Goal: Task Accomplishment & Management: Manage account settings

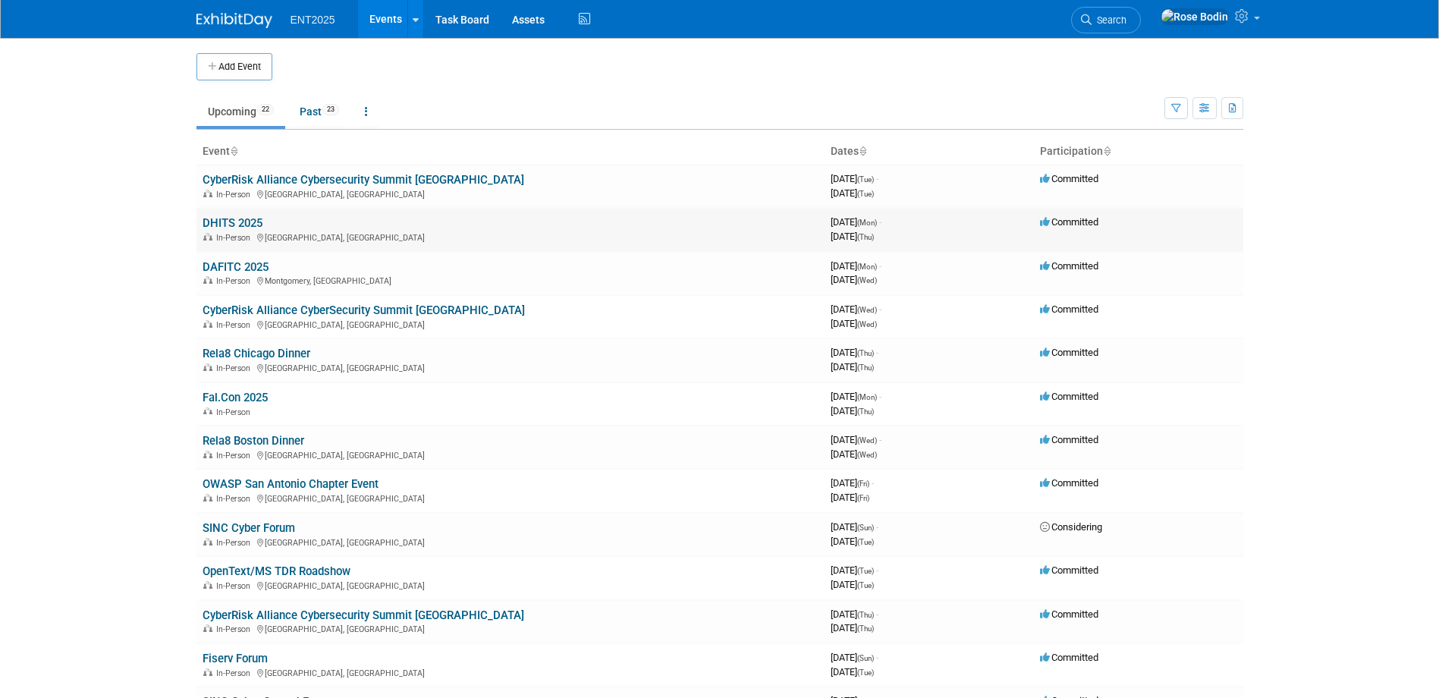
click at [233, 225] on link "DHITS 2025" at bounding box center [233, 223] width 60 height 14
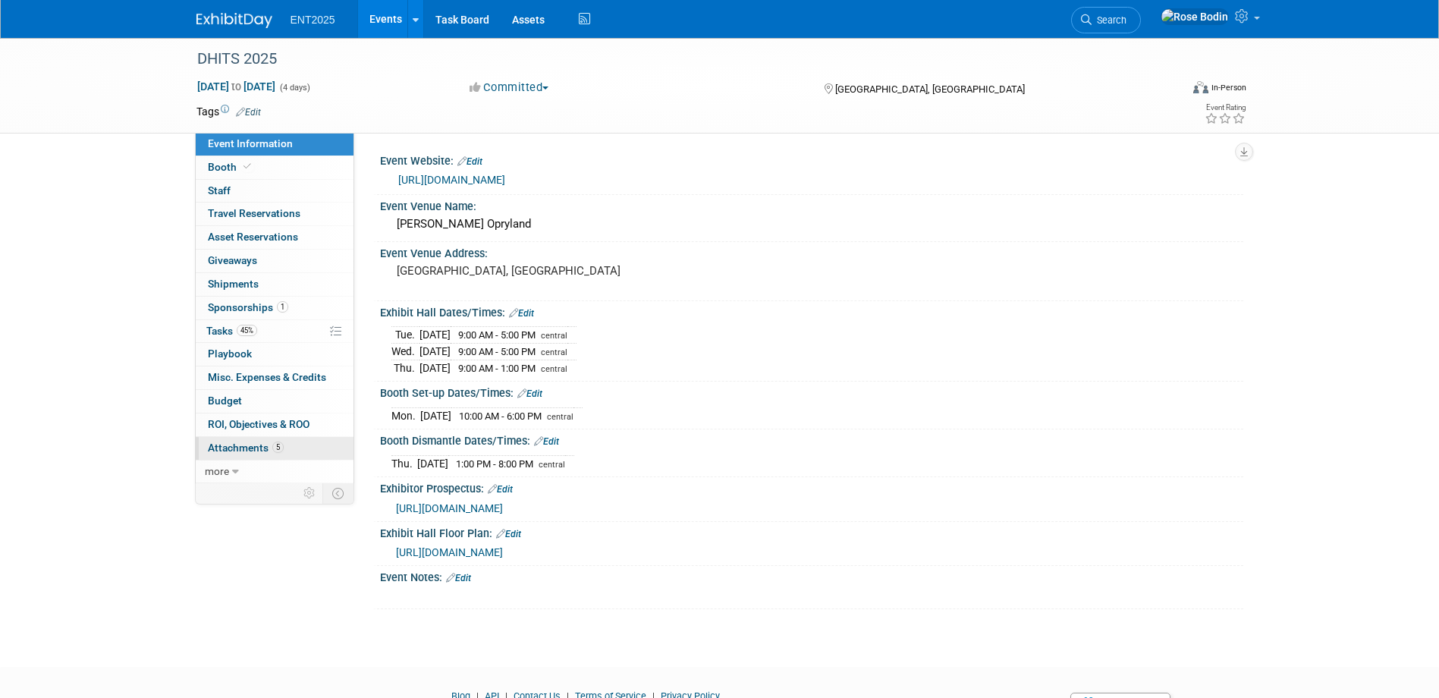
click at [303, 445] on link "5 Attachments 5" at bounding box center [275, 448] width 158 height 23
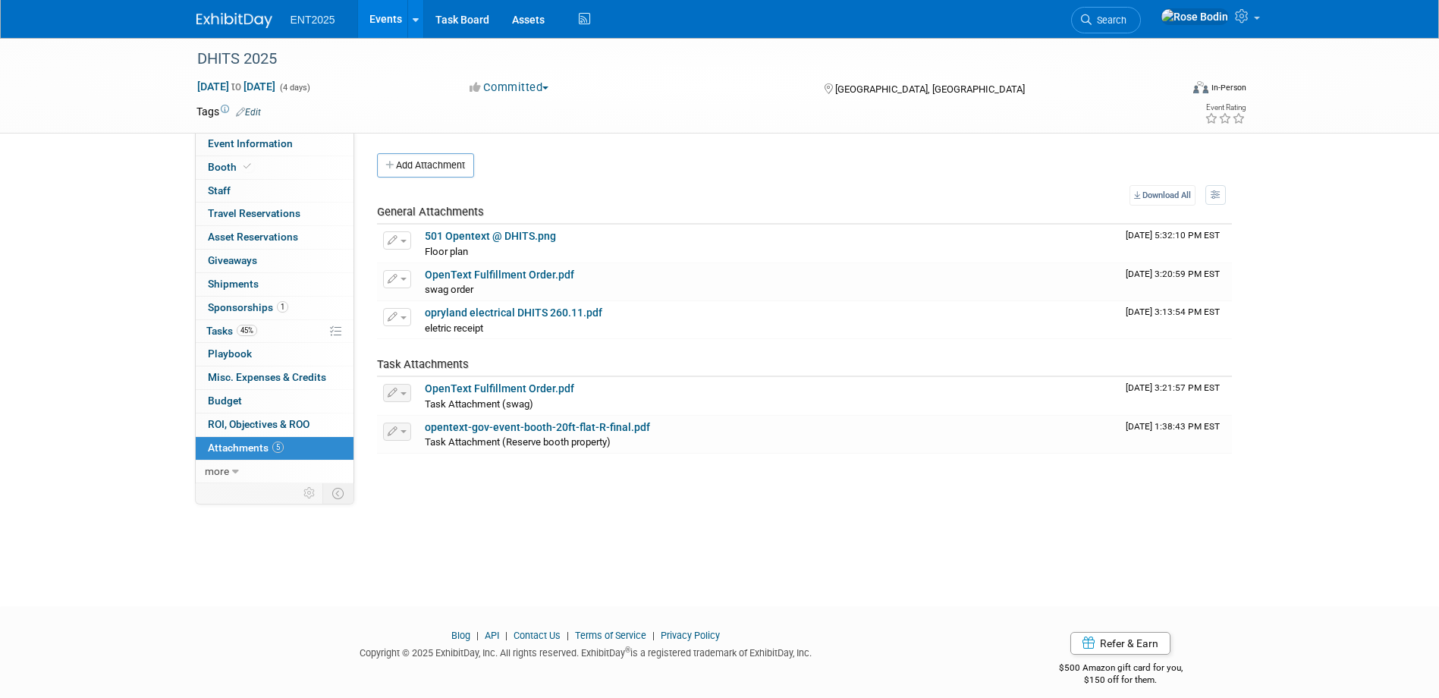
click at [303, 445] on link "5 Attachments 5" at bounding box center [275, 448] width 158 height 23
click at [298, 332] on link "45% Tasks 45%" at bounding box center [275, 331] width 158 height 23
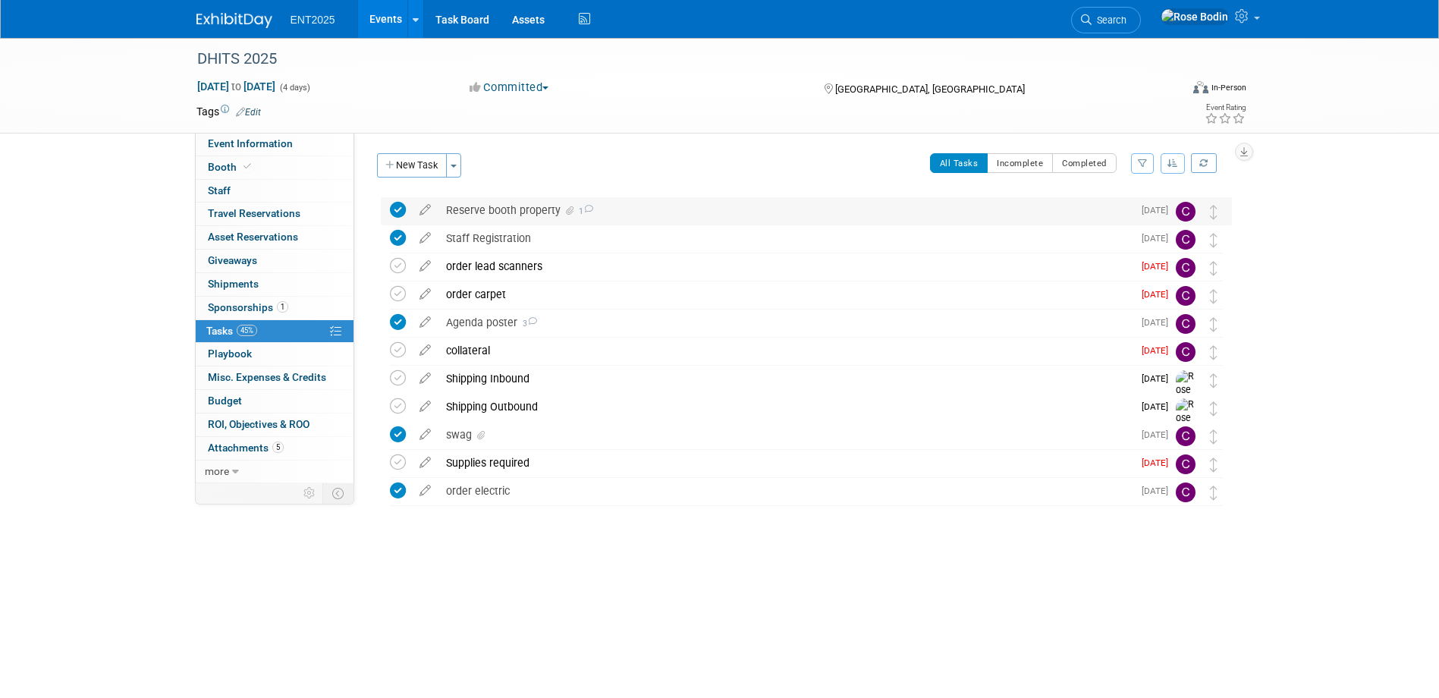
click at [620, 210] on div "Reserve booth property 1" at bounding box center [785, 210] width 694 height 26
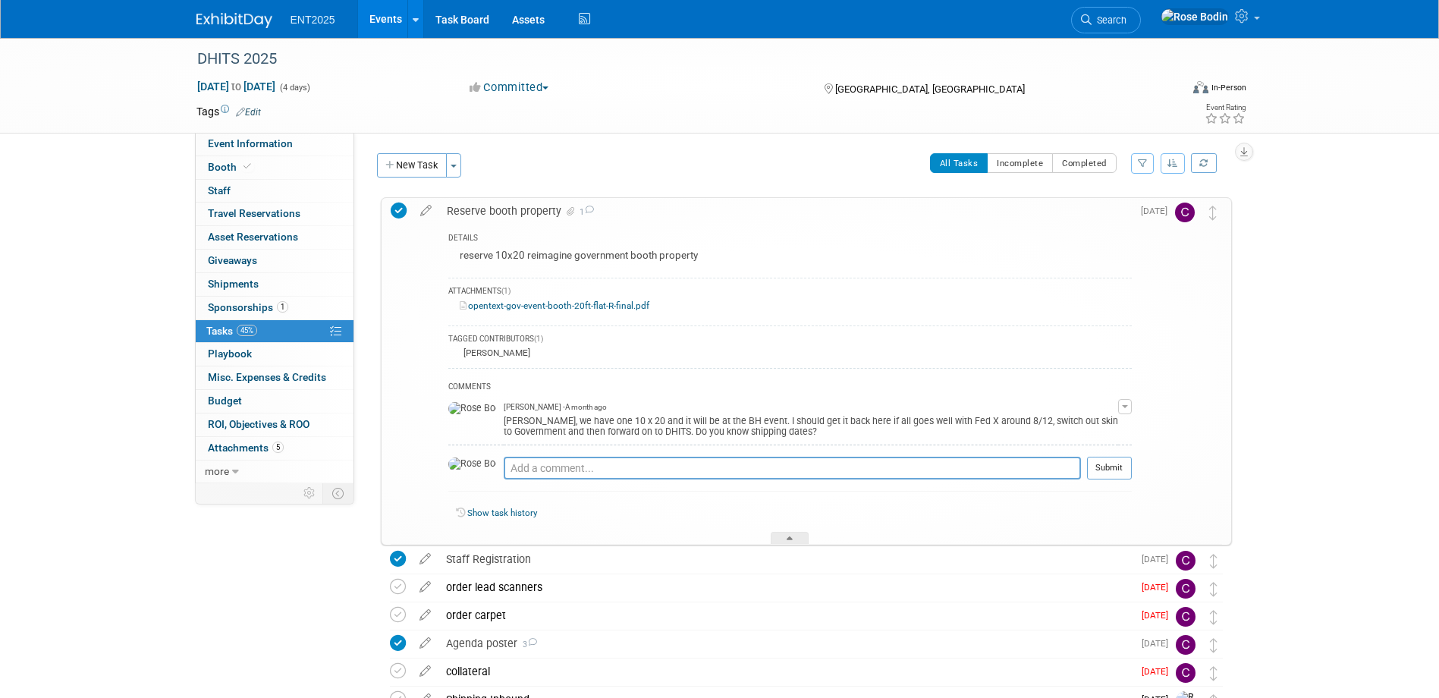
click at [644, 221] on div "Reserve booth property 1" at bounding box center [785, 211] width 692 height 26
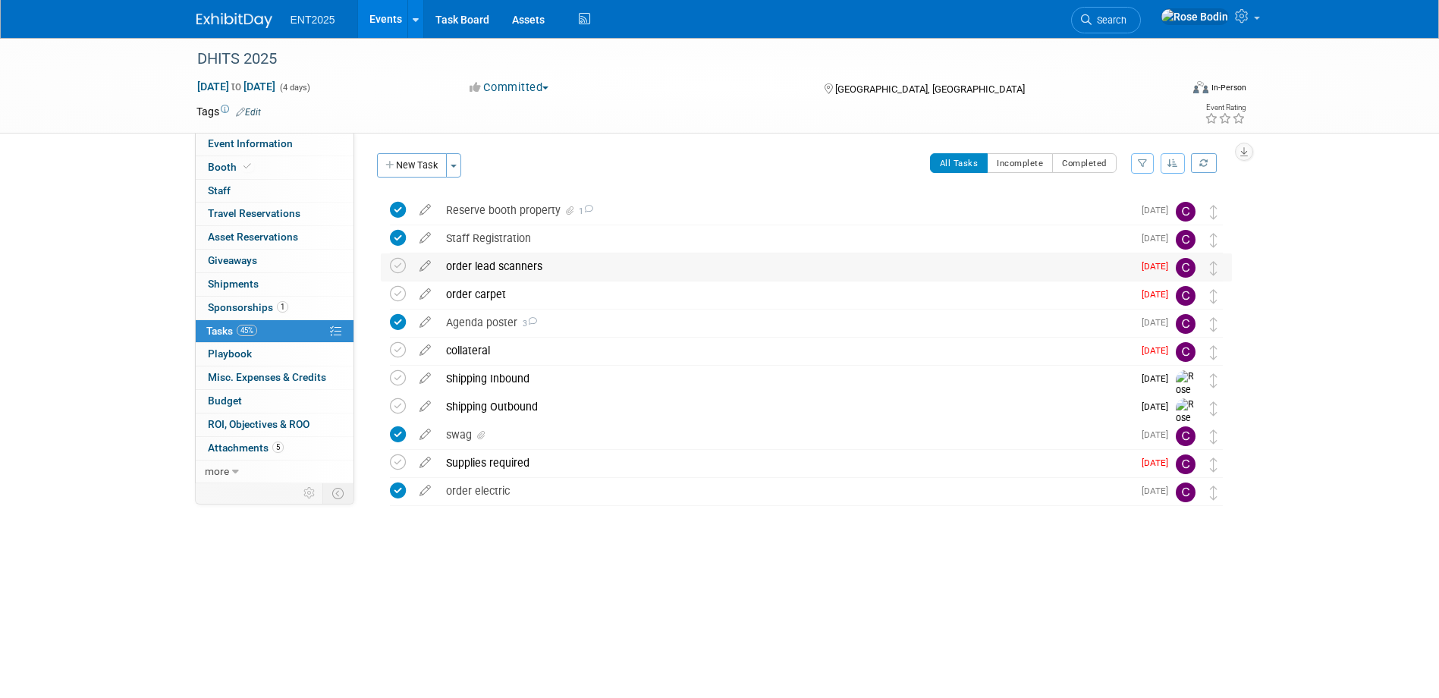
click at [581, 265] on div "order lead scanners" at bounding box center [785, 266] width 694 height 26
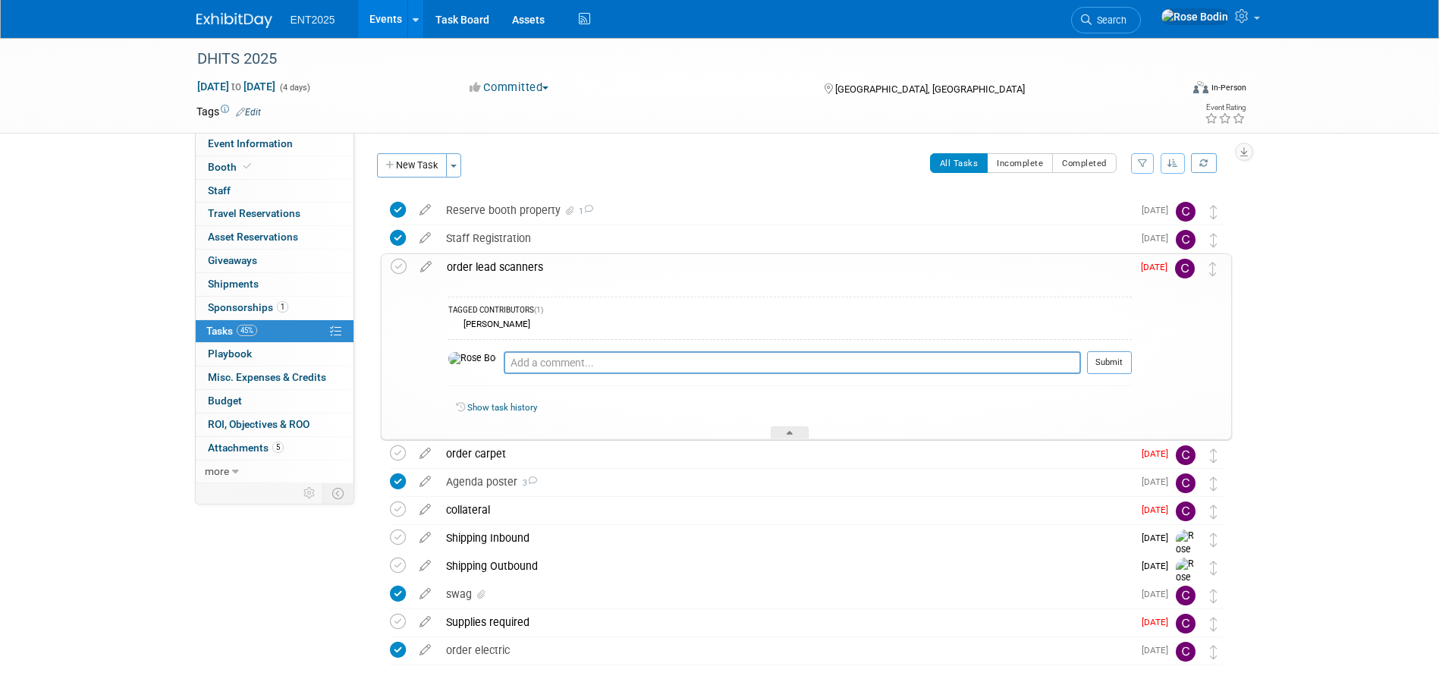
click at [581, 265] on div "order lead scanners" at bounding box center [785, 267] width 692 height 26
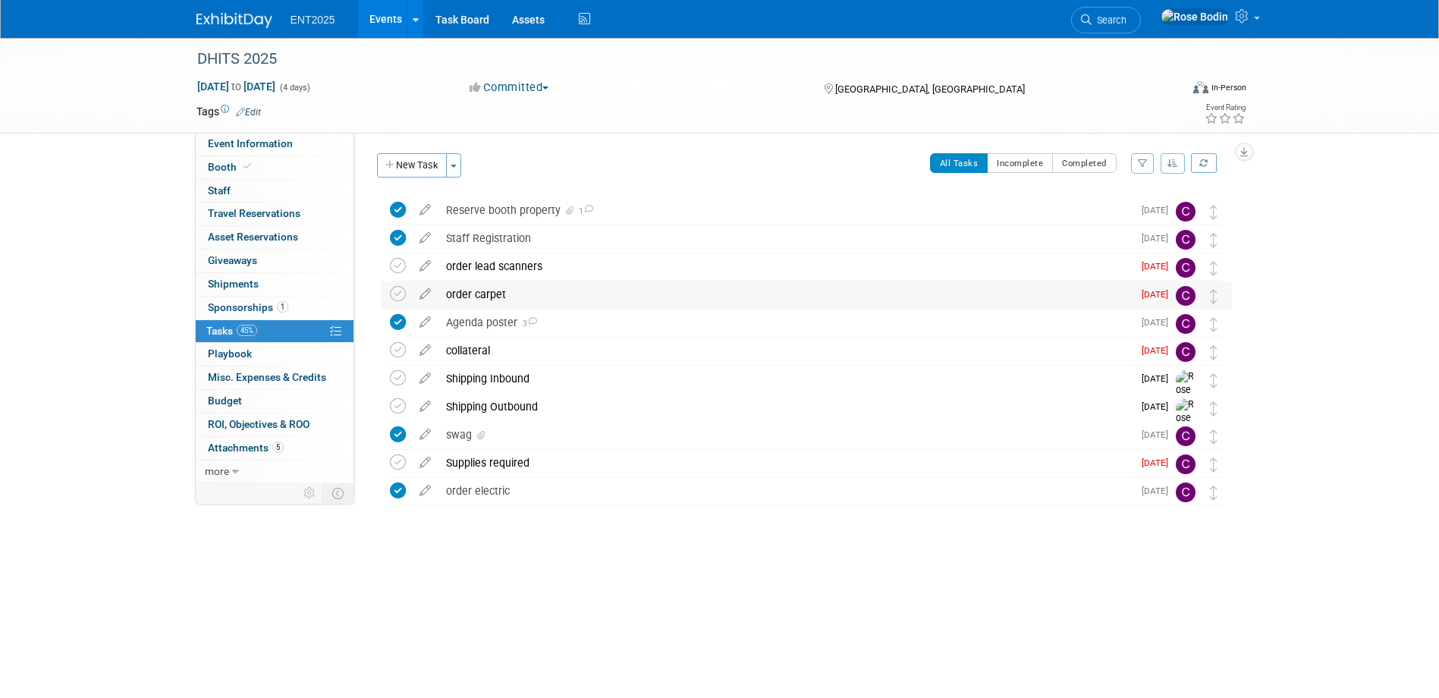
click at [576, 293] on div "order carpet" at bounding box center [785, 294] width 694 height 26
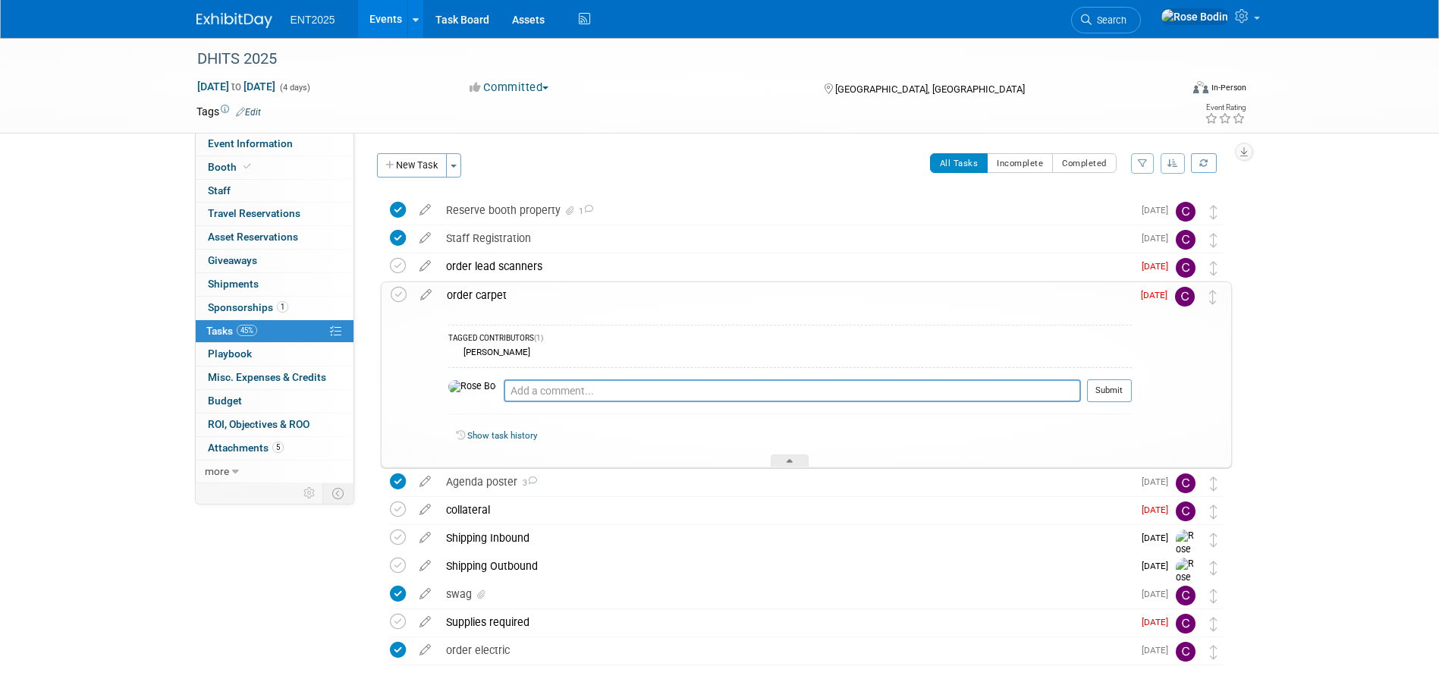
click at [576, 293] on div "order carpet" at bounding box center [785, 295] width 692 height 26
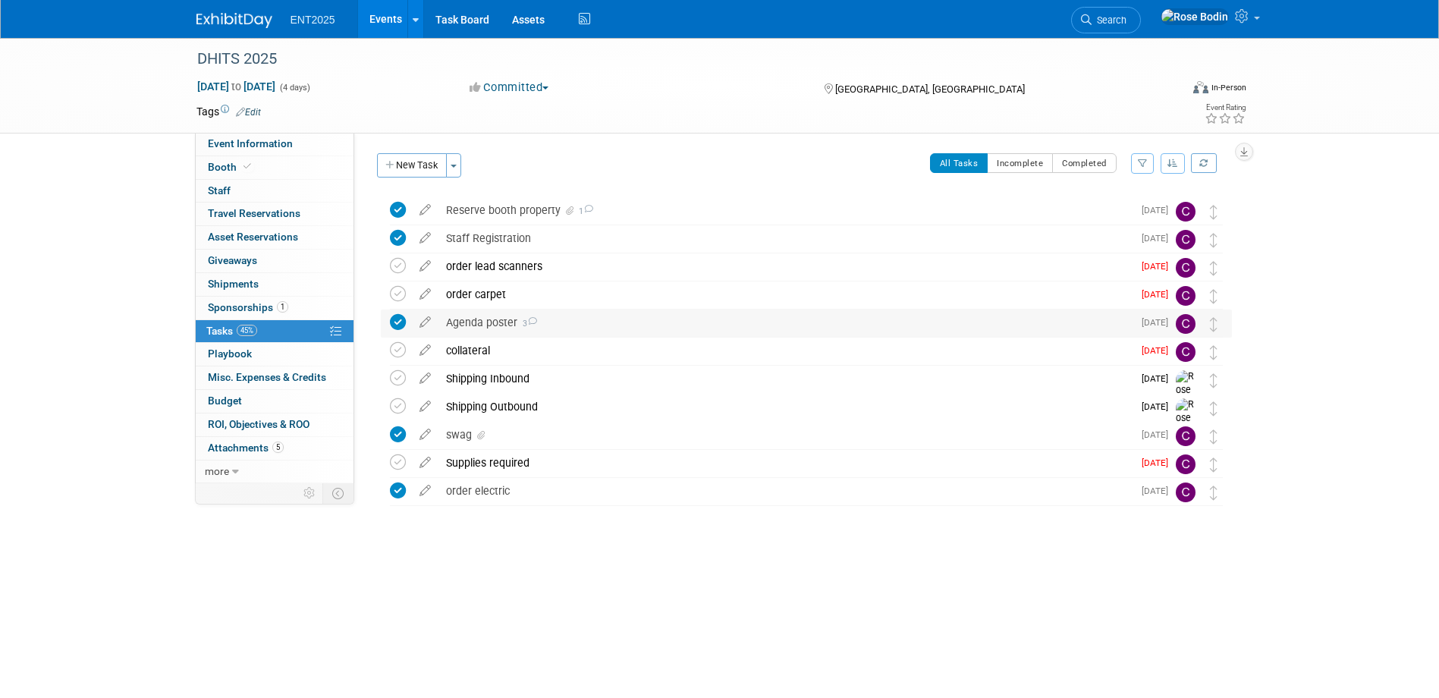
click at [577, 331] on div "Agenda poster 3" at bounding box center [785, 322] width 694 height 26
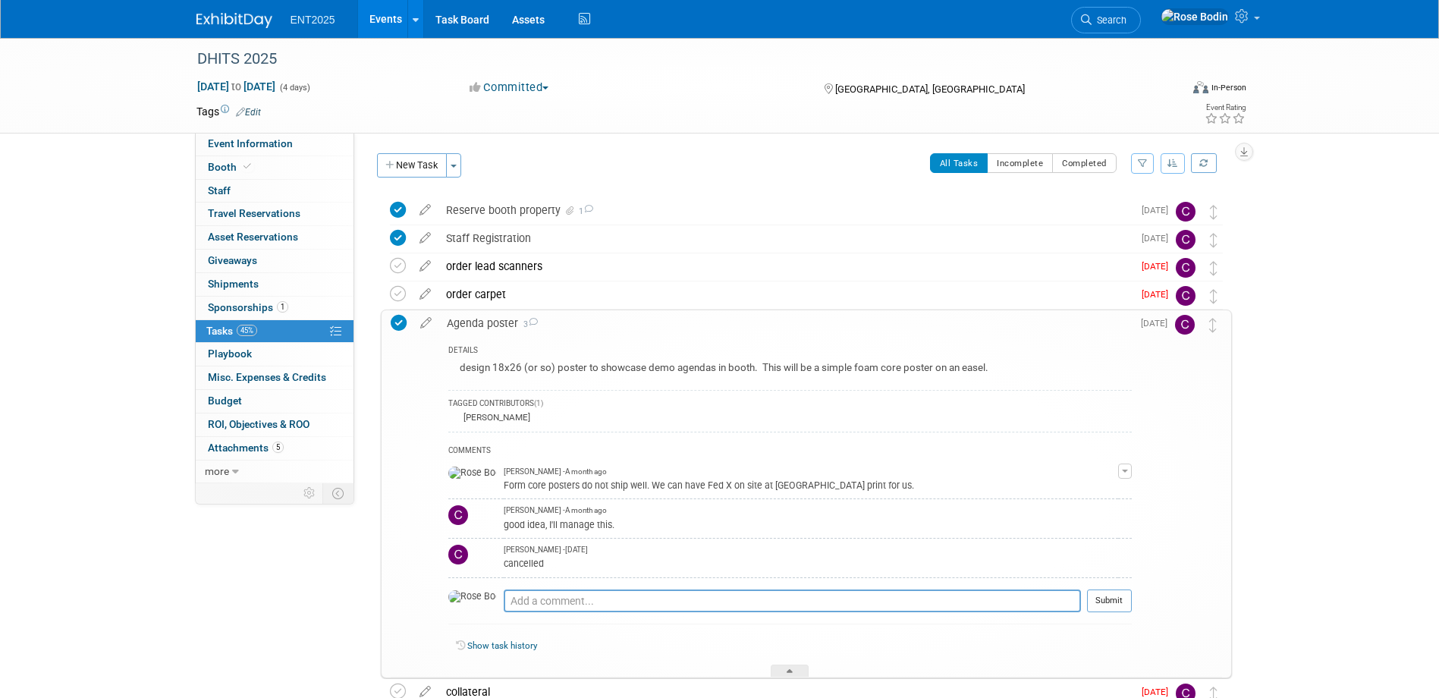
click at [586, 324] on div "Agenda poster 3" at bounding box center [785, 323] width 692 height 26
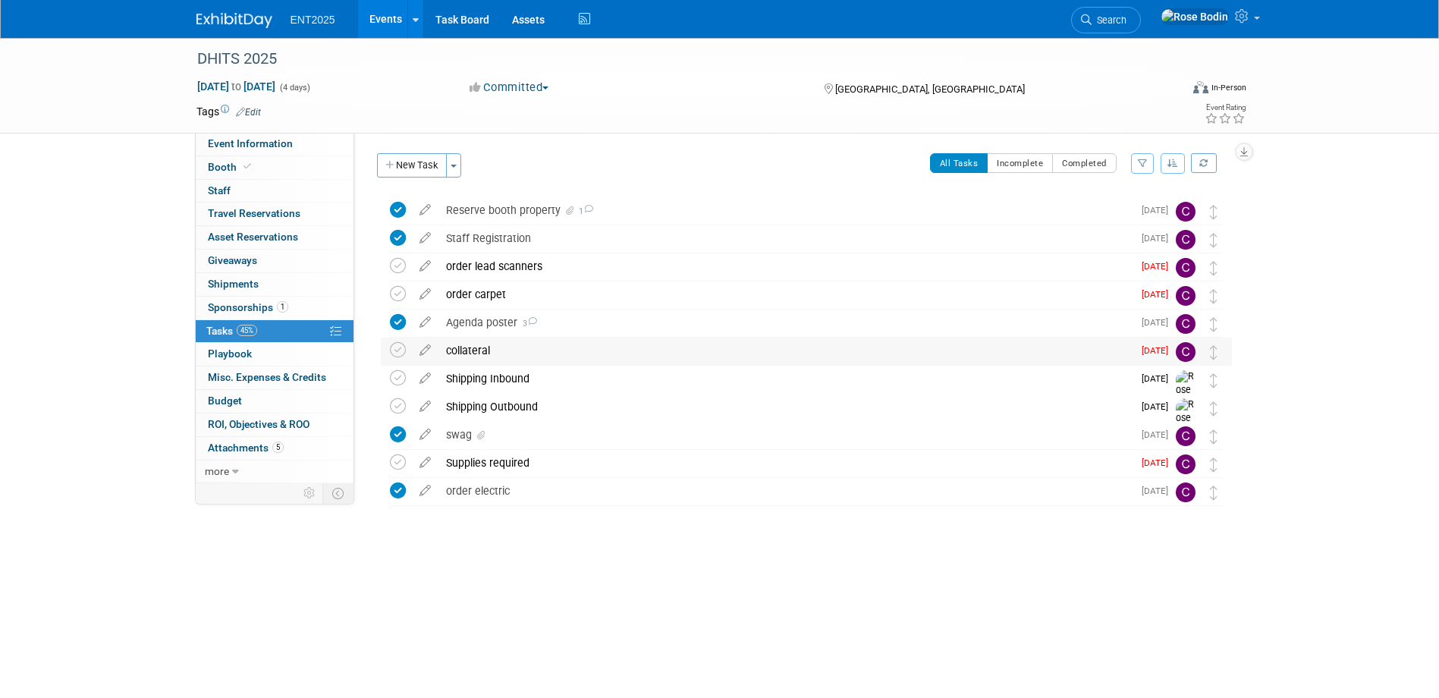
click at [573, 352] on div "collateral" at bounding box center [785, 351] width 694 height 26
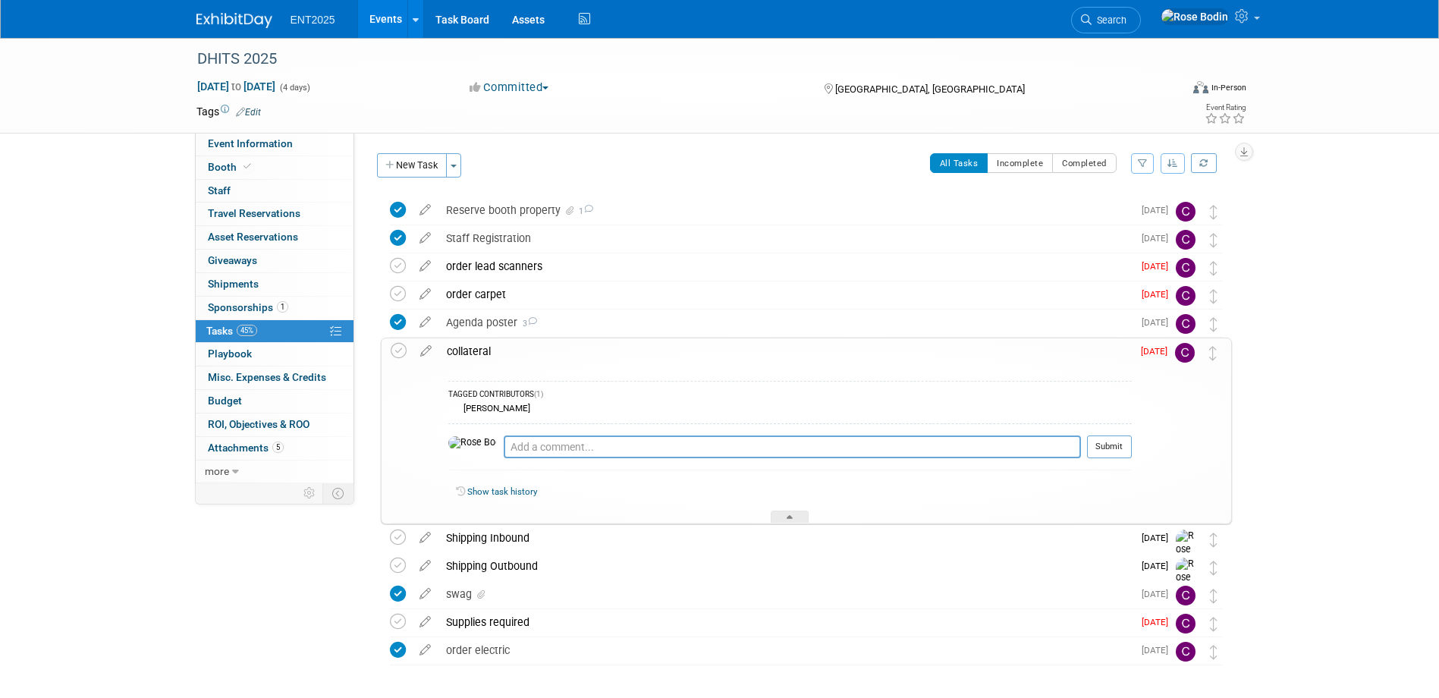
click at [573, 352] on div "collateral" at bounding box center [785, 351] width 692 height 26
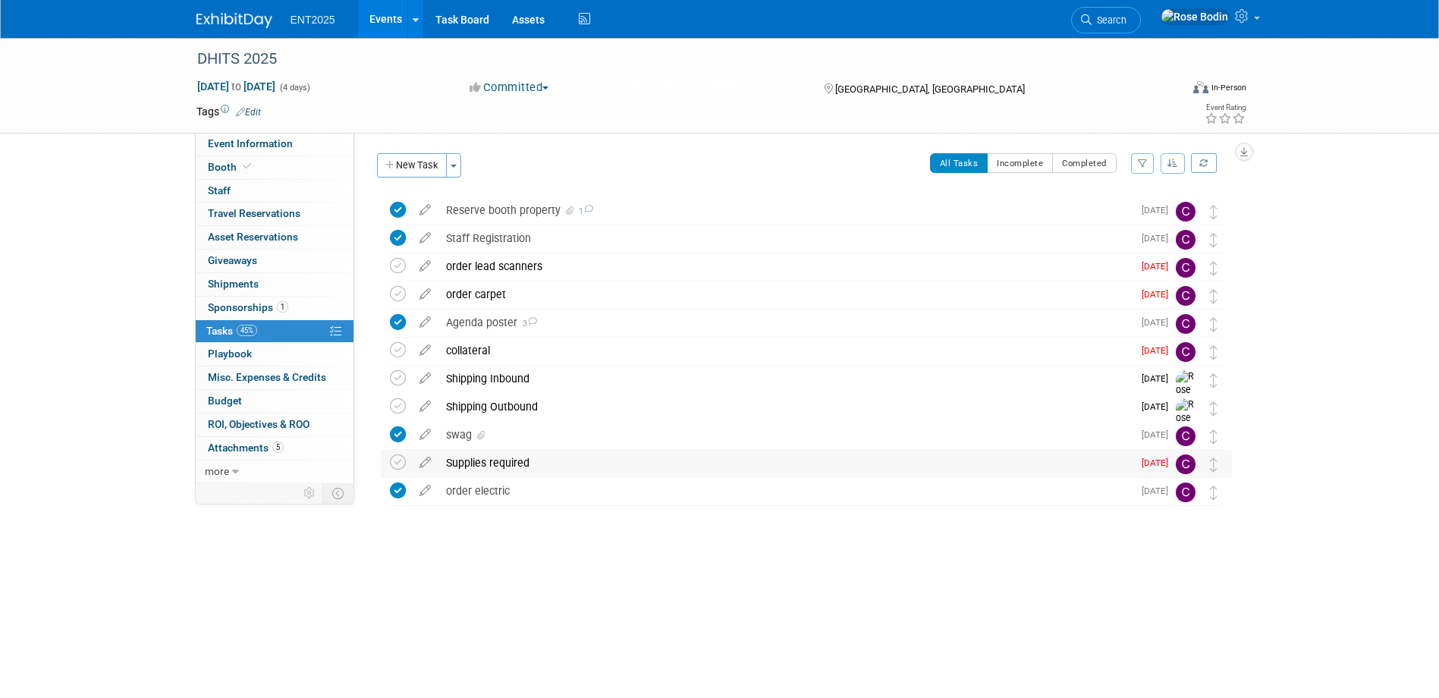
click at [569, 465] on div "Supplies required" at bounding box center [785, 463] width 694 height 26
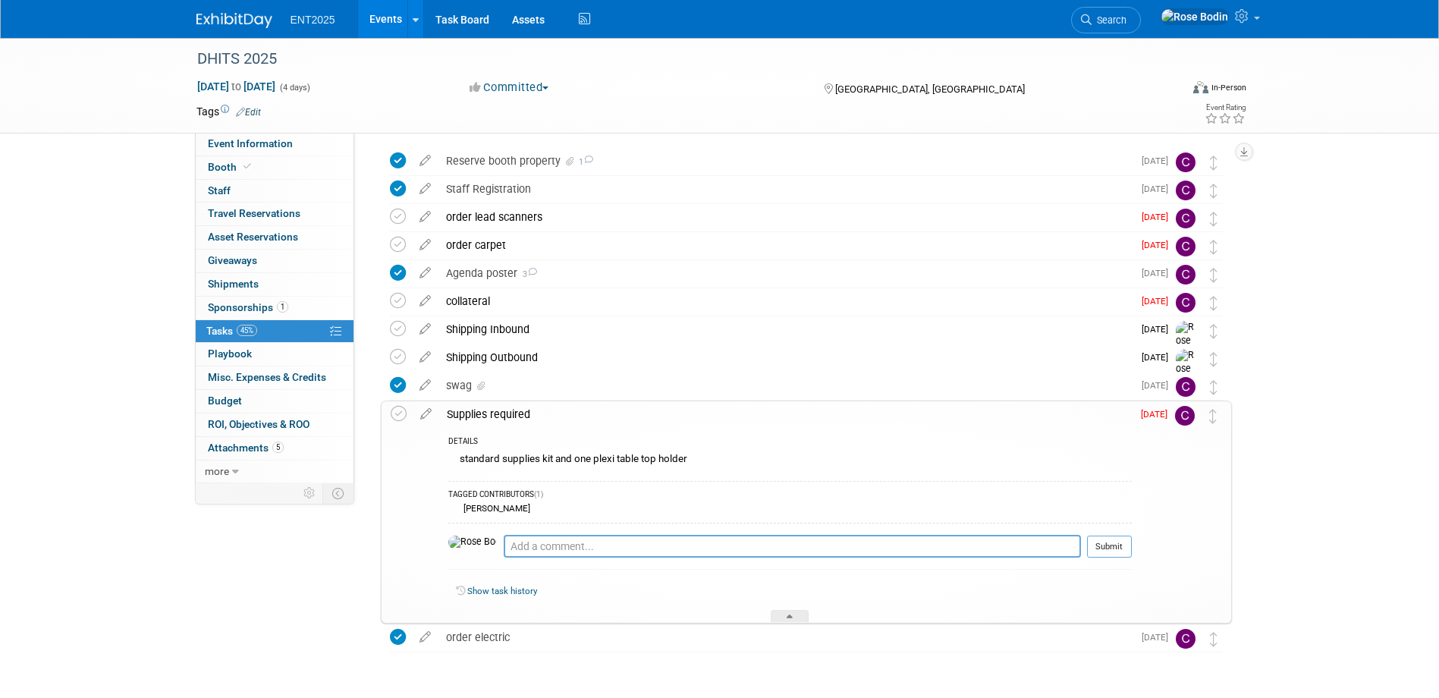
scroll to position [76, 0]
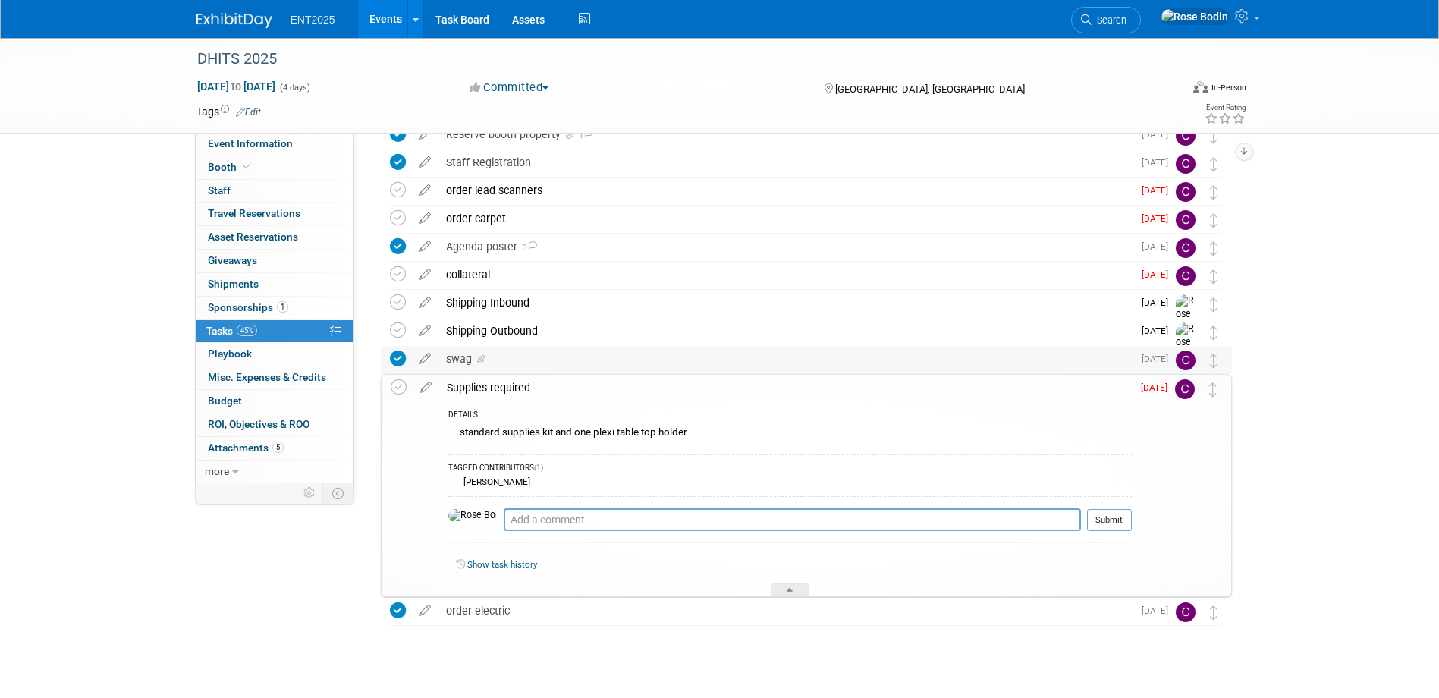
click at [755, 363] on div "swag" at bounding box center [785, 359] width 694 height 26
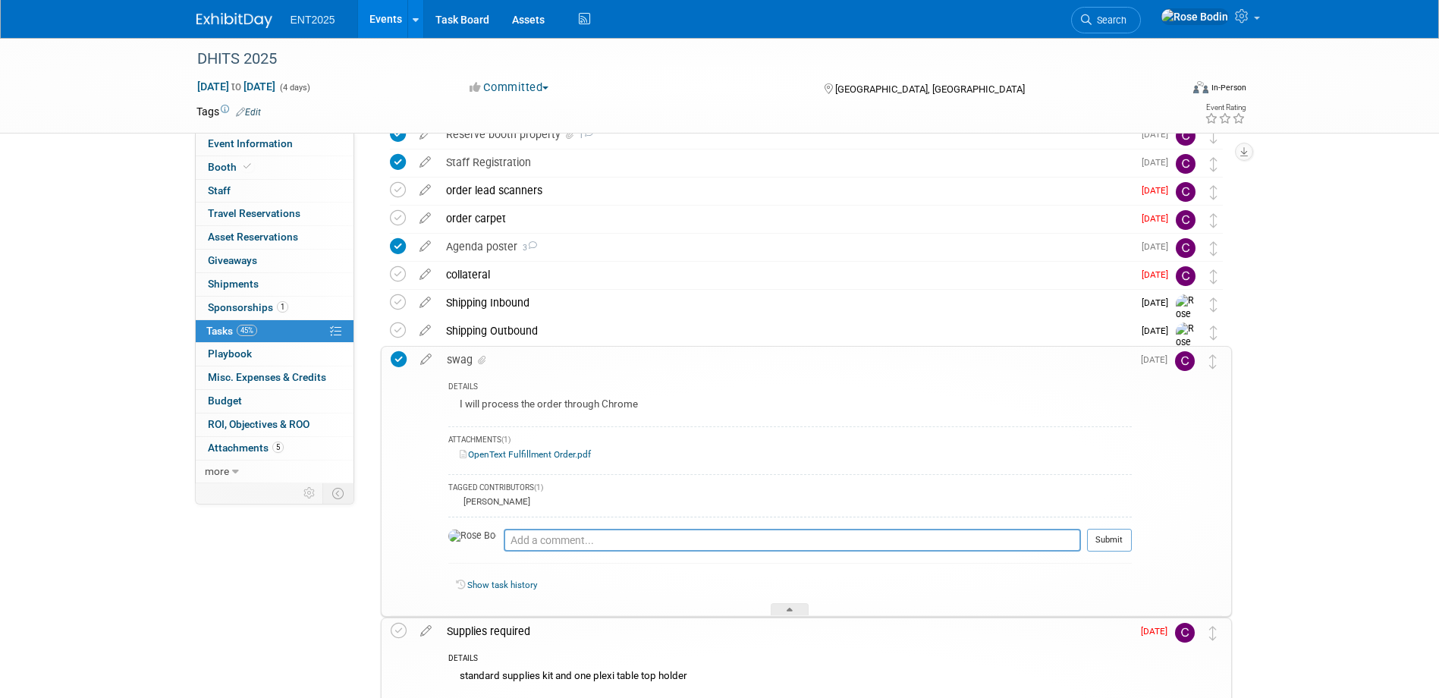
click at [755, 363] on div "swag" at bounding box center [785, 360] width 692 height 26
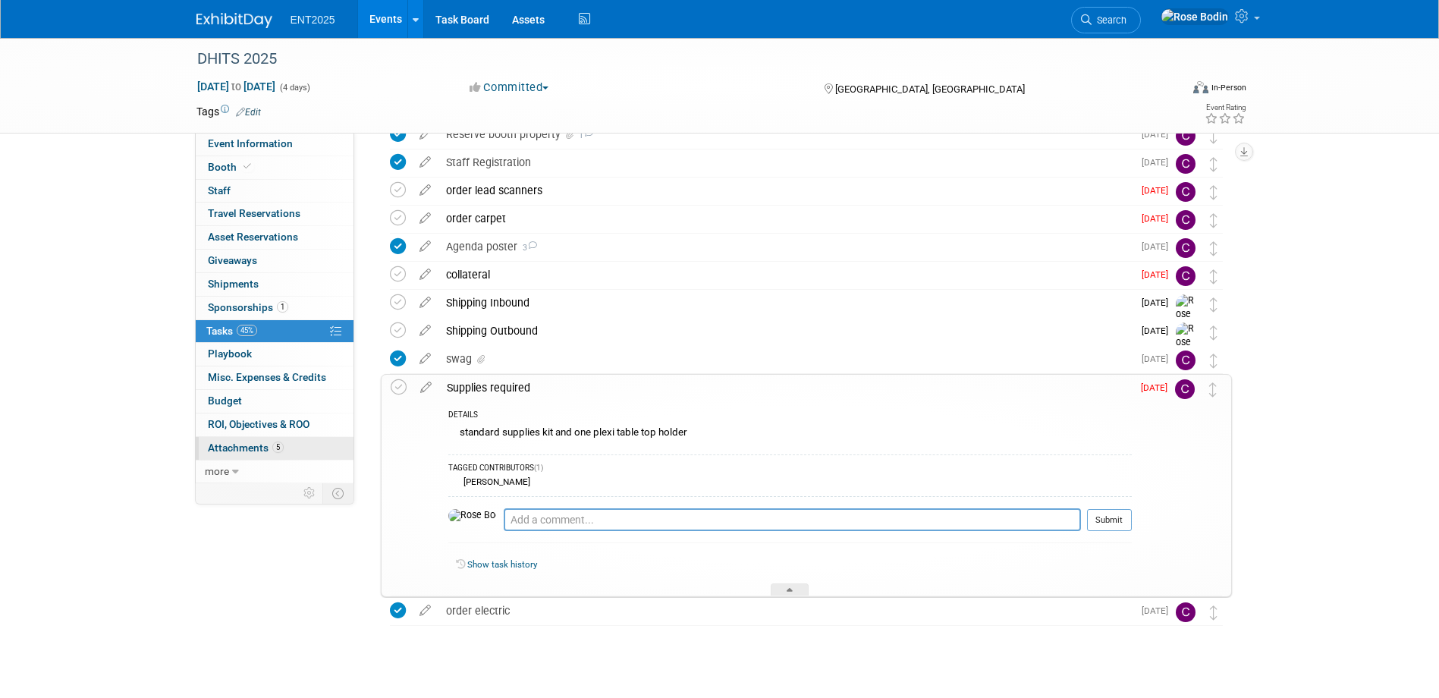
click at [316, 444] on link "5 Attachments 5" at bounding box center [275, 448] width 158 height 23
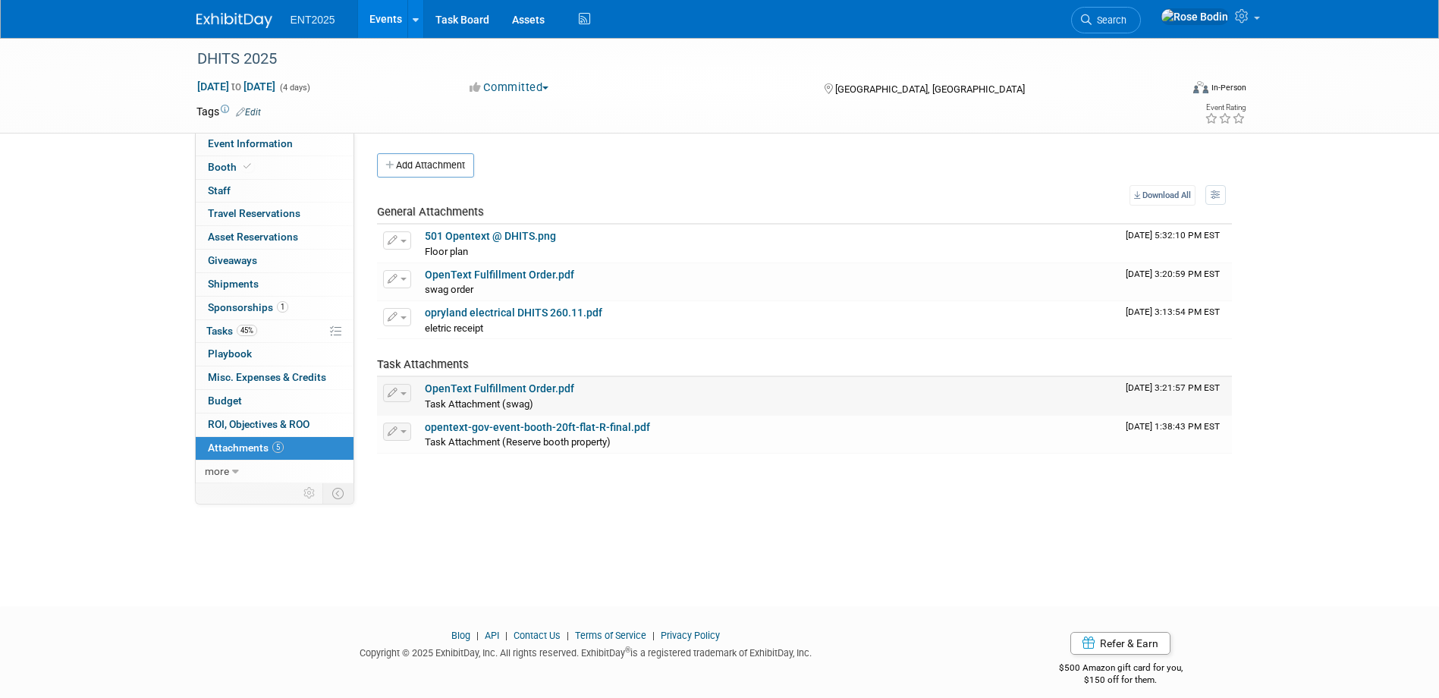
click at [508, 388] on link "OpenText Fulfillment Order.pdf" at bounding box center [499, 388] width 149 height 12
click at [306, 330] on link "45% Tasks 45%" at bounding box center [275, 331] width 158 height 23
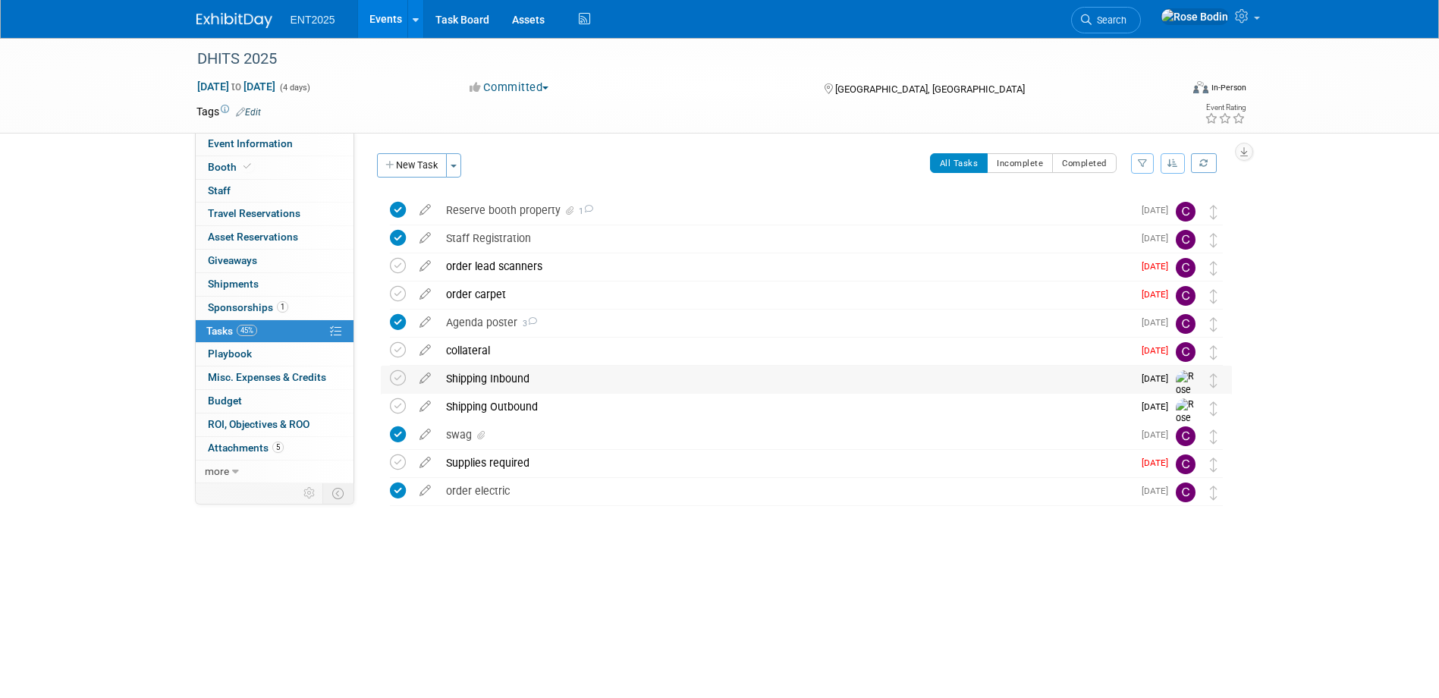
click at [570, 377] on div "Shipping Inbound" at bounding box center [785, 379] width 694 height 26
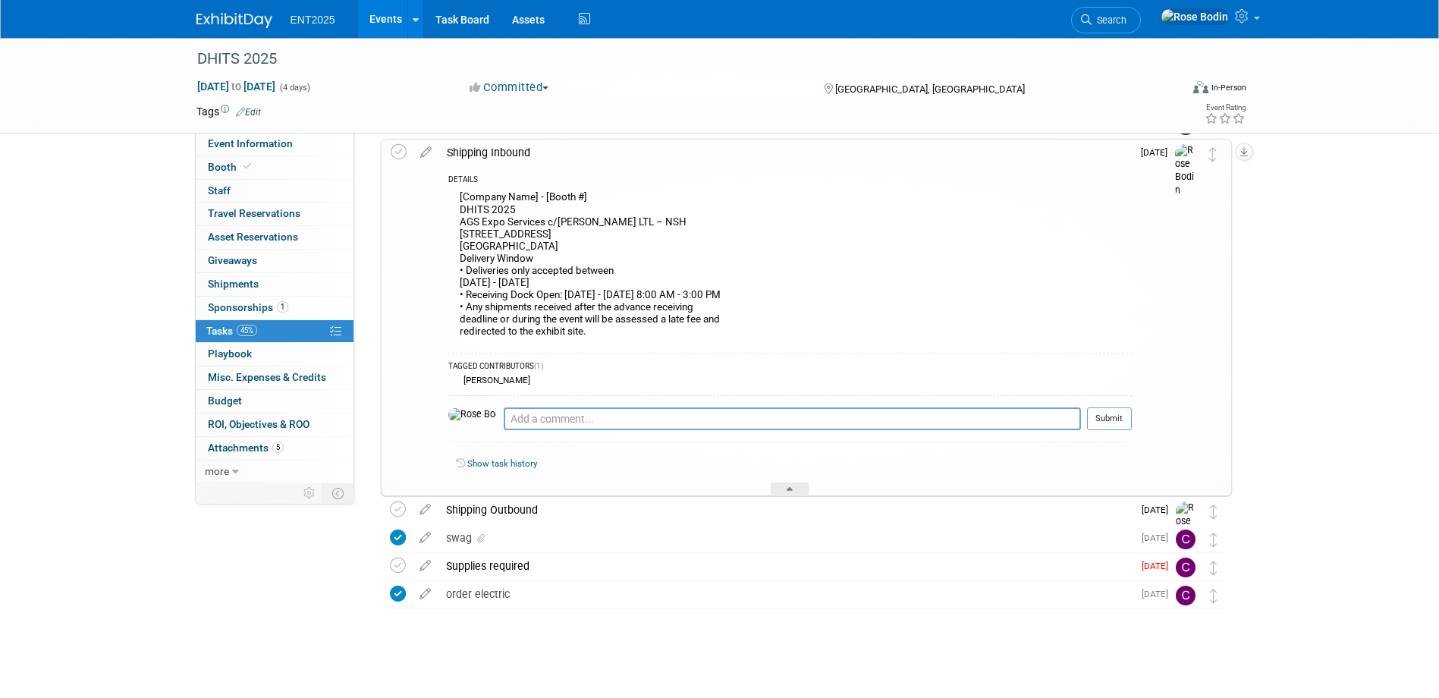
scroll to position [231, 0]
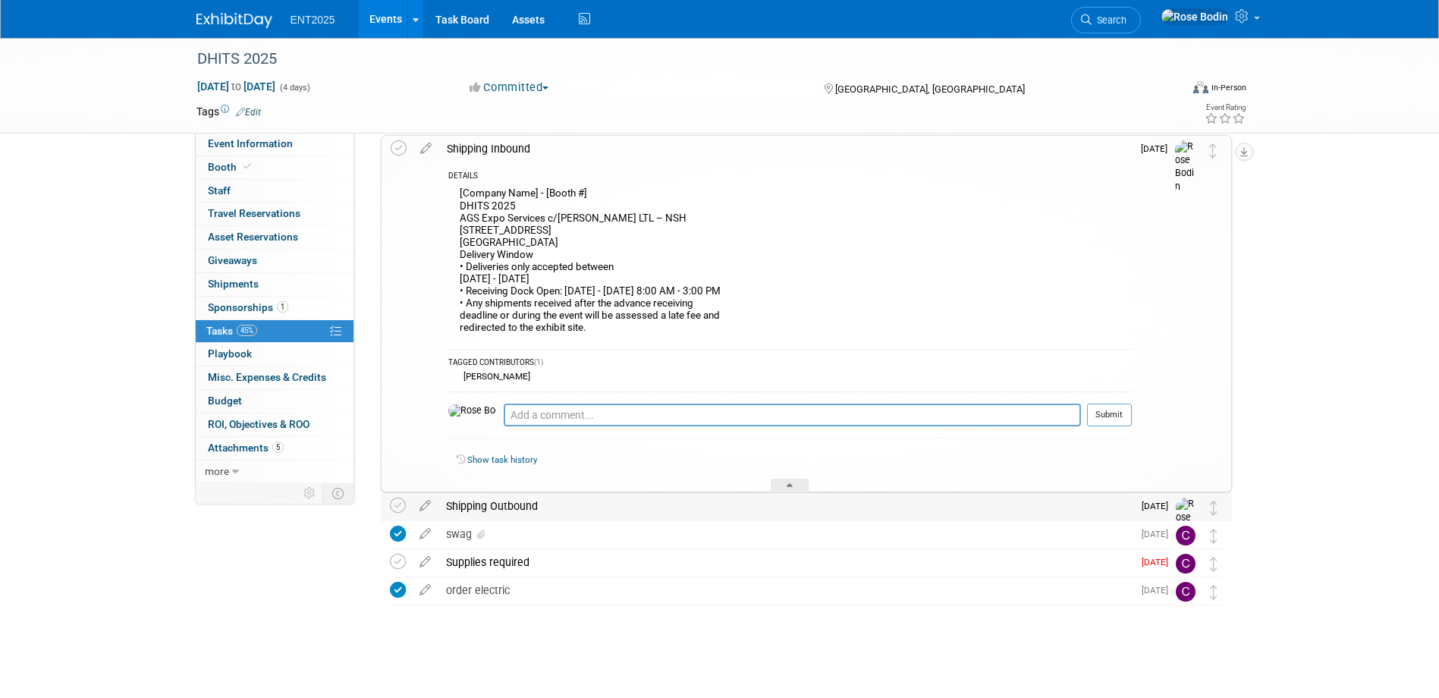
click at [548, 506] on div "Shipping Outbound" at bounding box center [785, 506] width 694 height 26
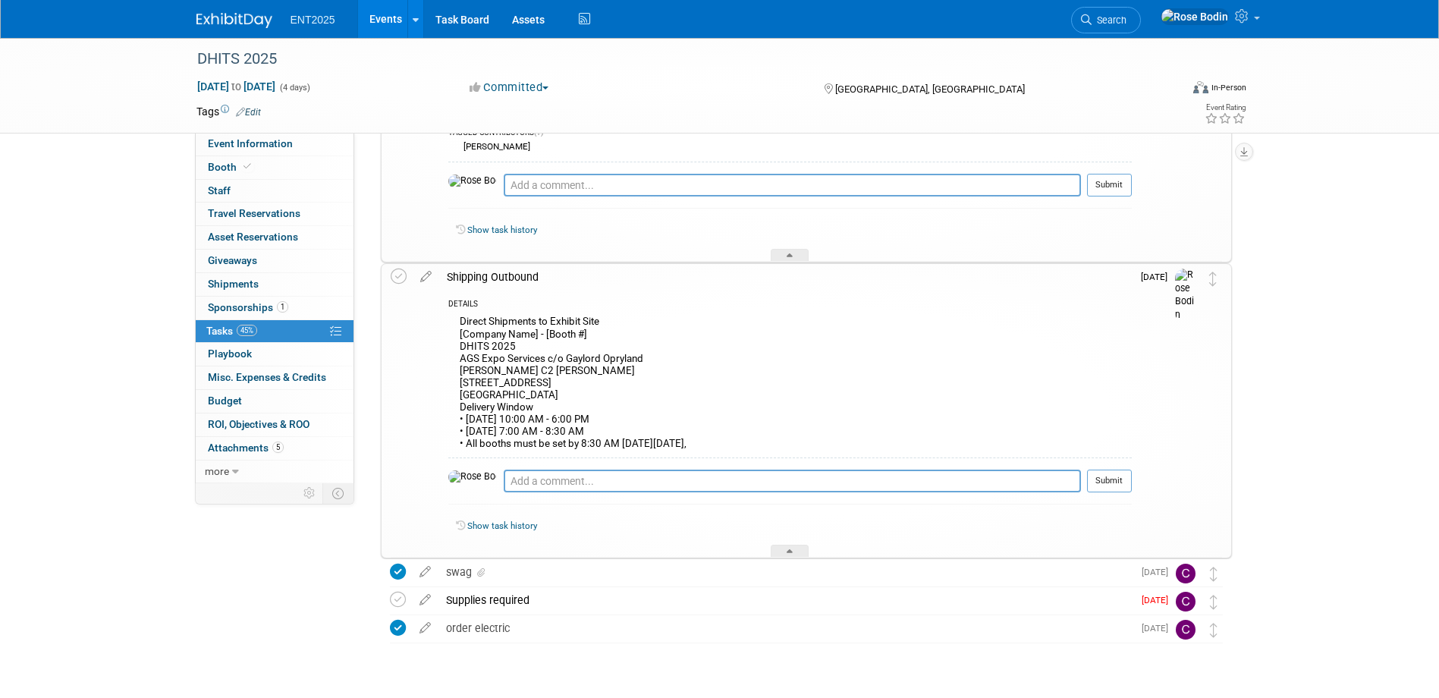
scroll to position [498, 0]
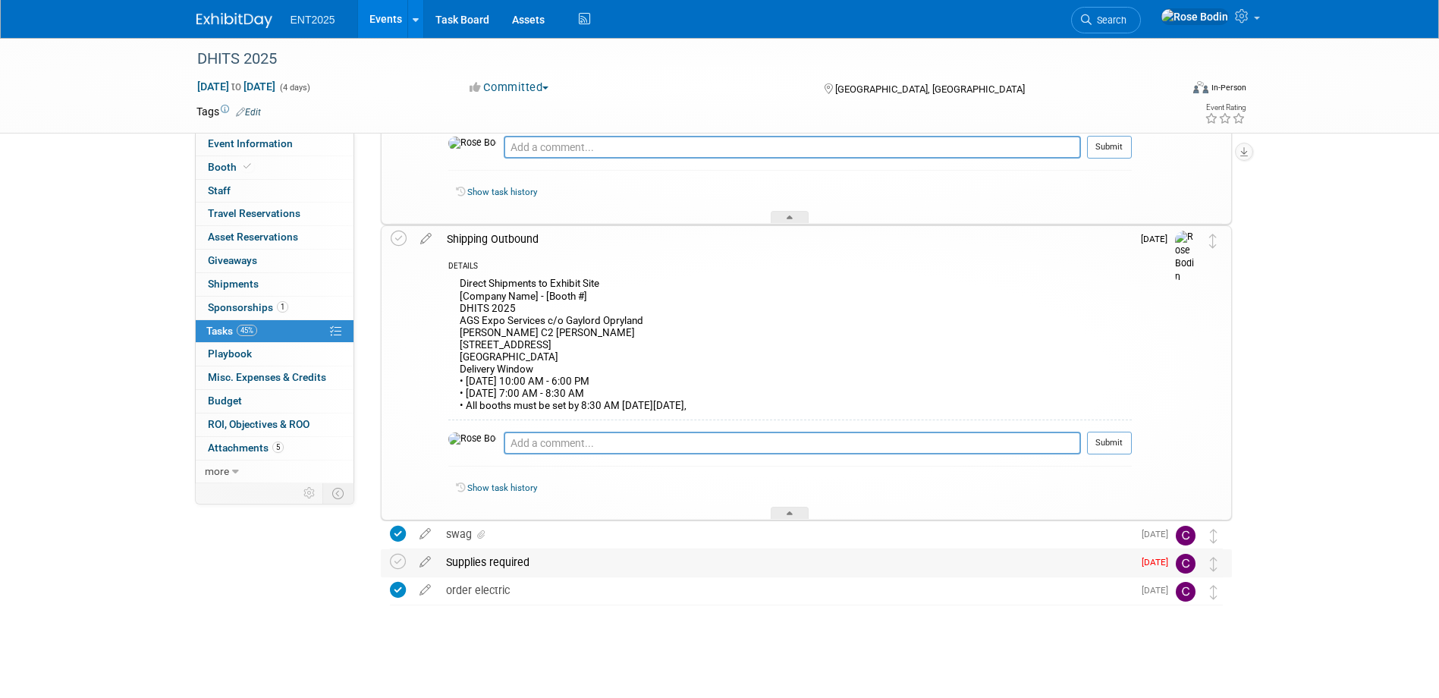
click at [667, 560] on div "Supplies required" at bounding box center [785, 562] width 694 height 26
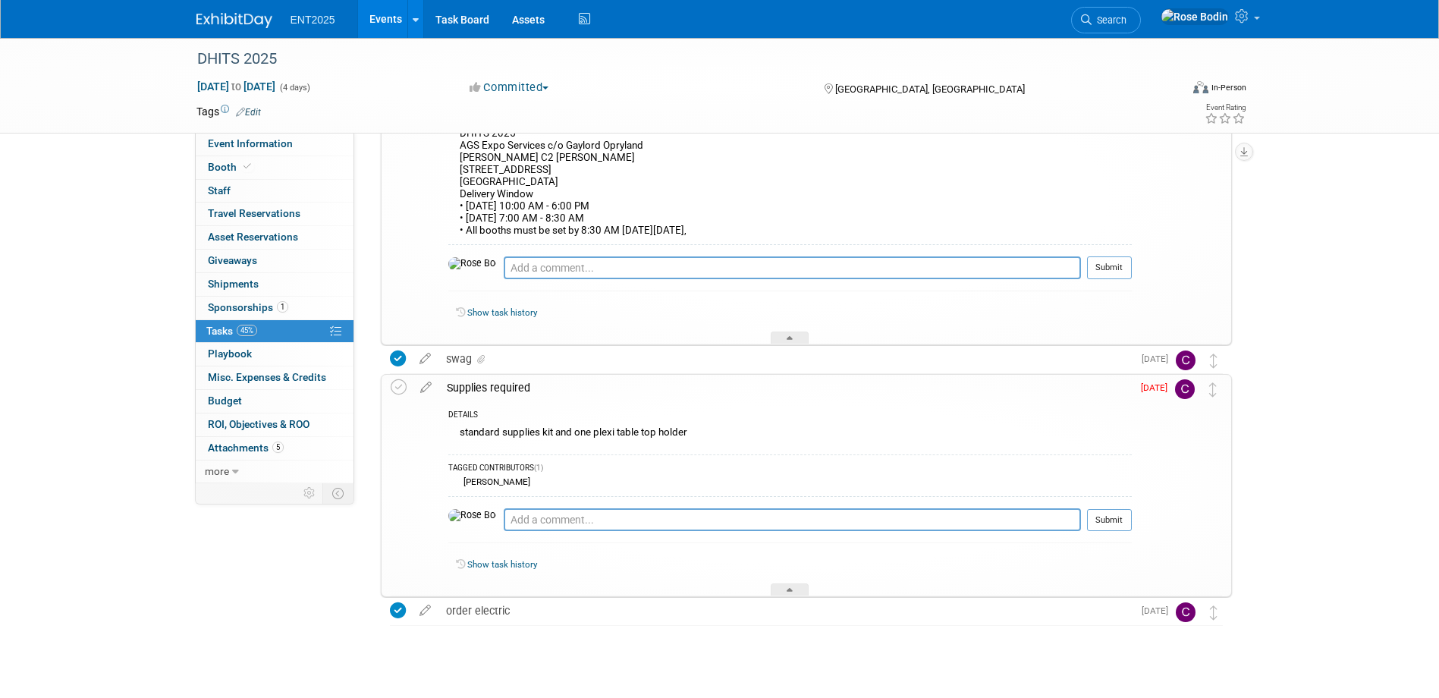
scroll to position [694, 0]
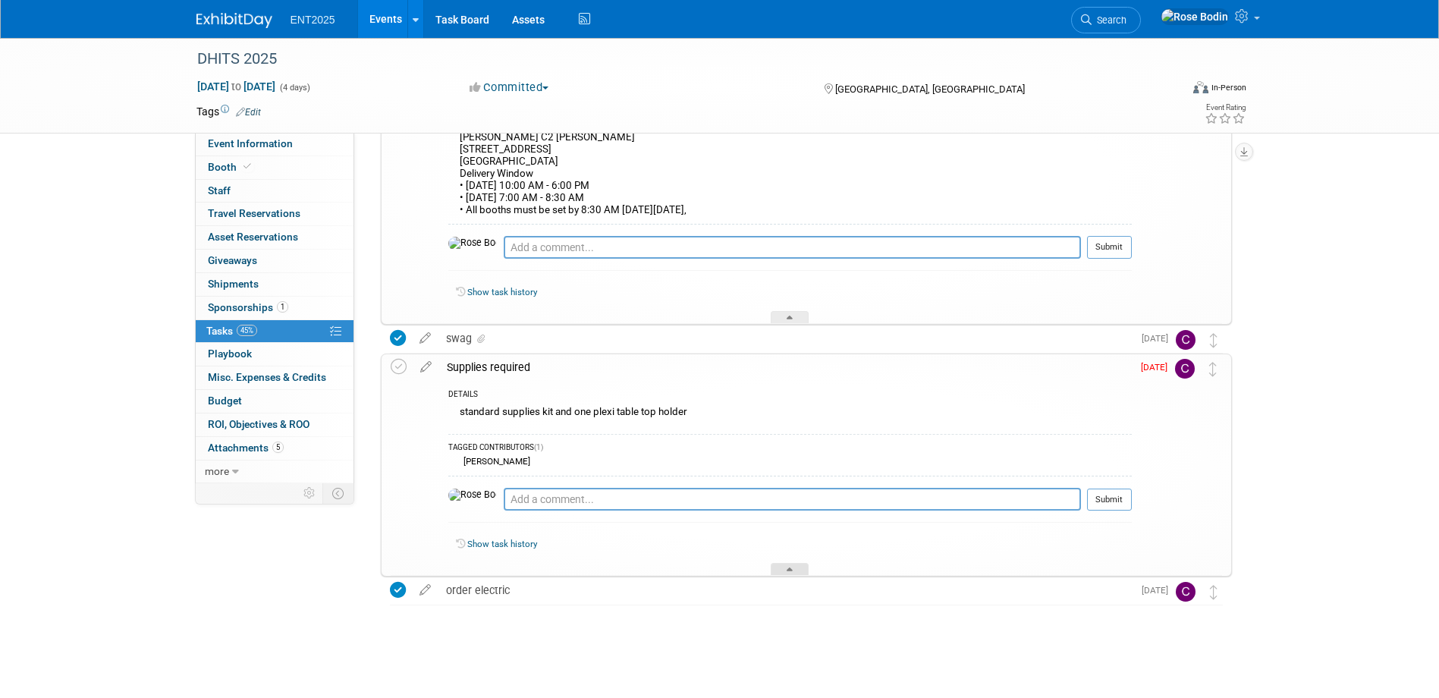
click at [789, 568] on icon at bounding box center [790, 571] width 6 height 9
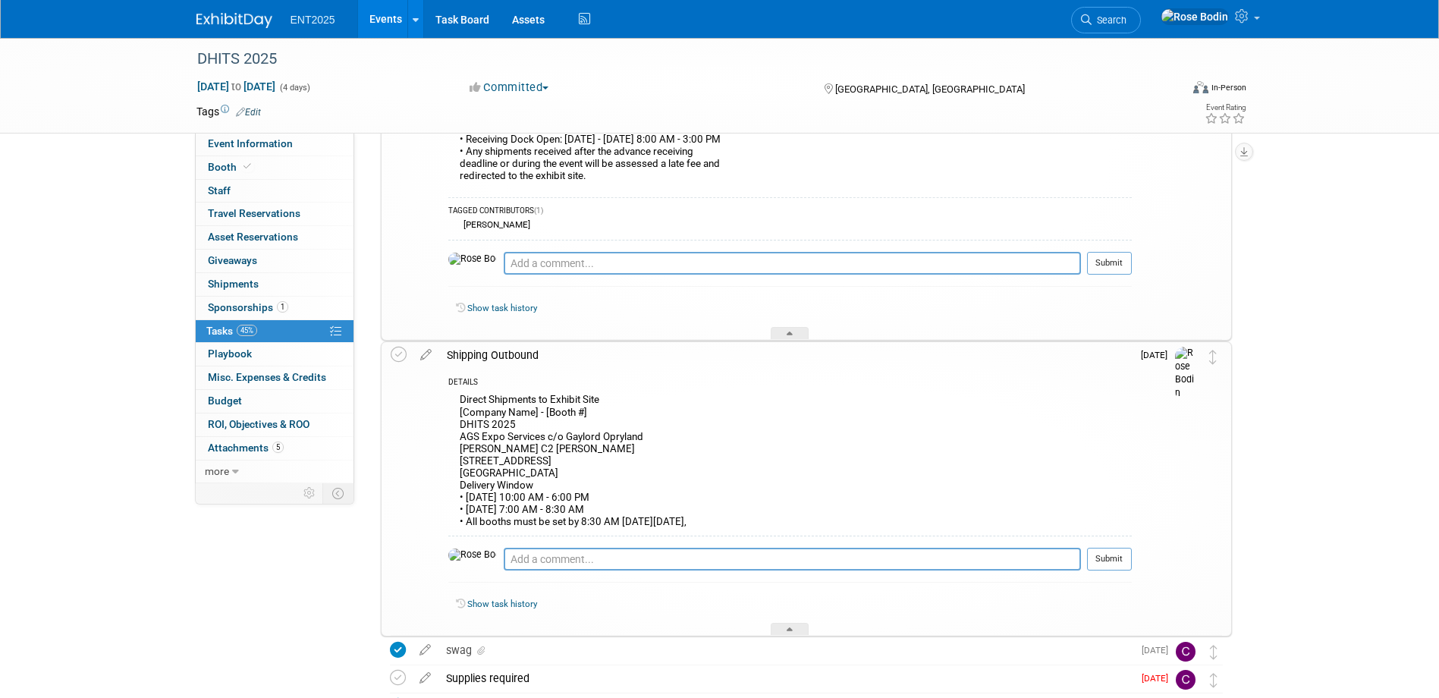
scroll to position [347, 0]
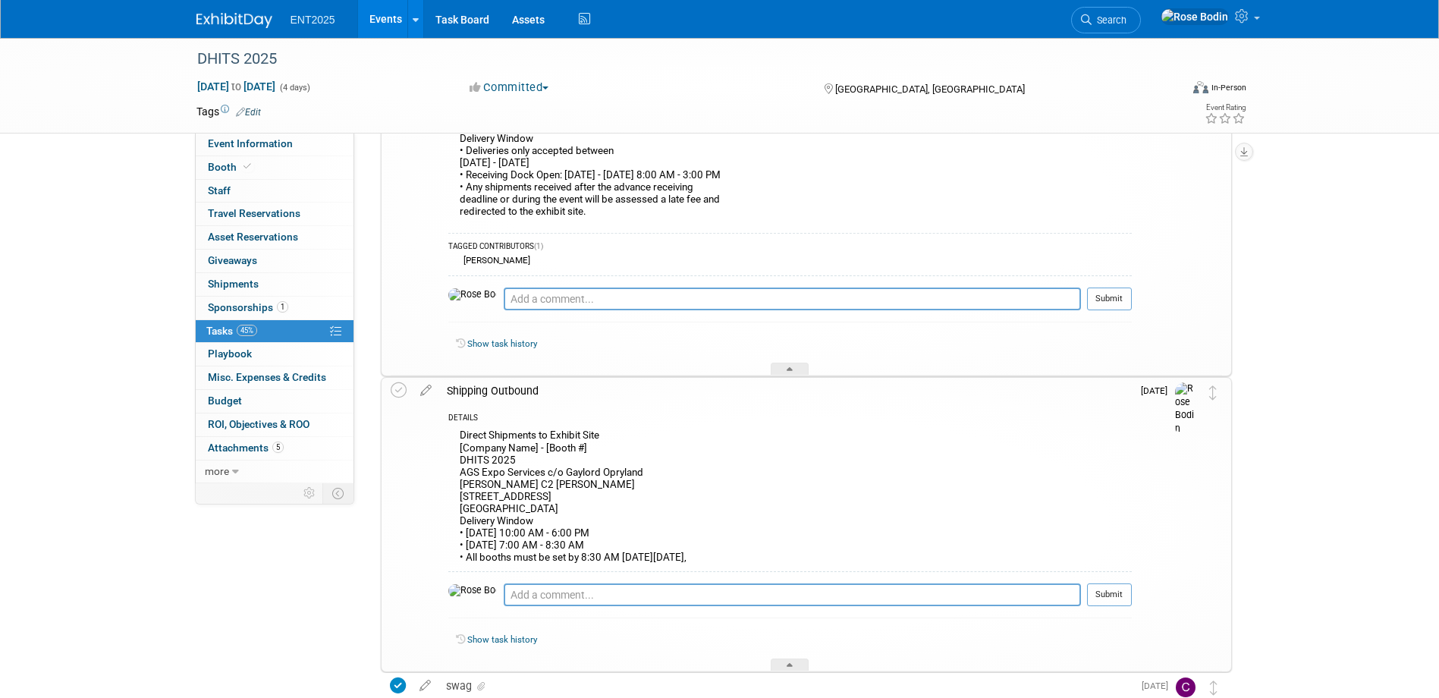
click at [463, 523] on div "Direct Shipments to Exhibit Site [Company Name] - [Booth #] DHITS 2025 AGS Expo…" at bounding box center [789, 498] width 683 height 146
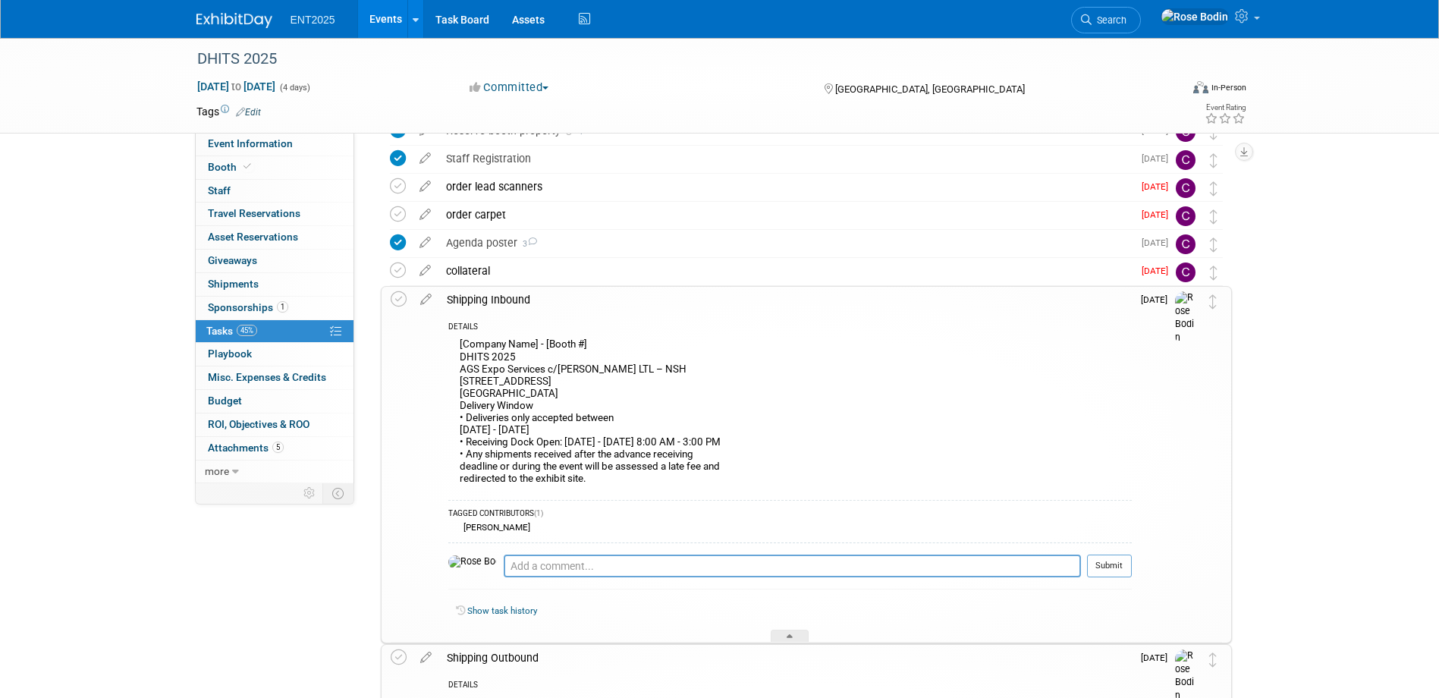
scroll to position [43, 0]
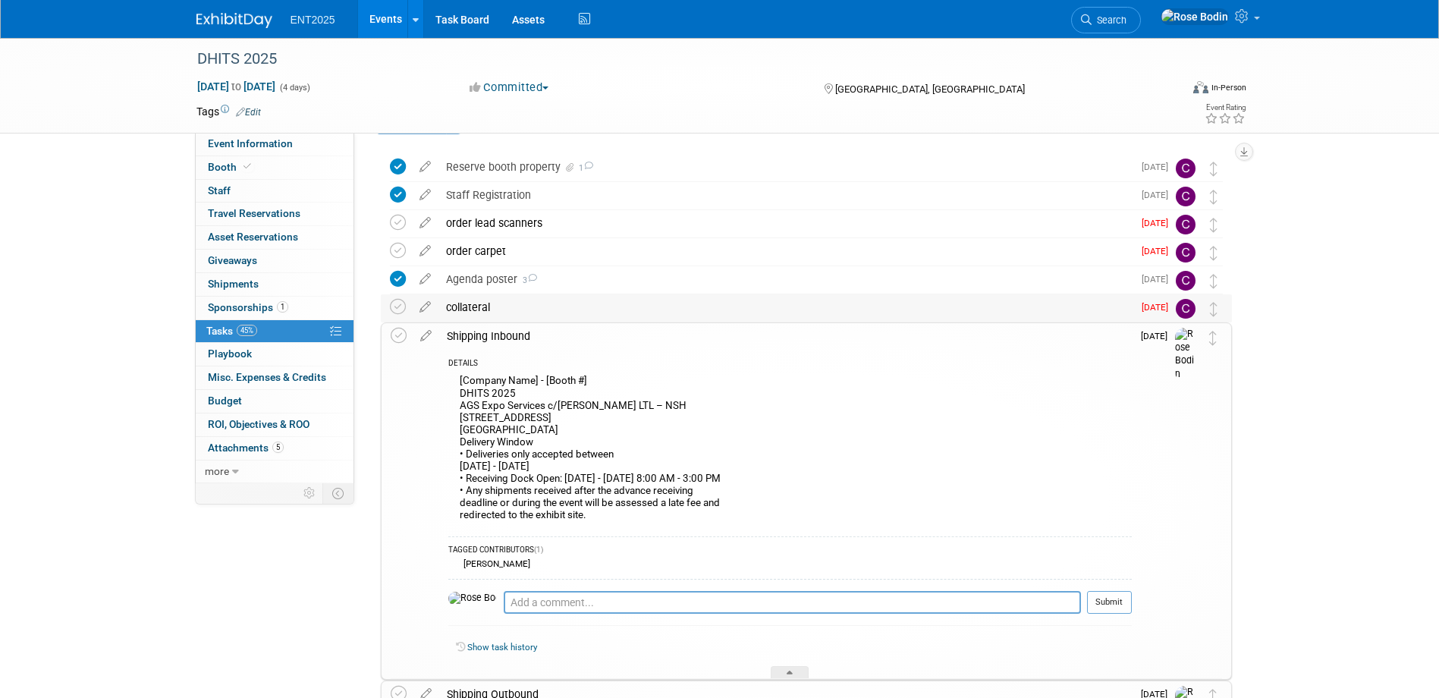
click at [811, 307] on div "collateral" at bounding box center [785, 307] width 694 height 26
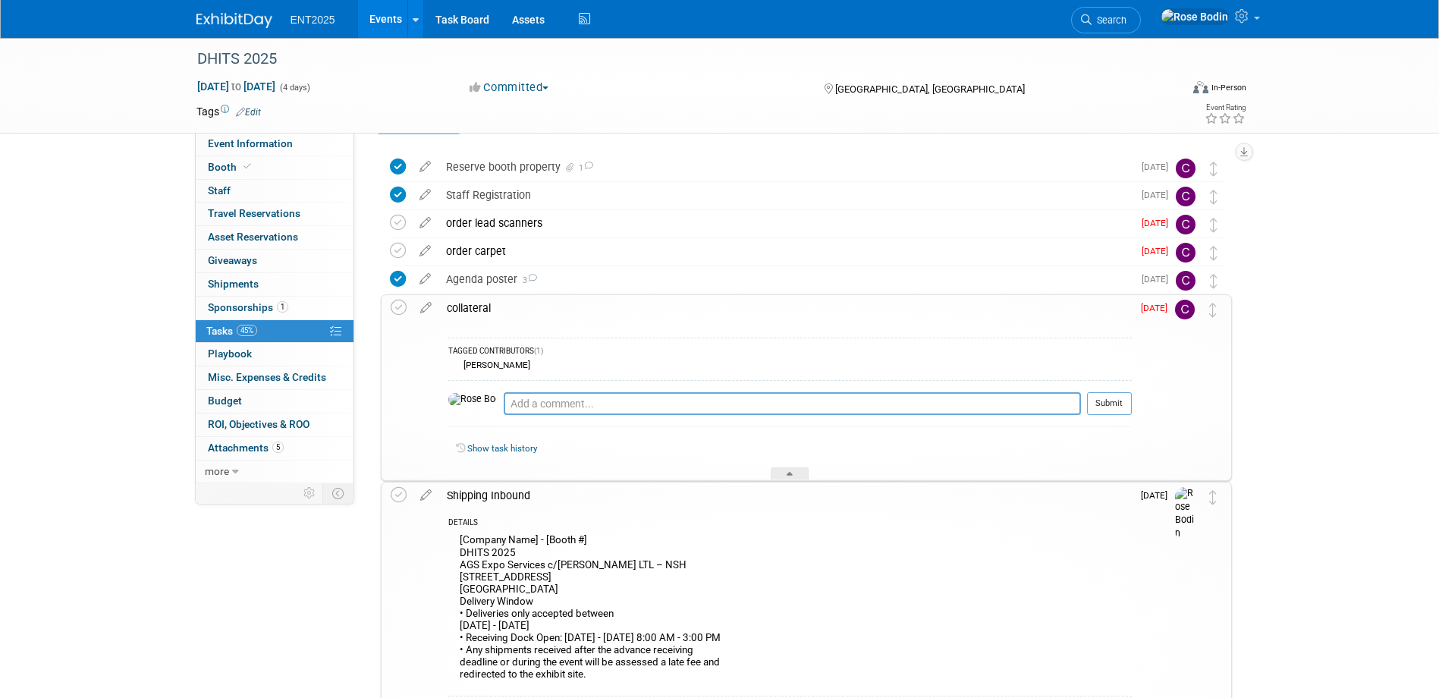
click at [811, 307] on div "collateral" at bounding box center [785, 308] width 692 height 26
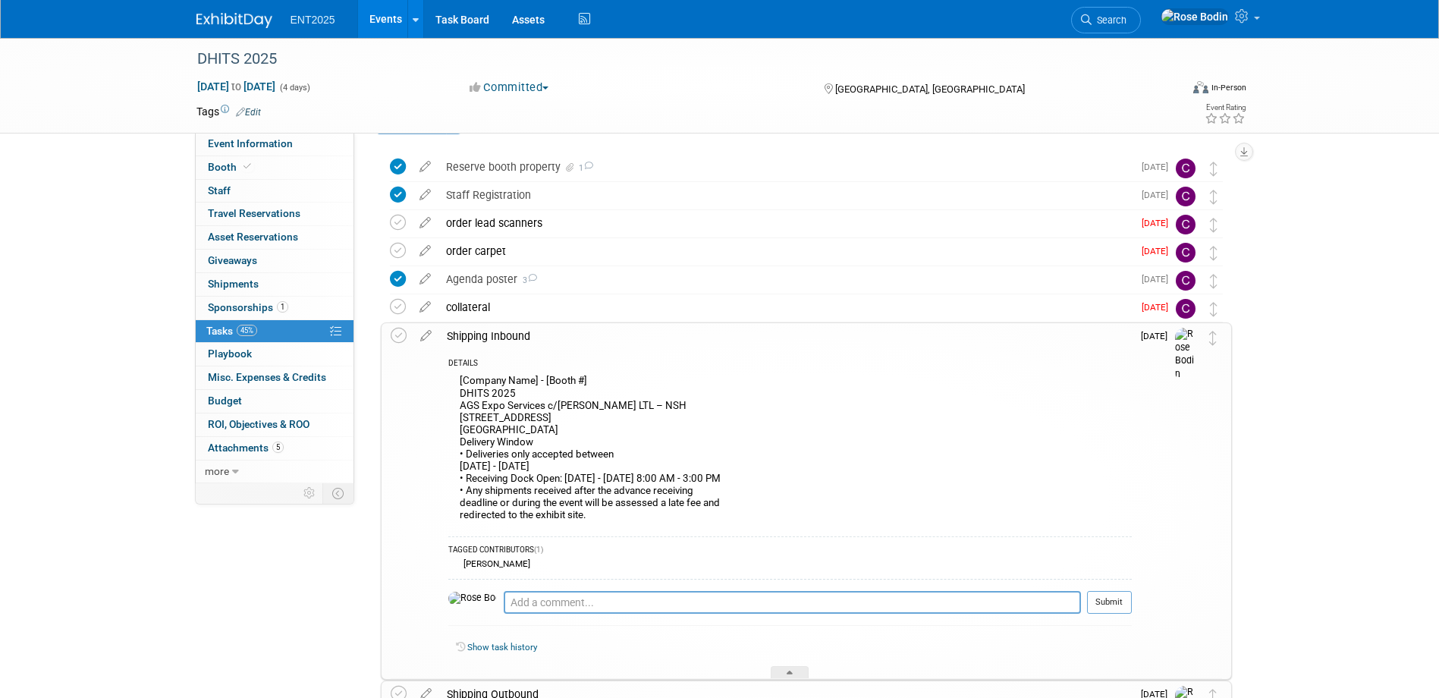
click at [388, 16] on link "Events" at bounding box center [385, 19] width 55 height 38
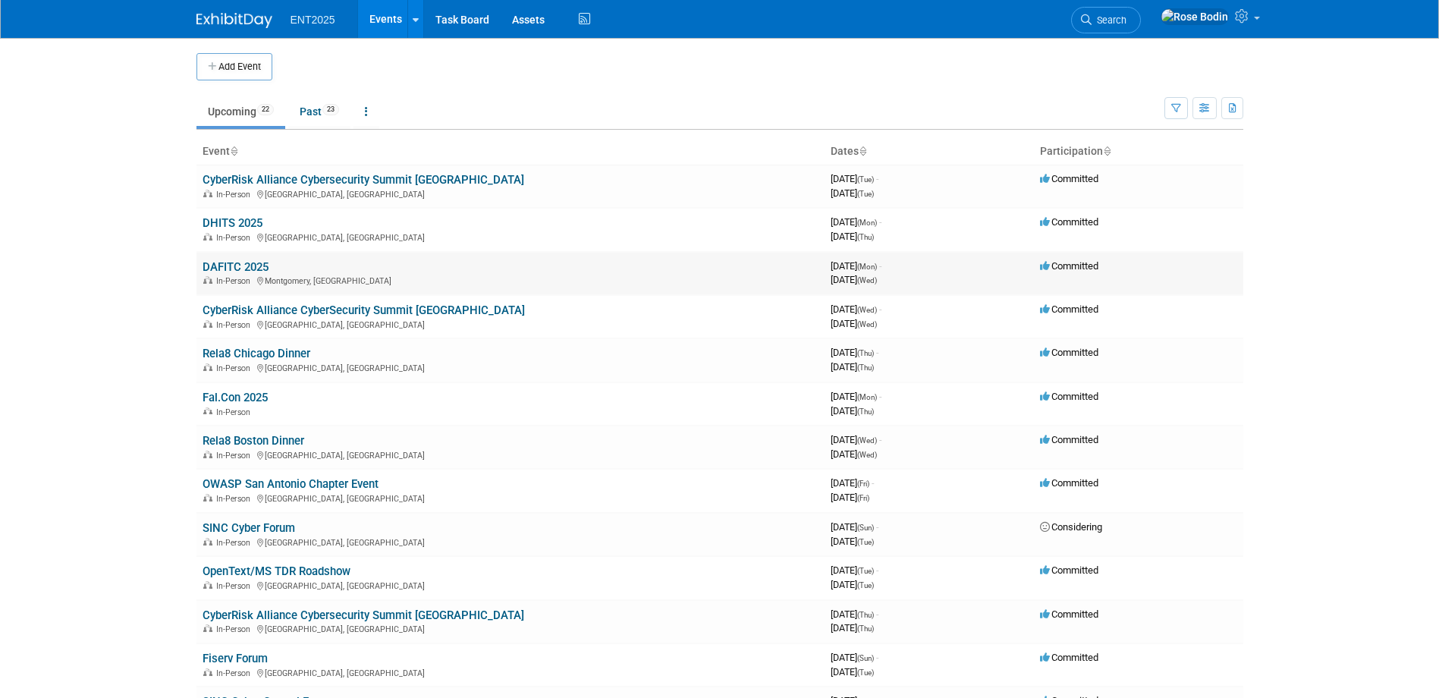
click at [241, 267] on link "DAFITC 2025" at bounding box center [236, 267] width 66 height 14
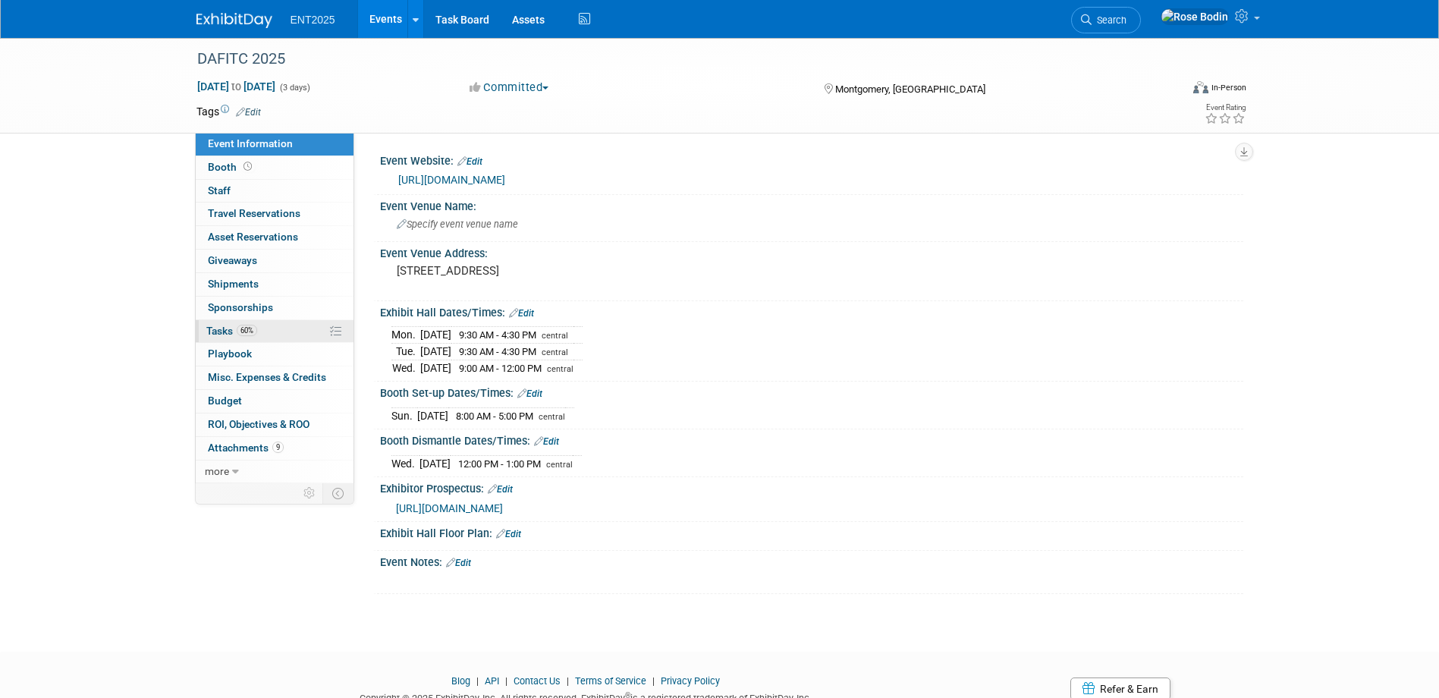
click at [291, 330] on link "60% Tasks 60%" at bounding box center [275, 331] width 158 height 23
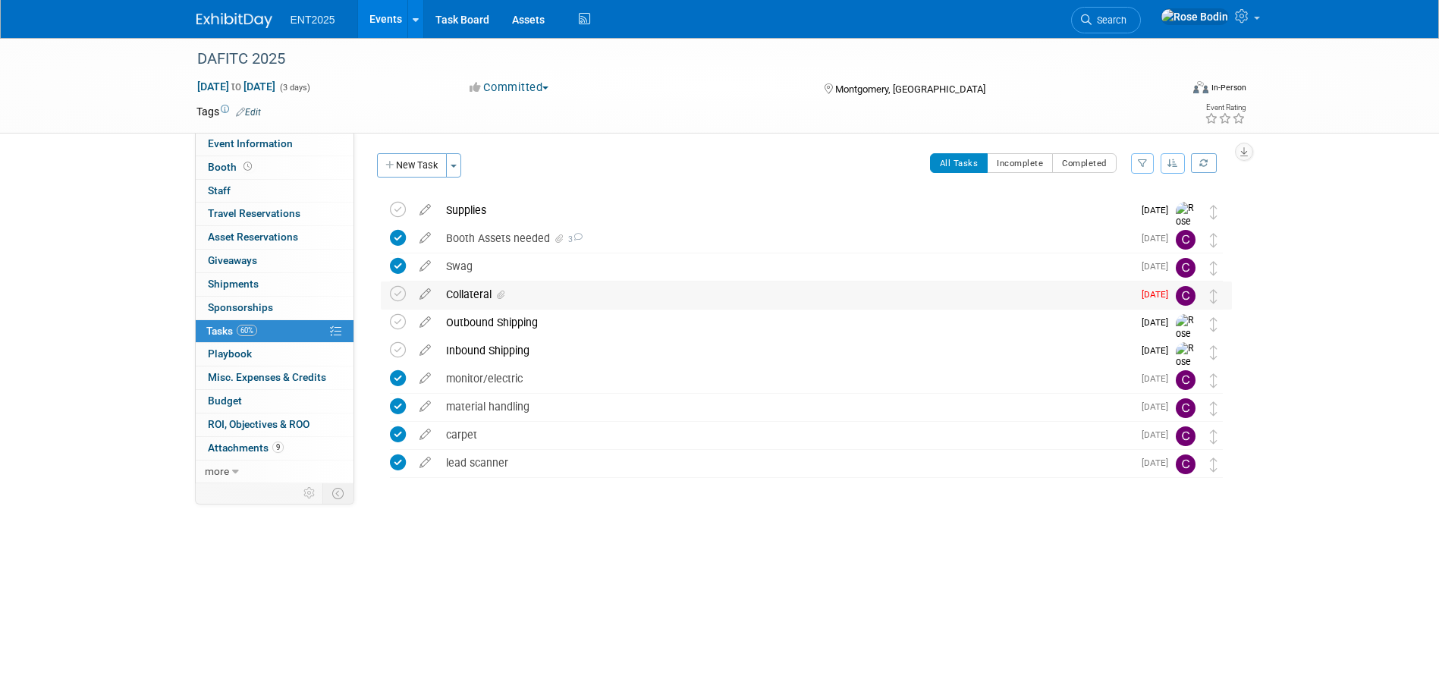
click at [561, 308] on td "Collateral DETAILS Please print 15 each of the attached pieces ATTACHMENTS (2) …" at bounding box center [785, 294] width 694 height 27
click at [570, 296] on div "Collateral" at bounding box center [785, 294] width 694 height 26
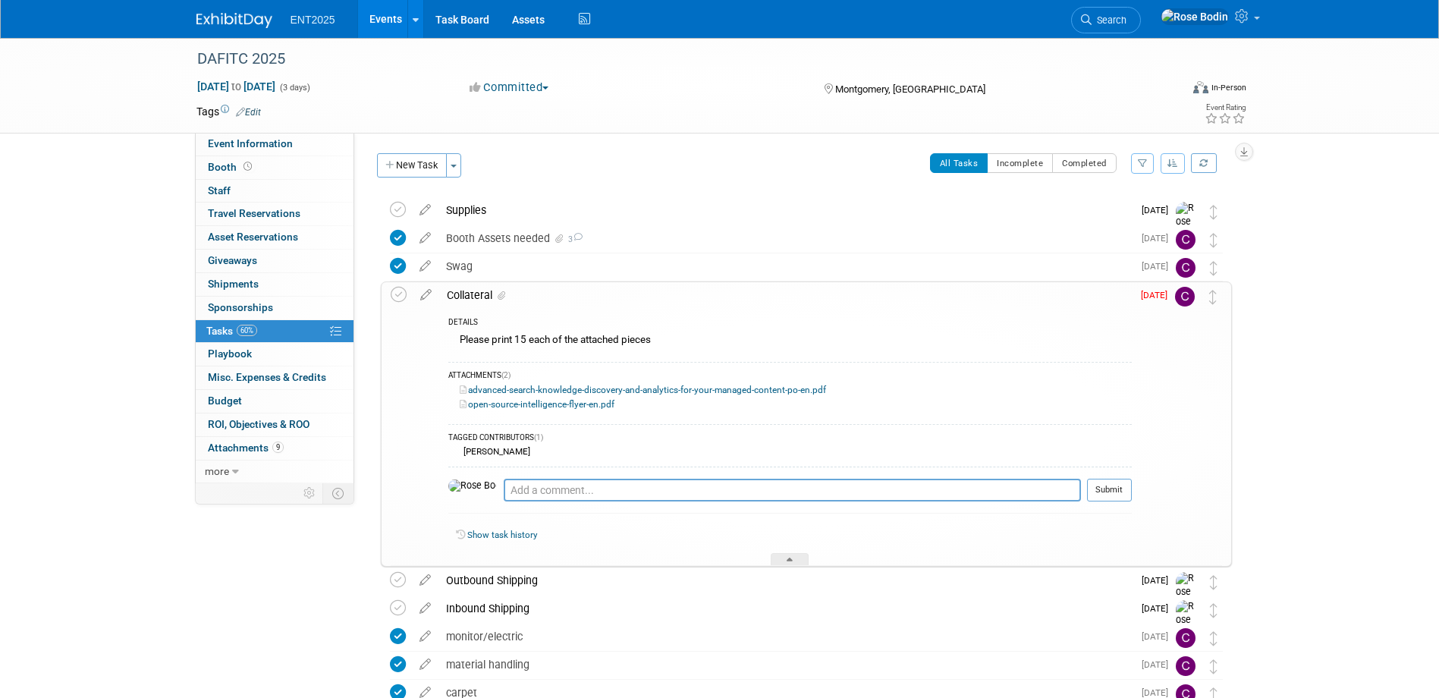
click at [633, 388] on link "advanced-search-knowledge-discovery-and-analytics-for-your-managed-content-po-e…" at bounding box center [643, 390] width 366 height 11
click at [569, 401] on link "open-source-intelligence-flyer-en.pdf" at bounding box center [537, 404] width 155 height 11
click at [754, 611] on div "Inbound Shipping" at bounding box center [785, 608] width 694 height 26
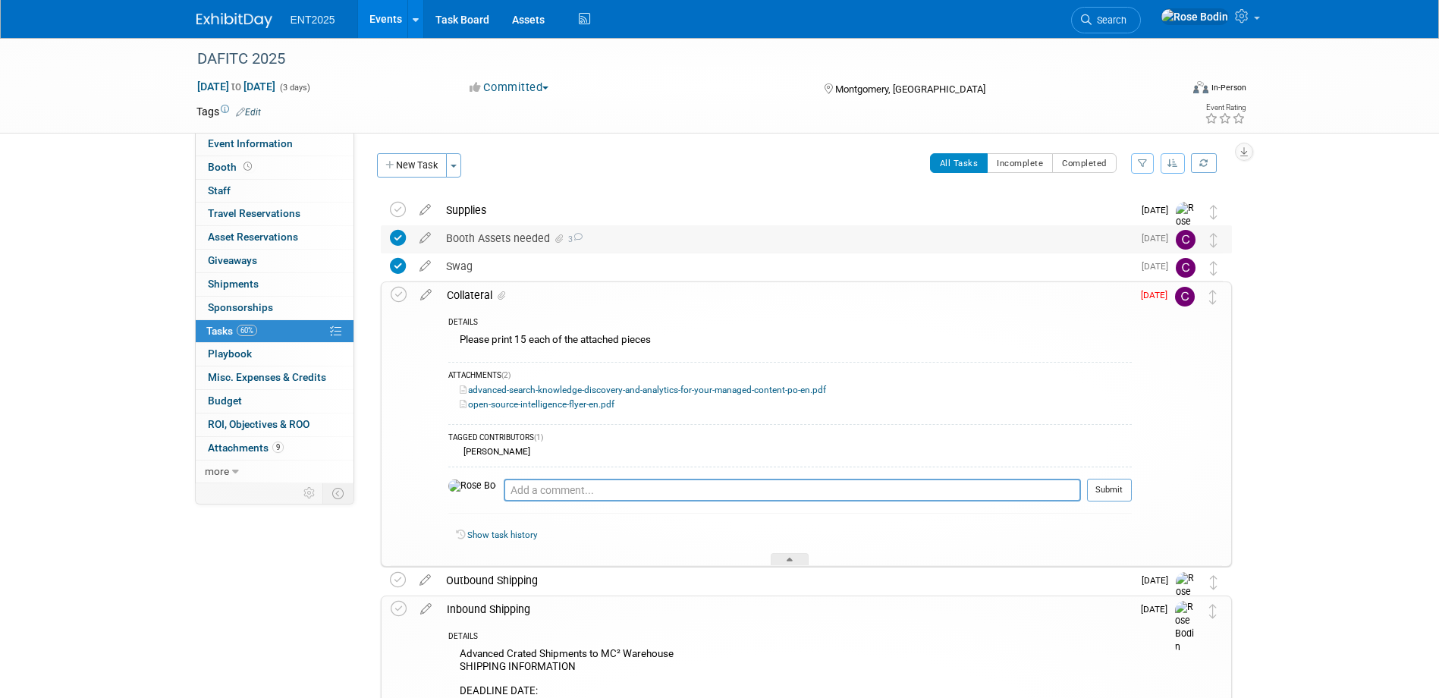
click at [730, 236] on div "Booth Assets needed 3" at bounding box center [785, 238] width 694 height 26
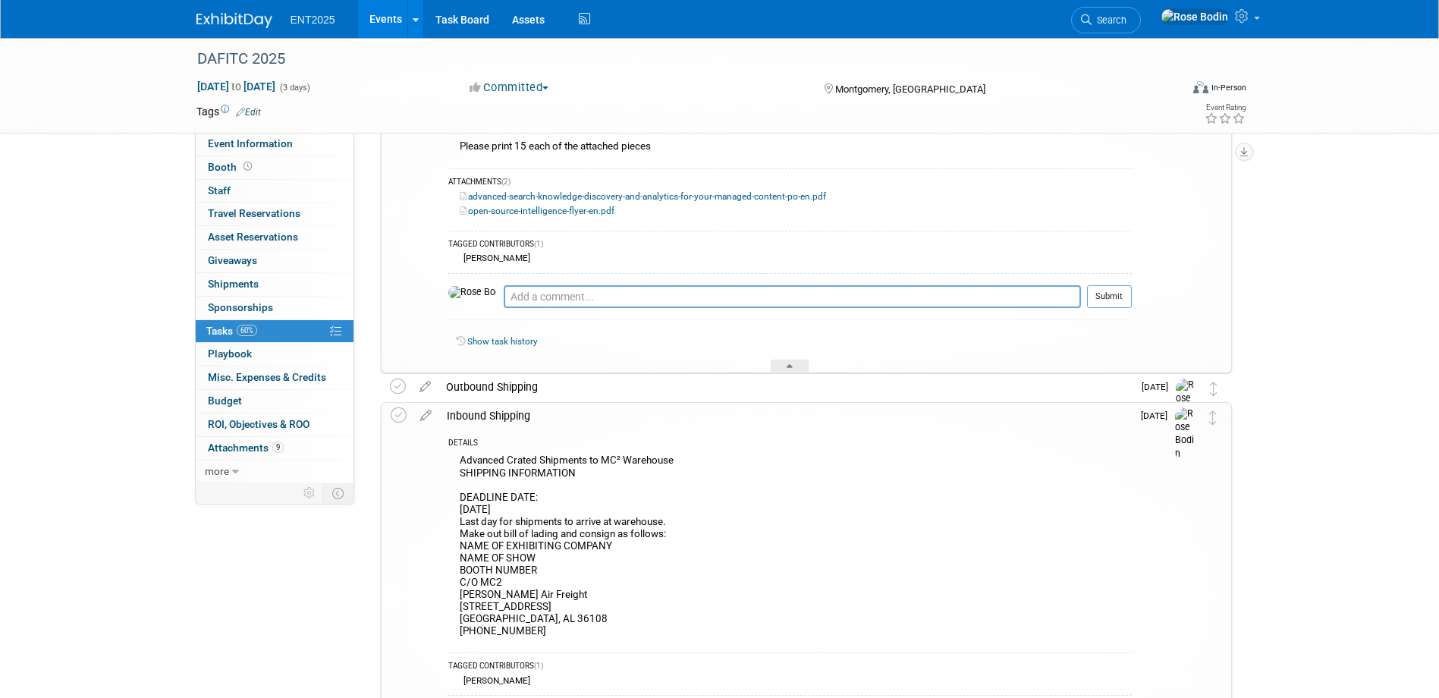
scroll to position [480, 0]
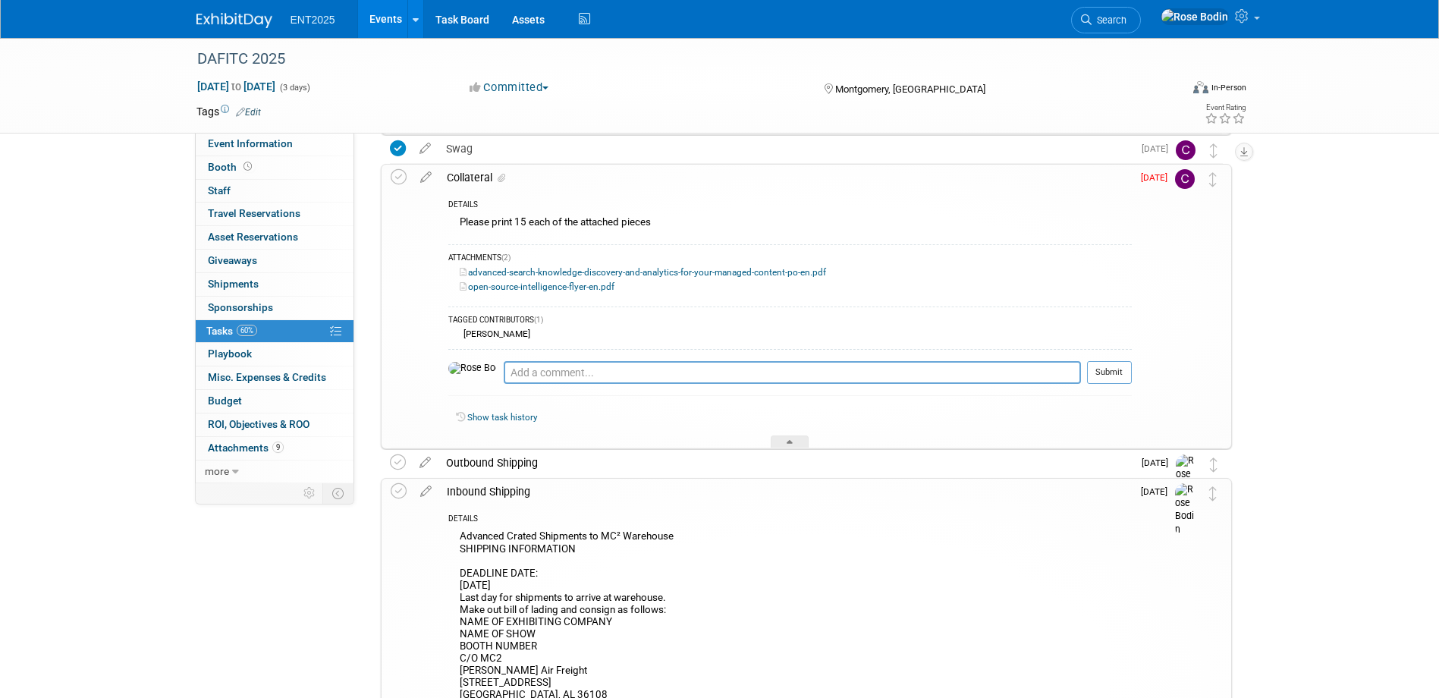
click at [609, 271] on link "advanced-search-knowledge-discovery-and-analytics-for-your-managed-content-po-e…" at bounding box center [643, 272] width 366 height 11
click at [552, 288] on link "open-source-intelligence-flyer-en.pdf" at bounding box center [537, 286] width 155 height 11
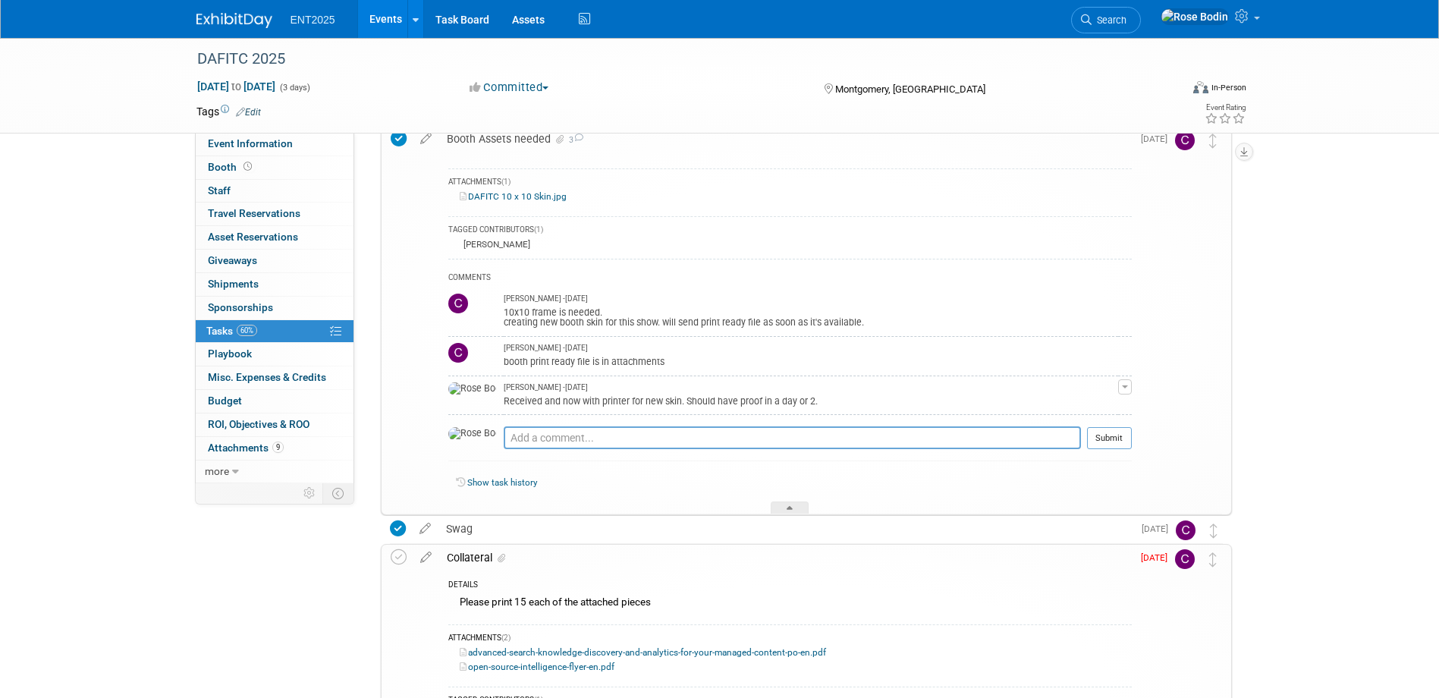
scroll to position [0, 0]
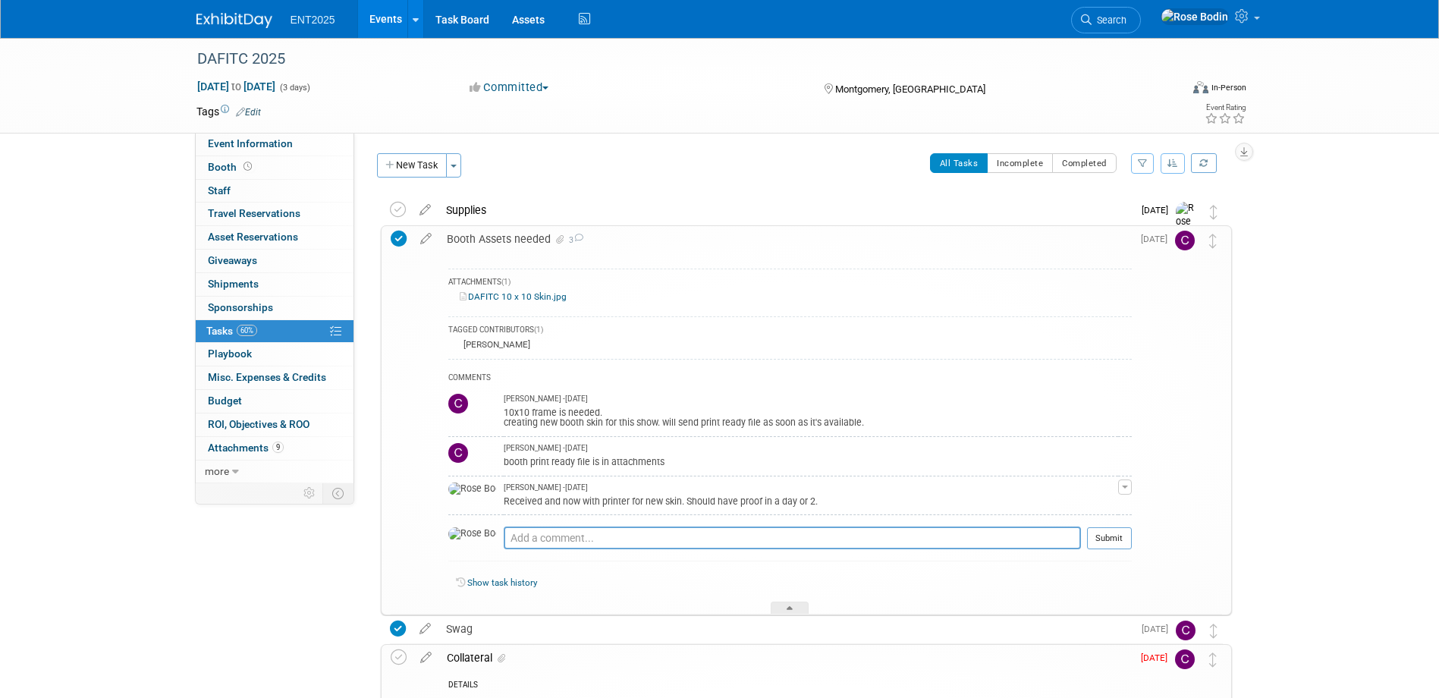
click at [387, 18] on link "Events" at bounding box center [385, 19] width 55 height 38
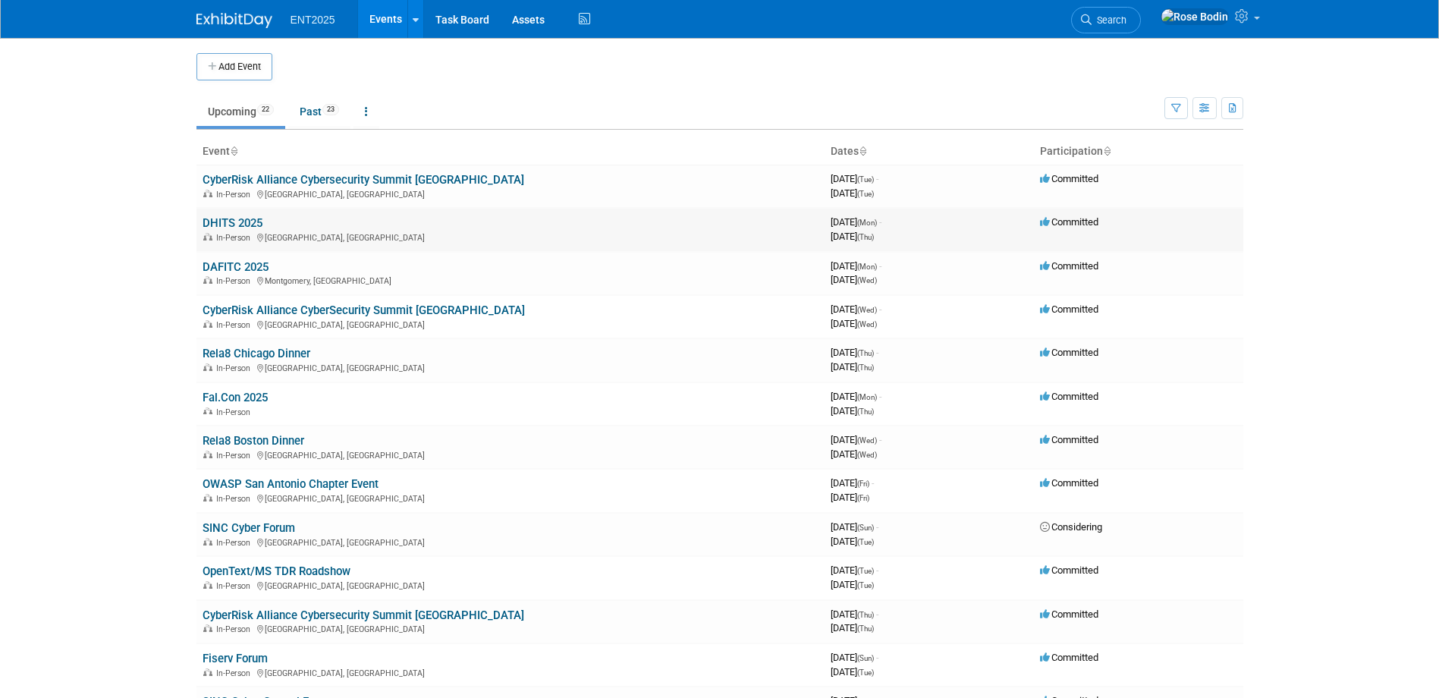
click at [243, 217] on link "DHITS 2025" at bounding box center [233, 223] width 60 height 14
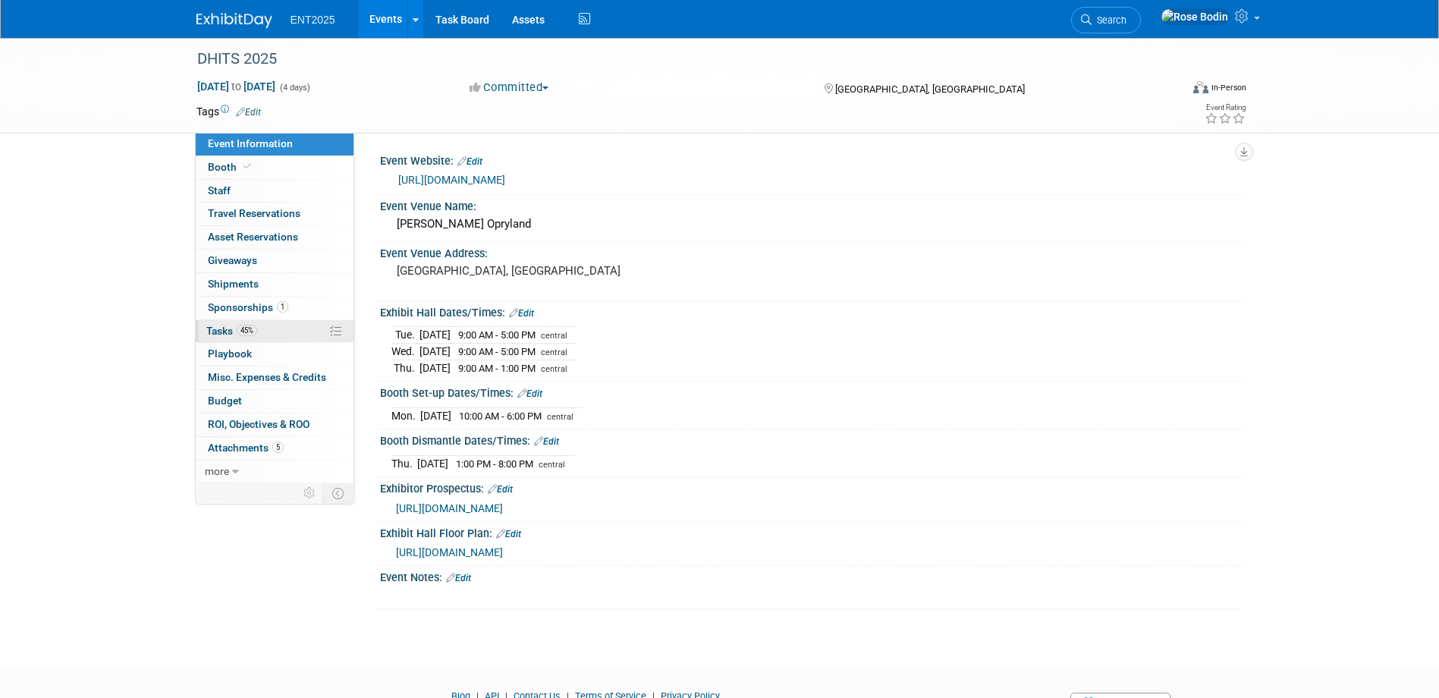
click at [279, 328] on link "45% Tasks 45%" at bounding box center [275, 331] width 158 height 23
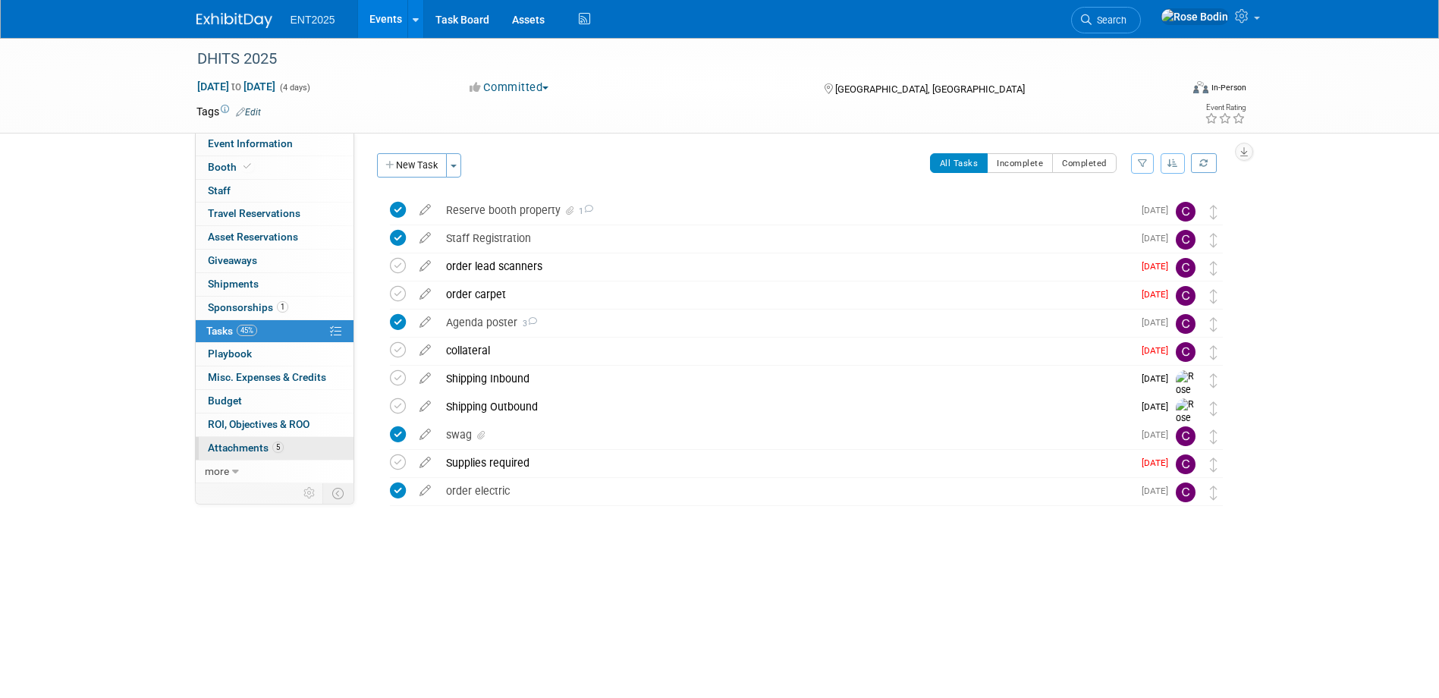
click at [298, 443] on link "5 Attachments 5" at bounding box center [275, 448] width 158 height 23
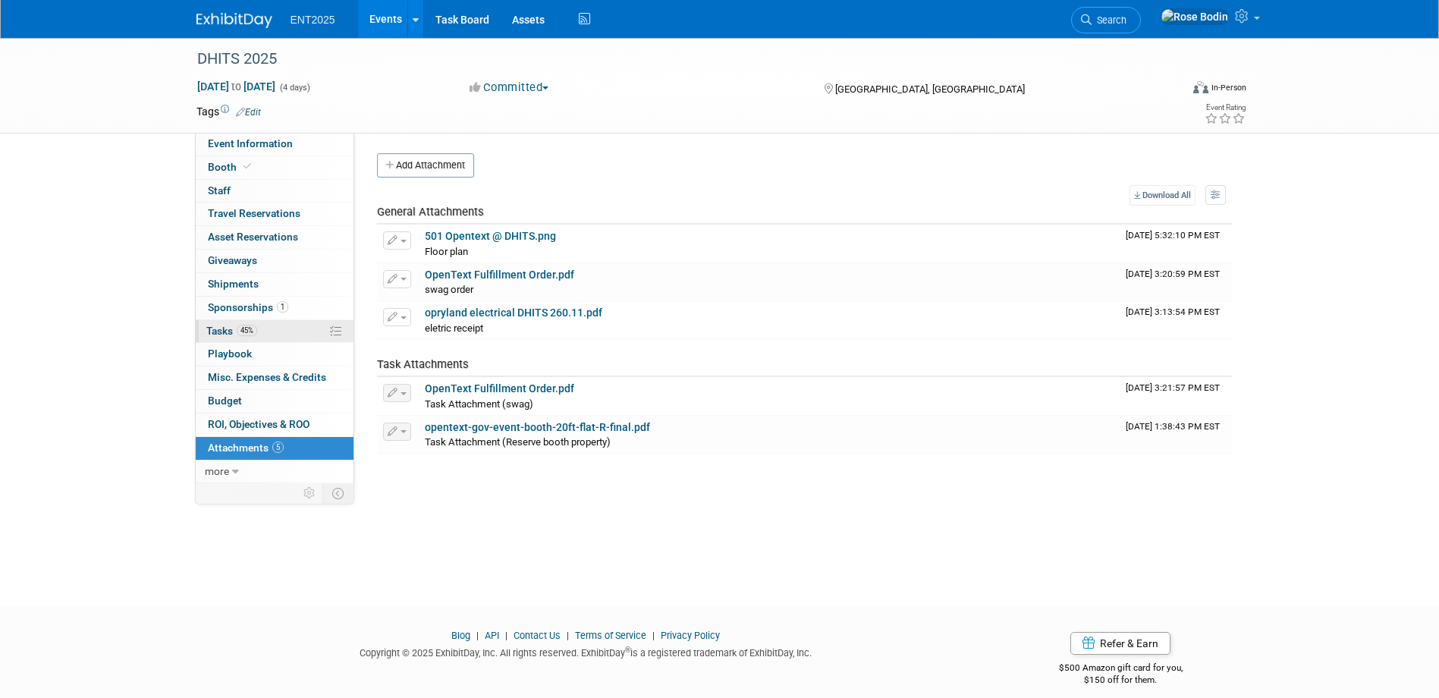
click at [298, 334] on link "45% Tasks 45%" at bounding box center [275, 331] width 158 height 23
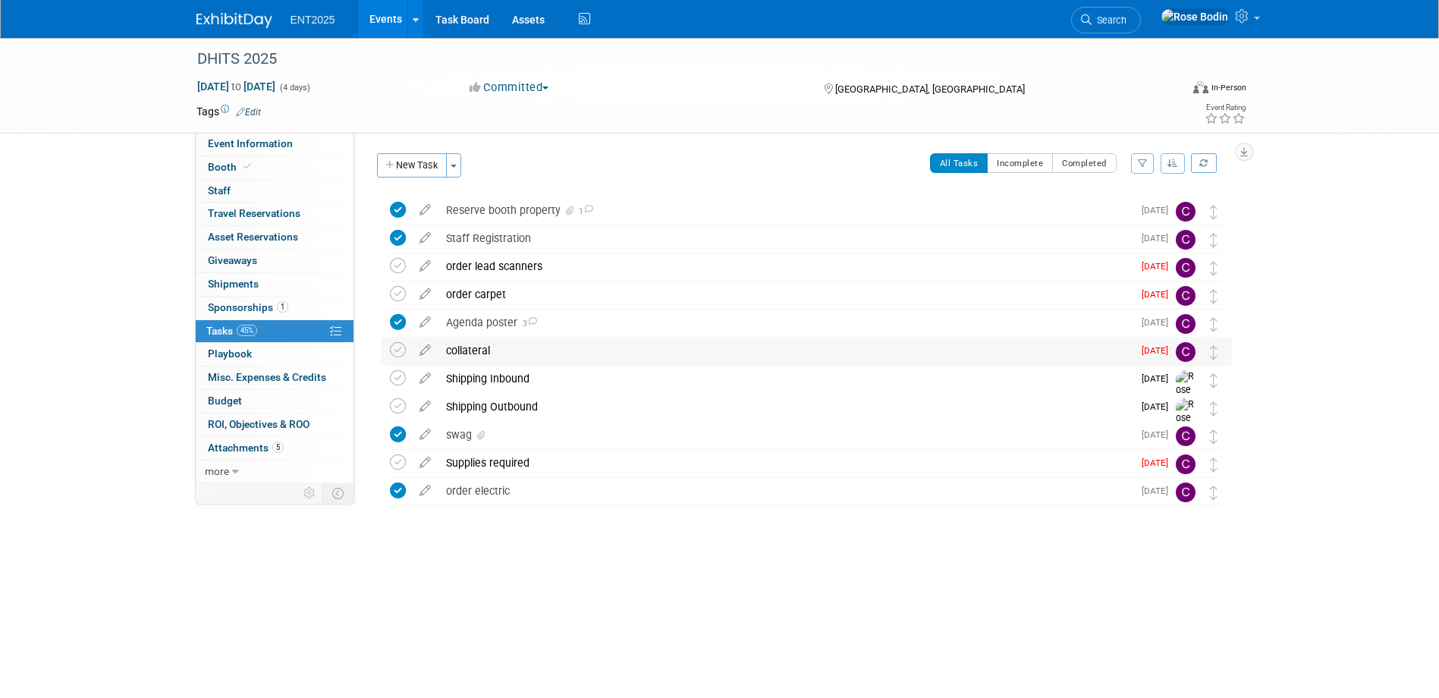
click at [534, 348] on div "collateral" at bounding box center [785, 351] width 694 height 26
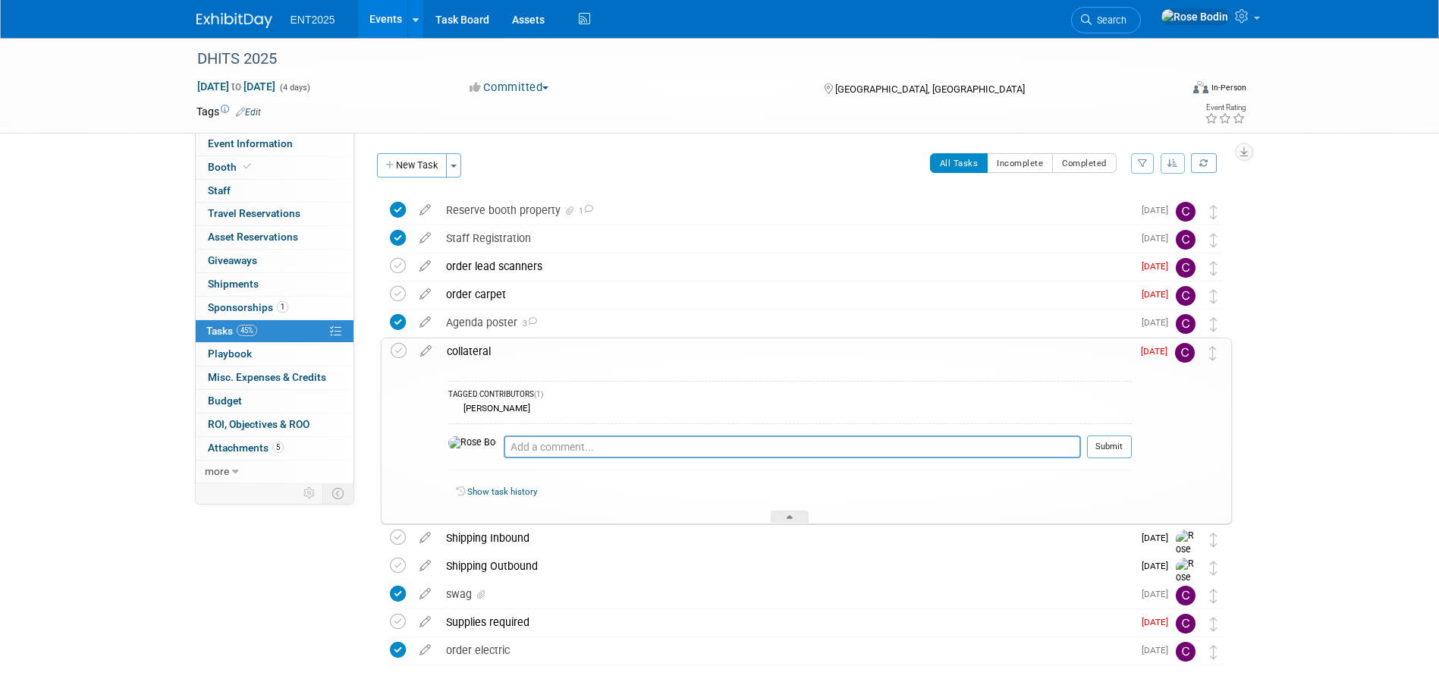
click at [534, 348] on div "collateral" at bounding box center [785, 351] width 692 height 26
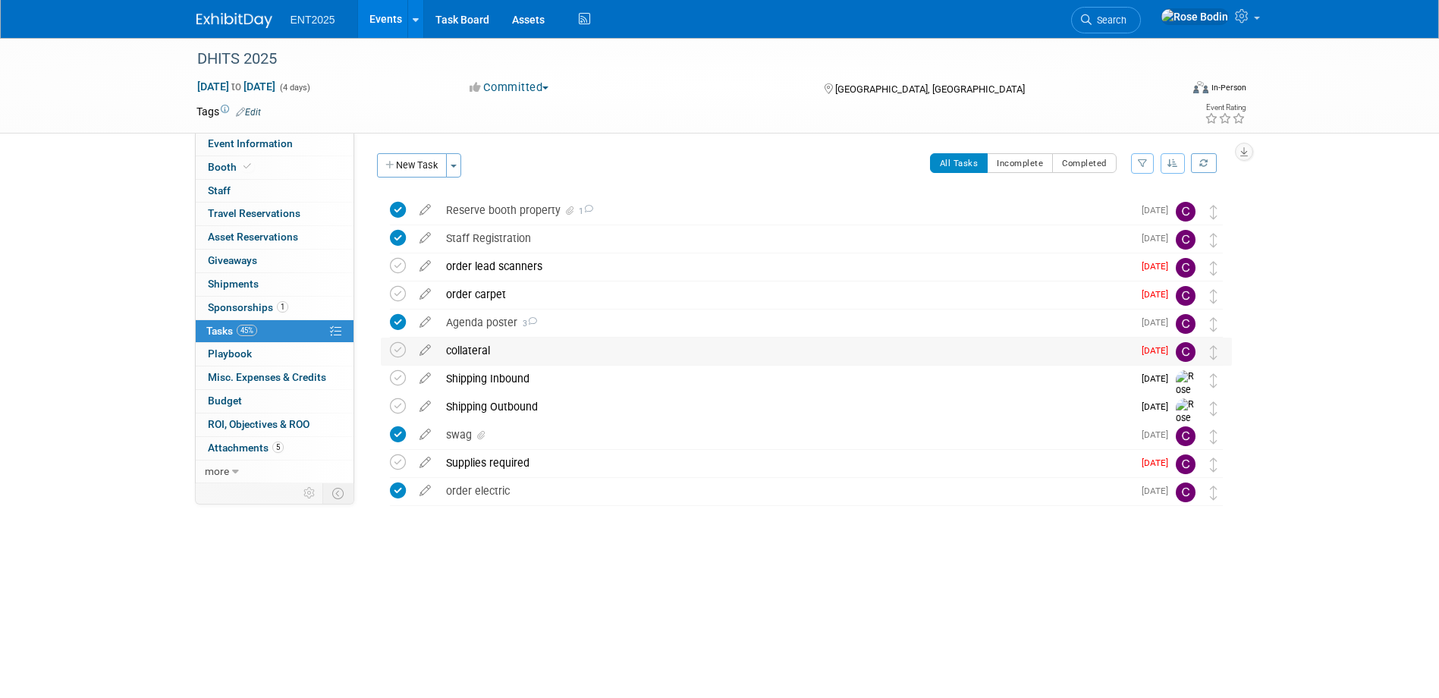
click at [592, 356] on div "collateral" at bounding box center [785, 351] width 694 height 26
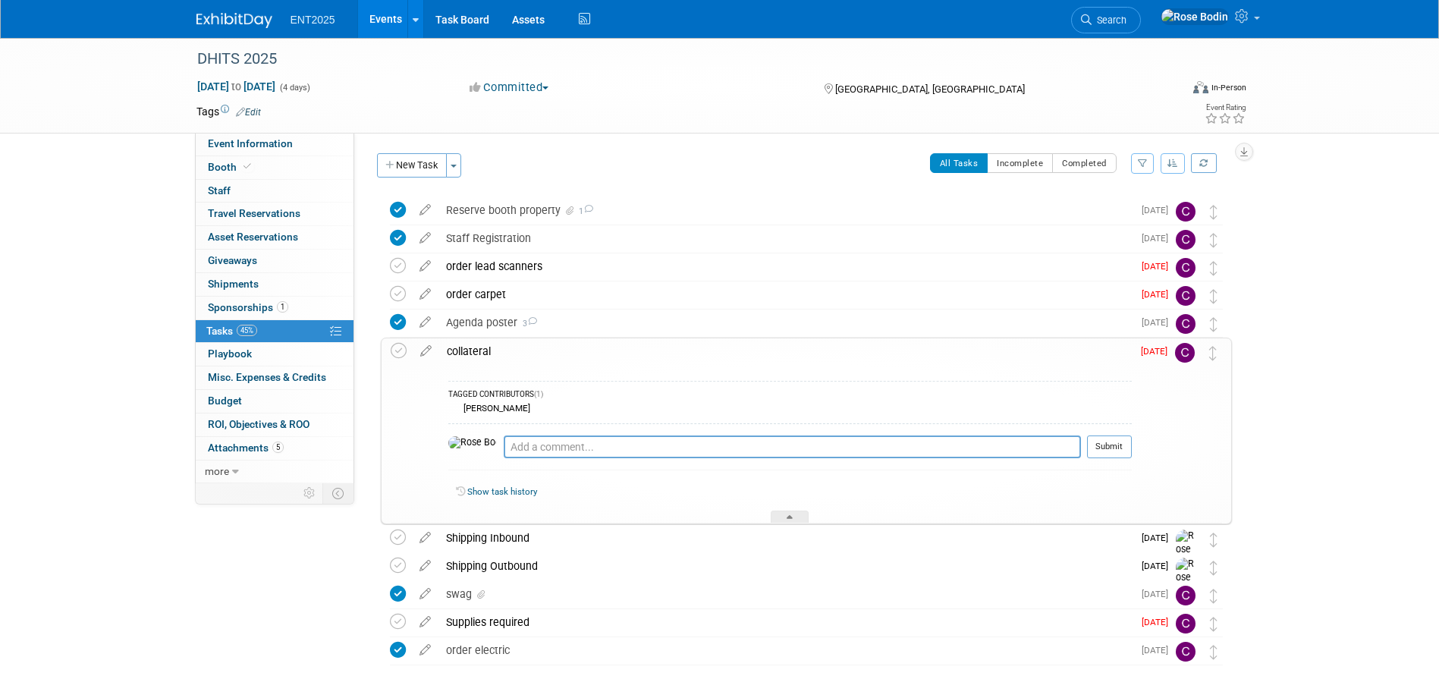
click at [592, 356] on div "collateral" at bounding box center [785, 351] width 692 height 26
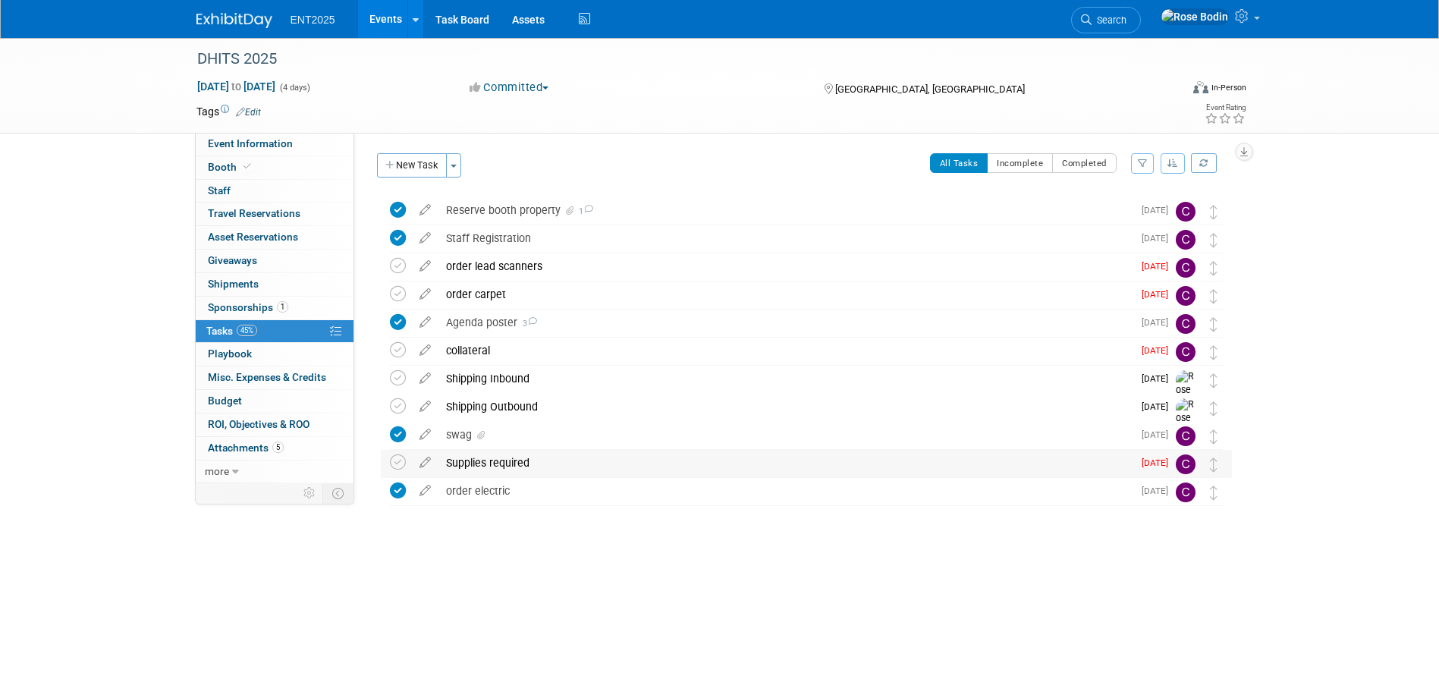
click at [603, 465] on div "Supplies required" at bounding box center [785, 463] width 694 height 26
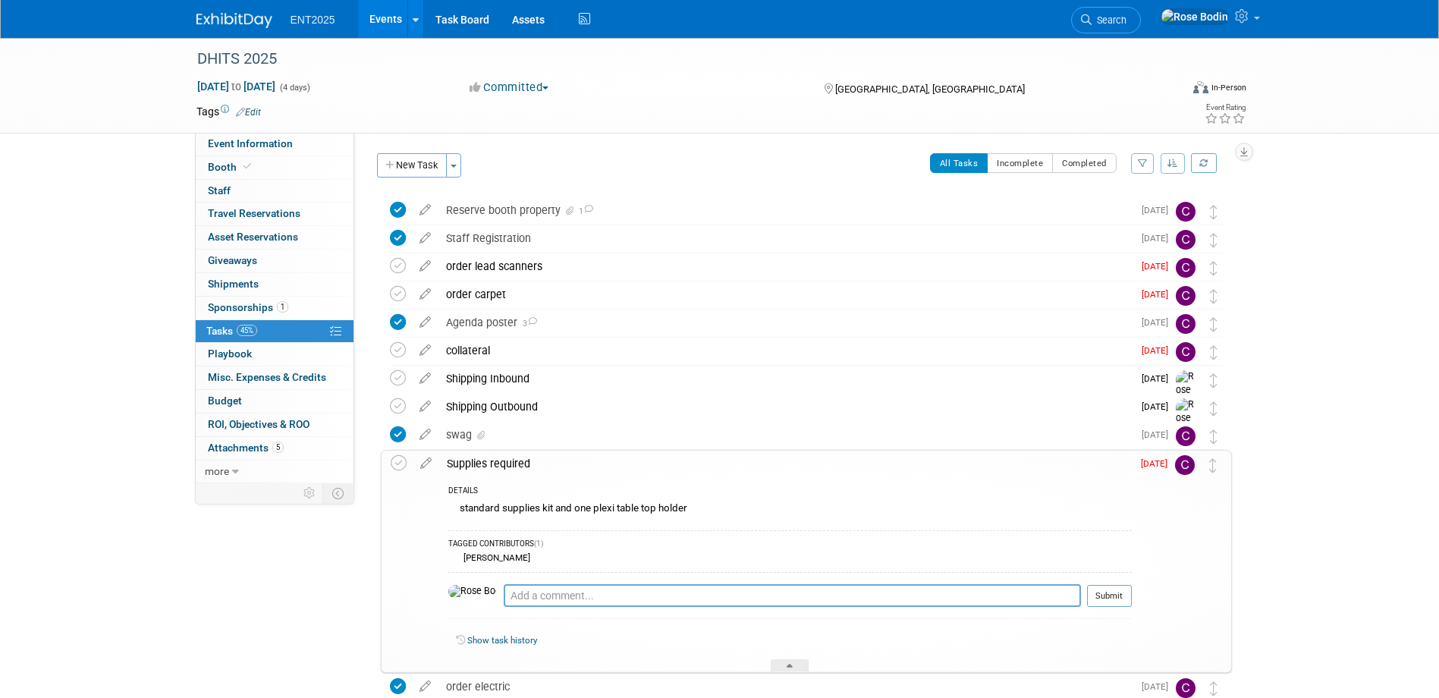
click at [1310, 240] on div "DHITS 2025 Aug 25, 2025 to Aug 28, 2025 (4 days) Aug 25, 2025 to Aug 28, 2025 C…" at bounding box center [719, 416] width 1439 height 756
click at [670, 377] on div "Shipping Inbound" at bounding box center [785, 379] width 694 height 26
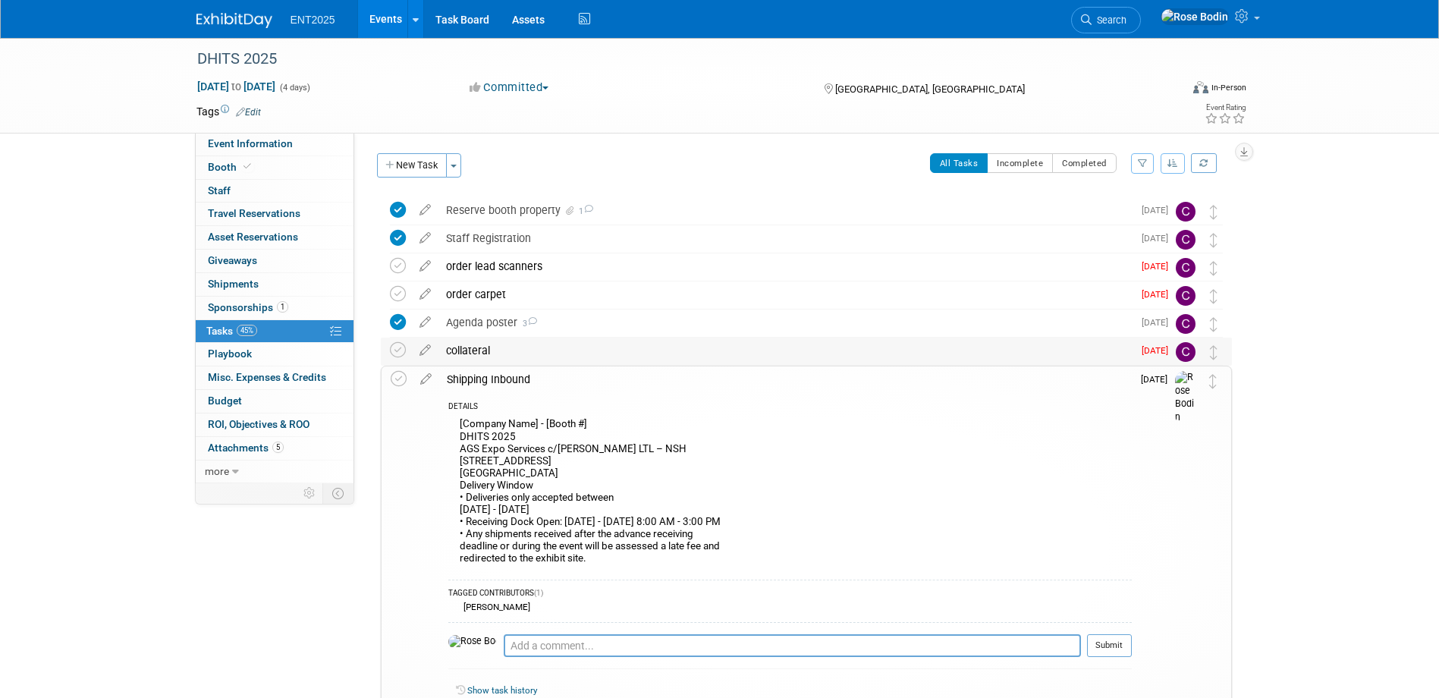
click at [604, 353] on div "collateral" at bounding box center [785, 351] width 694 height 26
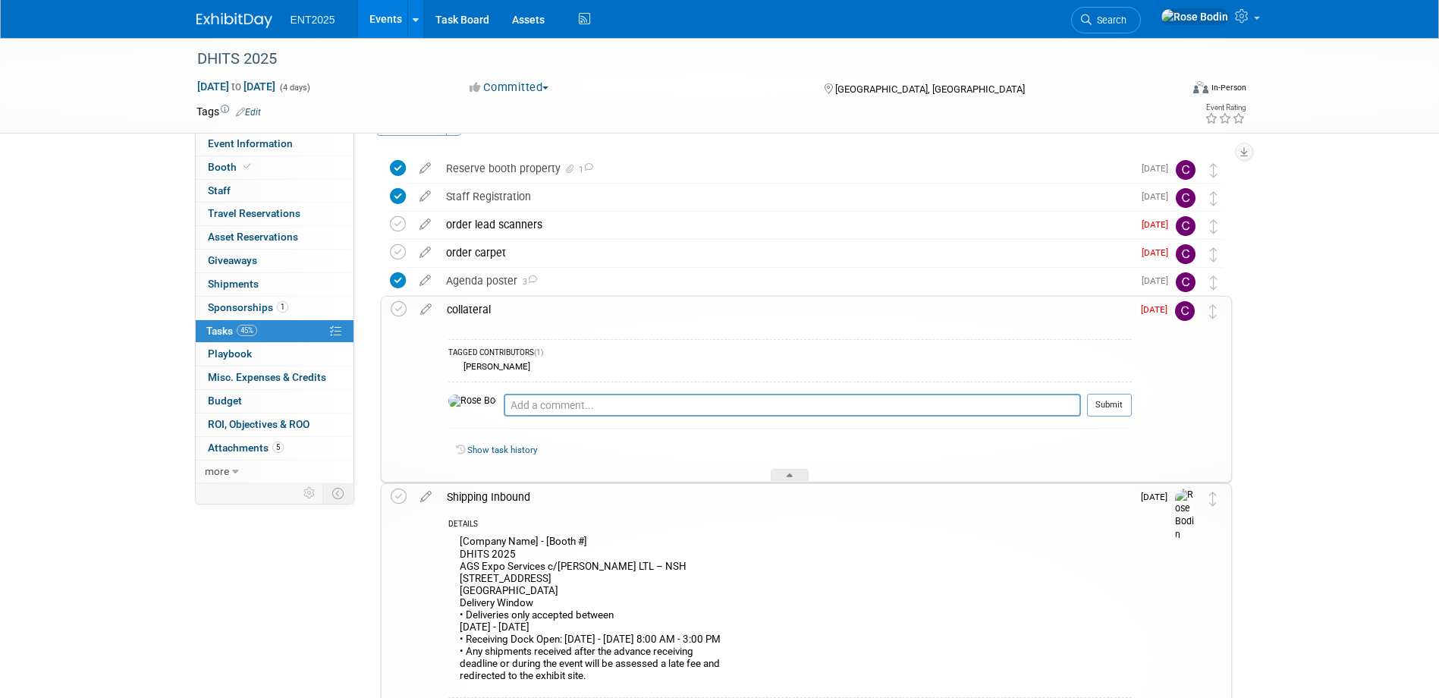
scroll to position [76, 0]
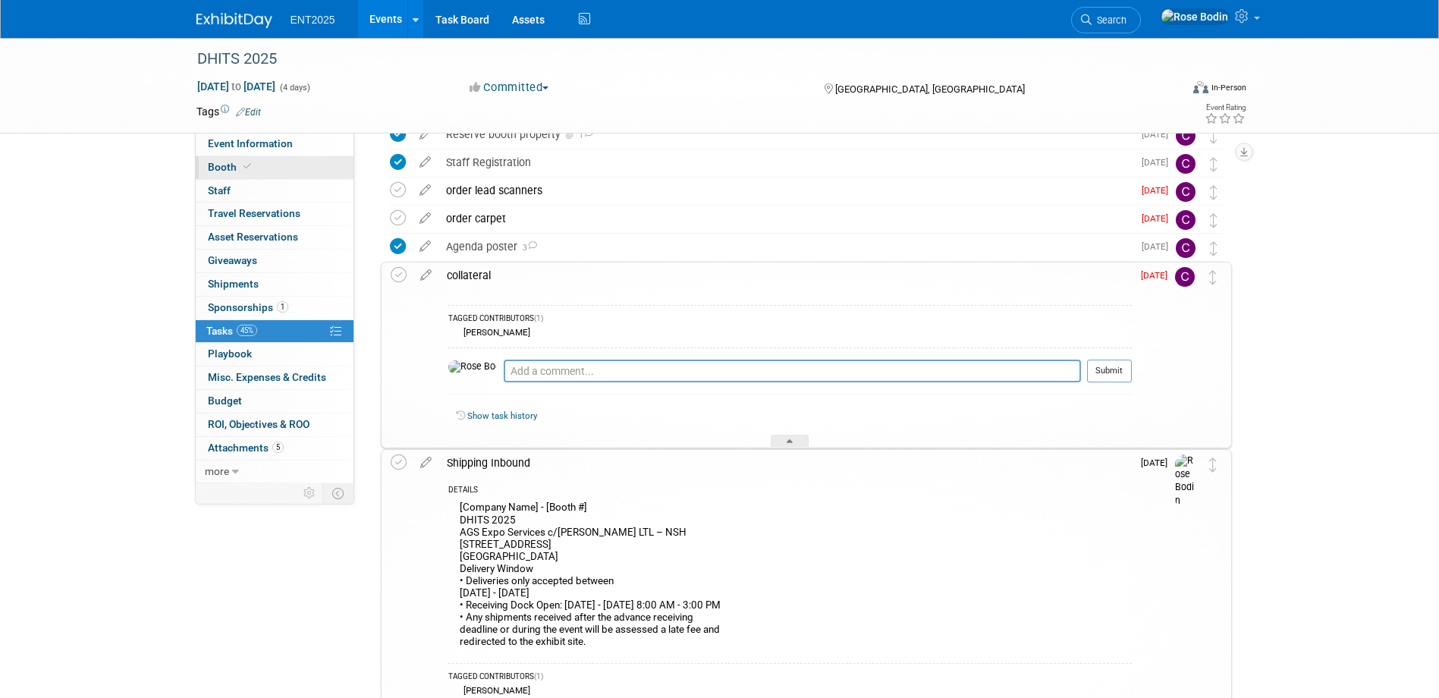
click at [286, 167] on link "Booth" at bounding box center [275, 167] width 158 height 23
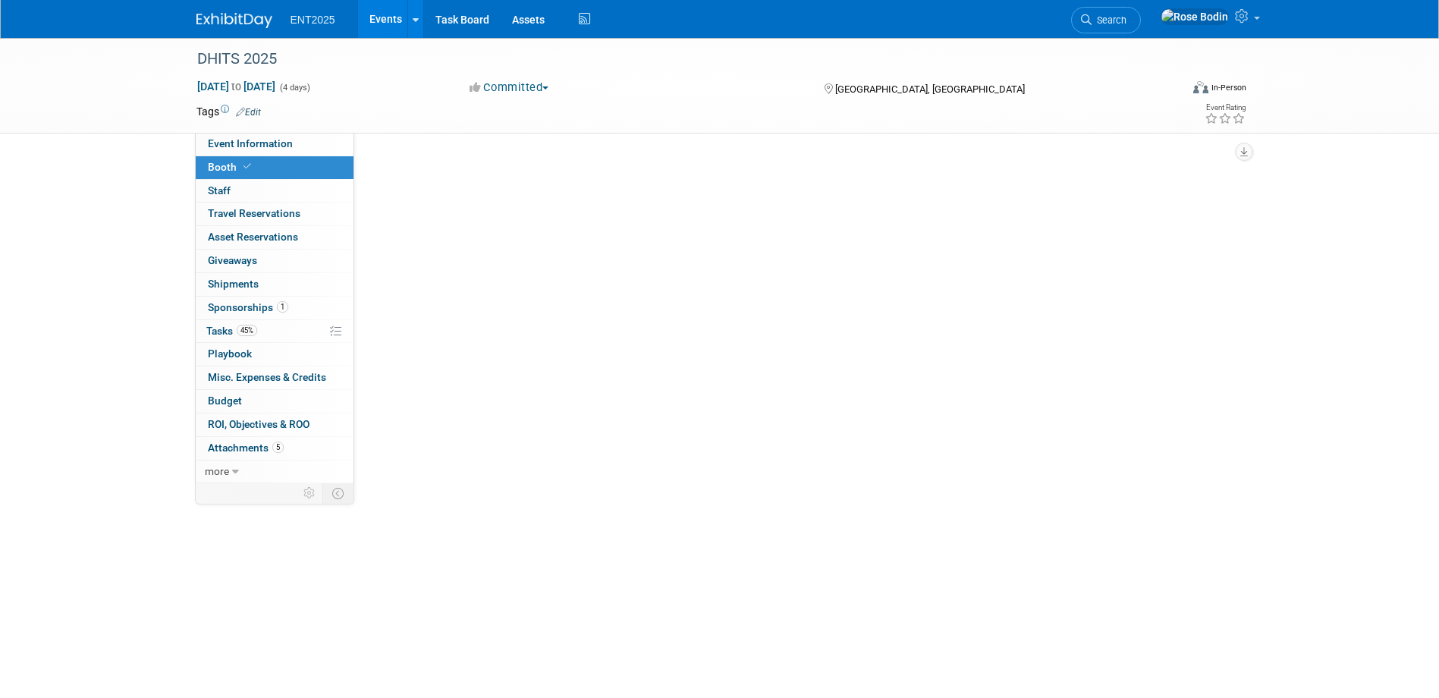
scroll to position [0, 0]
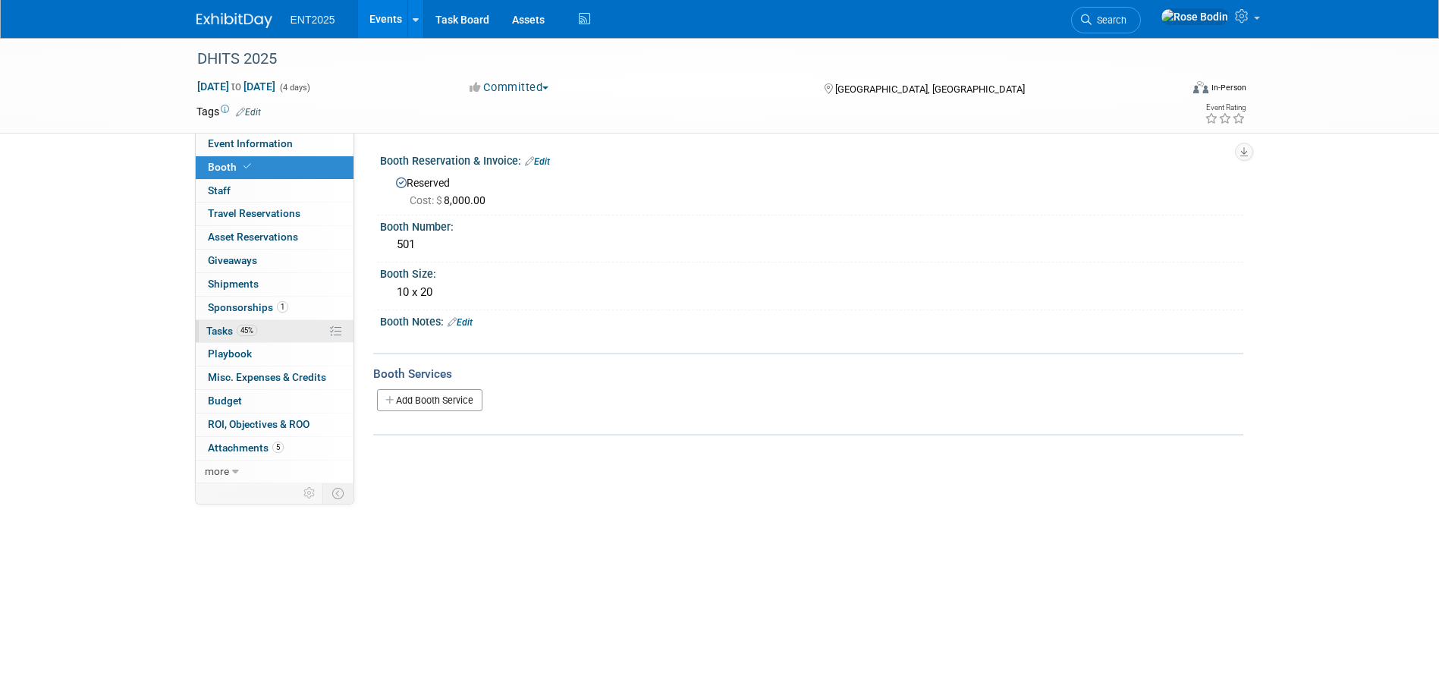
click at [287, 334] on link "45% Tasks 45%" at bounding box center [275, 331] width 158 height 23
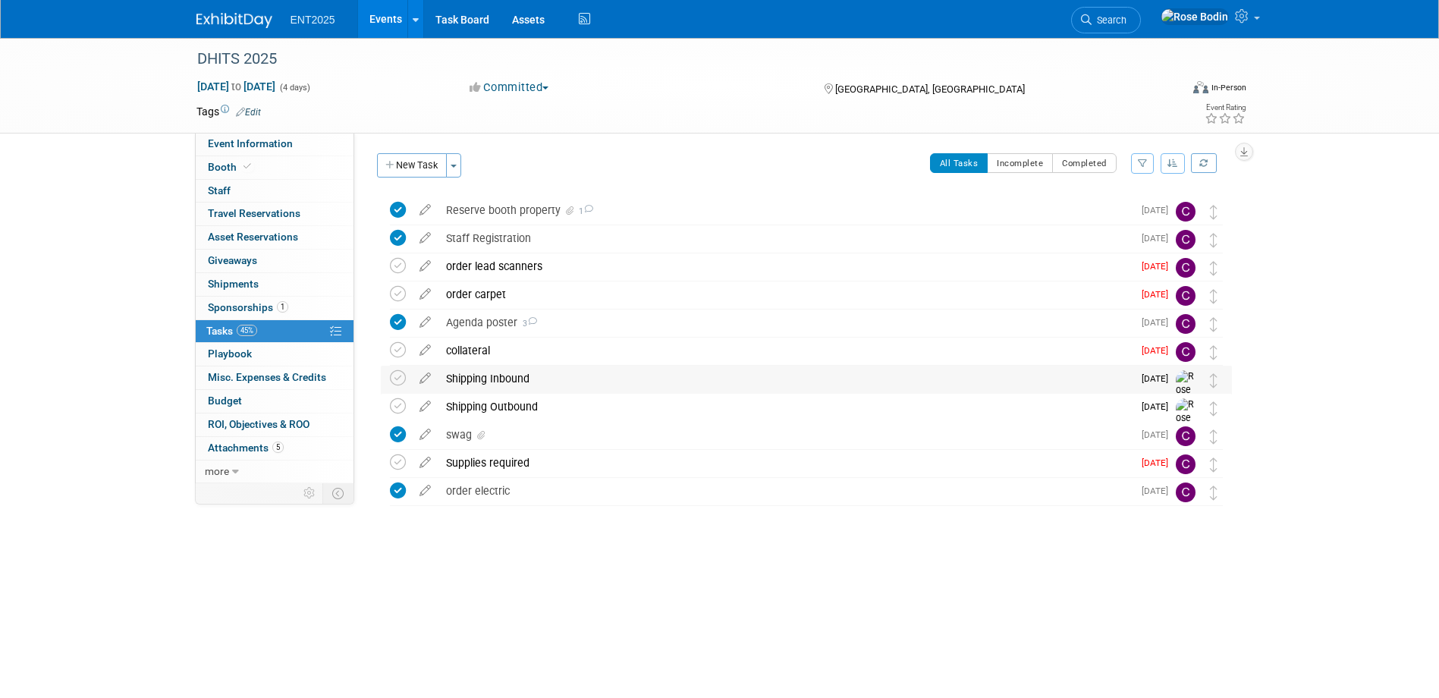
click at [557, 378] on div "Shipping Inbound" at bounding box center [785, 379] width 694 height 26
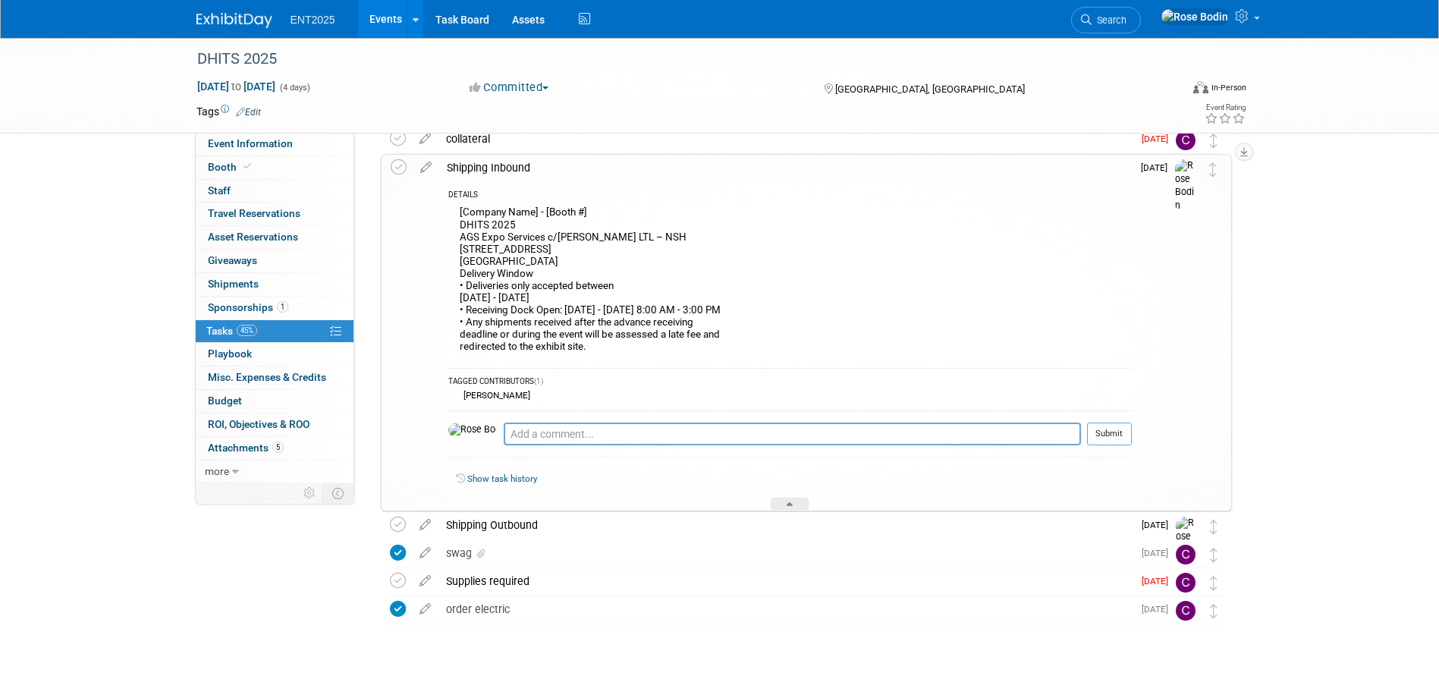
scroll to position [228, 0]
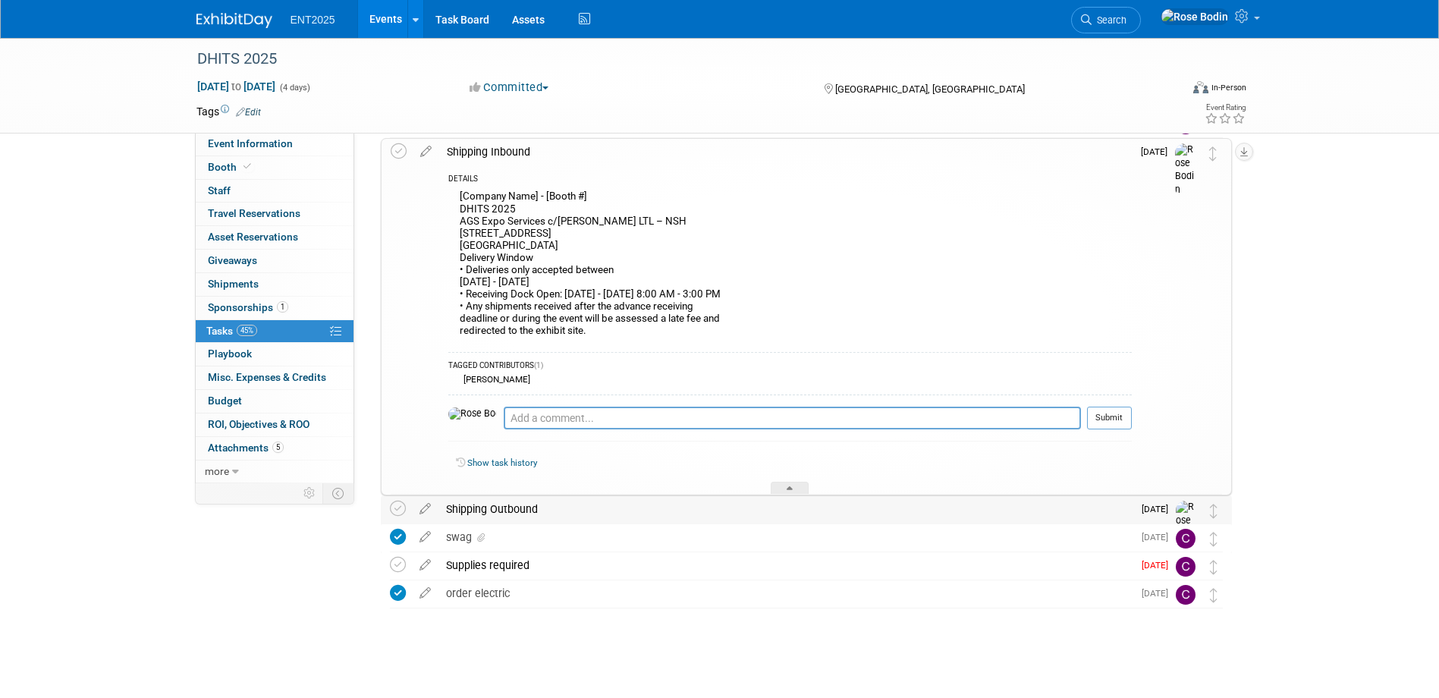
click at [912, 513] on div "Shipping Outbound" at bounding box center [785, 509] width 694 height 26
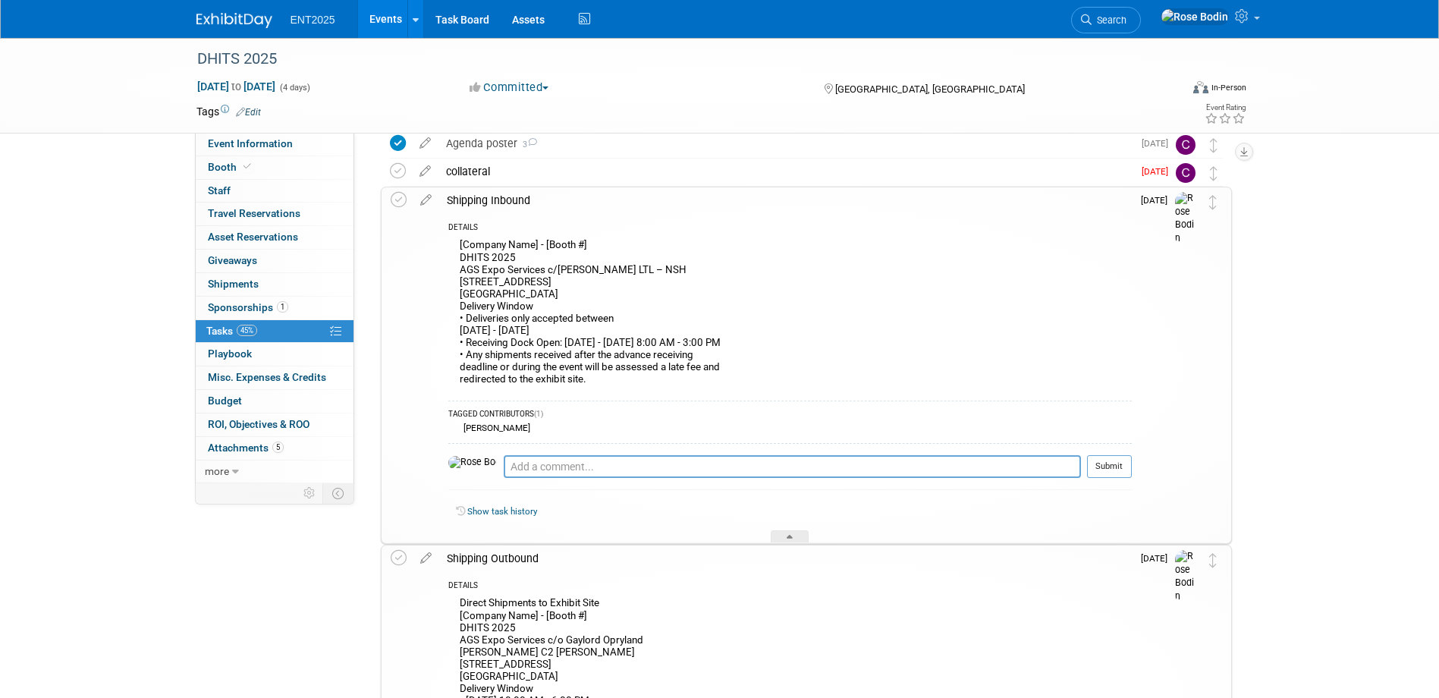
scroll to position [152, 0]
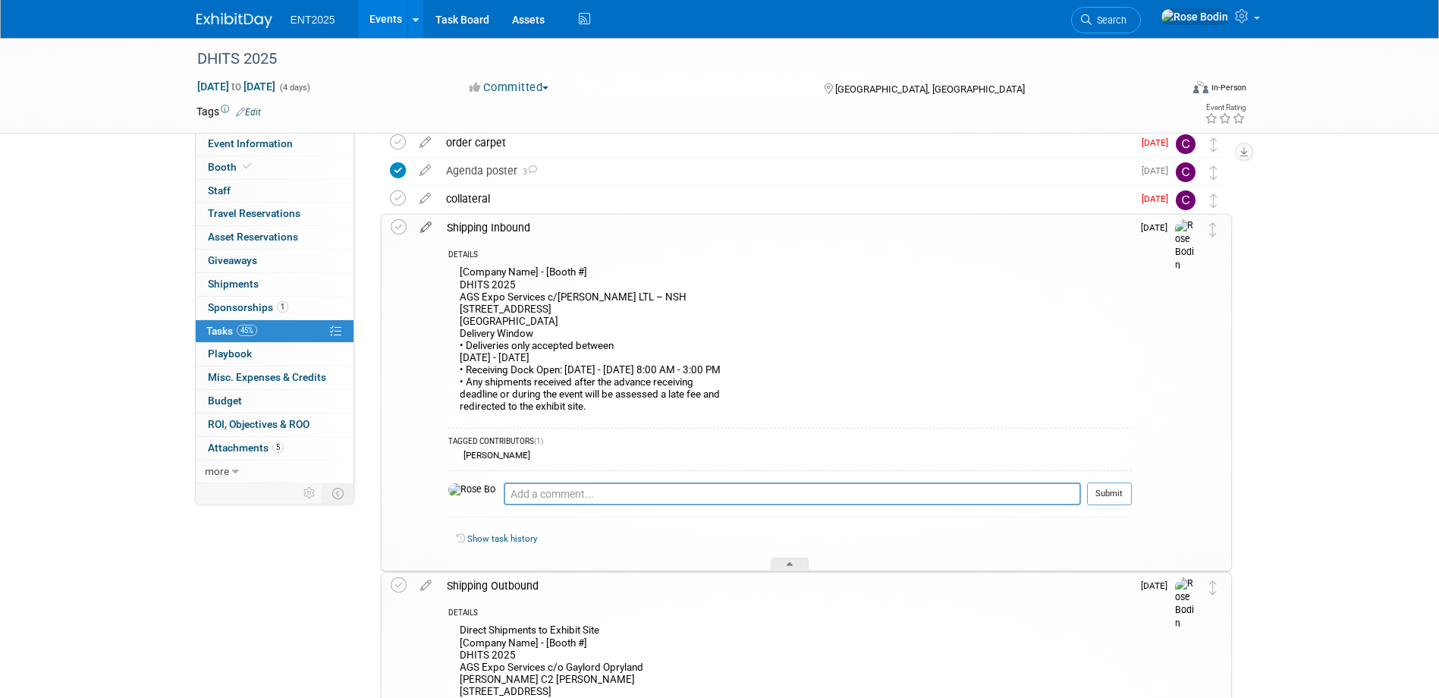
click at [425, 226] on icon at bounding box center [426, 224] width 27 height 19
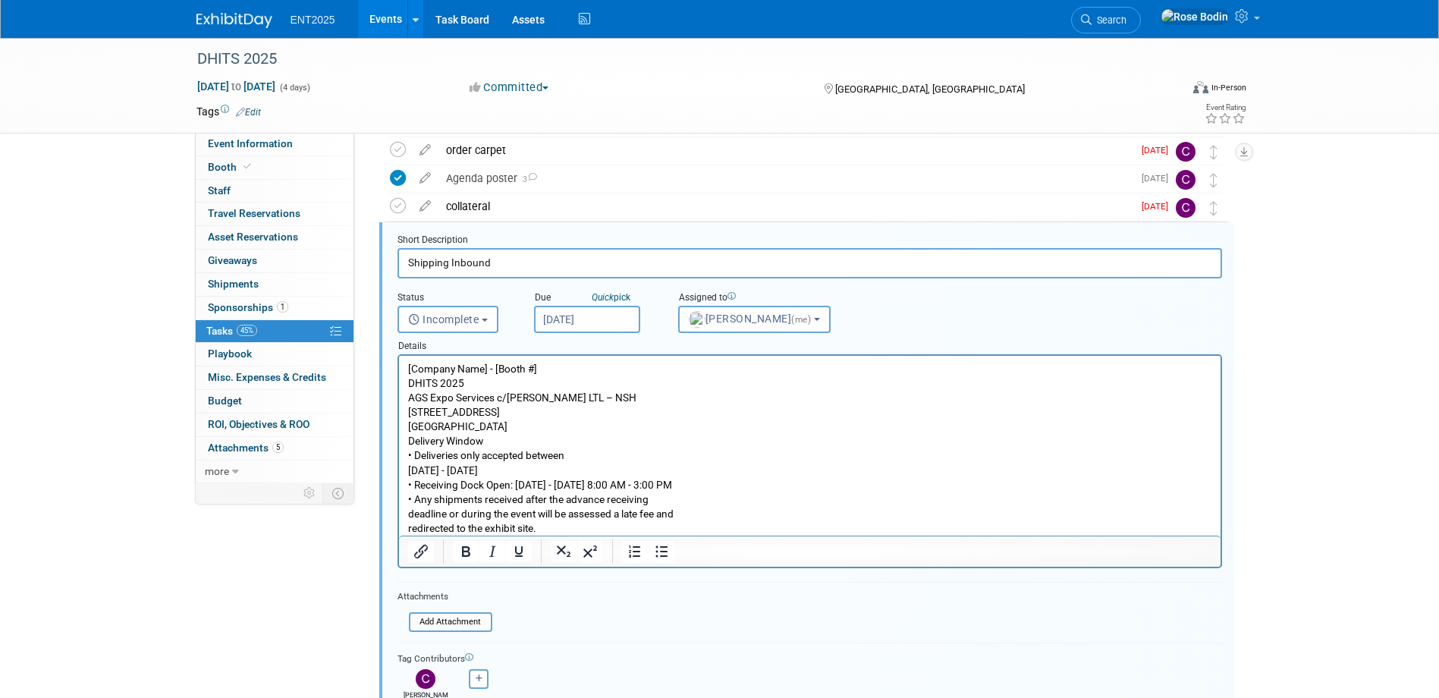
scroll to position [0, 0]
click at [431, 617] on input "file" at bounding box center [413, 622] width 155 height 17
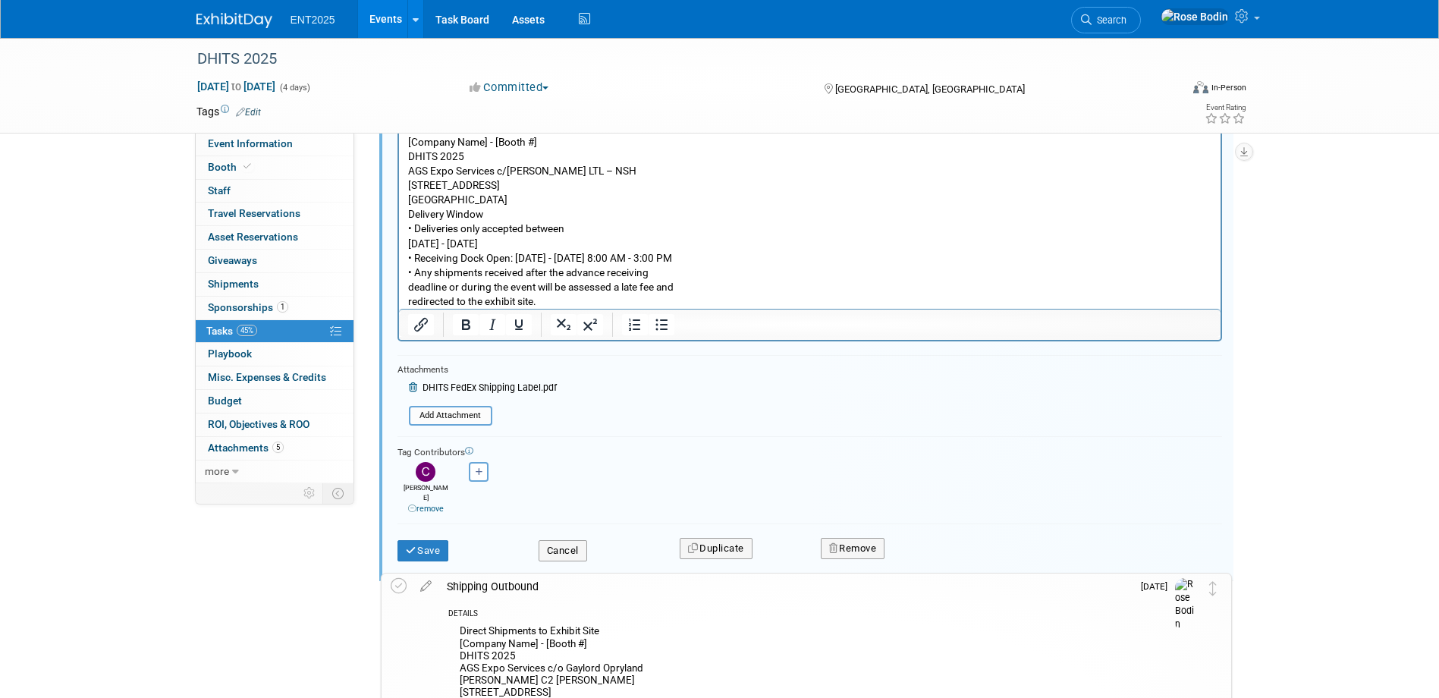
scroll to position [372, 0]
click at [430, 539] on button "Save" at bounding box center [423, 549] width 52 height 21
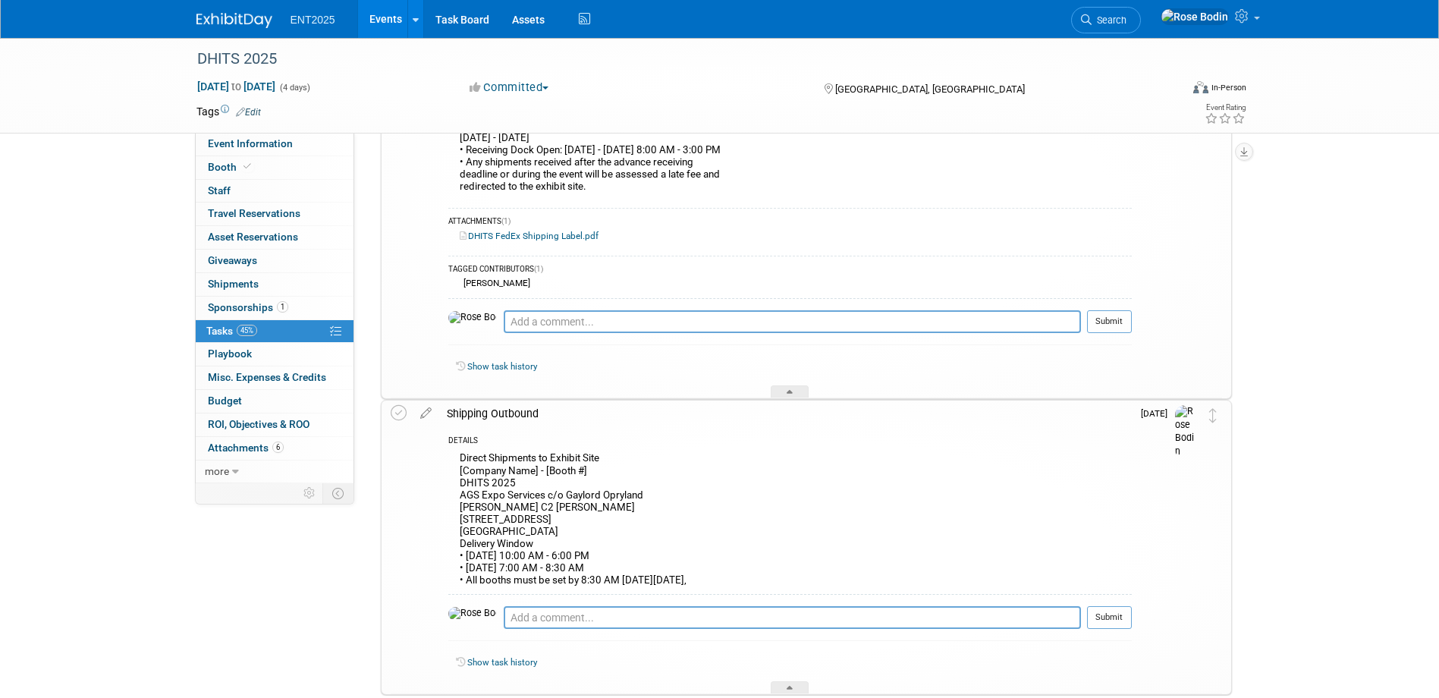
scroll to position [447, 0]
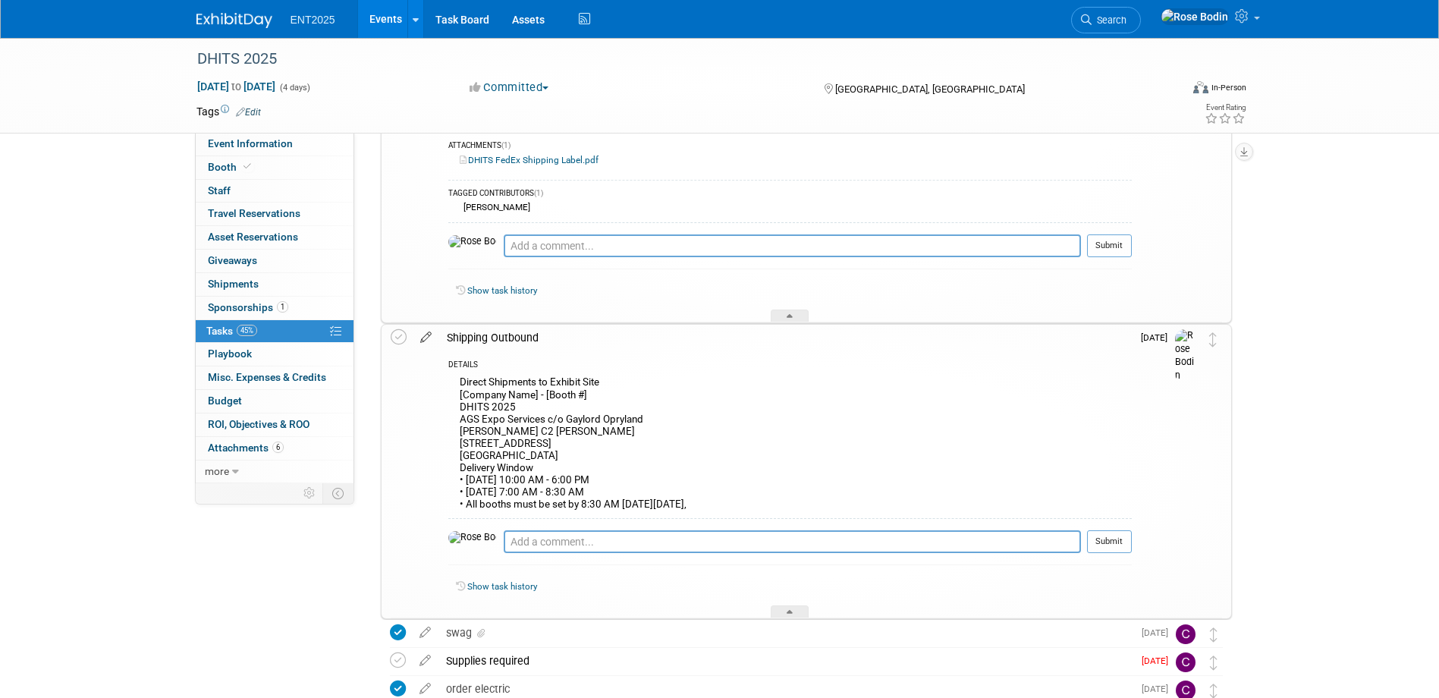
click at [422, 338] on icon at bounding box center [426, 334] width 27 height 19
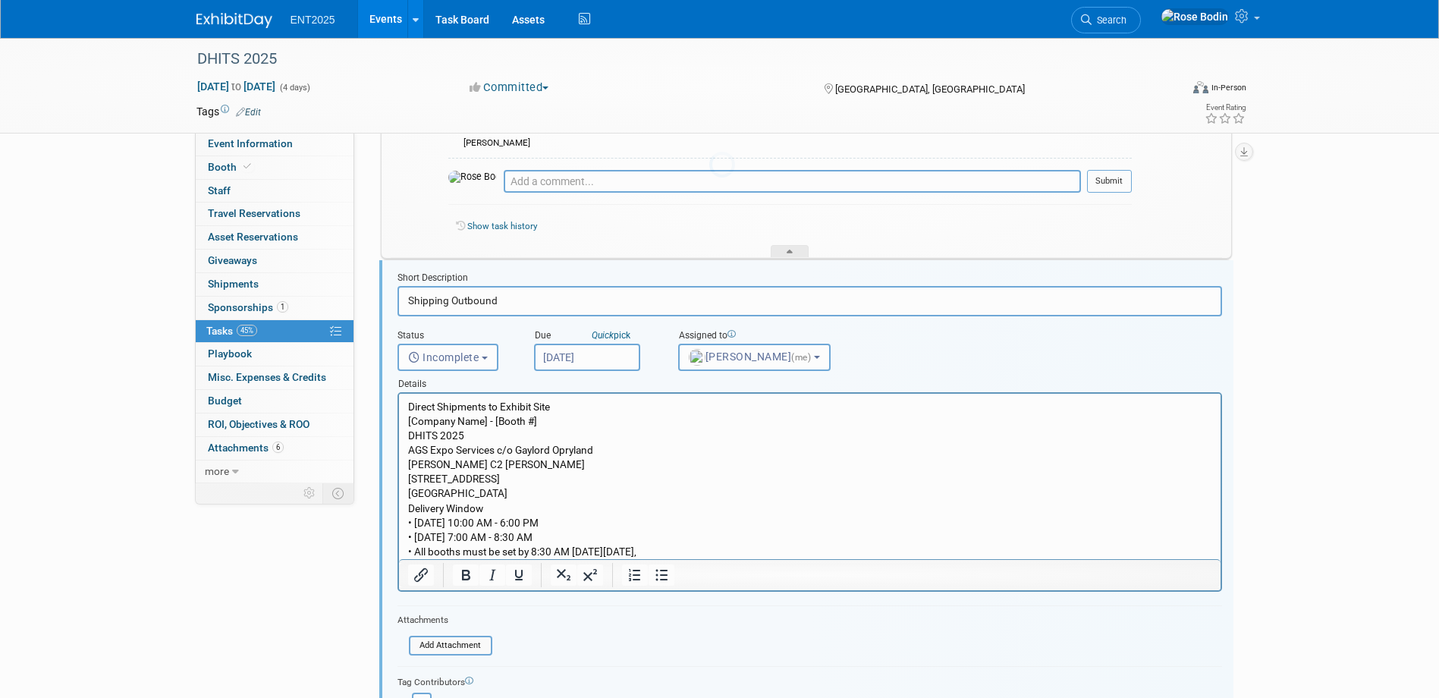
scroll to position [550, 0]
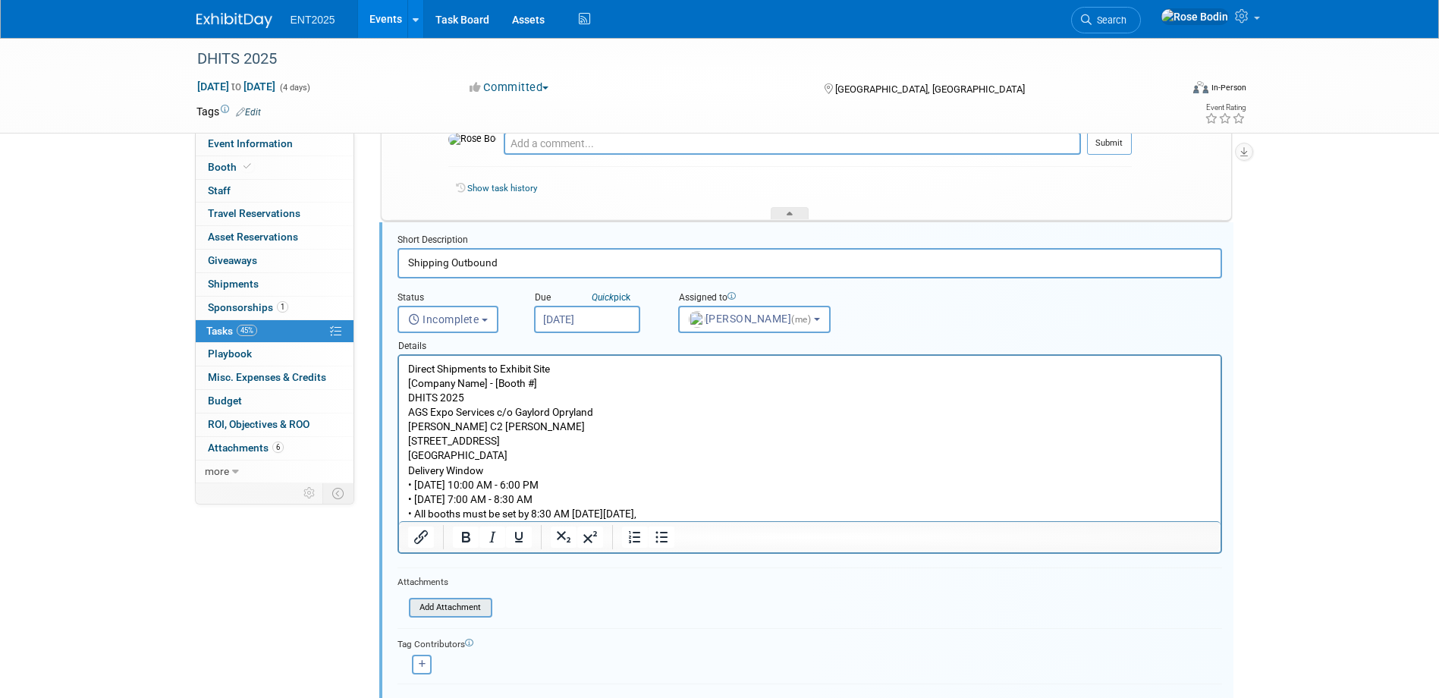
click at [467, 607] on input "file" at bounding box center [413, 607] width 155 height 17
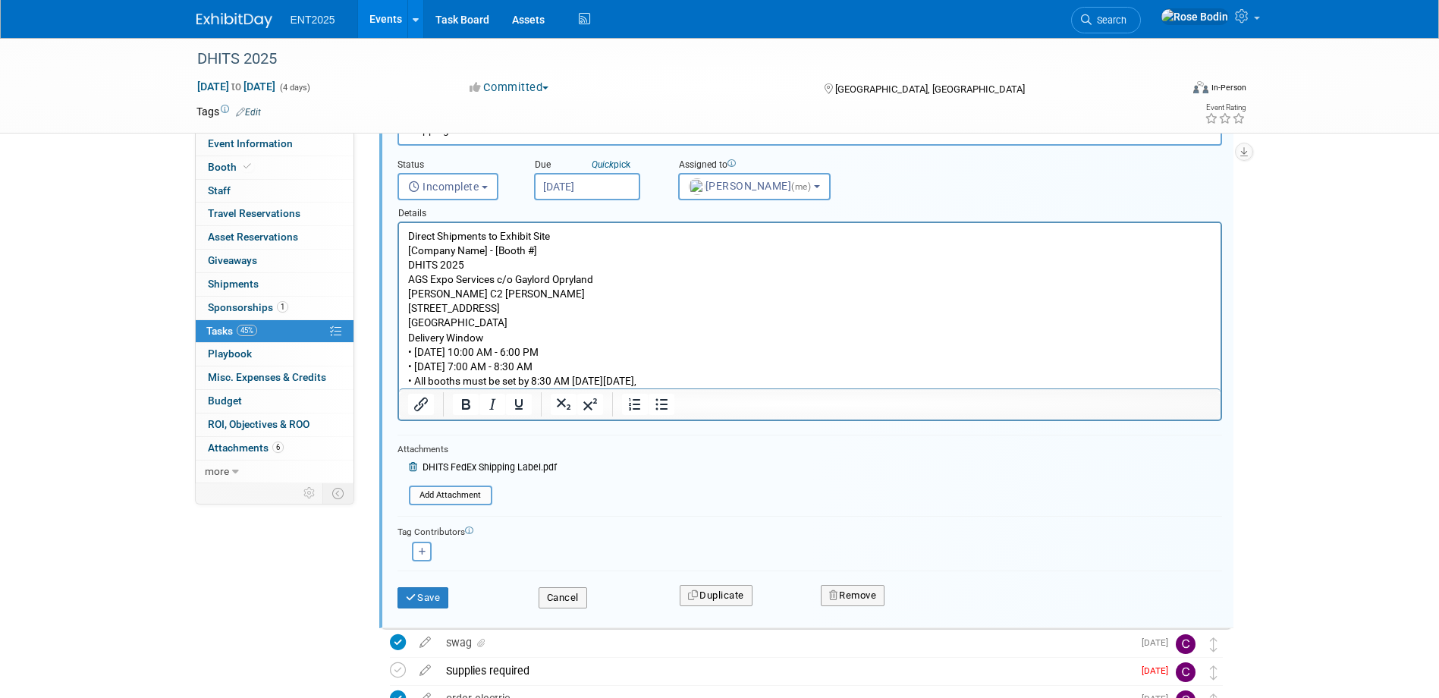
scroll to position [702, 0]
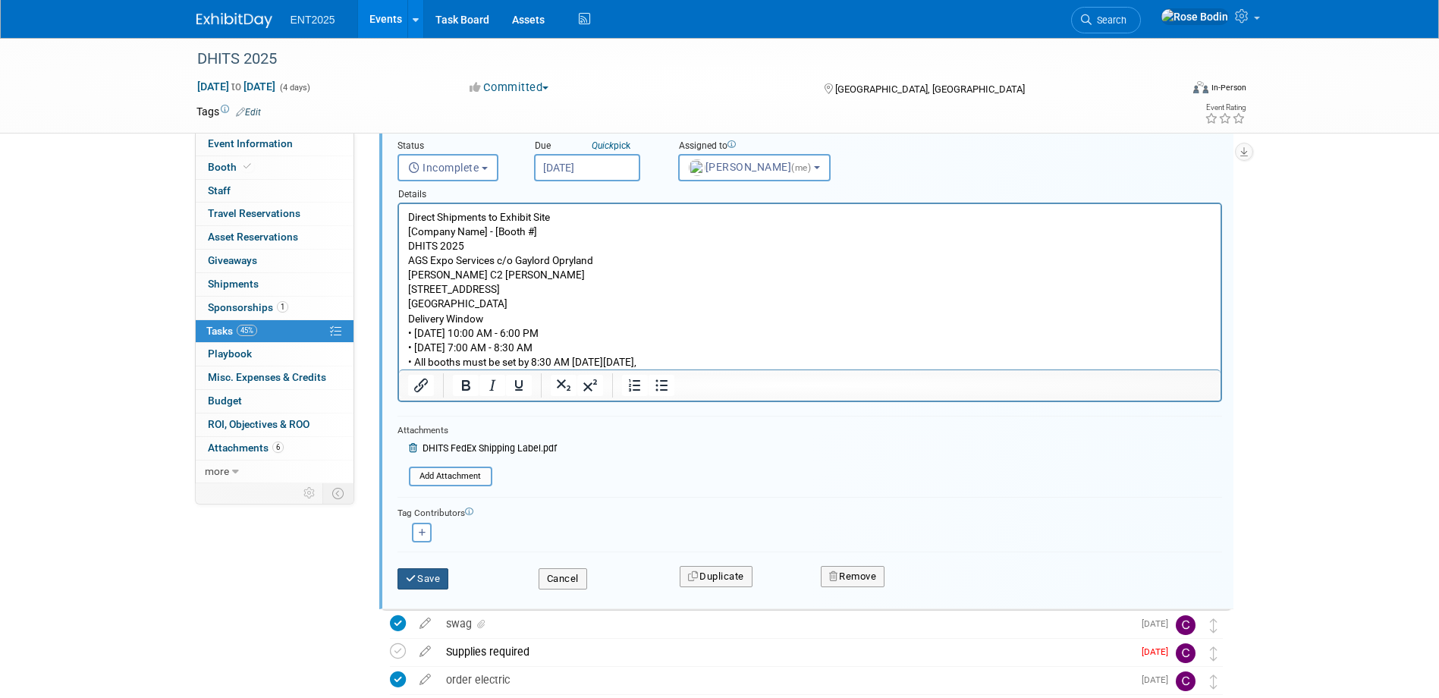
click at [437, 577] on button "Save" at bounding box center [423, 578] width 52 height 21
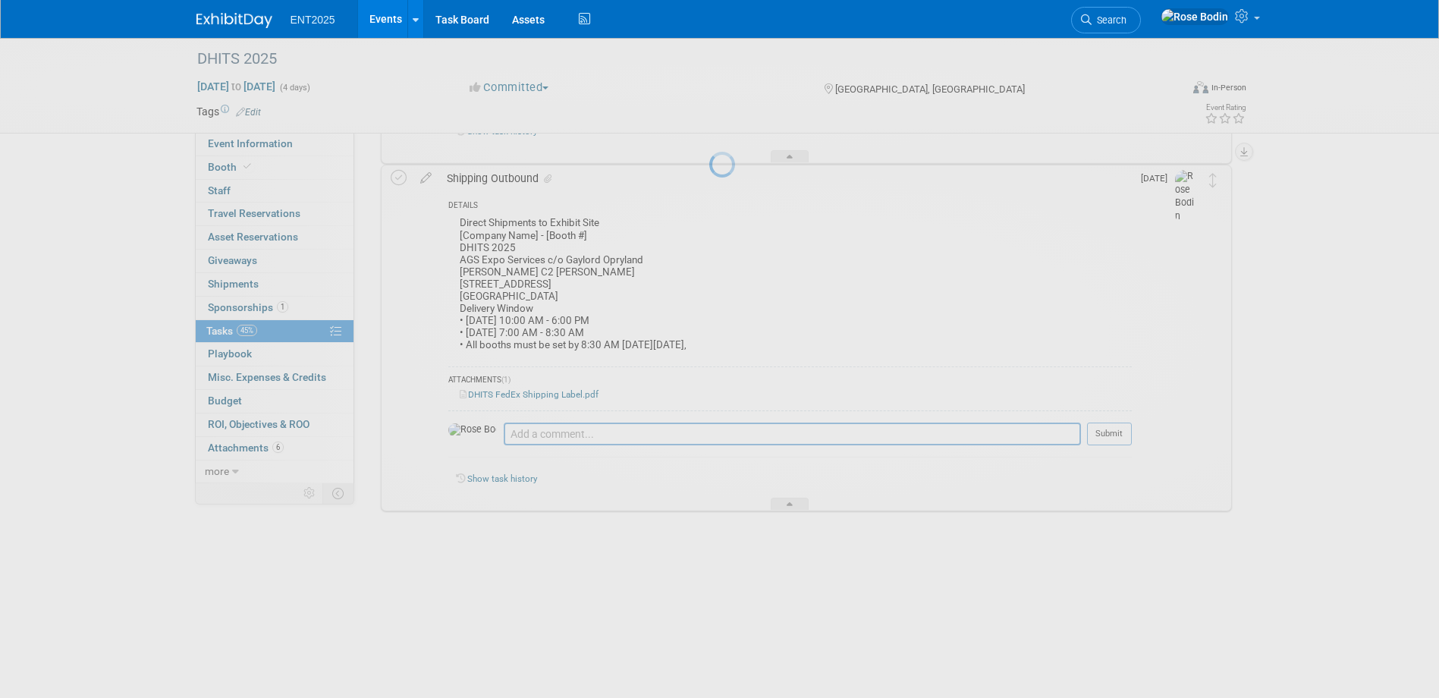
scroll to position [598, 0]
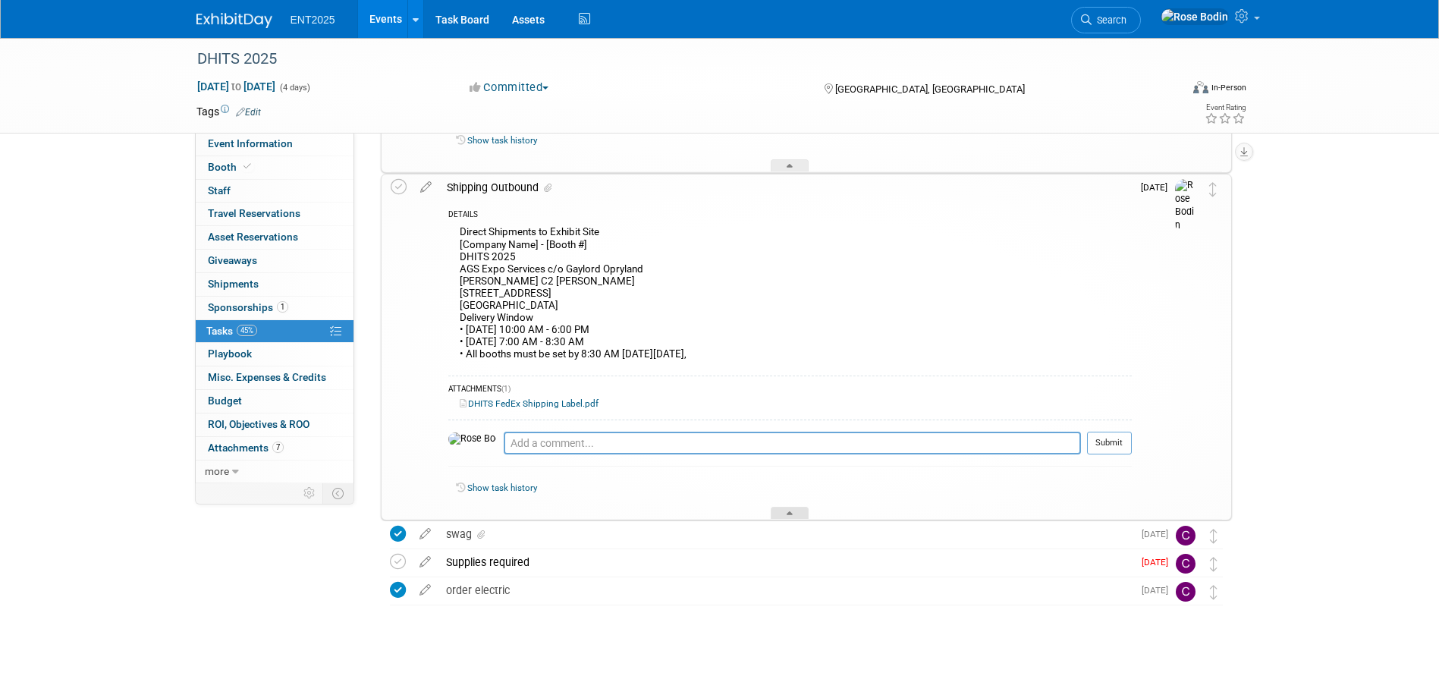
click at [783, 512] on div at bounding box center [790, 513] width 38 height 13
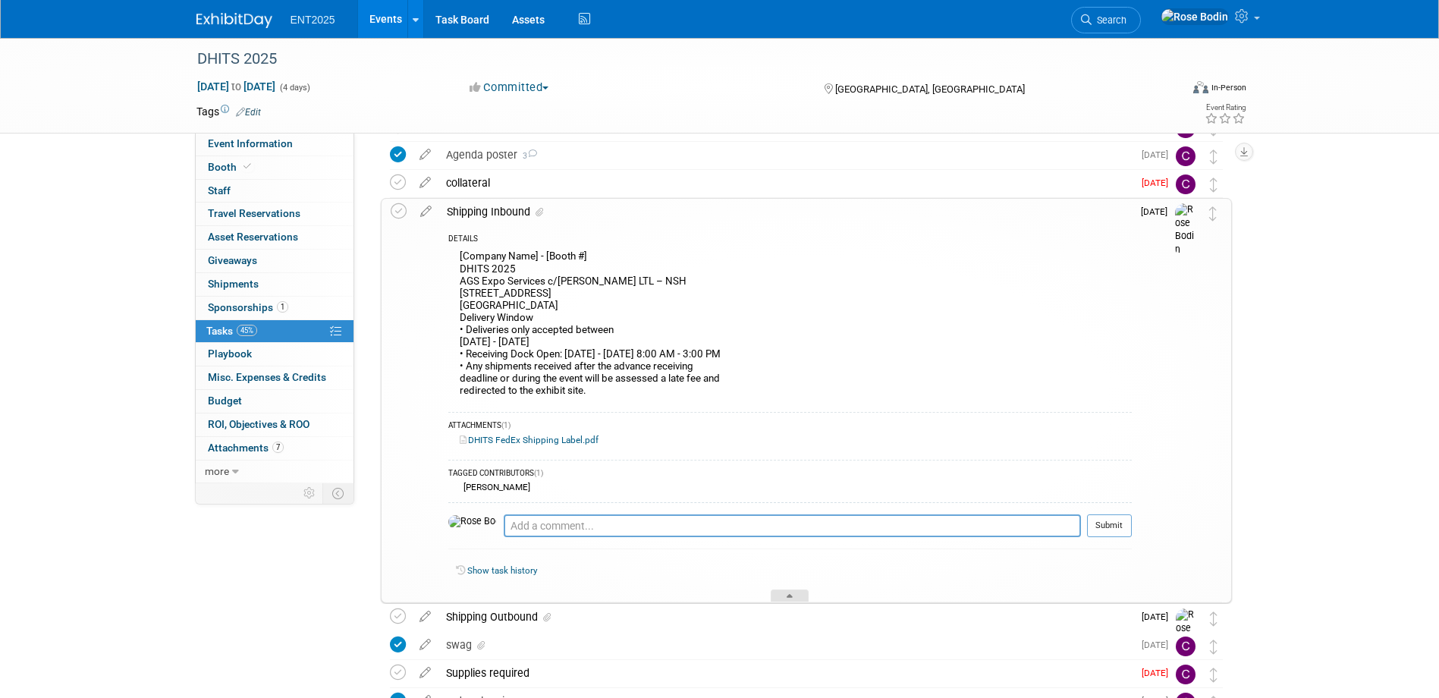
scroll to position [203, 0]
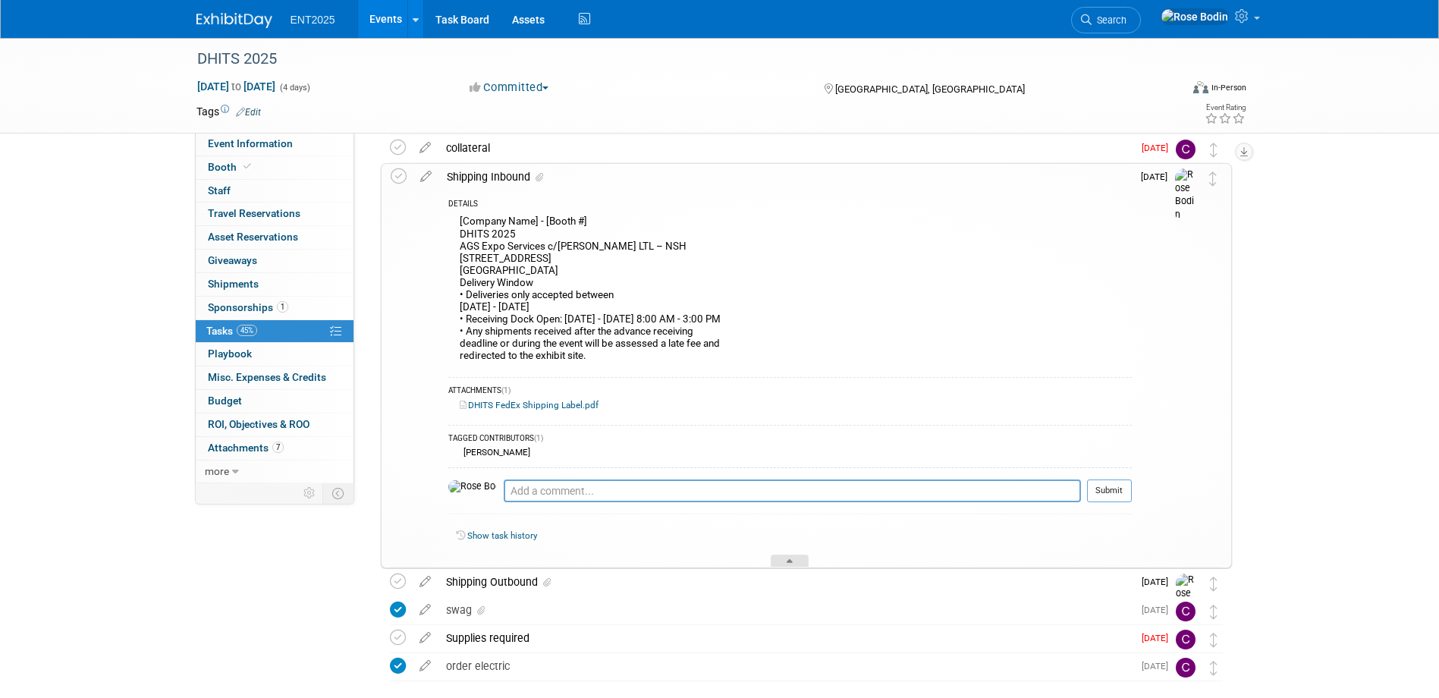
click at [783, 560] on div at bounding box center [790, 560] width 38 height 13
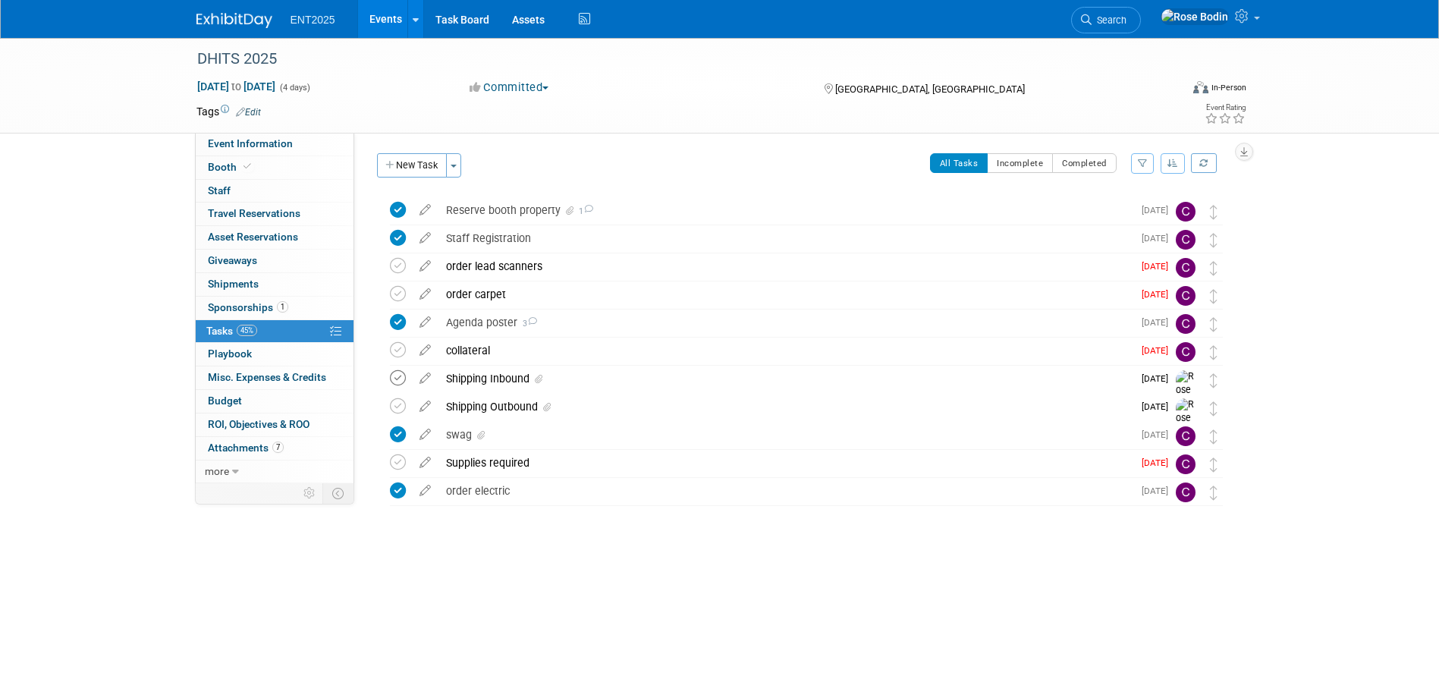
click at [398, 379] on icon at bounding box center [398, 378] width 16 height 16
click at [399, 461] on icon at bounding box center [398, 462] width 16 height 16
click at [384, 14] on link "Events" at bounding box center [385, 19] width 55 height 38
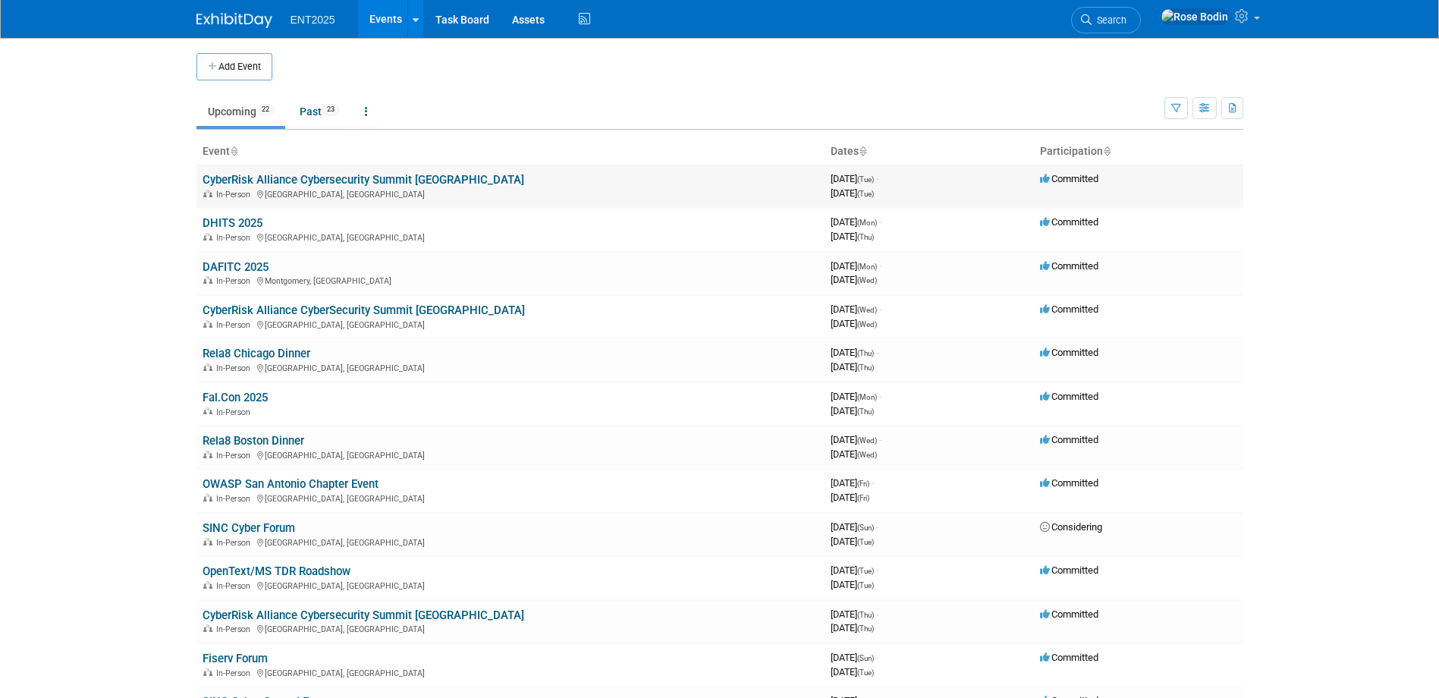
click at [331, 177] on link "CyberRisk Alliance Cybersecurity Summit [GEOGRAPHIC_DATA]" at bounding box center [364, 180] width 322 height 14
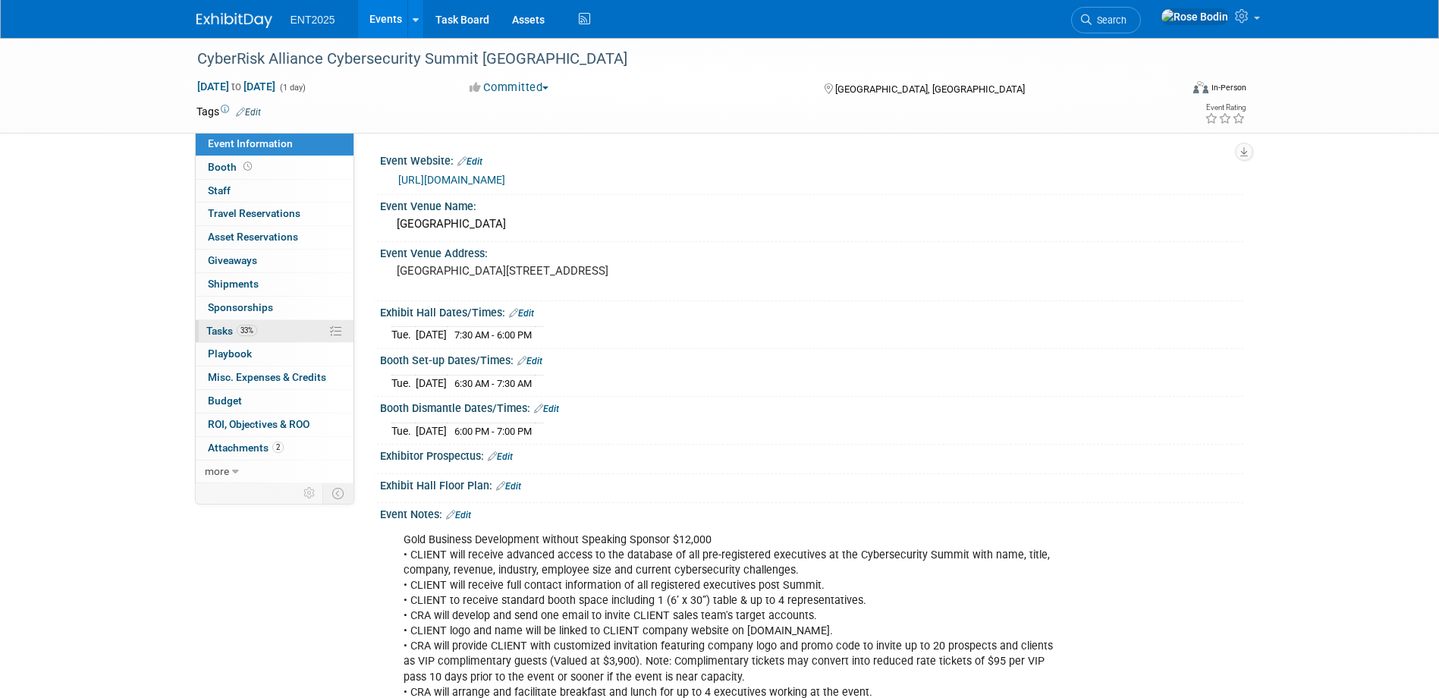
click at [299, 330] on link "33% Tasks 33%" at bounding box center [275, 331] width 158 height 23
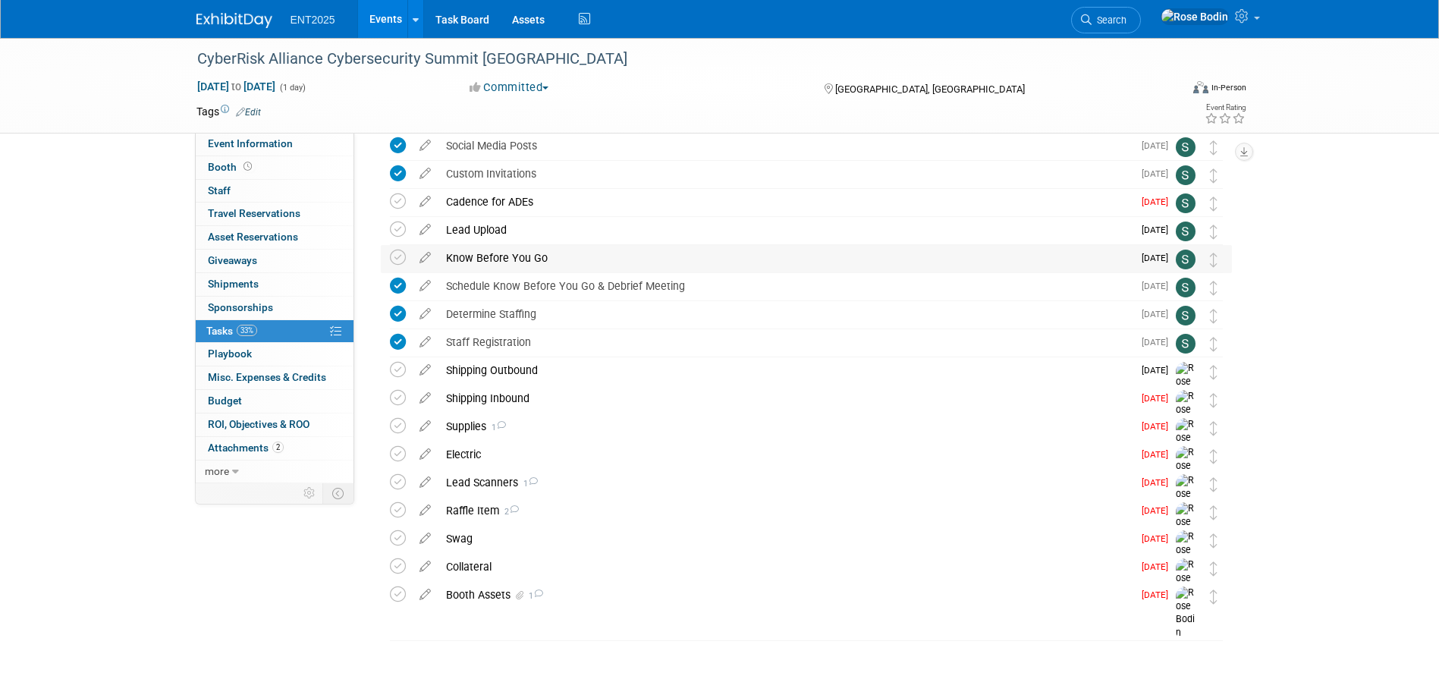
scroll to position [97, 0]
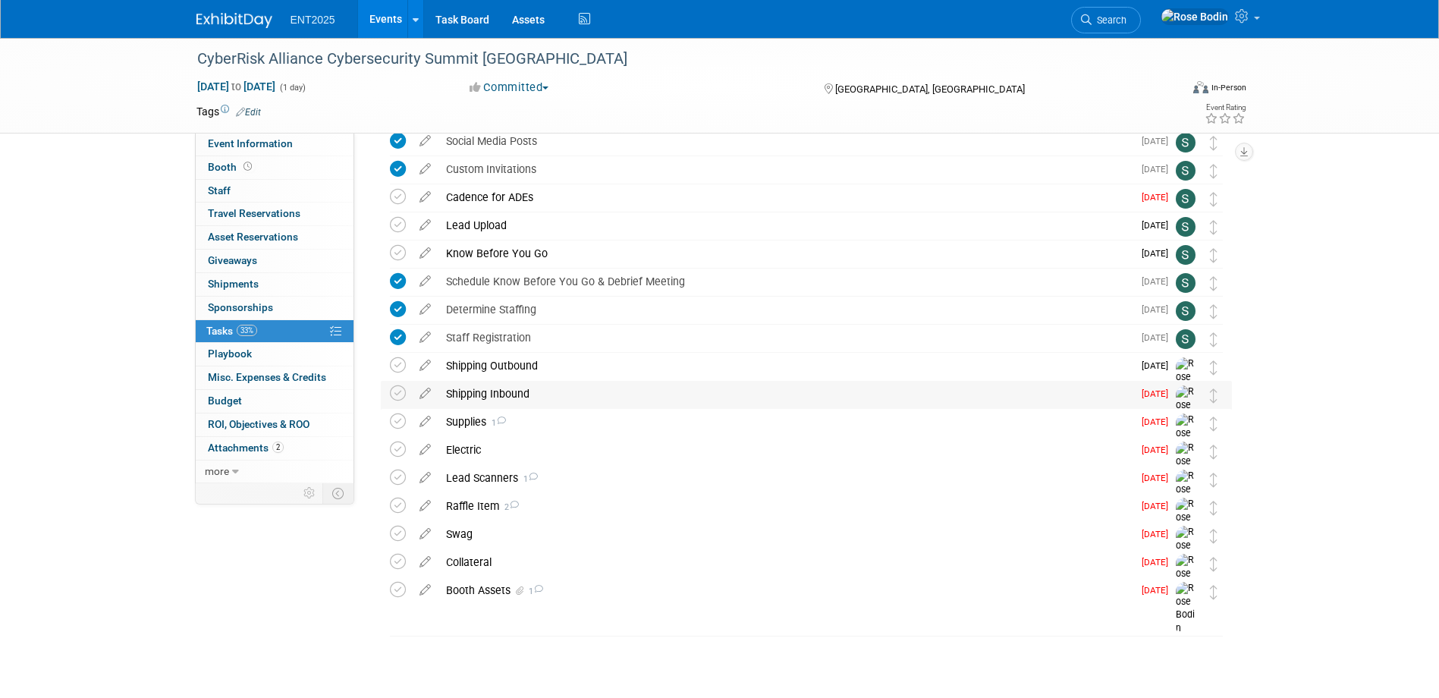
click at [658, 397] on div "Shipping Inbound" at bounding box center [785, 394] width 694 height 26
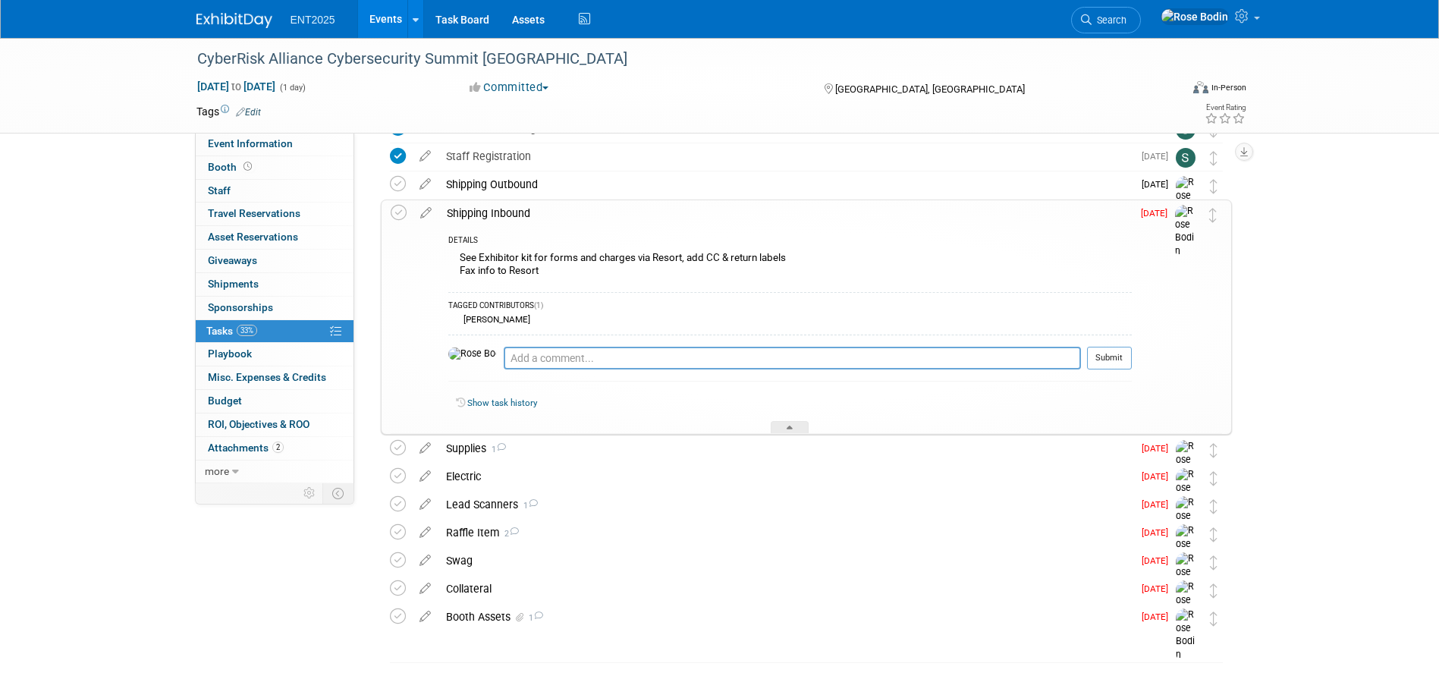
scroll to position [305, 0]
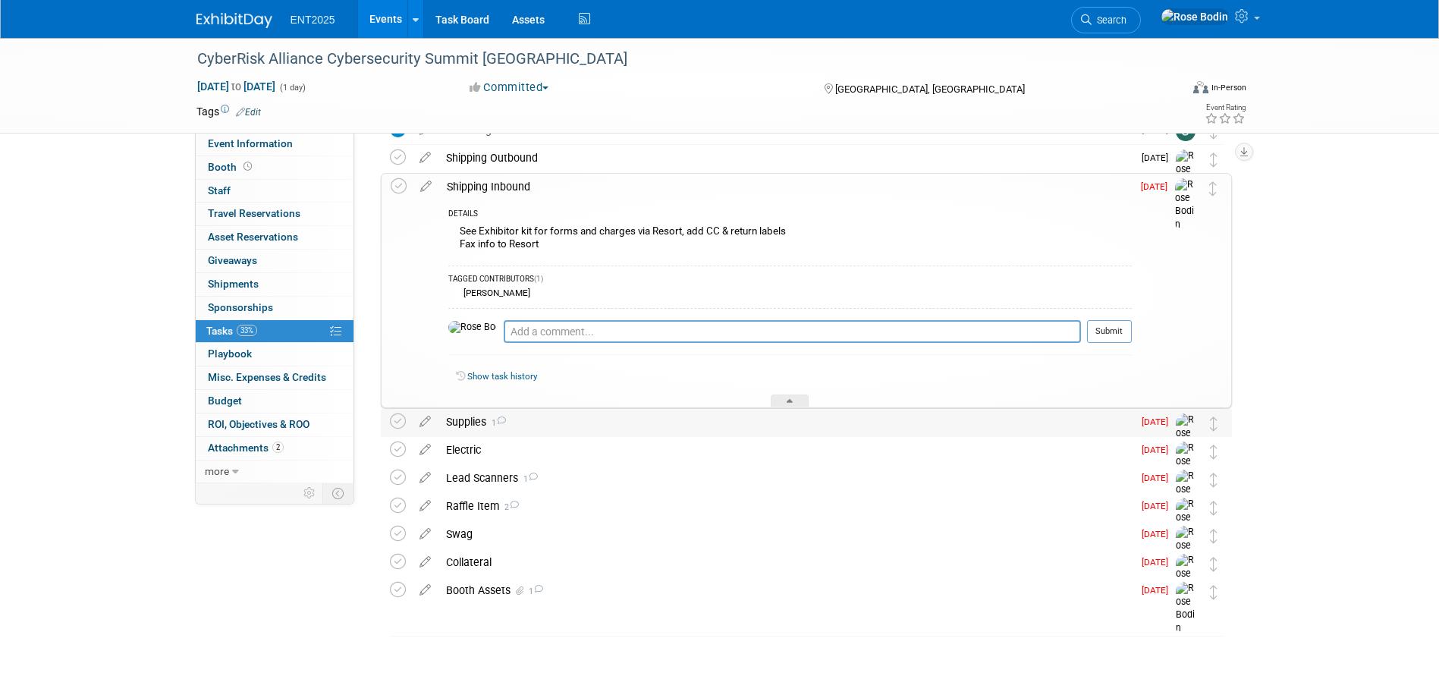
click at [658, 428] on div "Supplies 1" at bounding box center [785, 422] width 694 height 26
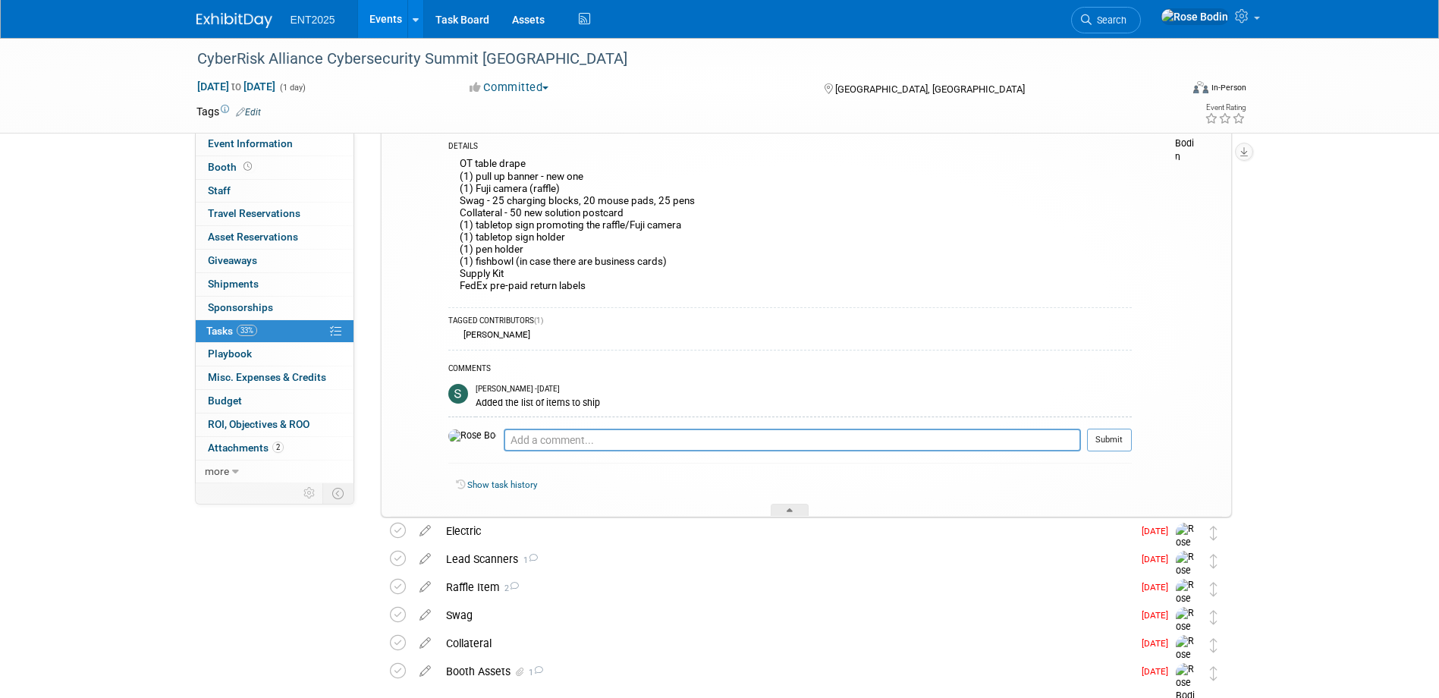
scroll to position [684, 0]
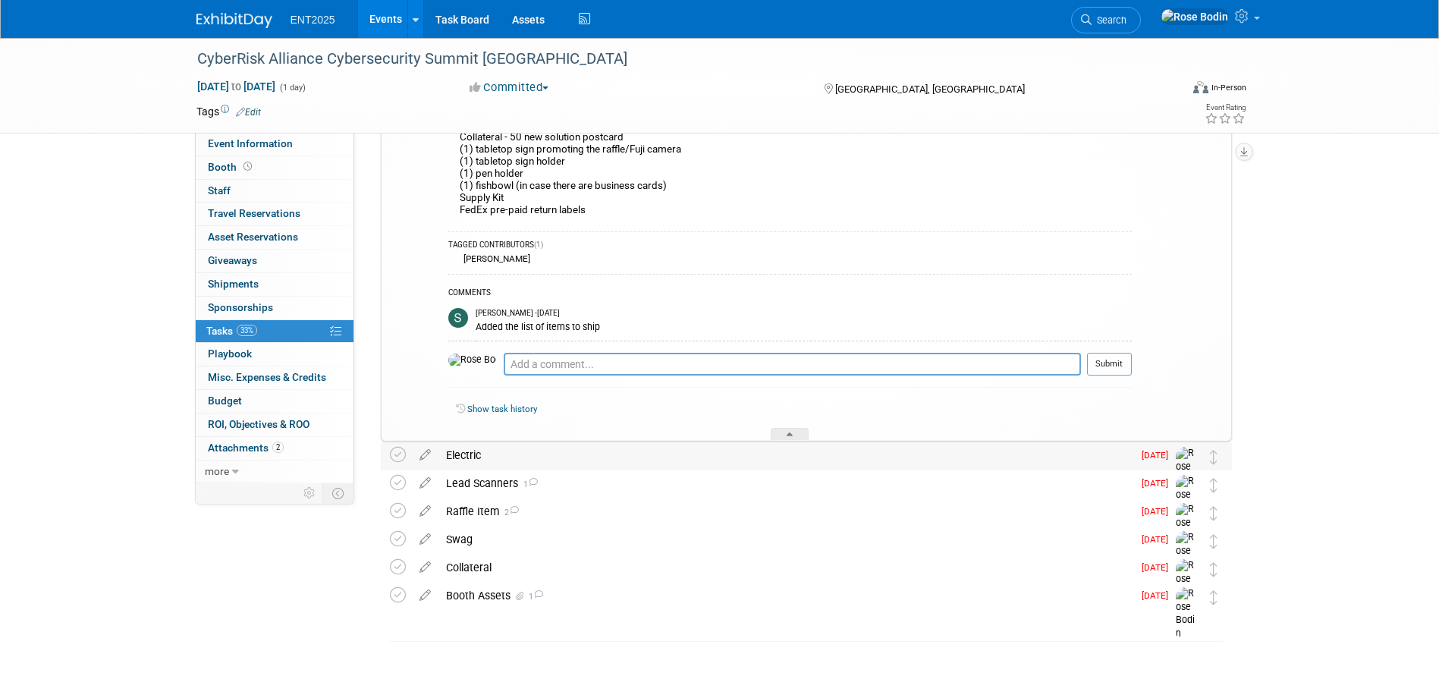
click at [689, 442] on div "Electric" at bounding box center [785, 455] width 694 height 26
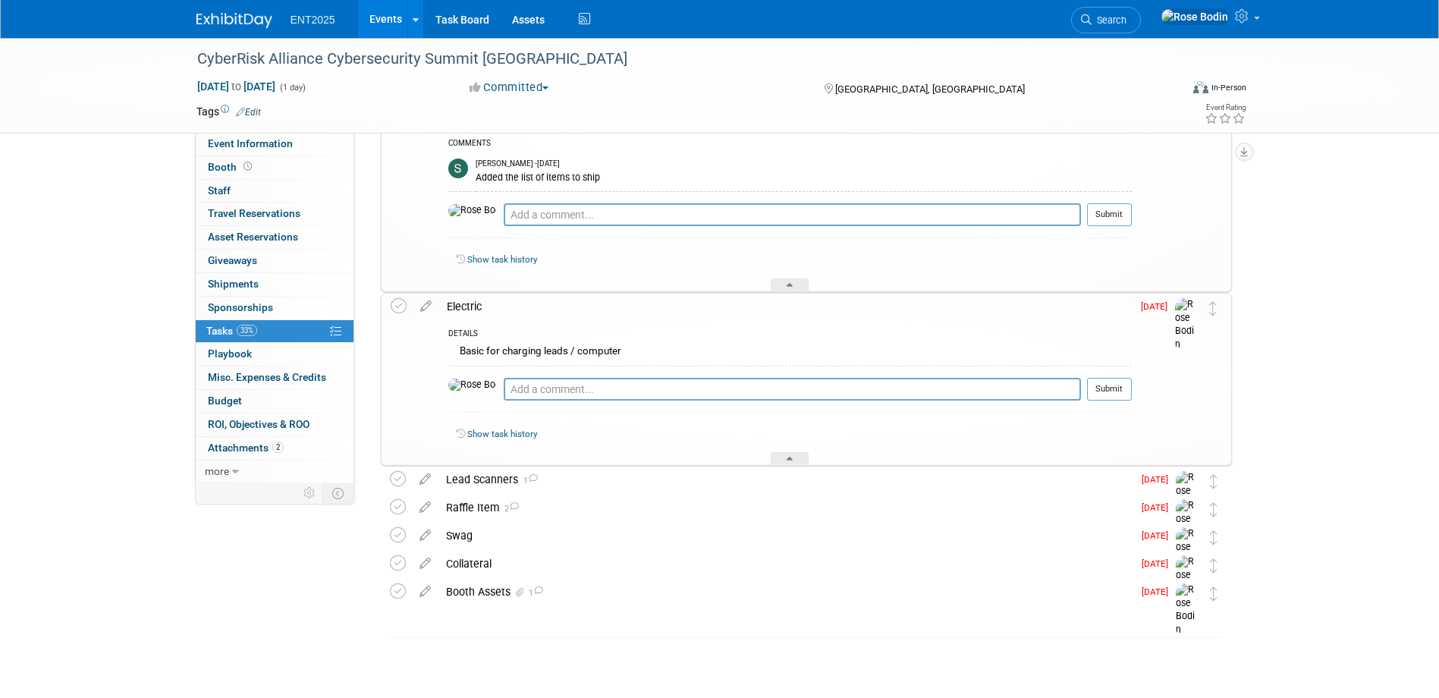
scroll to position [835, 0]
click at [695, 476] on div "Lead Scanners 1" at bounding box center [785, 478] width 694 height 26
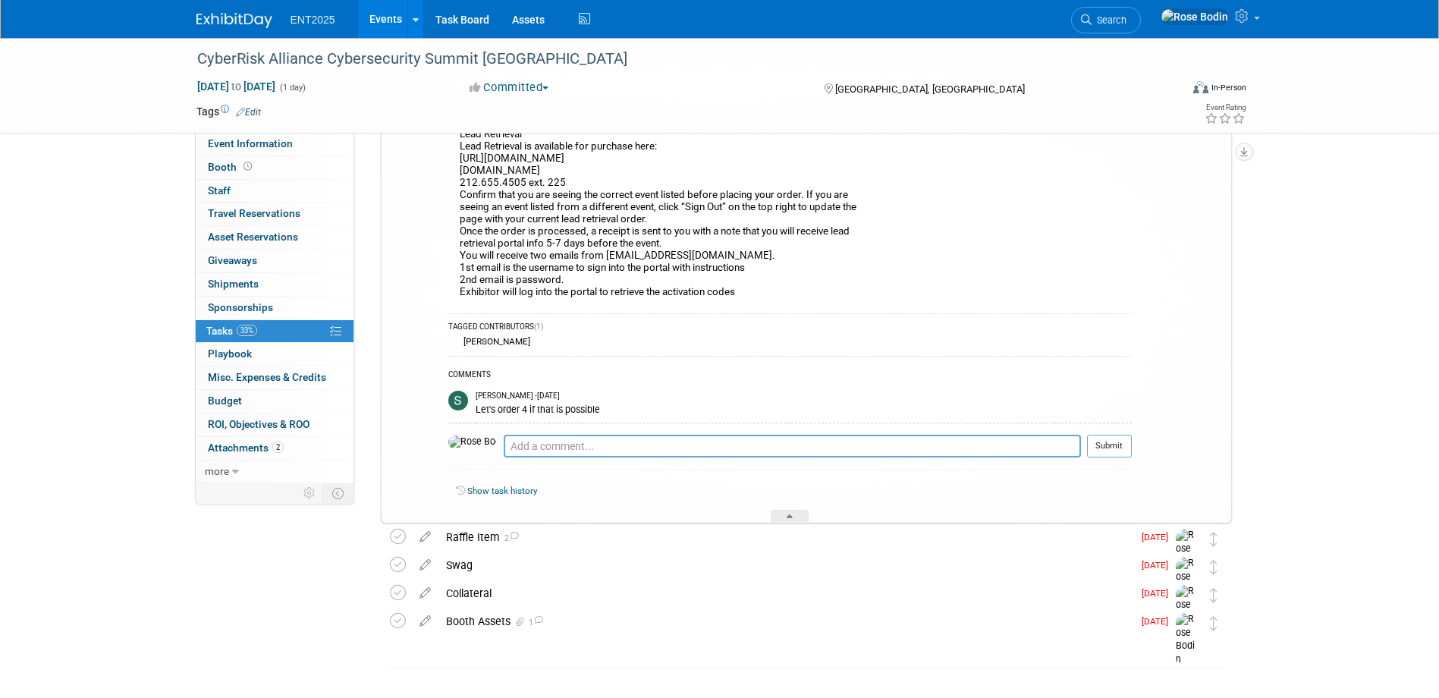
scroll to position [1280, 0]
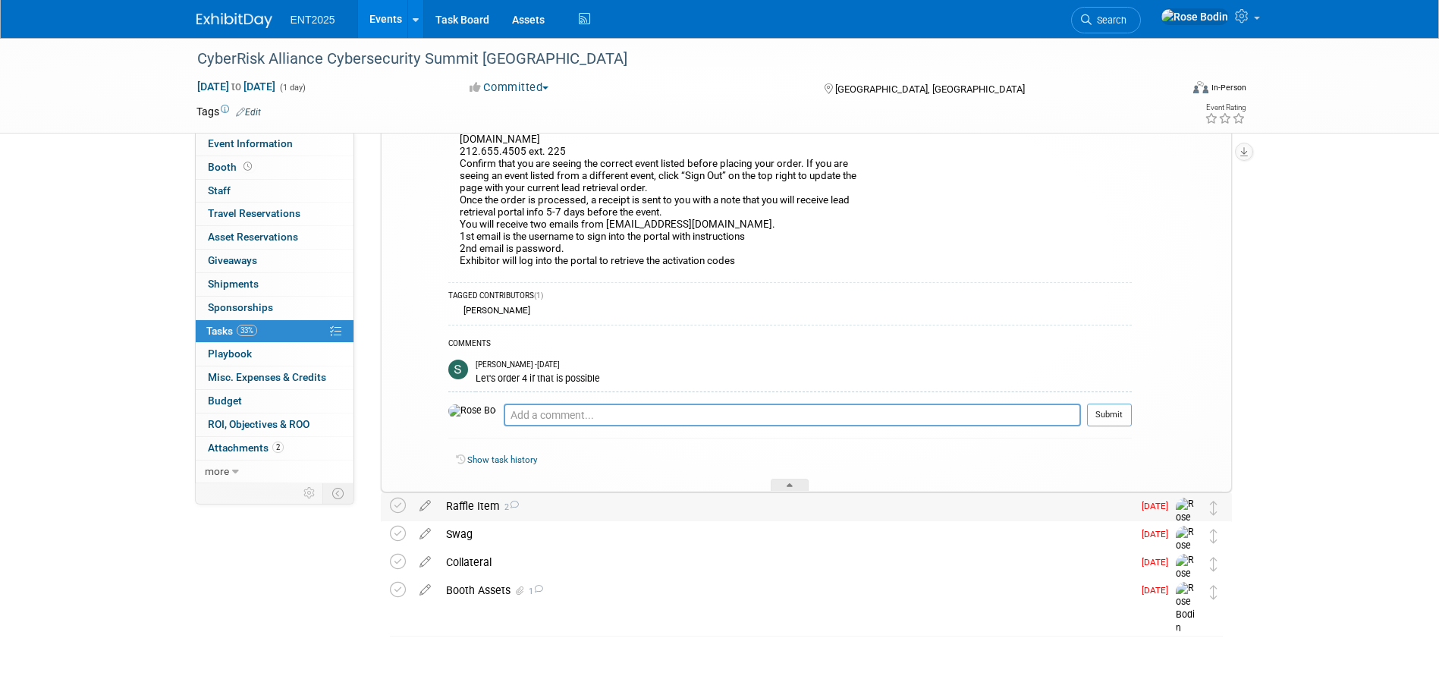
click at [667, 508] on div "Raffle Item 2" at bounding box center [785, 506] width 694 height 26
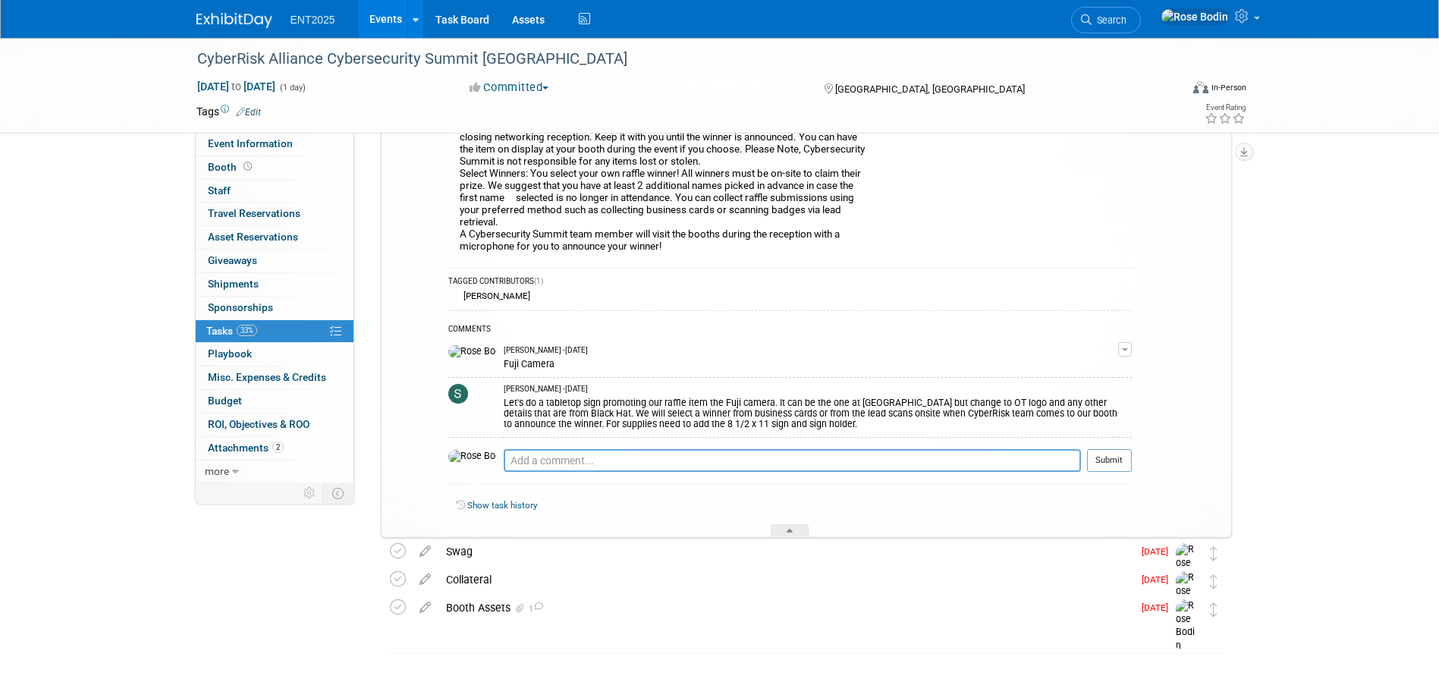
scroll to position [1785, 0]
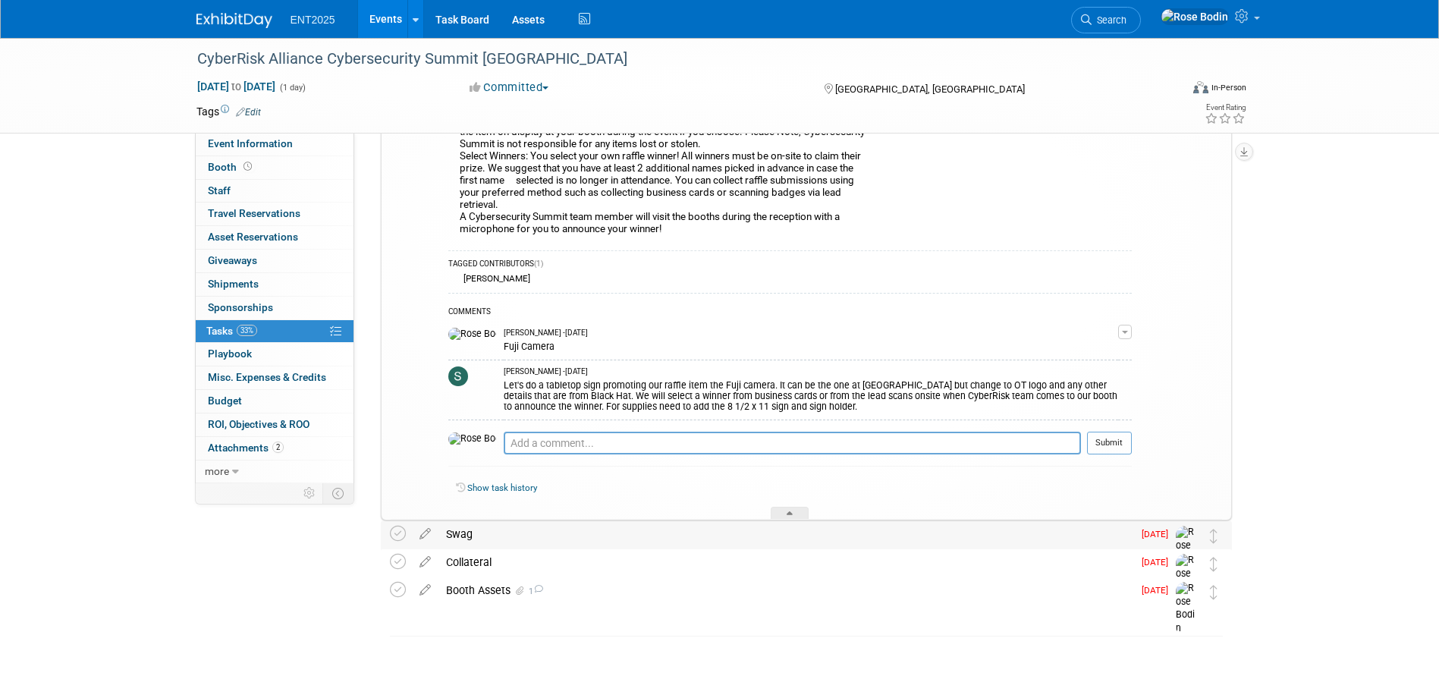
click at [696, 546] on div "Swag" at bounding box center [785, 534] width 694 height 26
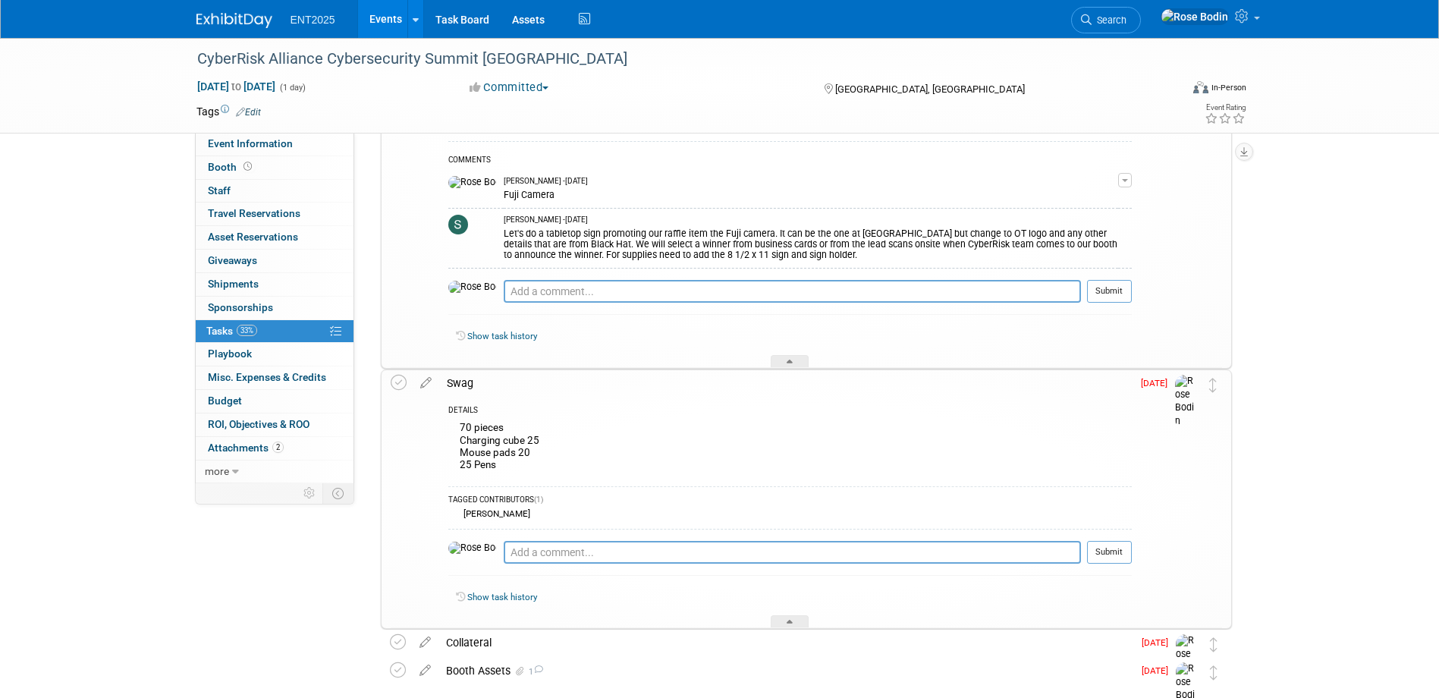
scroll to position [2013, 0]
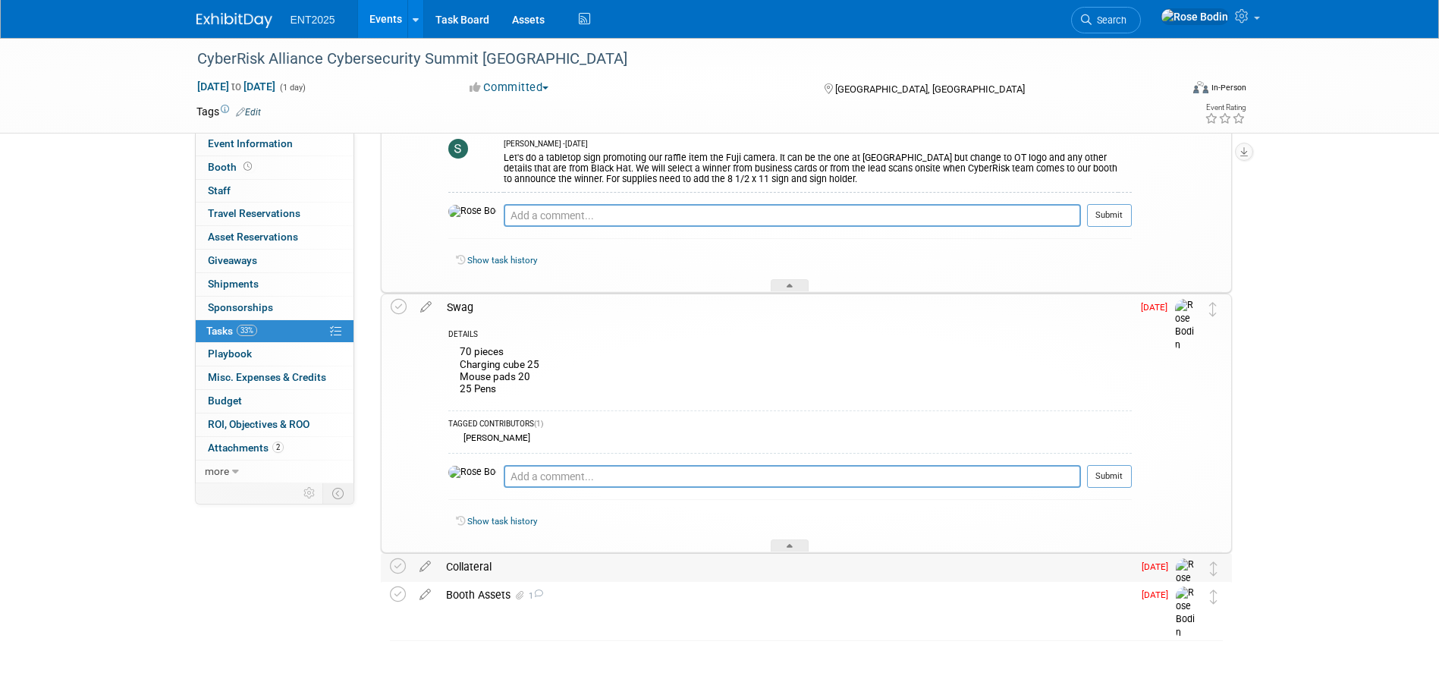
click at [659, 564] on div "Collateral" at bounding box center [785, 567] width 694 height 26
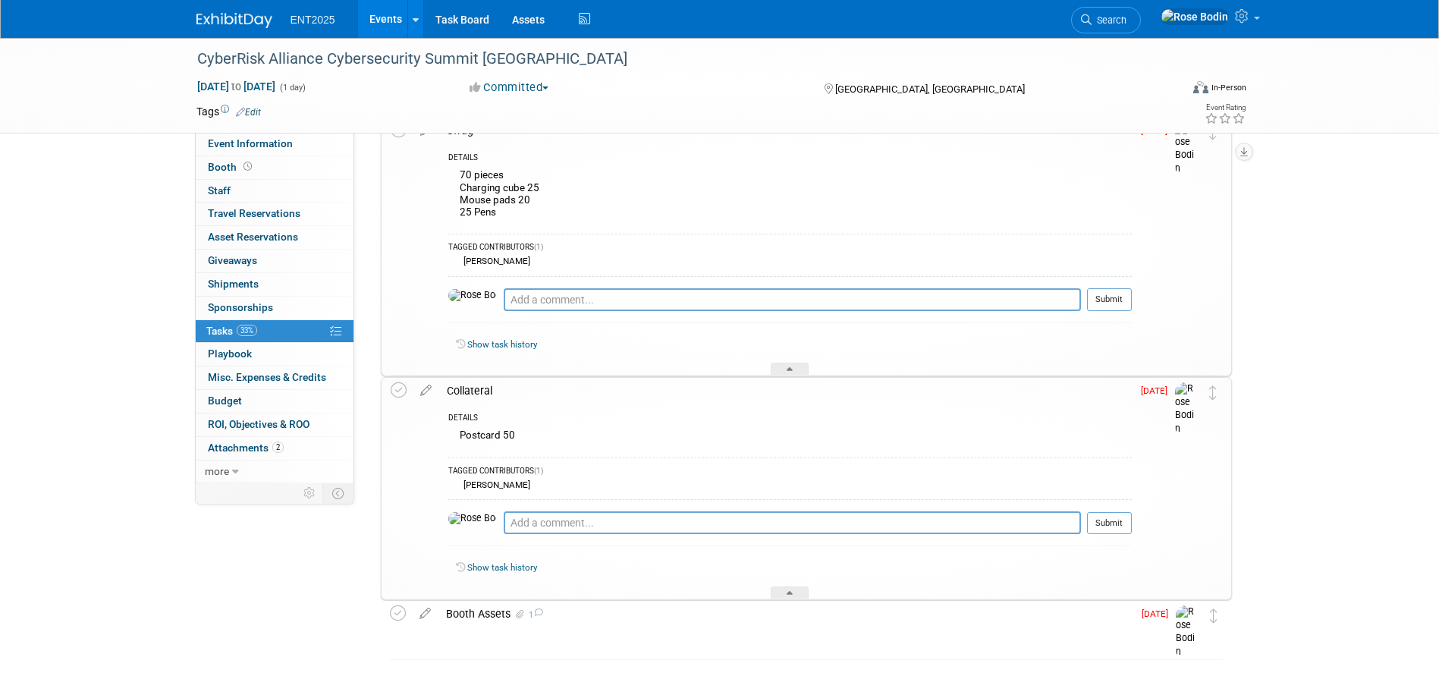
scroll to position [2213, 0]
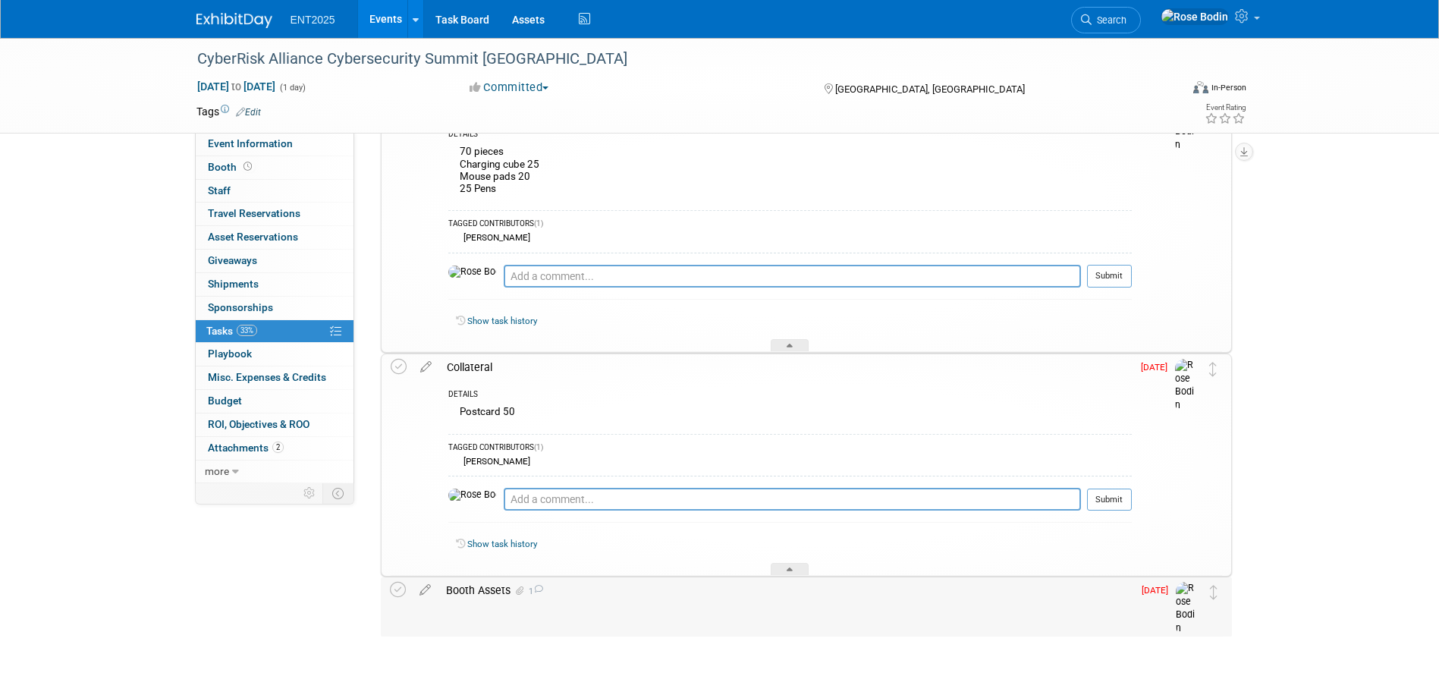
click at [649, 592] on div "Booth Assets 1" at bounding box center [785, 590] width 694 height 26
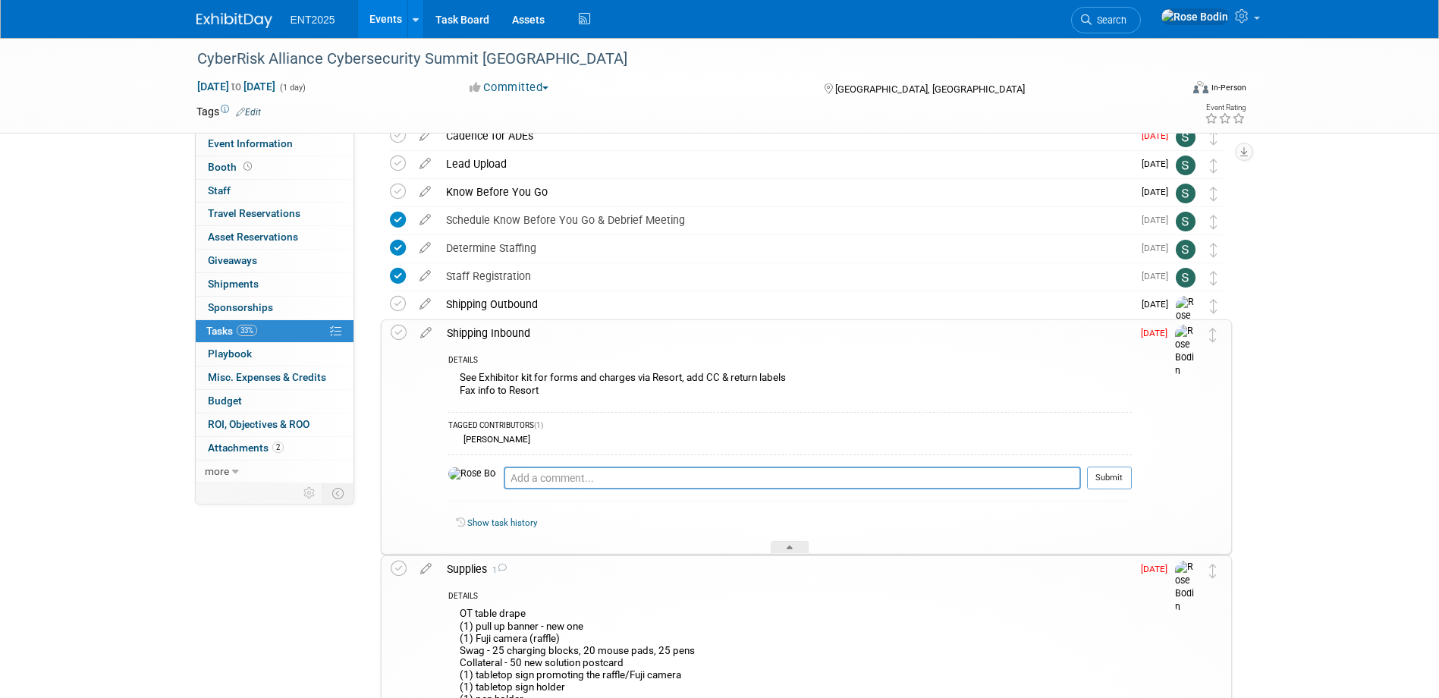
scroll to position [158, 0]
click at [324, 451] on link "2 Attachments 2" at bounding box center [275, 448] width 158 height 23
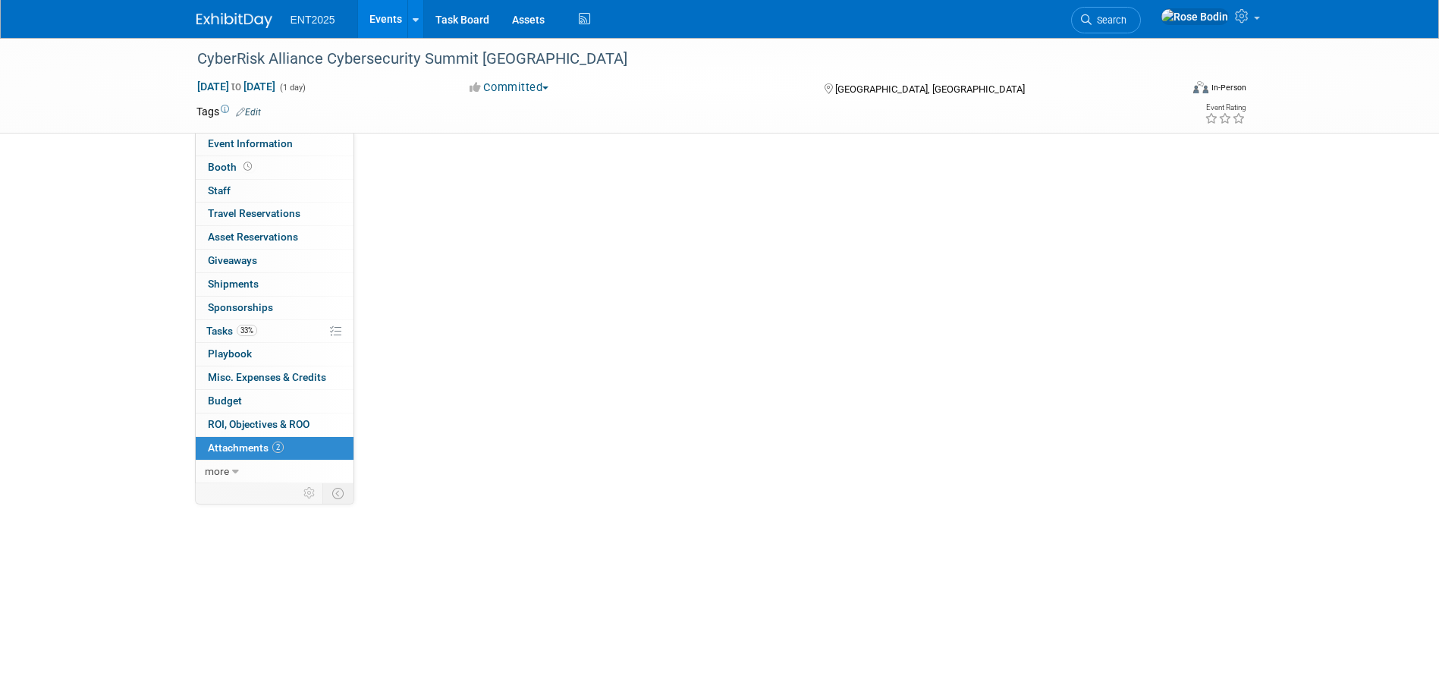
scroll to position [0, 0]
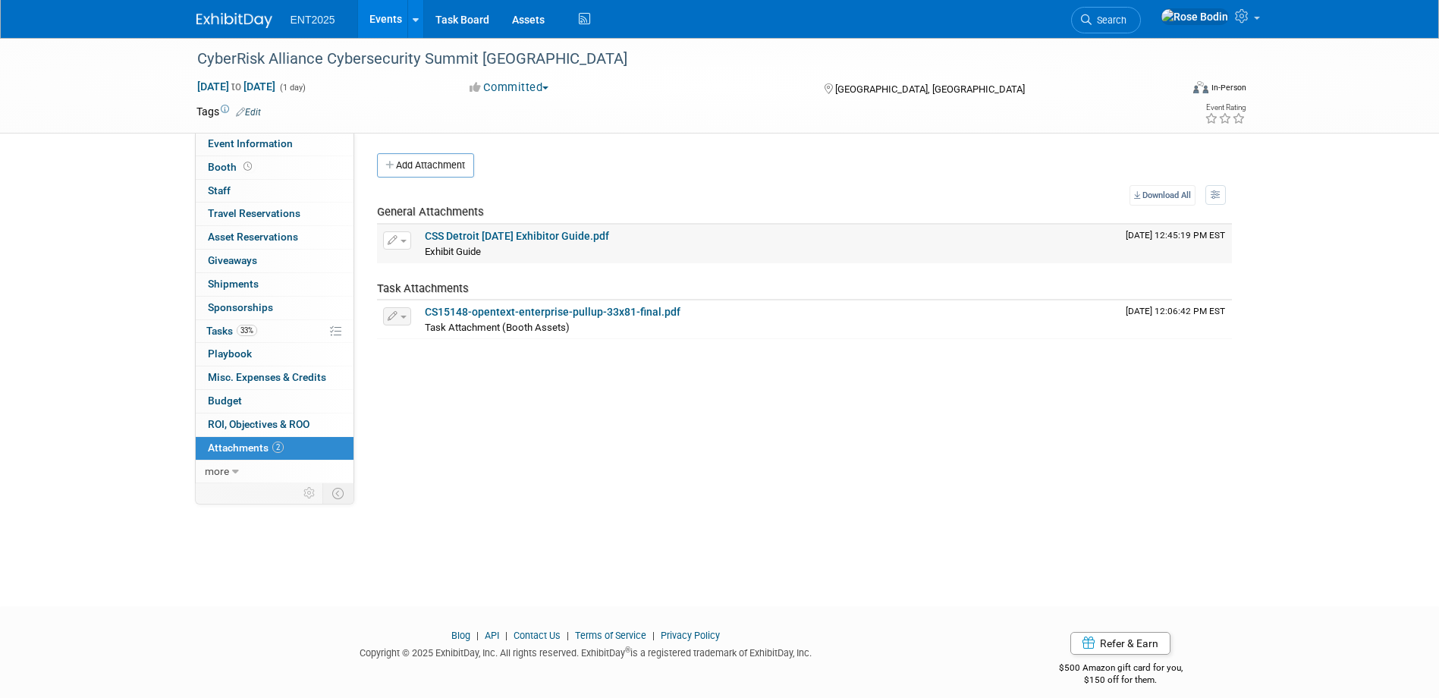
click at [540, 235] on link "CSS Detroit [DATE] Exhibitor Guide.pdf" at bounding box center [517, 236] width 184 height 12
click at [380, 19] on link "Events" at bounding box center [385, 19] width 55 height 38
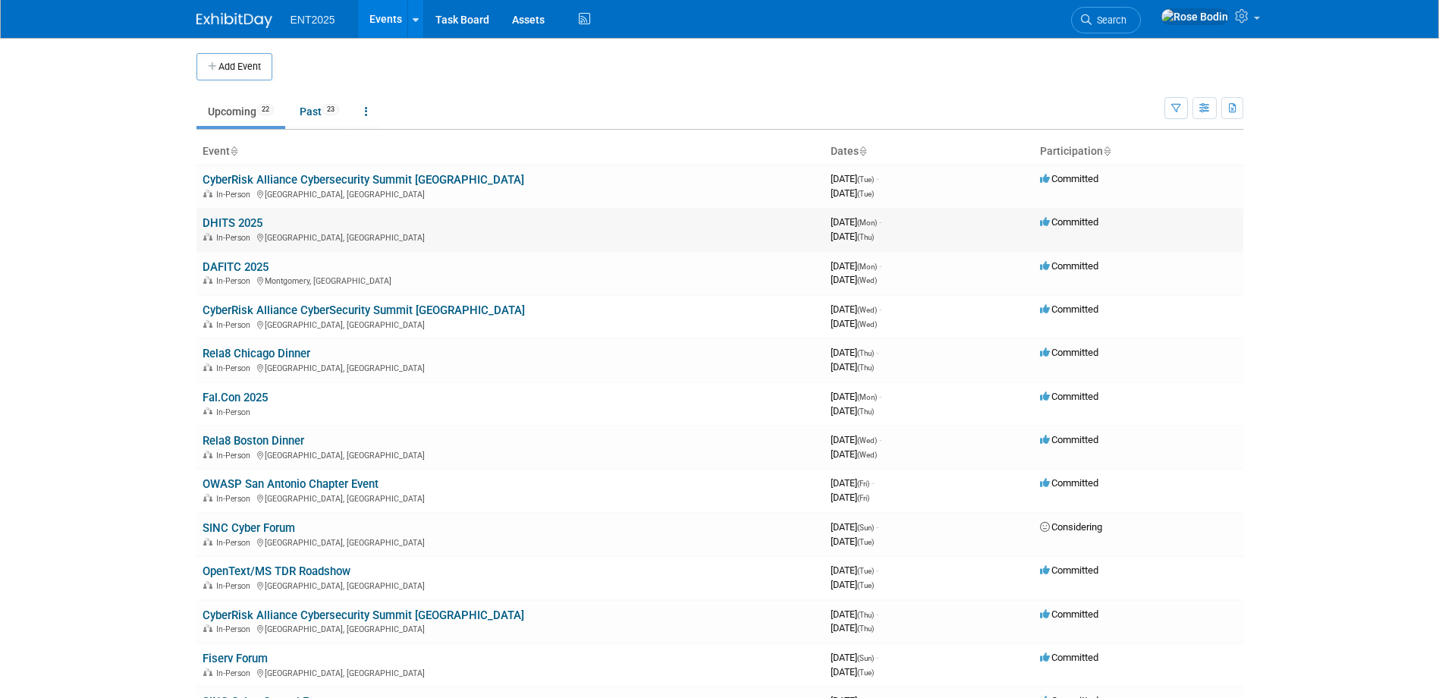
click at [253, 218] on link "DHITS 2025" at bounding box center [233, 223] width 60 height 14
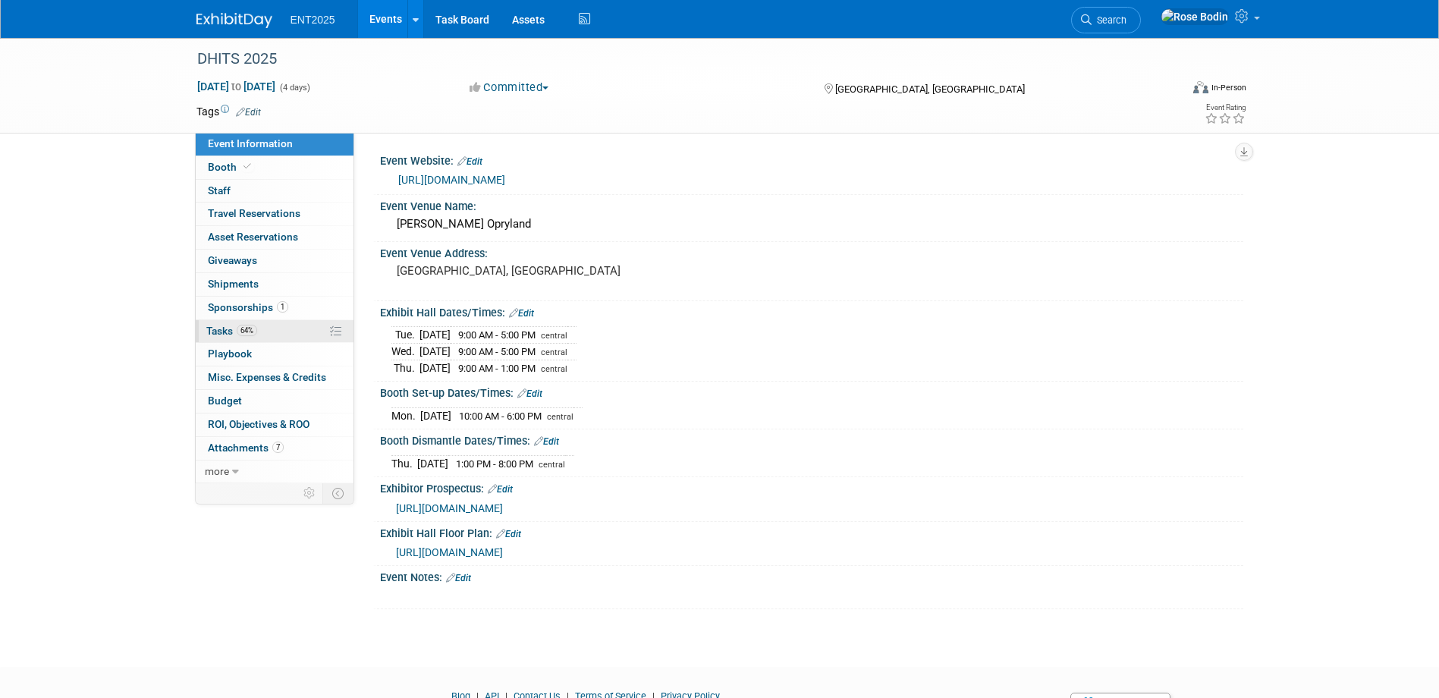
click at [271, 328] on link "64% Tasks 64%" at bounding box center [275, 331] width 158 height 23
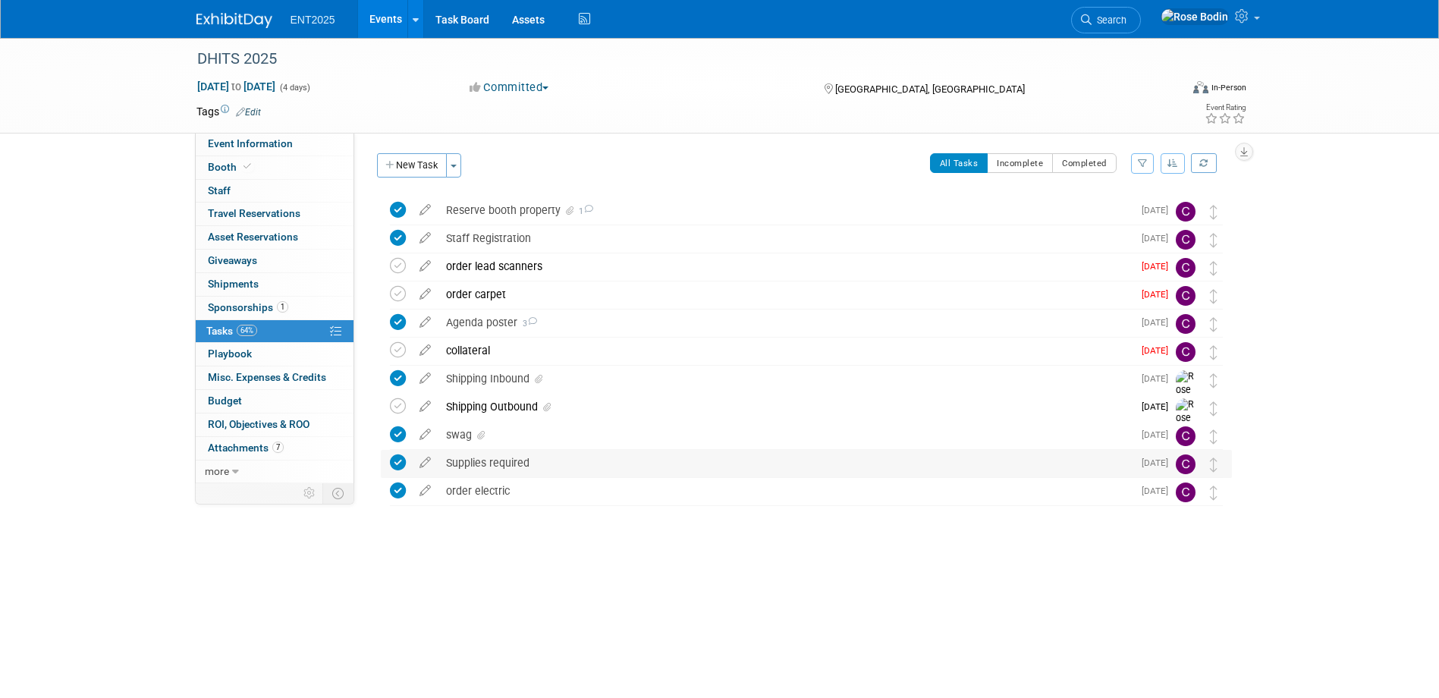
click at [606, 462] on div "Supplies required" at bounding box center [785, 463] width 694 height 26
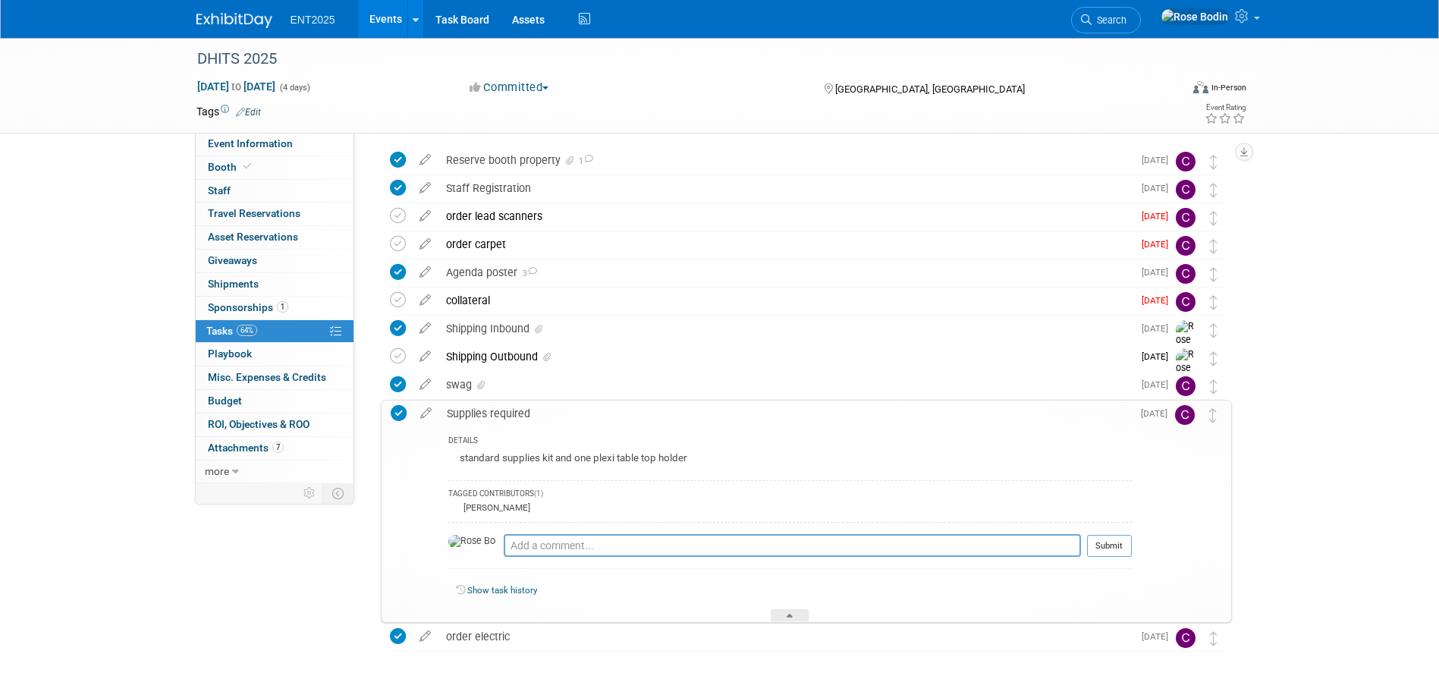
scroll to position [76, 0]
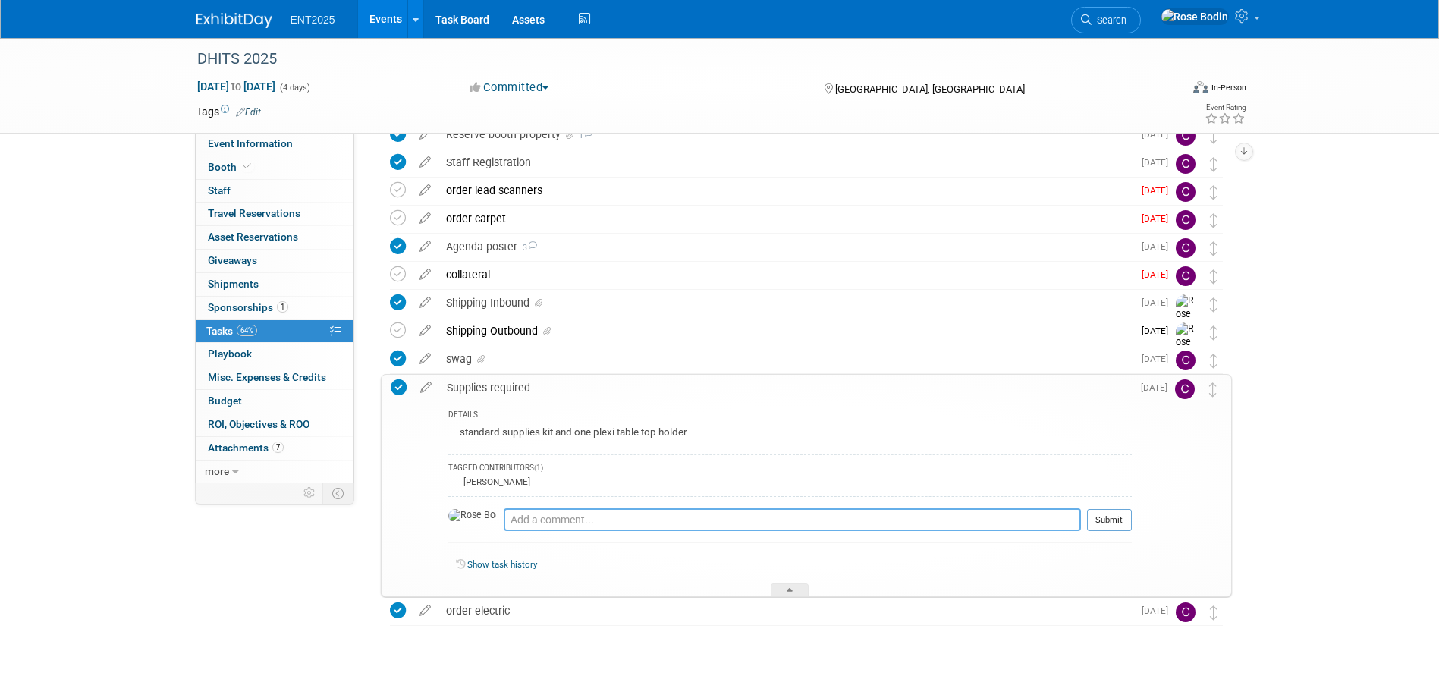
click at [582, 517] on textarea at bounding box center [792, 519] width 577 height 23
type textarea "Added Table Cover"
click at [1105, 517] on button "Submit" at bounding box center [1109, 520] width 45 height 23
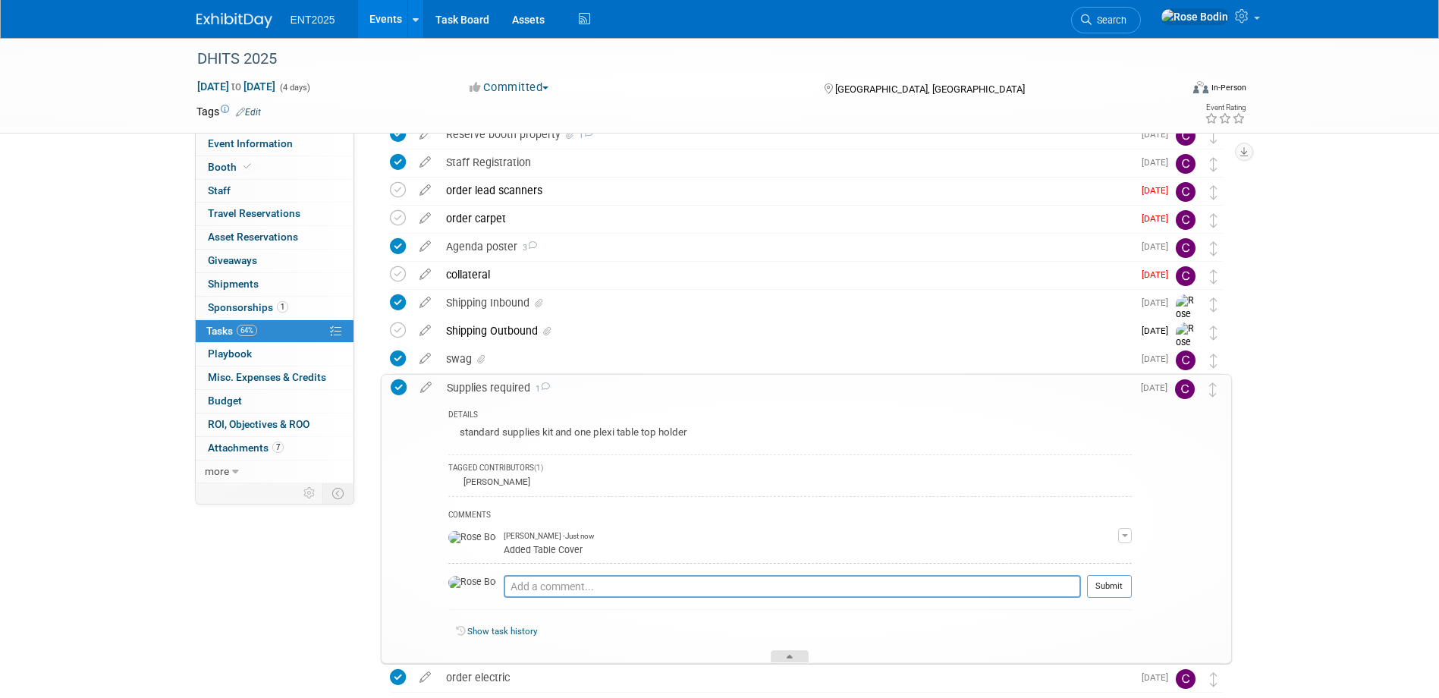
click at [797, 653] on div at bounding box center [790, 656] width 38 height 13
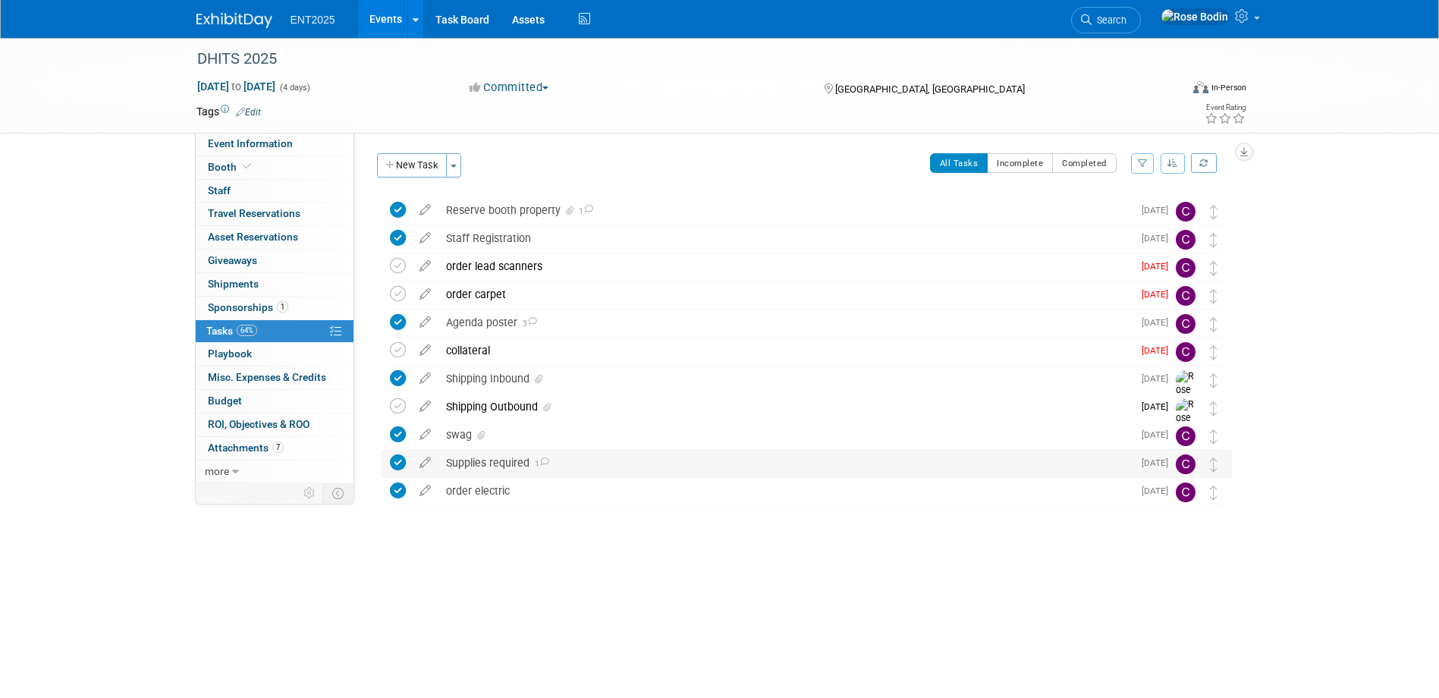
scroll to position [0, 0]
click at [724, 408] on div "Shipping Outbound" at bounding box center [785, 407] width 694 height 26
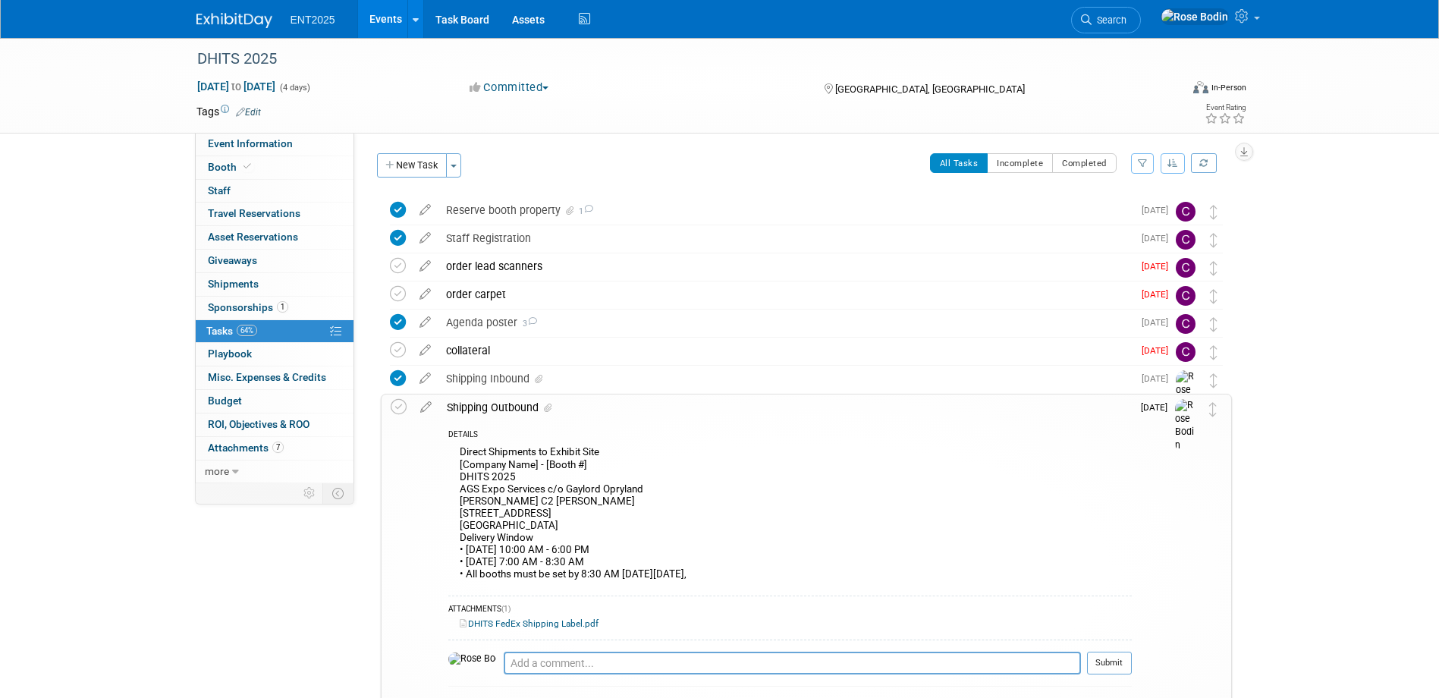
click at [724, 408] on div "Shipping Outbound" at bounding box center [785, 407] width 692 height 26
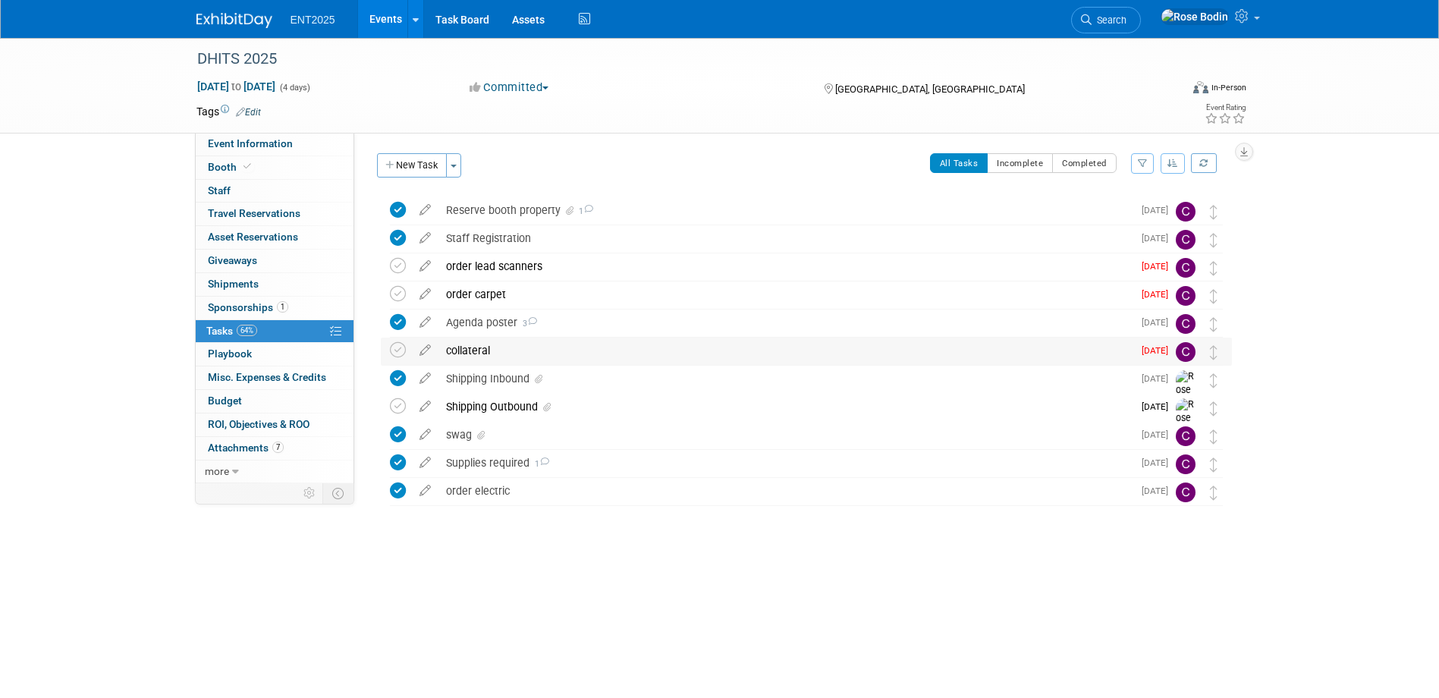
click at [721, 356] on div "collateral" at bounding box center [785, 351] width 694 height 26
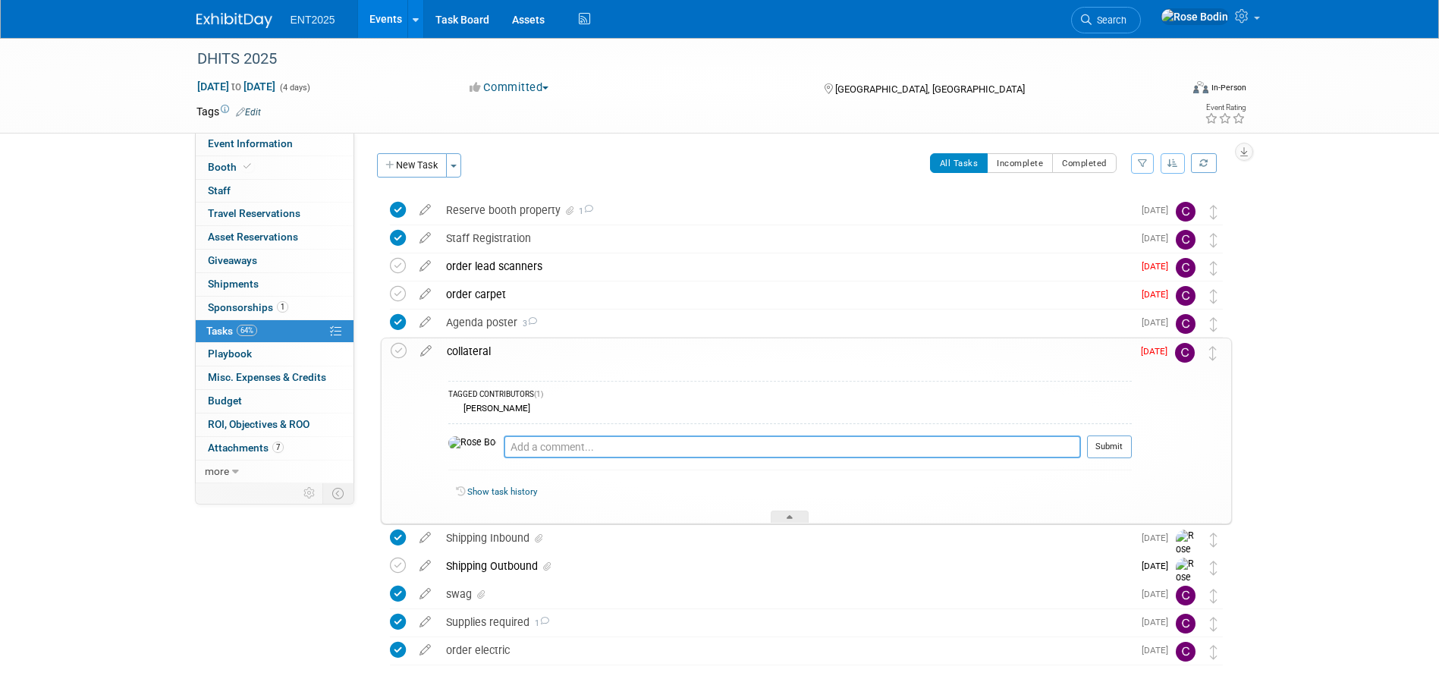
click at [589, 444] on textarea at bounding box center [792, 446] width 577 height 23
type textarea "Shipped with no Collateral"
click at [1107, 449] on button "Submit" at bounding box center [1109, 446] width 45 height 23
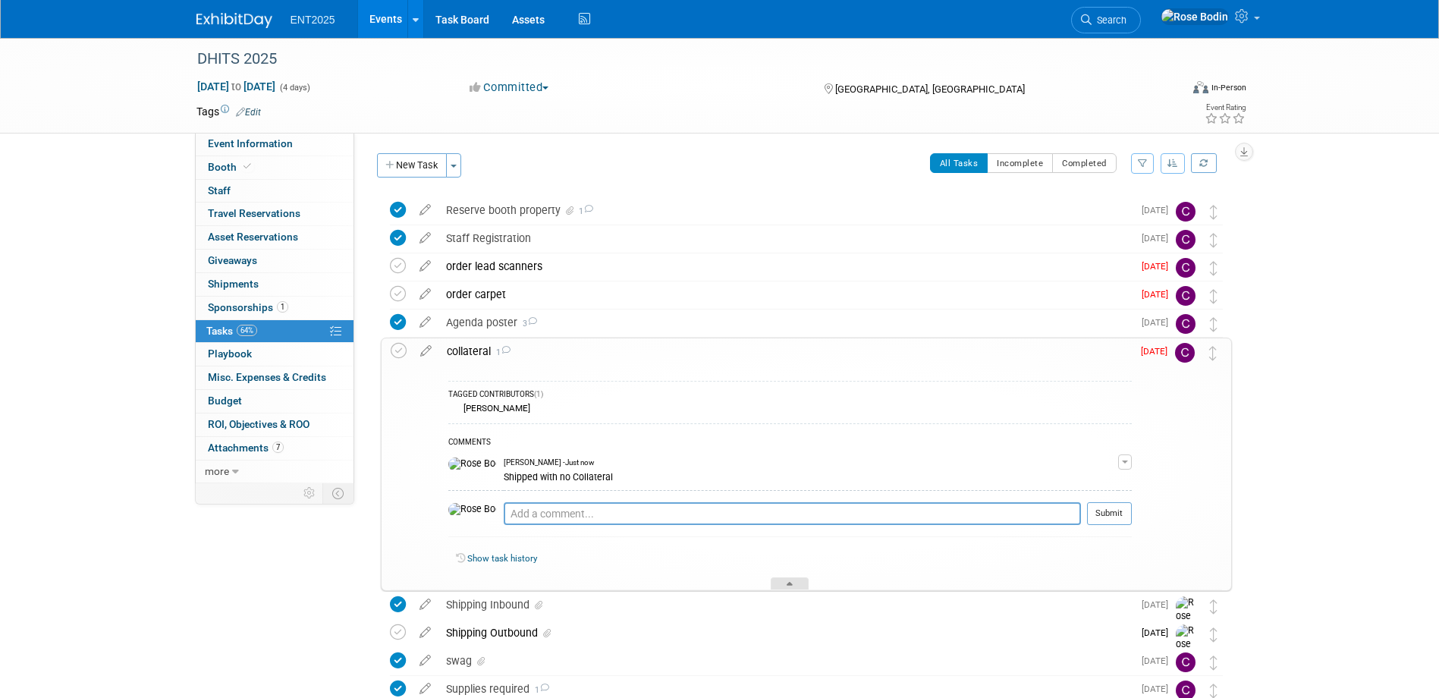
click at [791, 583] on icon at bounding box center [790, 586] width 6 height 9
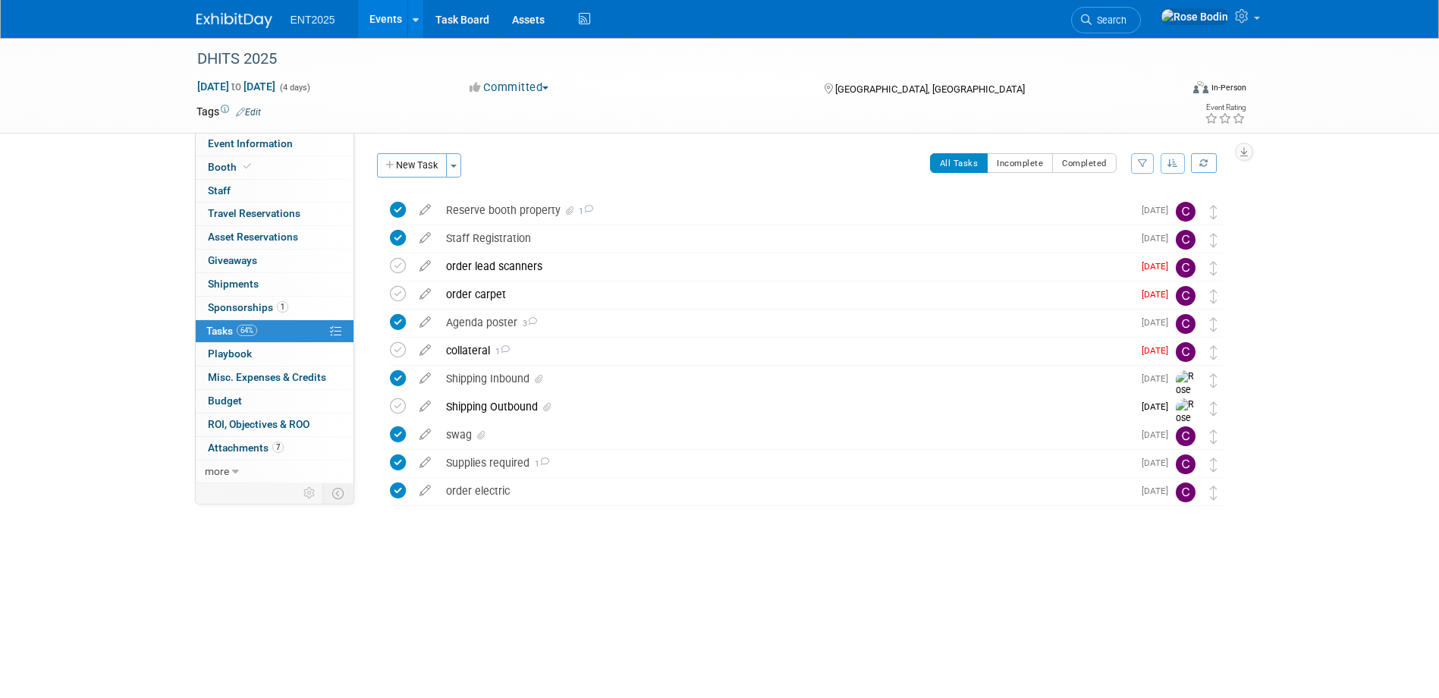
click at [378, 15] on link "Events" at bounding box center [385, 19] width 55 height 38
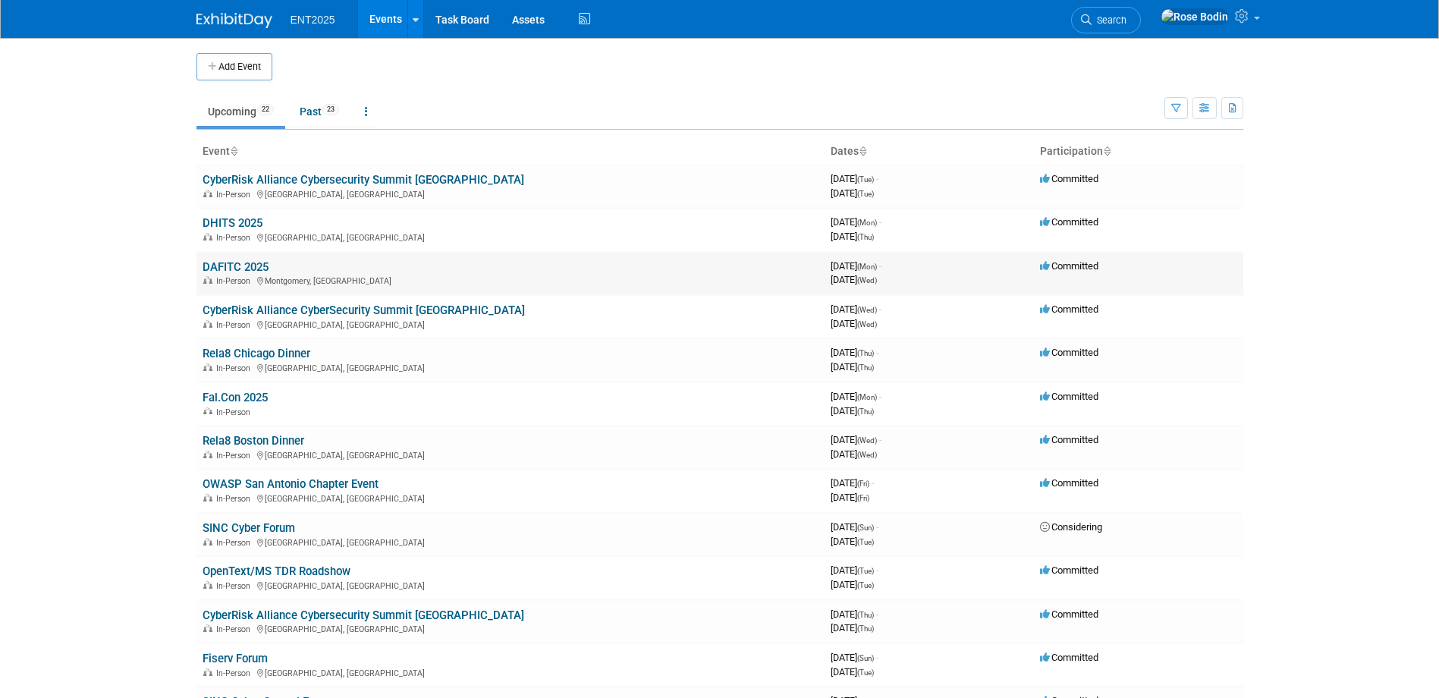
click at [226, 265] on link "DAFITC 2025" at bounding box center [236, 267] width 66 height 14
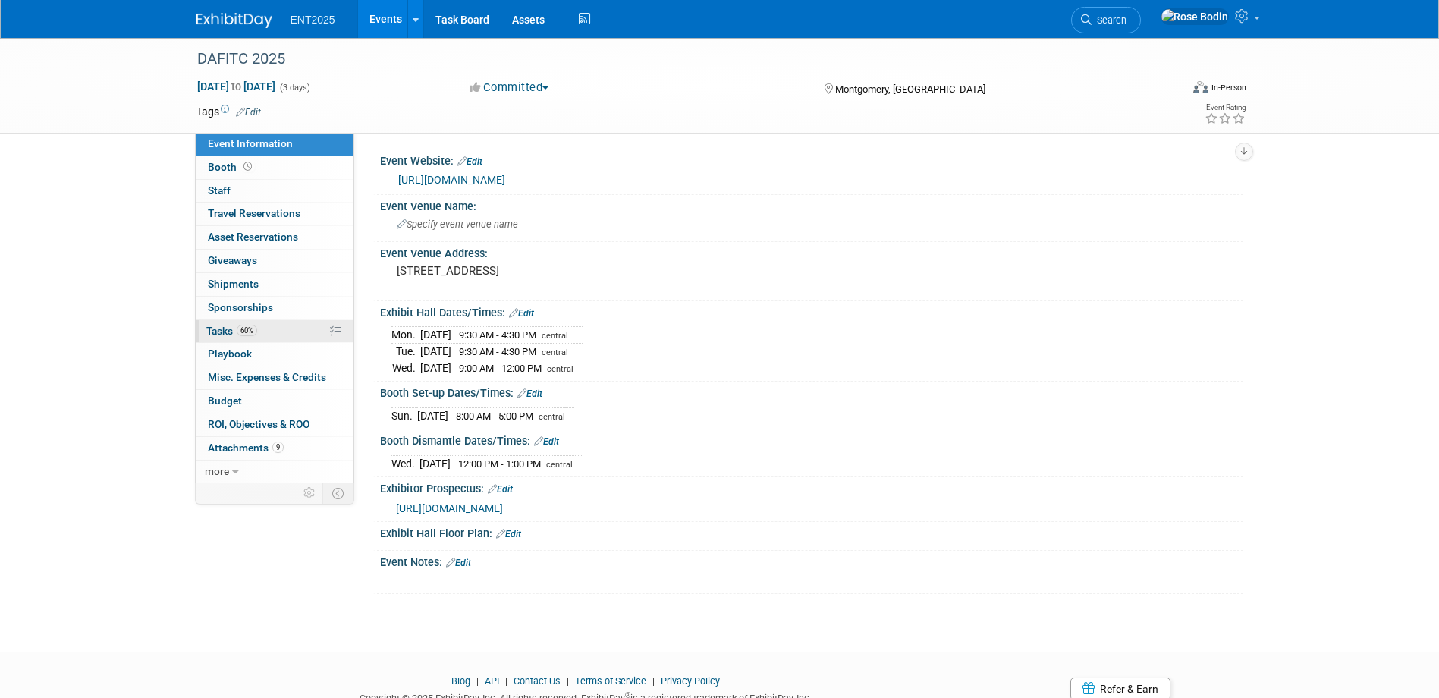
click at [271, 333] on link "60% Tasks 60%" at bounding box center [275, 331] width 158 height 23
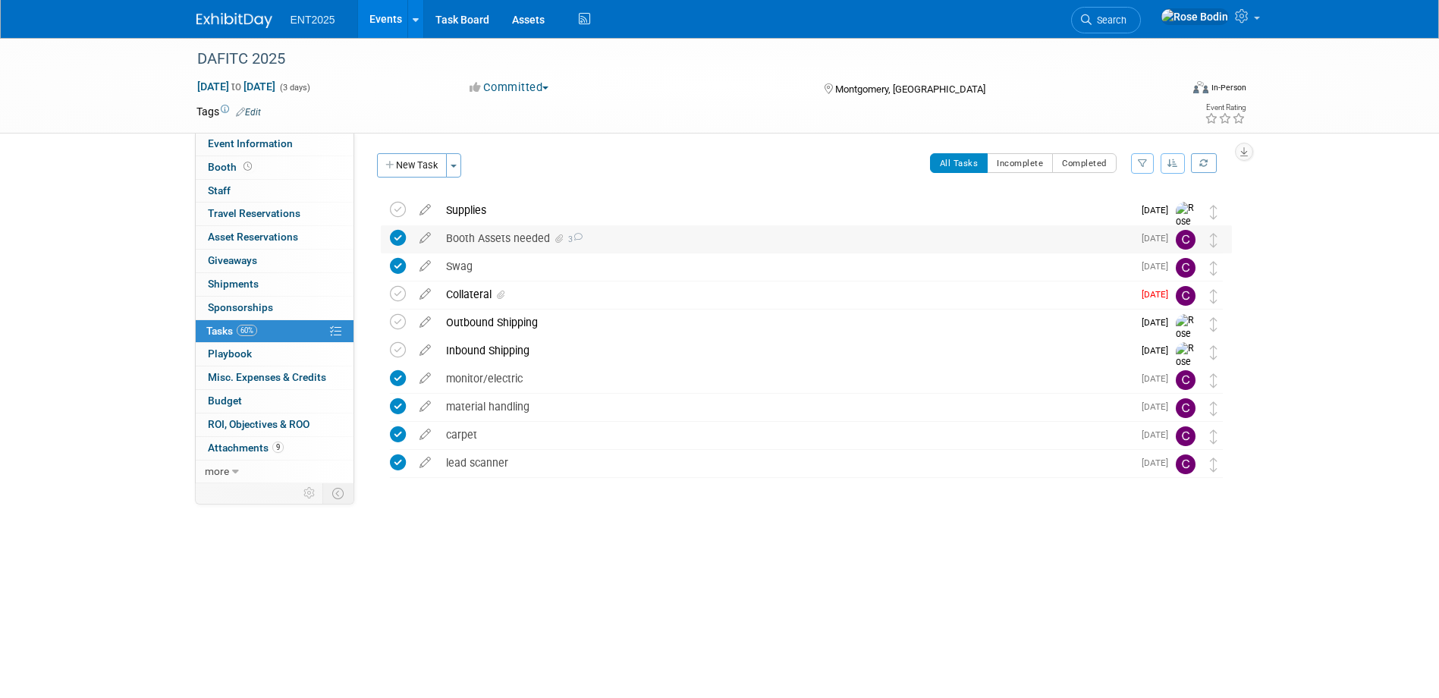
click at [629, 238] on div "Booth Assets needed 3" at bounding box center [785, 238] width 694 height 26
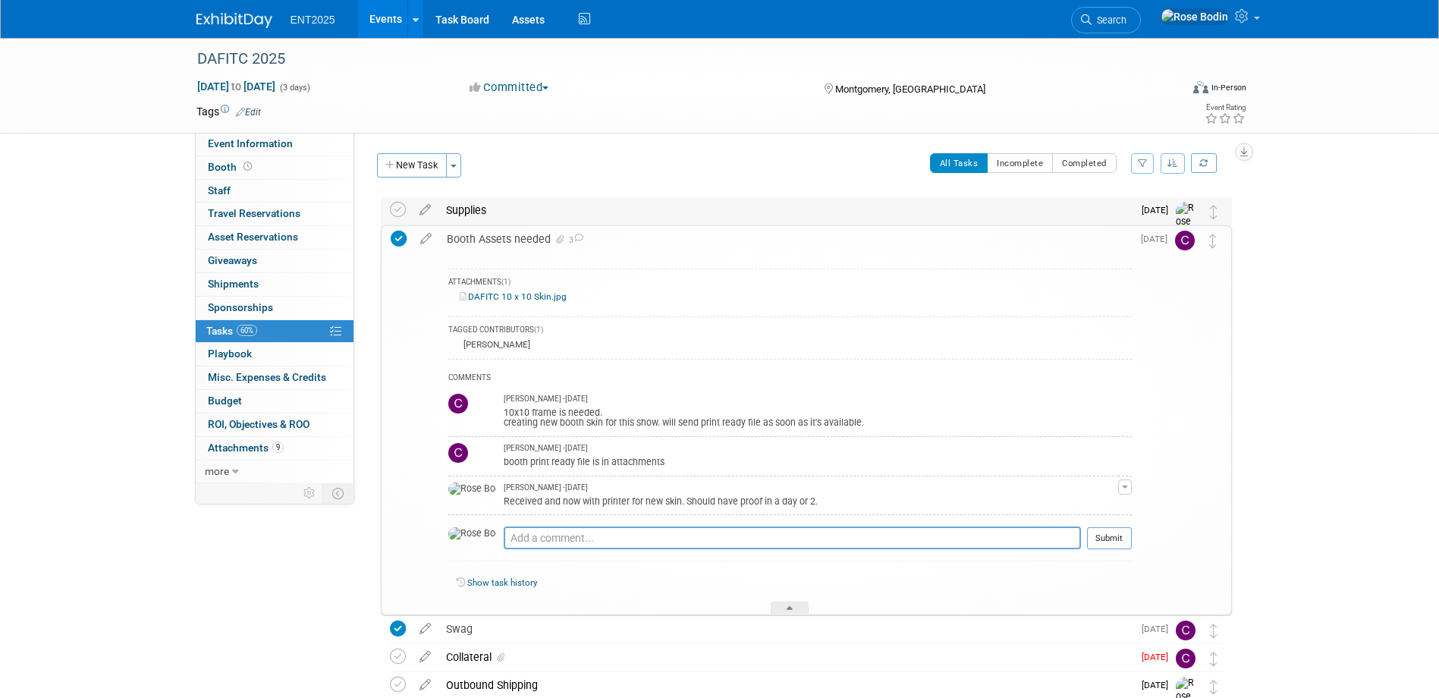
click at [633, 214] on div "Supplies" at bounding box center [785, 210] width 694 height 26
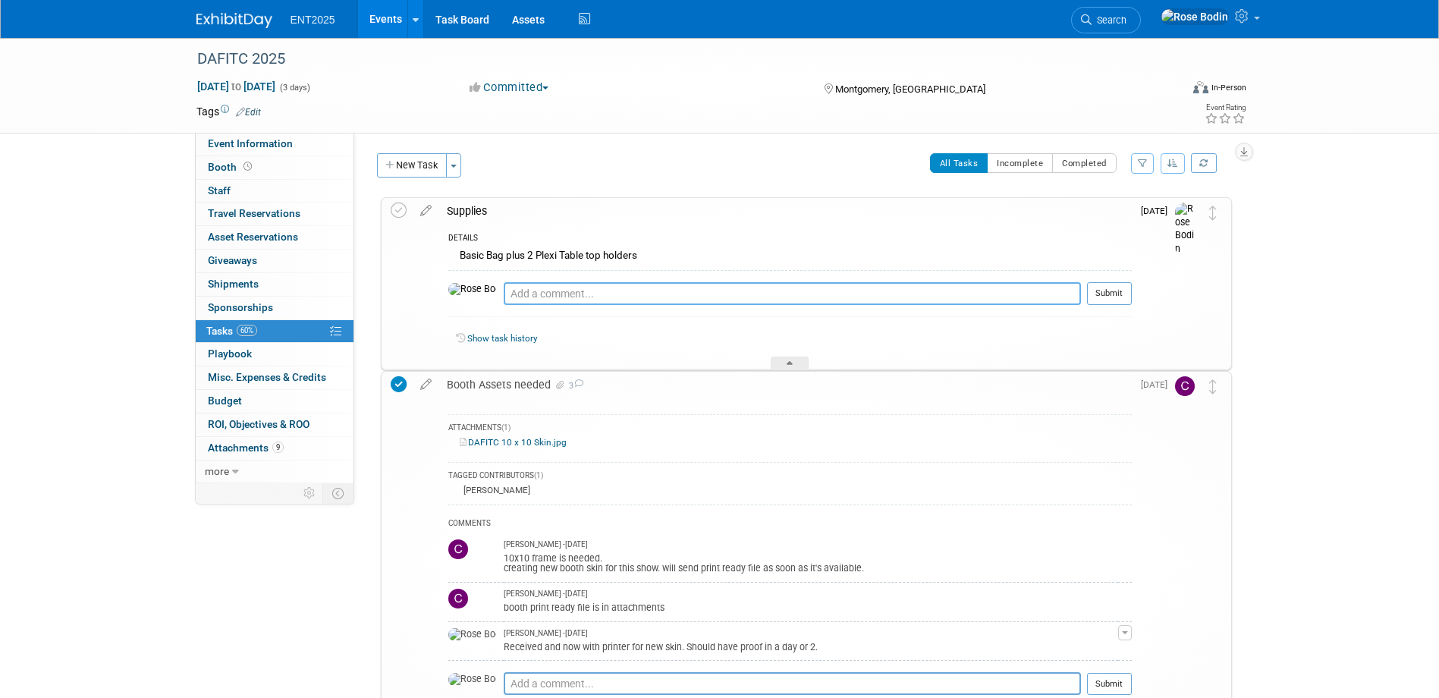
click at [601, 294] on textarea at bounding box center [792, 293] width 577 height 23
type textarea "Added Table Cover"
click at [1105, 290] on button "Submit" at bounding box center [1109, 293] width 45 height 23
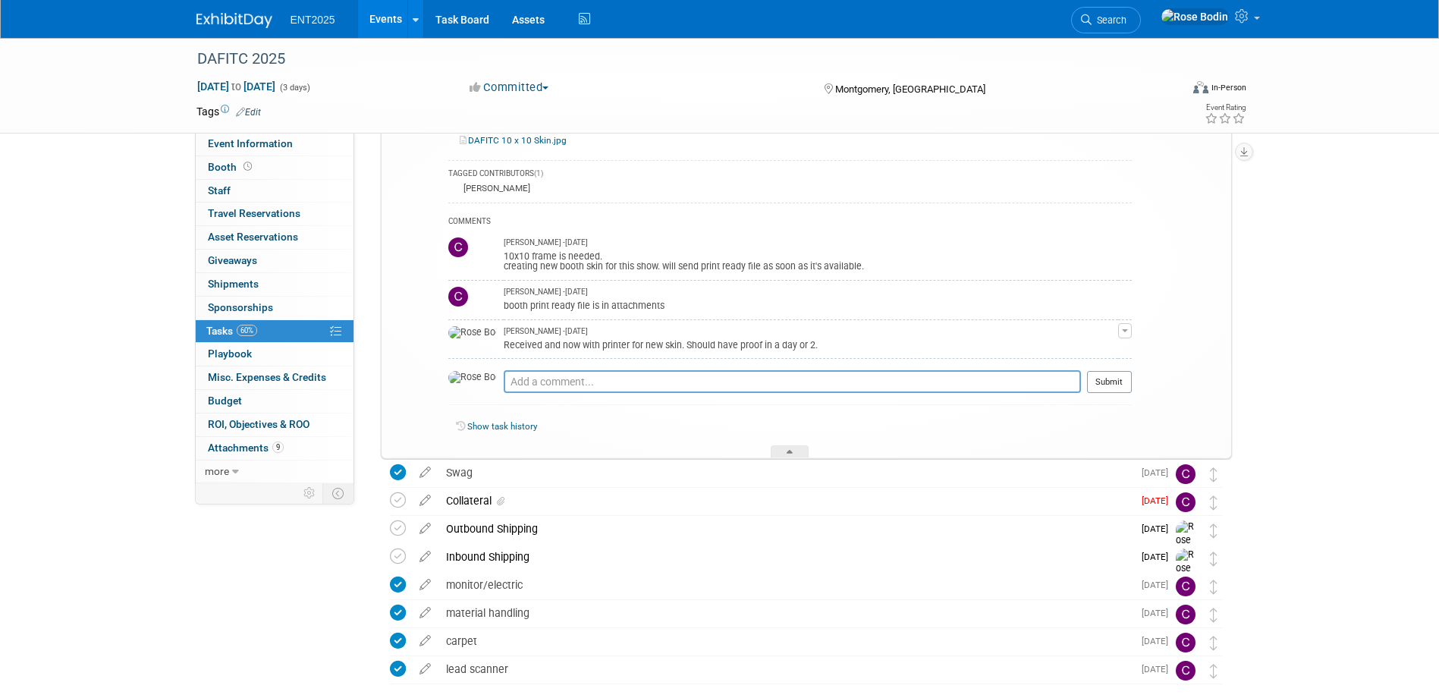
scroll to position [379, 0]
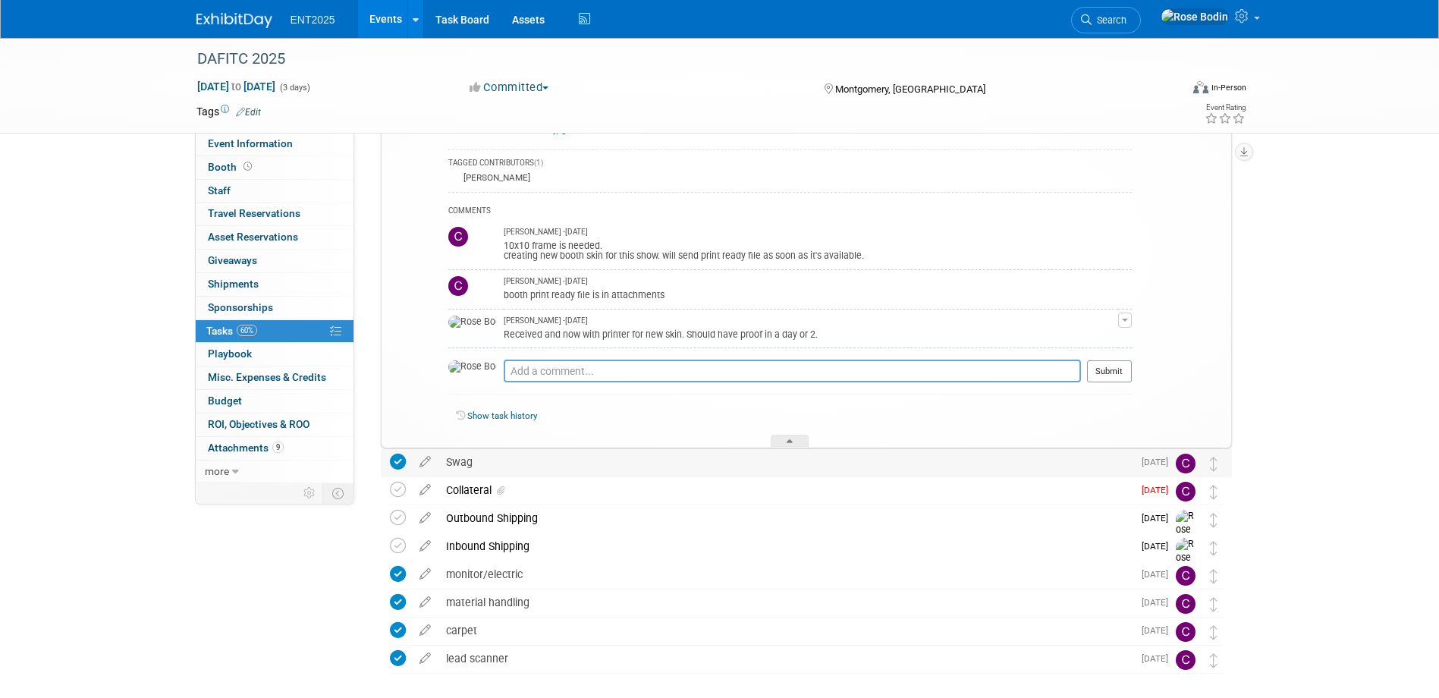
click at [1010, 462] on div "Swag" at bounding box center [785, 462] width 694 height 26
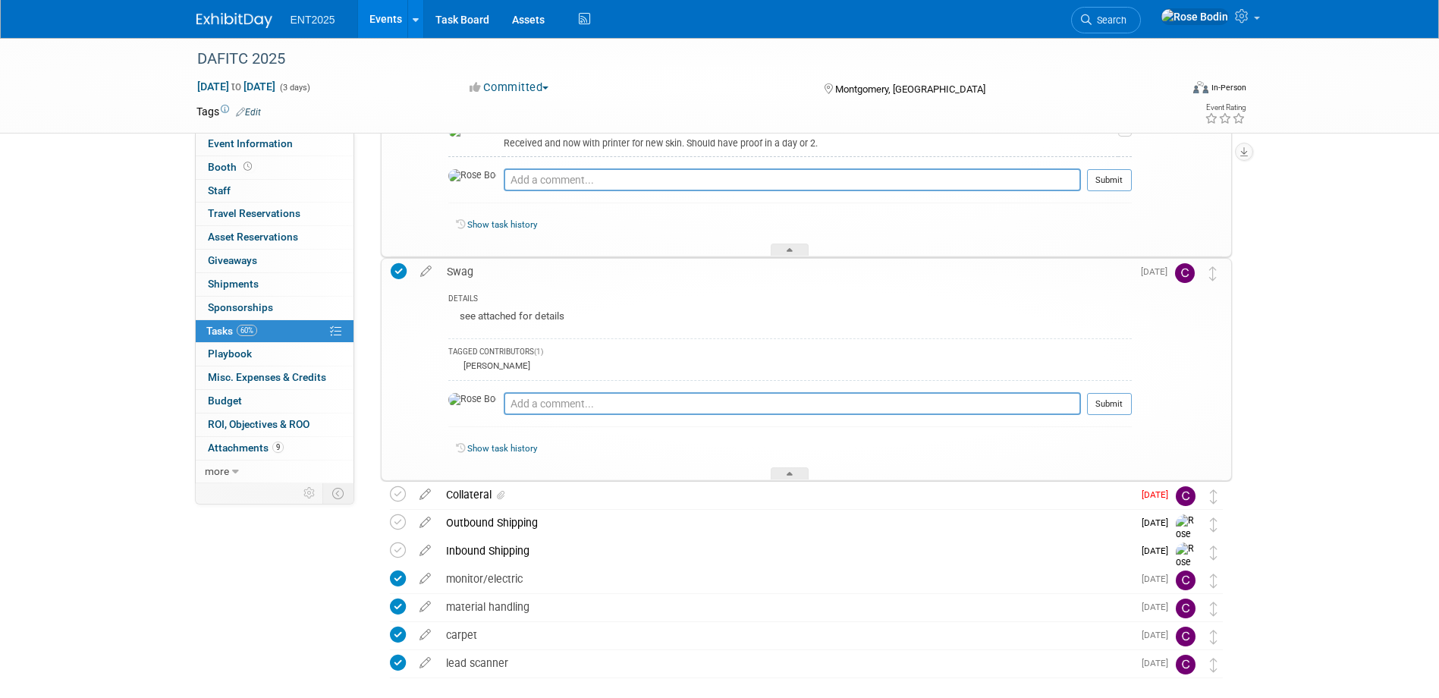
scroll to position [607, 0]
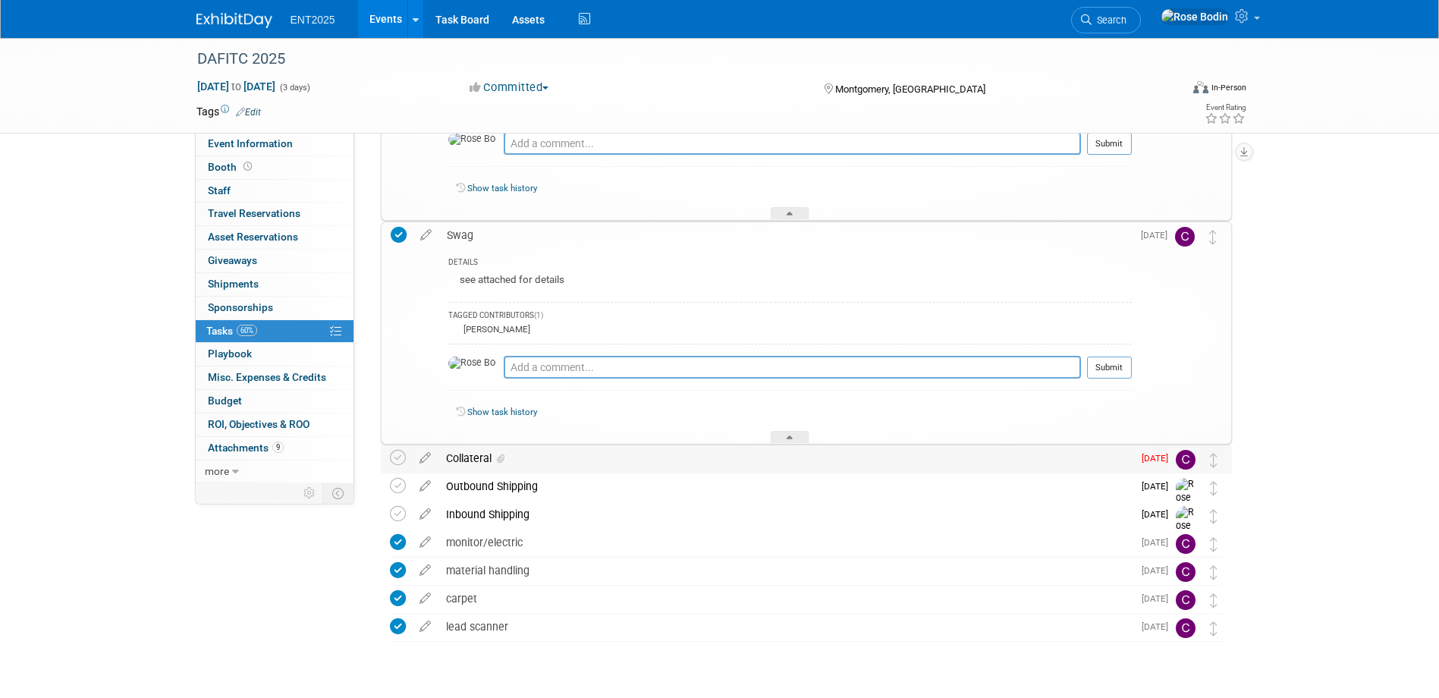
click at [915, 459] on div "Collateral" at bounding box center [785, 458] width 694 height 26
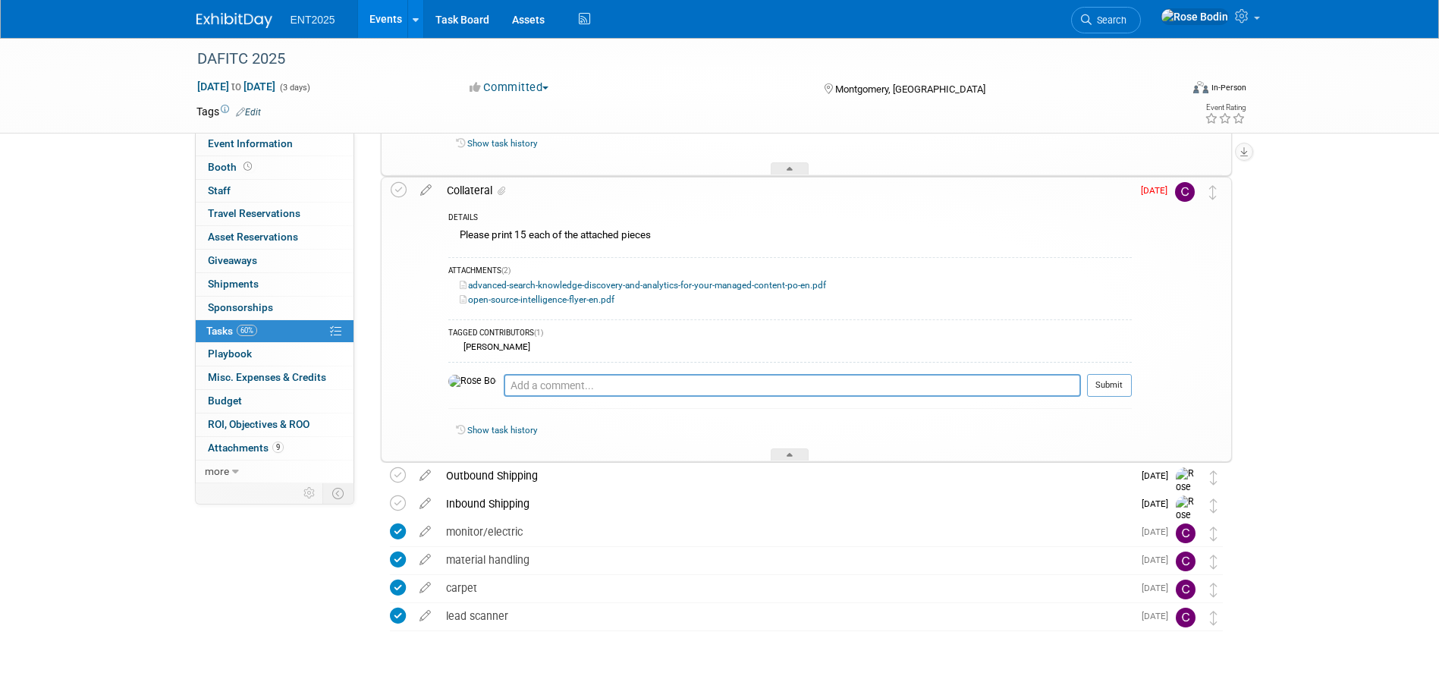
scroll to position [901, 0]
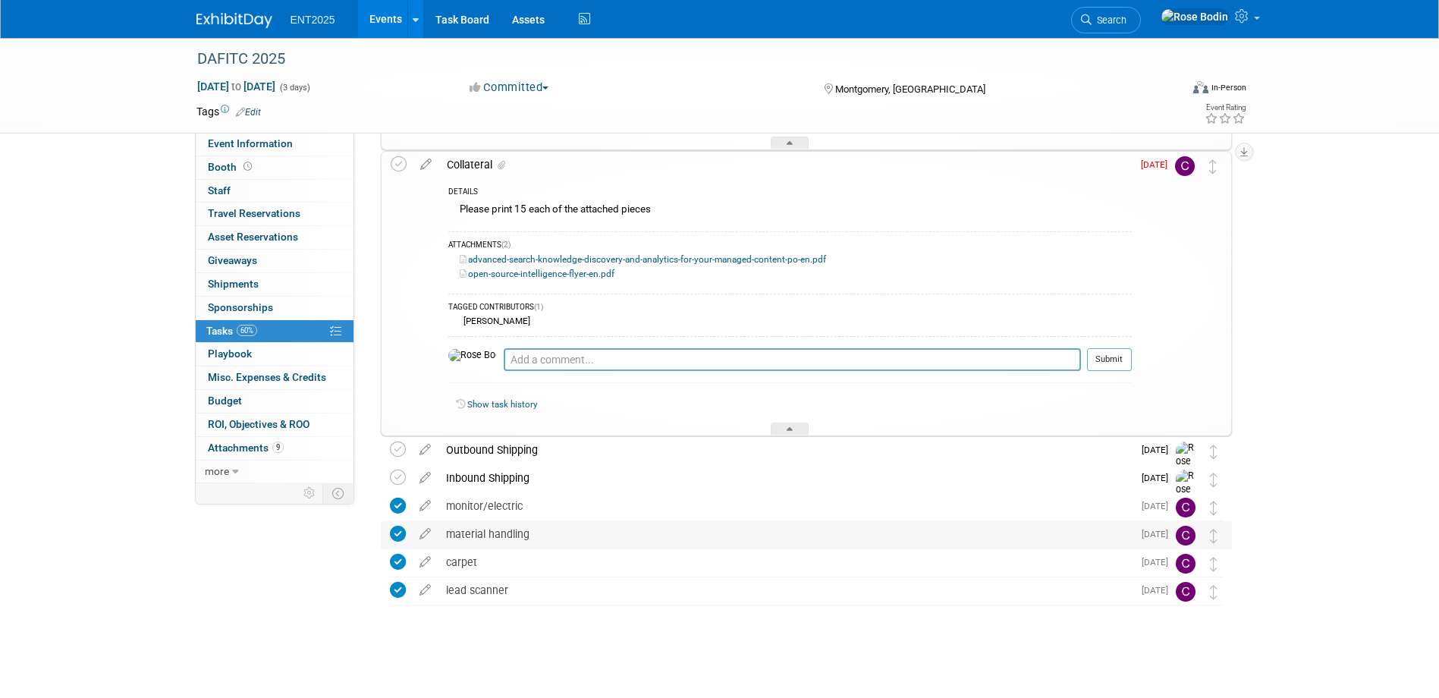
click at [868, 529] on div "material handling" at bounding box center [785, 534] width 694 height 26
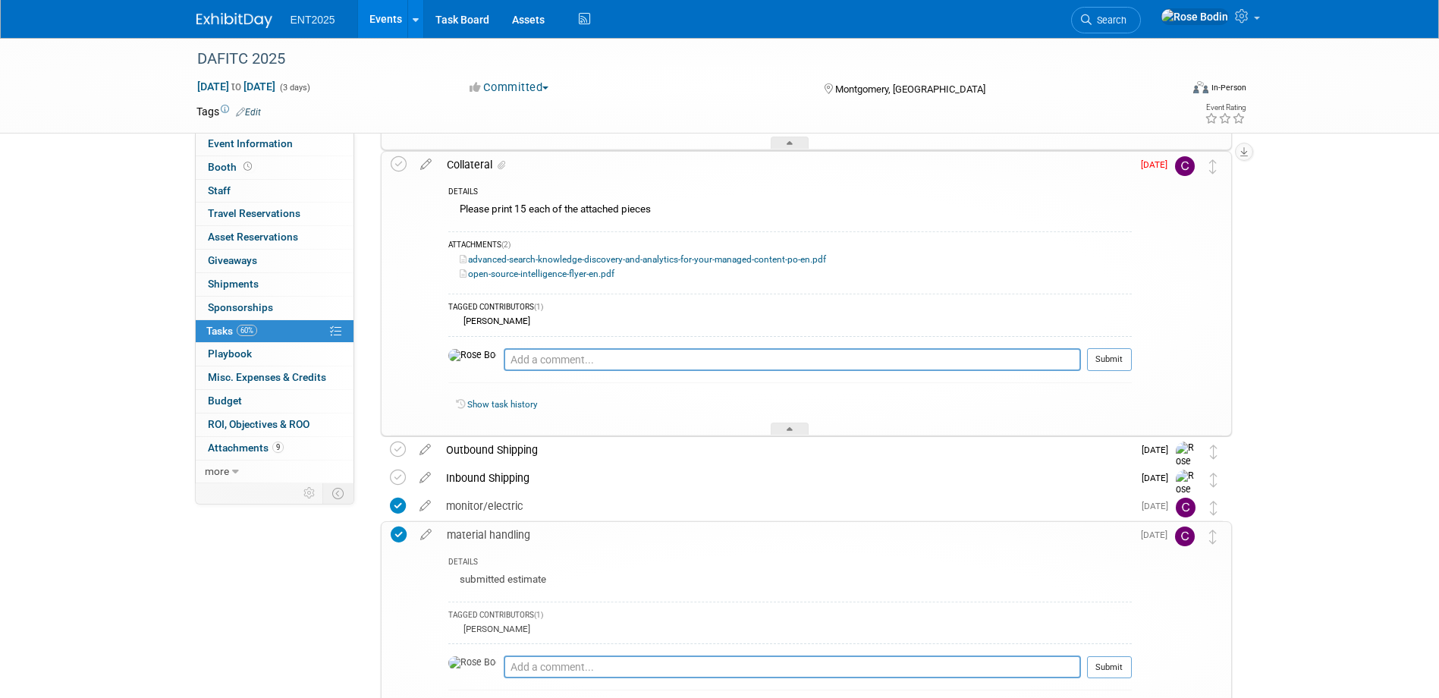
click at [866, 532] on div "material handling" at bounding box center [785, 535] width 692 height 26
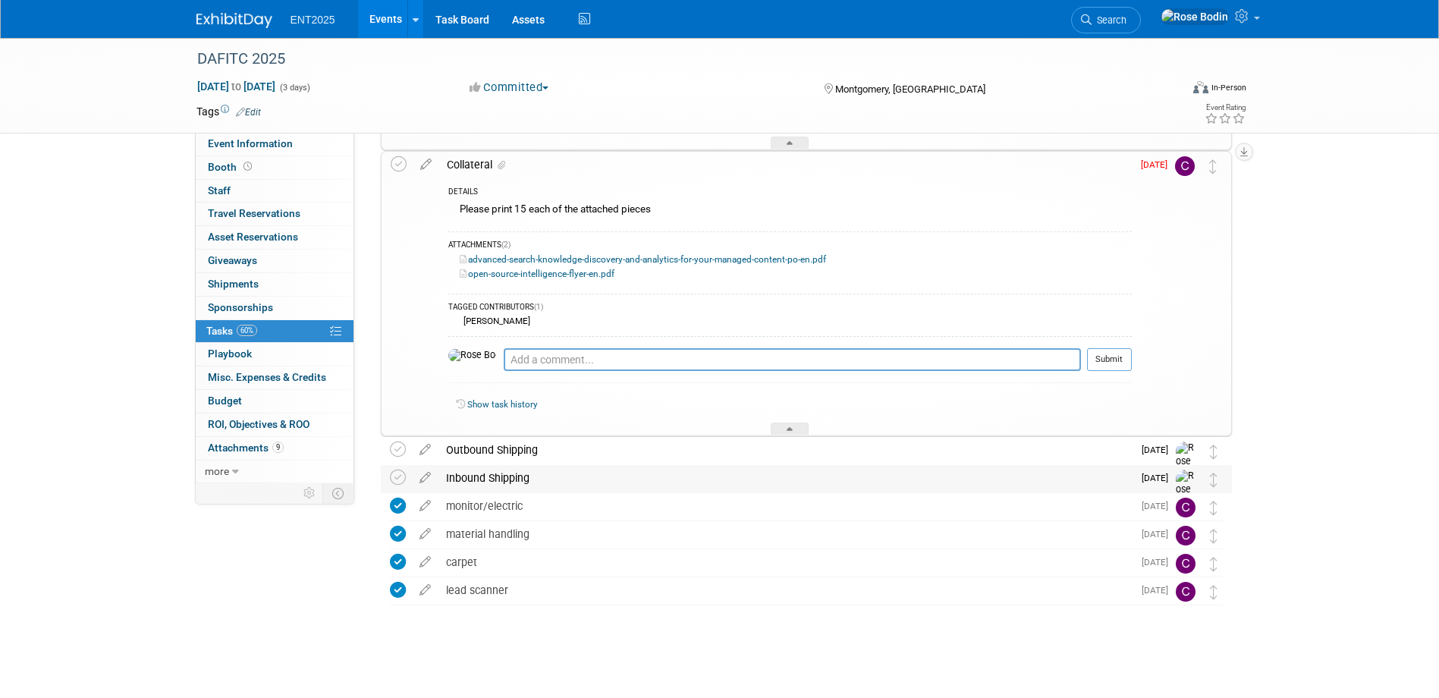
click at [867, 485] on div "Inbound Shipping" at bounding box center [785, 478] width 694 height 26
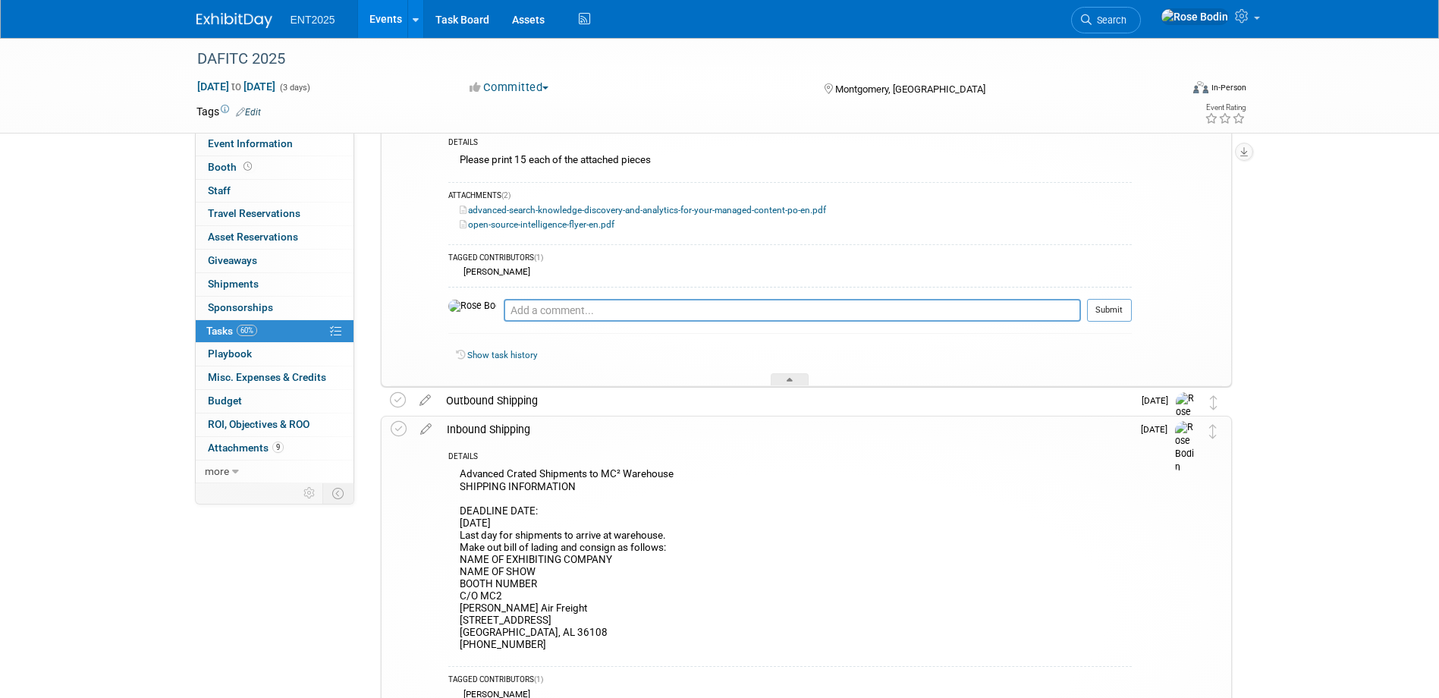
scroll to position [977, 0]
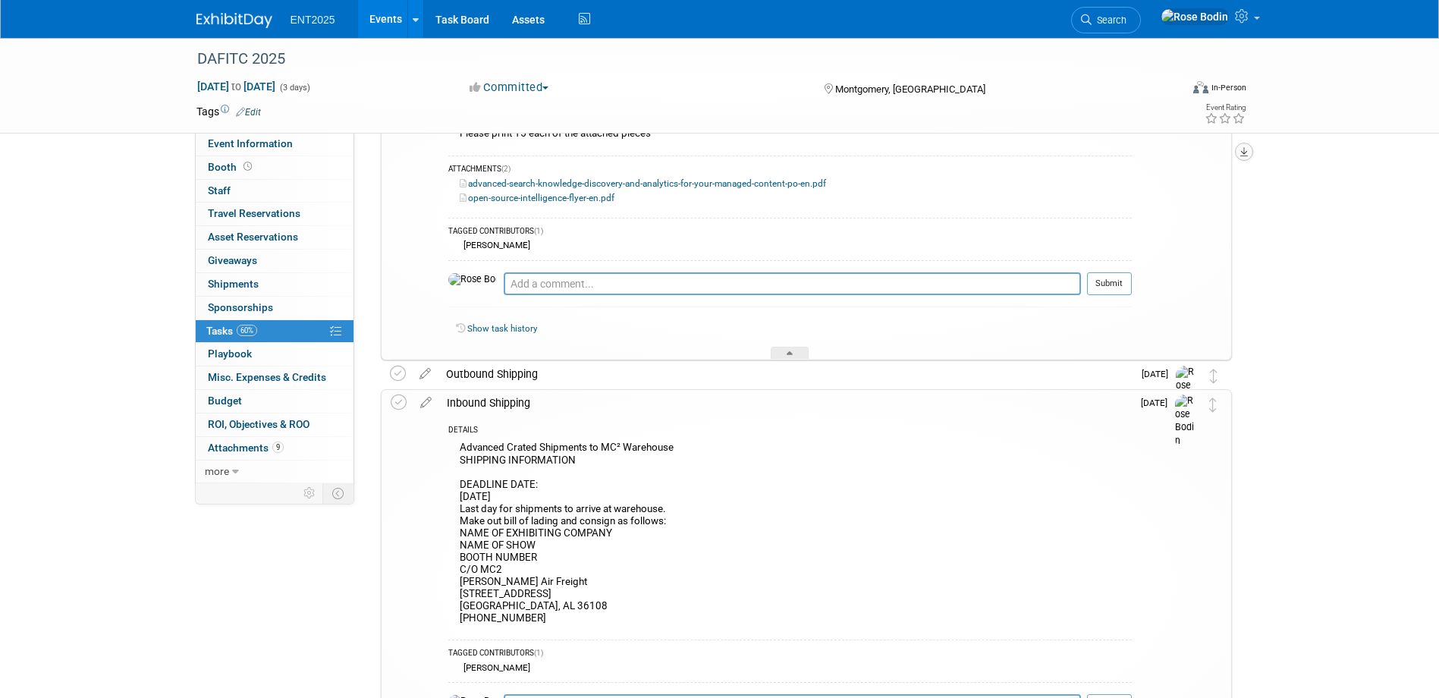
click at [1246, 150] on icon "button" at bounding box center [1244, 152] width 8 height 10
click at [1174, 197] on link "Export tab to PDF" at bounding box center [1152, 195] width 177 height 21
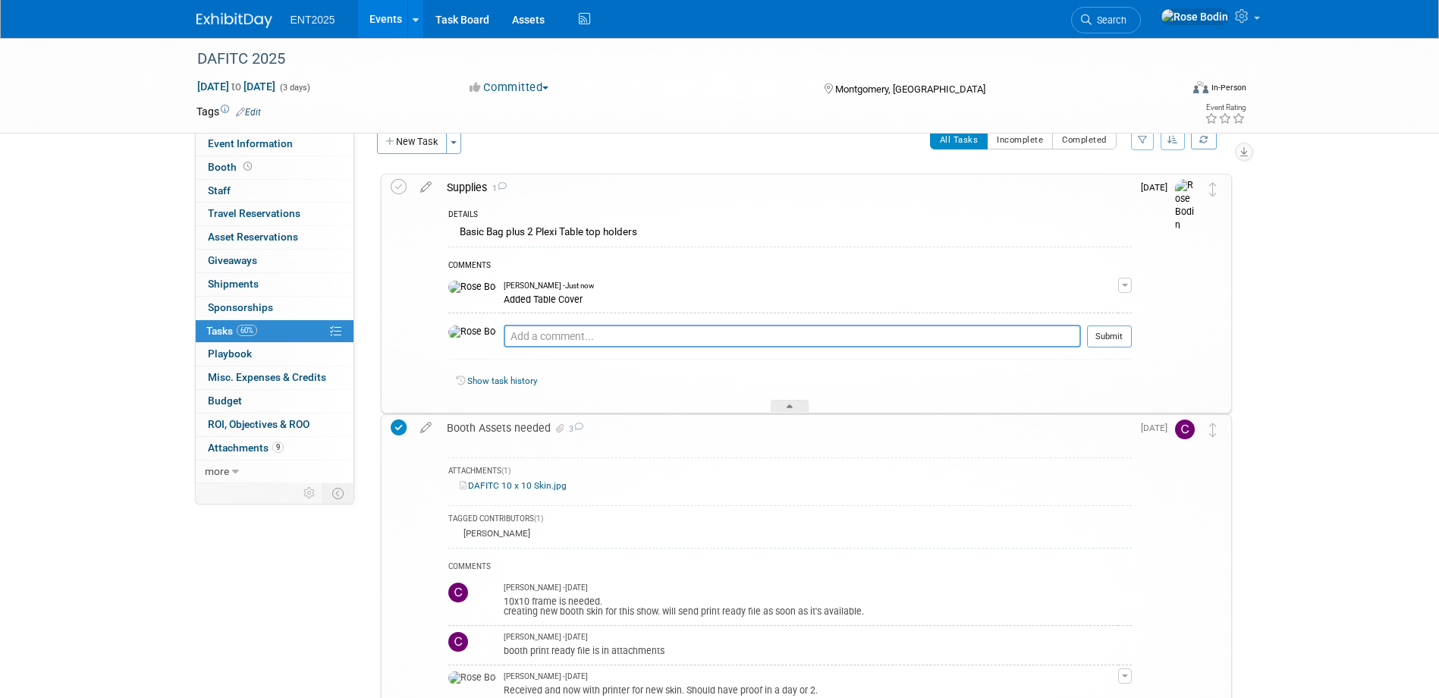
scroll to position [0, 0]
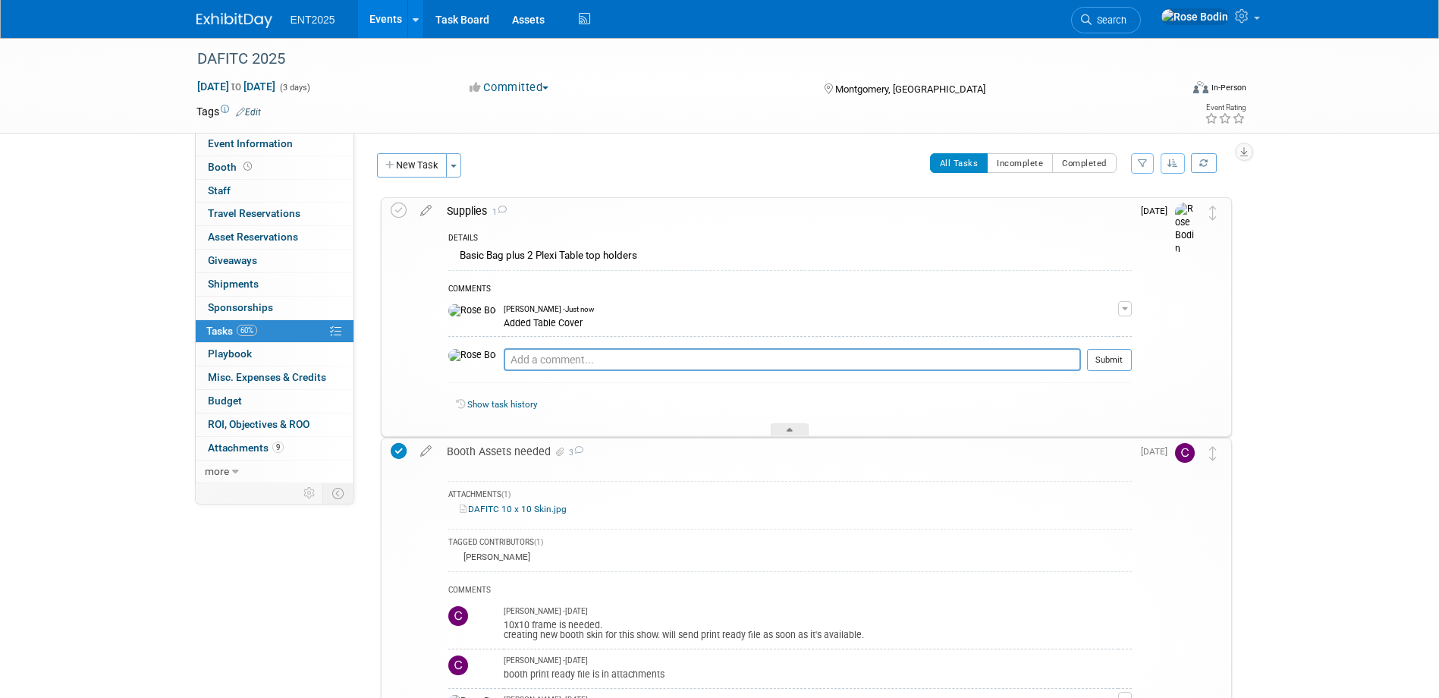
click at [1173, 161] on icon "button" at bounding box center [1172, 163] width 11 height 9
click at [1247, 153] on icon "button" at bounding box center [1244, 152] width 8 height 10
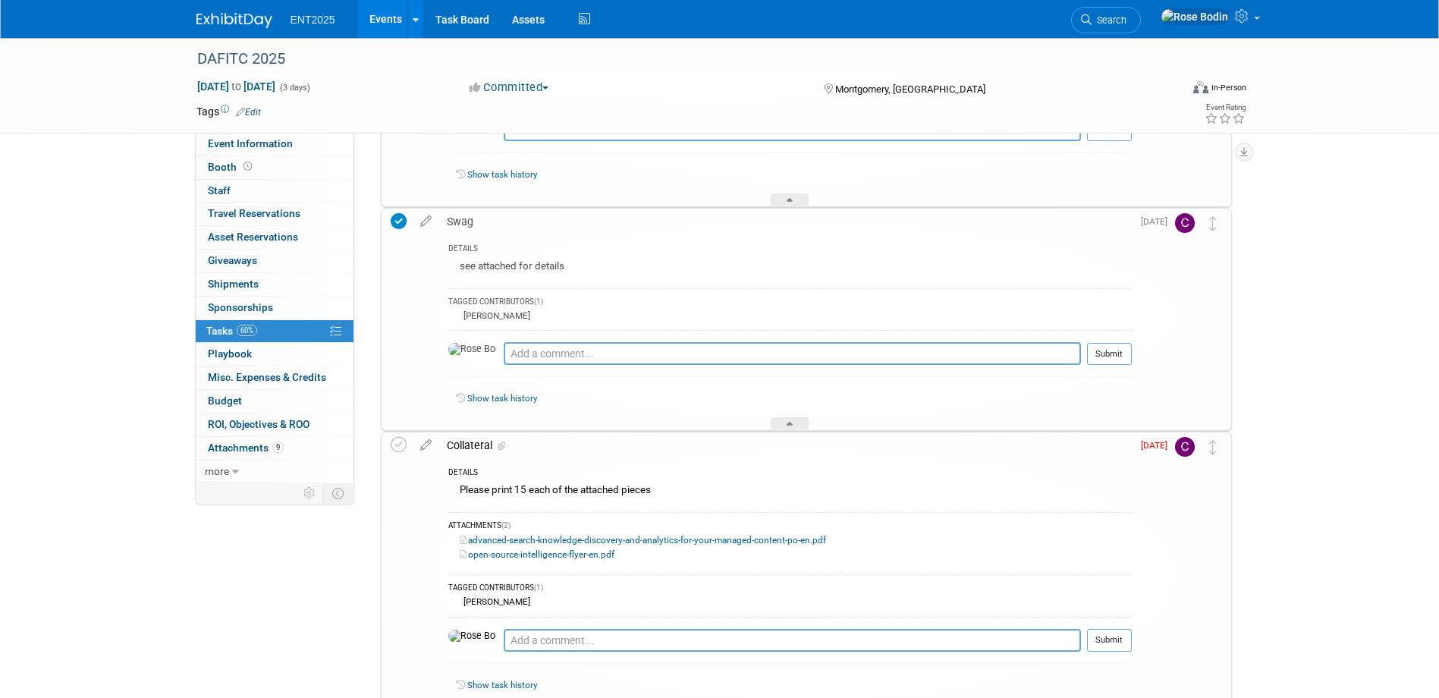
scroll to position [683, 0]
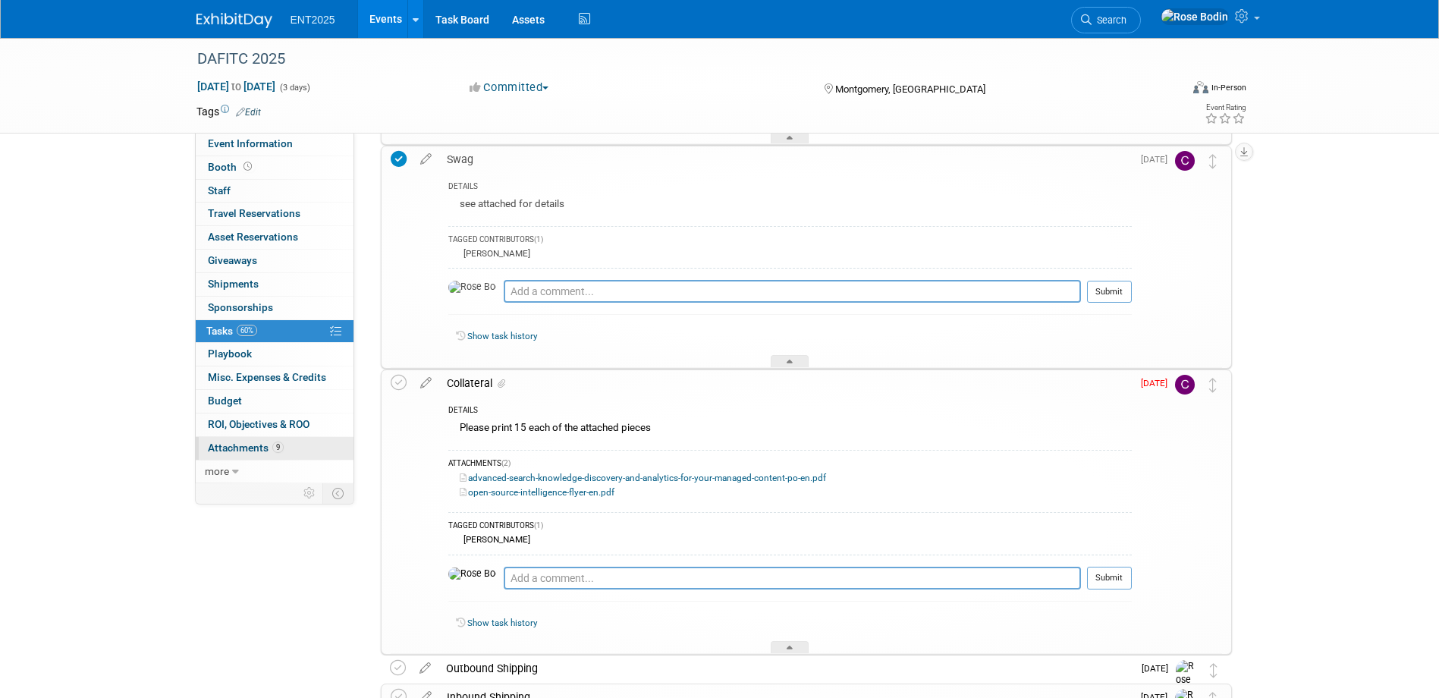
click at [310, 453] on link "9 Attachments 9" at bounding box center [275, 448] width 158 height 23
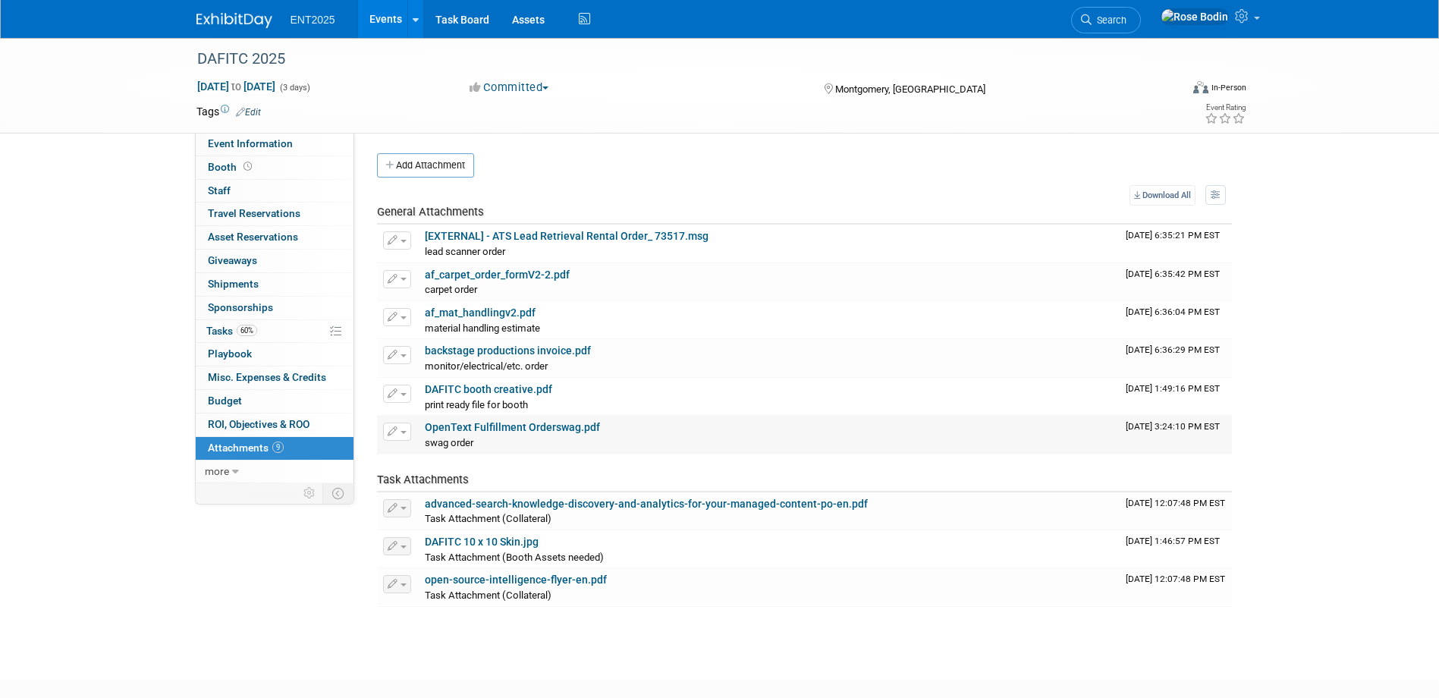
click at [559, 425] on link "OpenText Fulfillment Orderswag.pdf" at bounding box center [512, 427] width 175 height 12
click at [289, 330] on link "60% Tasks 60%" at bounding box center [275, 331] width 158 height 23
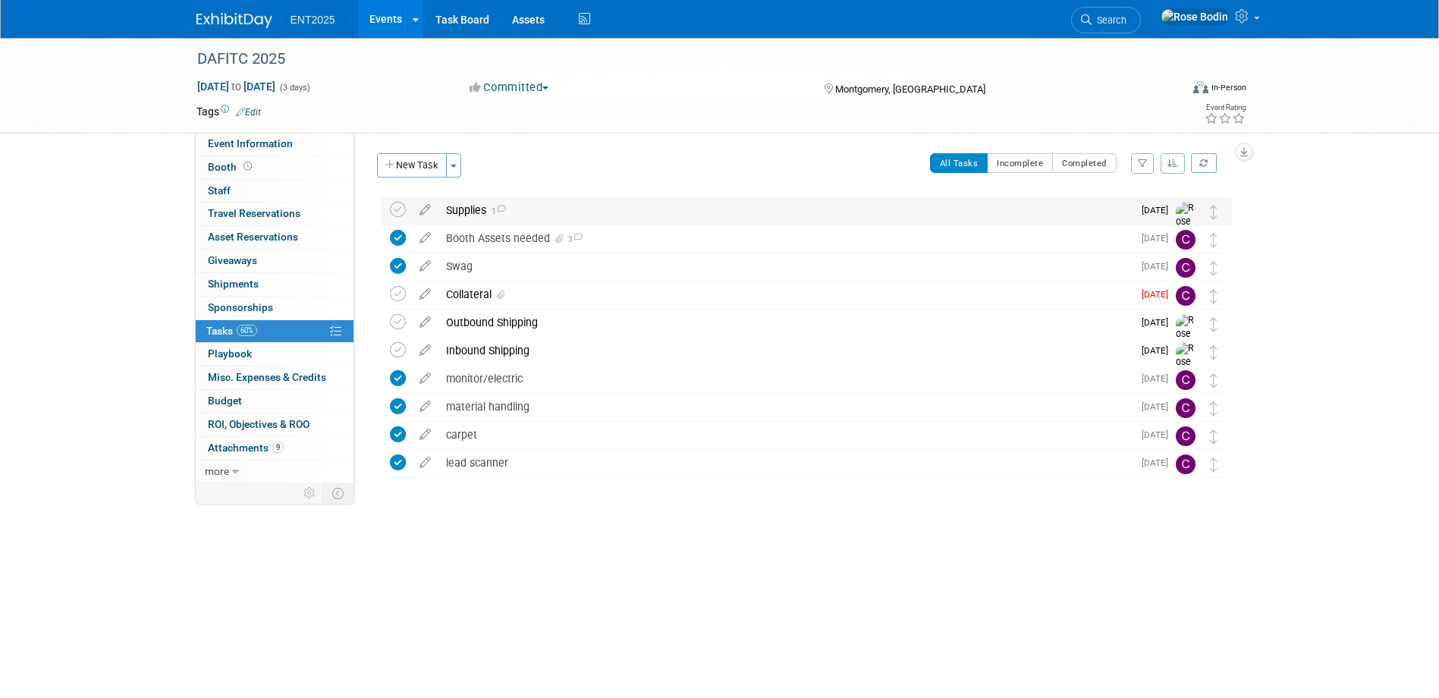
click at [648, 215] on div "Supplies 1" at bounding box center [785, 210] width 694 height 26
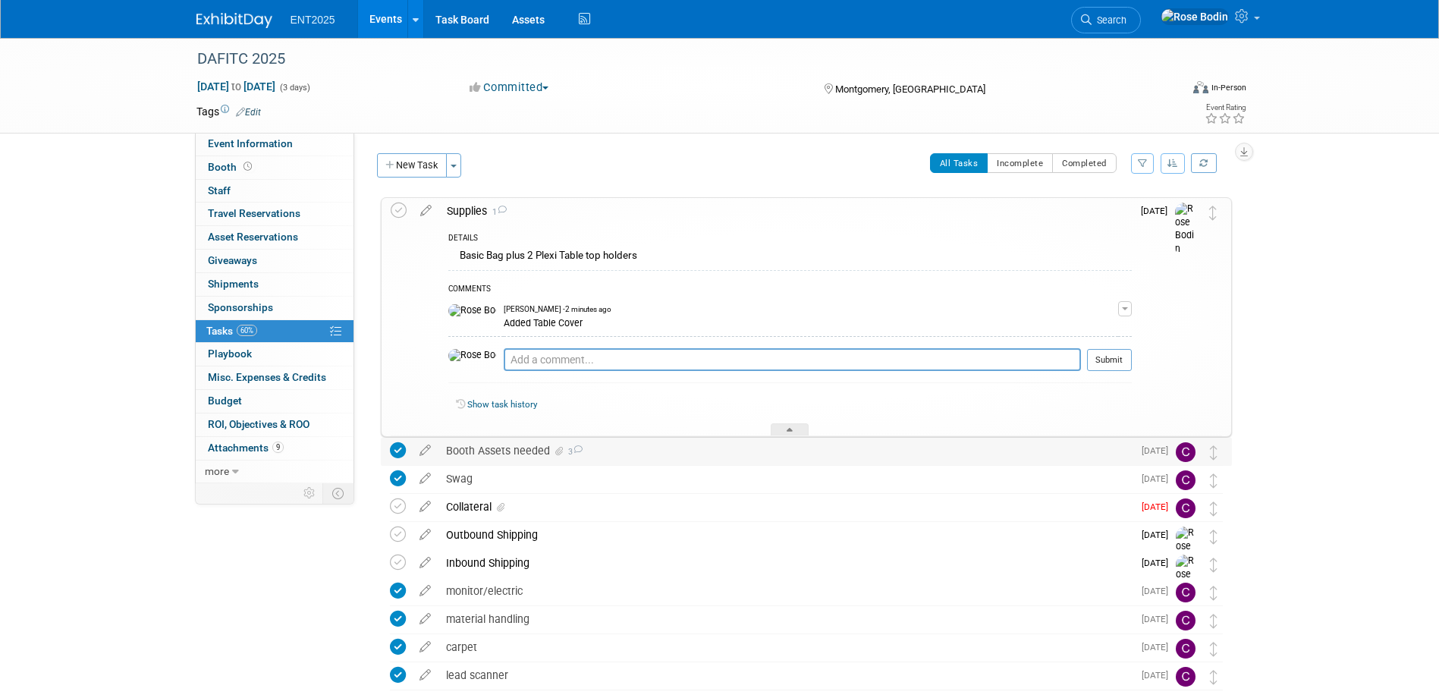
click at [659, 450] on div "Booth Assets needed 3" at bounding box center [785, 451] width 694 height 26
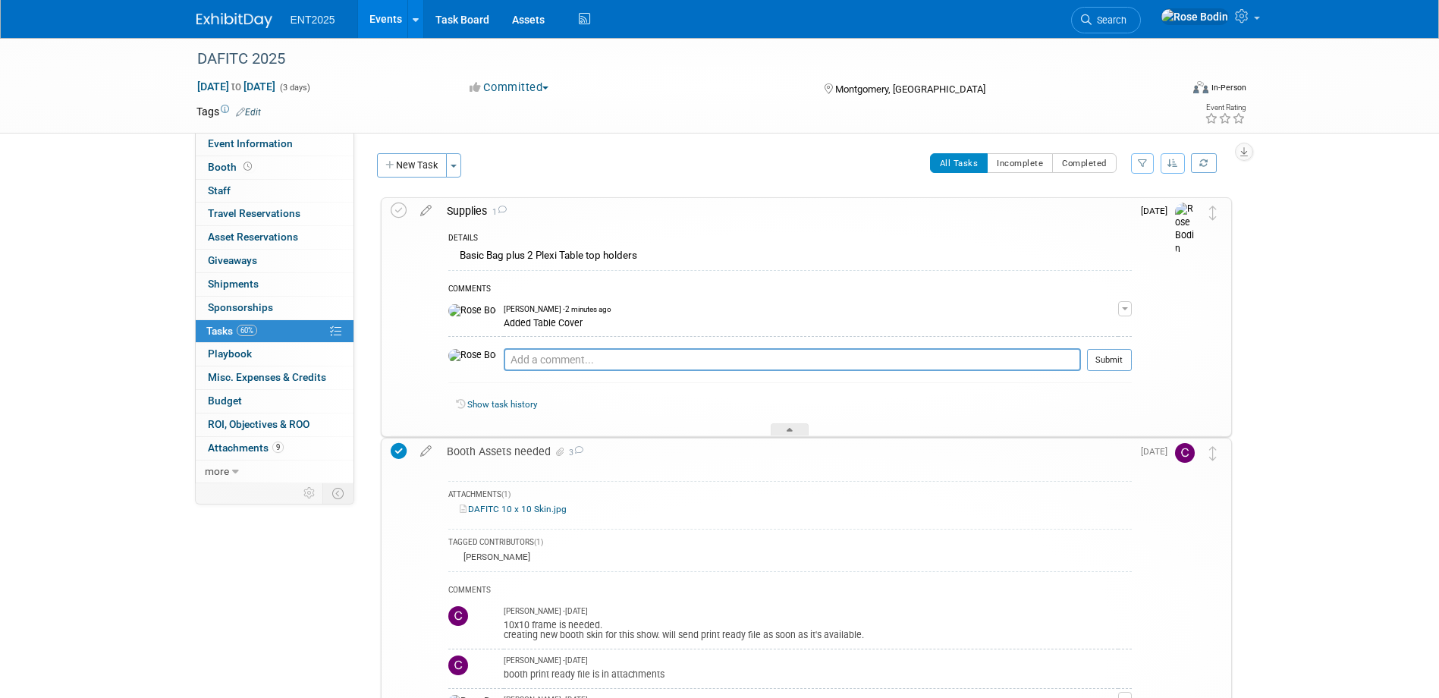
click at [689, 452] on div "Booth Assets needed 3" at bounding box center [785, 451] width 692 height 26
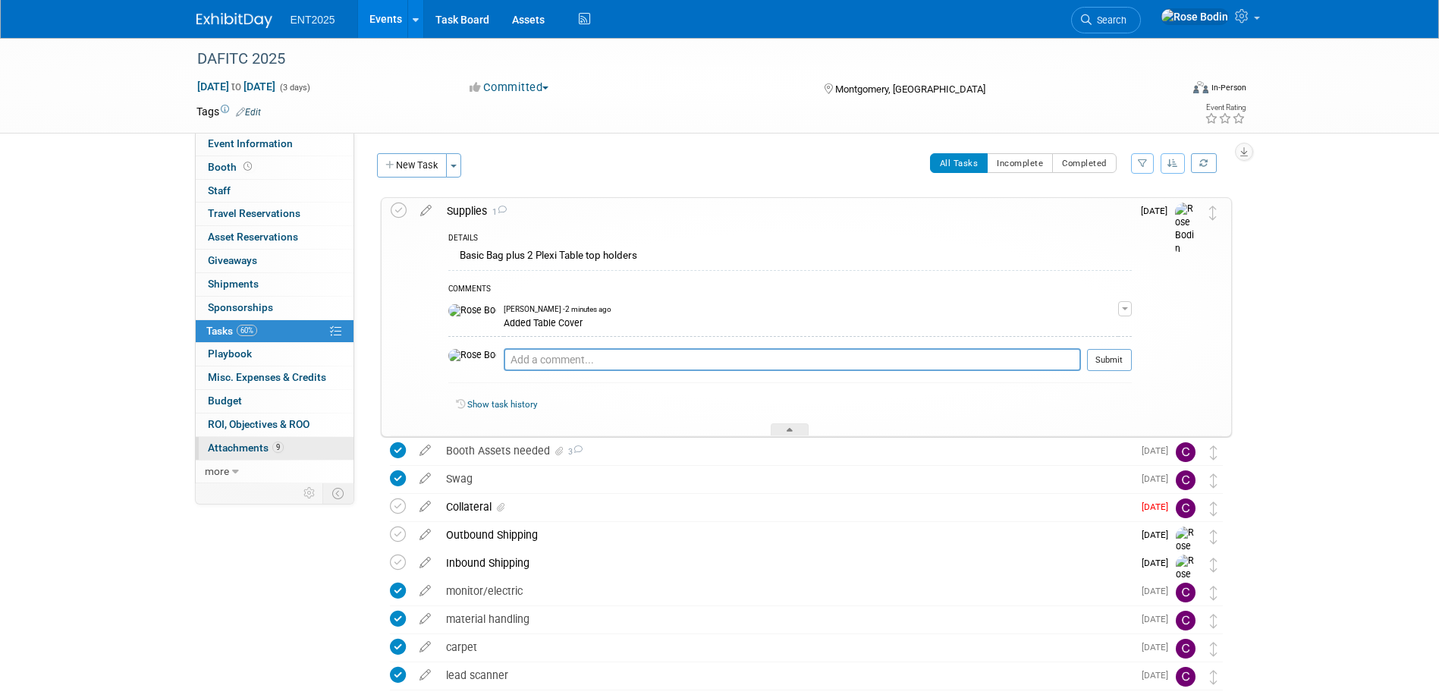
click at [306, 451] on link "9 Attachments 9" at bounding box center [275, 448] width 158 height 23
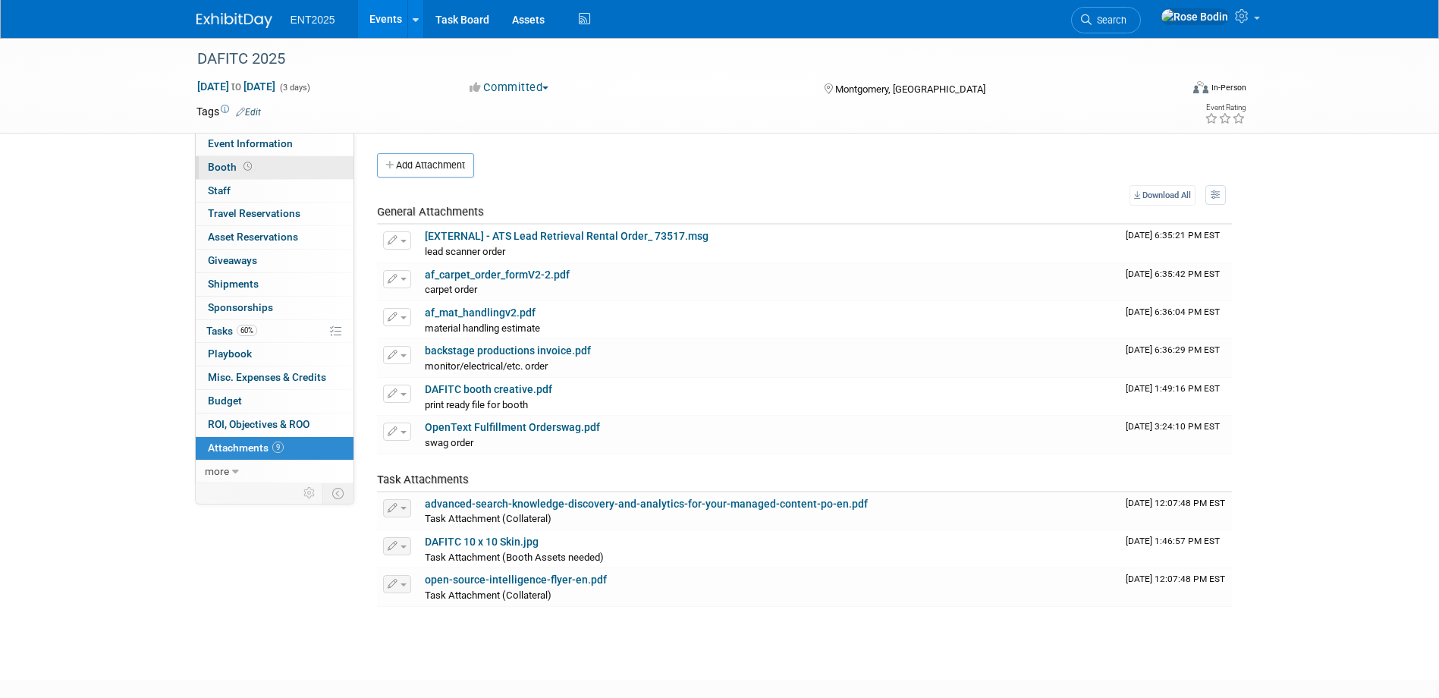
click at [316, 165] on link "Booth" at bounding box center [275, 167] width 158 height 23
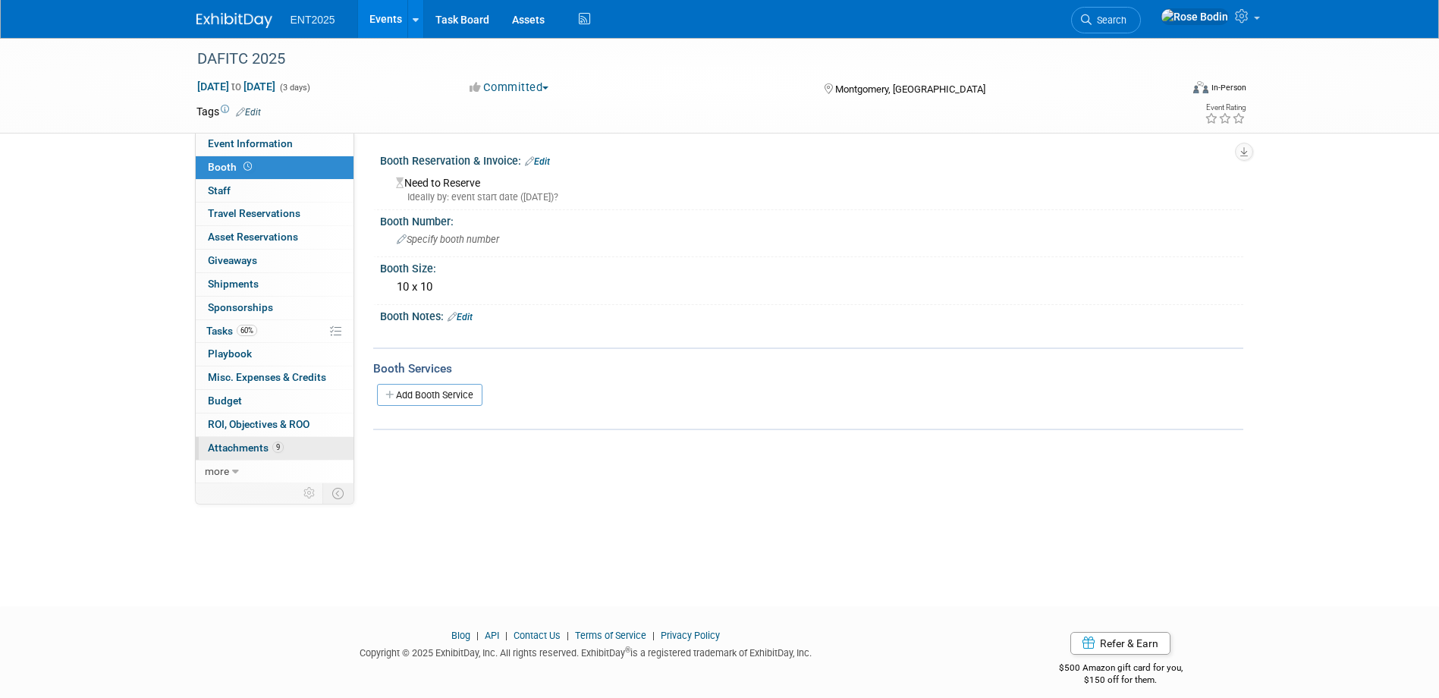
click at [304, 450] on link "9 Attachments 9" at bounding box center [275, 448] width 158 height 23
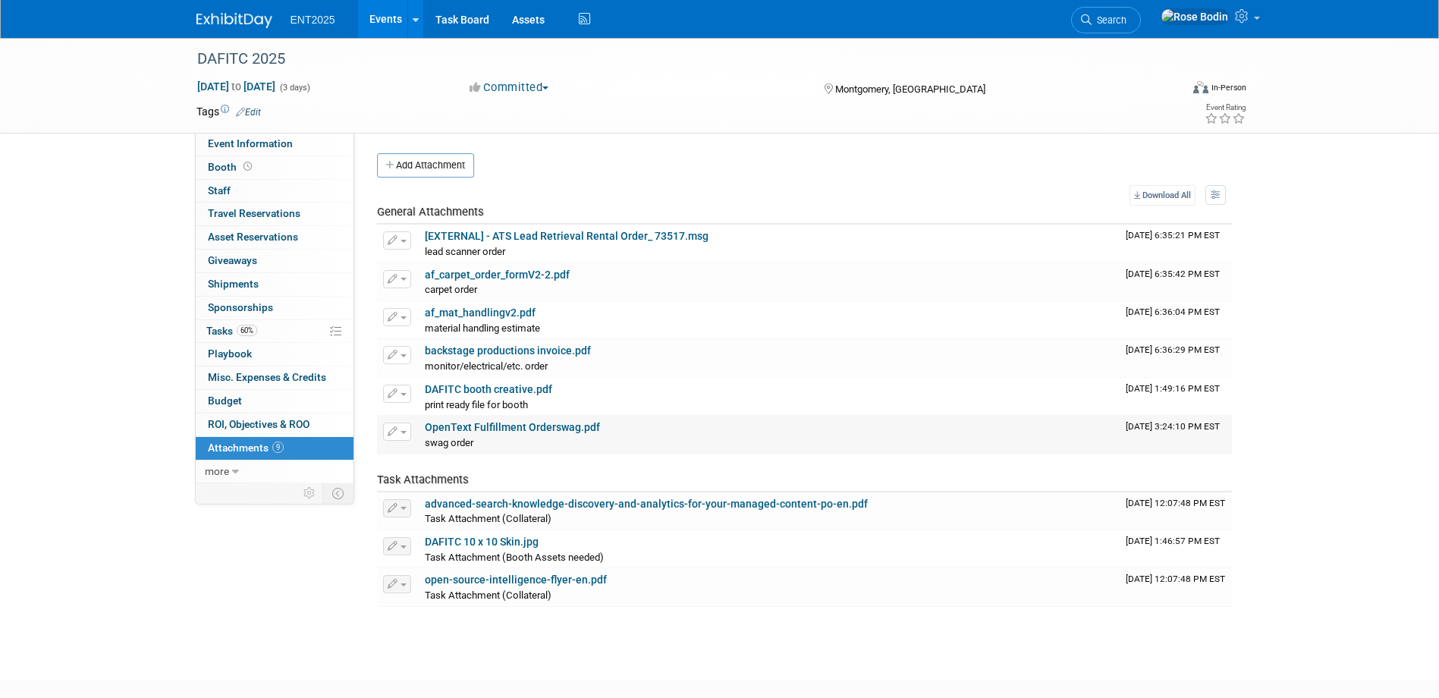
click at [533, 425] on link "OpenText Fulfillment Orderswag.pdf" at bounding box center [512, 427] width 175 height 12
click at [292, 165] on link "Booth" at bounding box center [275, 167] width 158 height 23
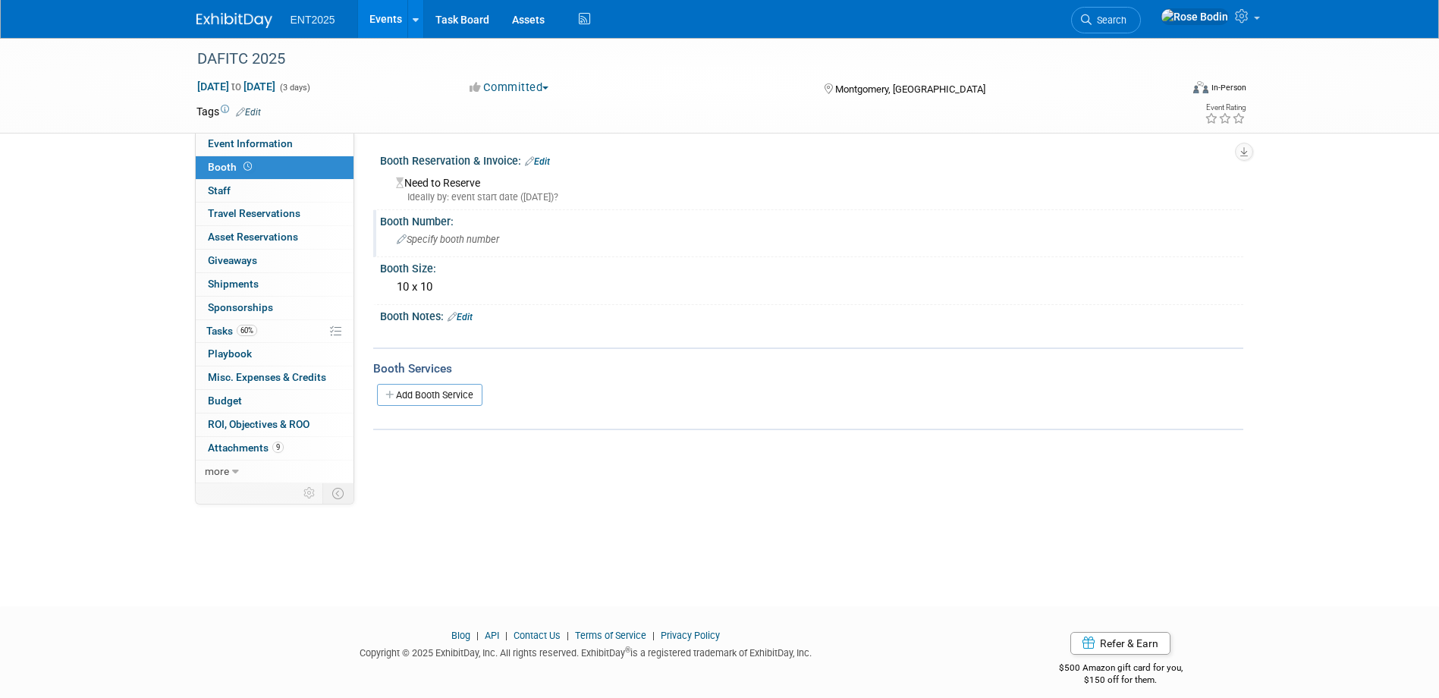
click at [401, 234] on span "Specify booth number" at bounding box center [448, 239] width 102 height 11
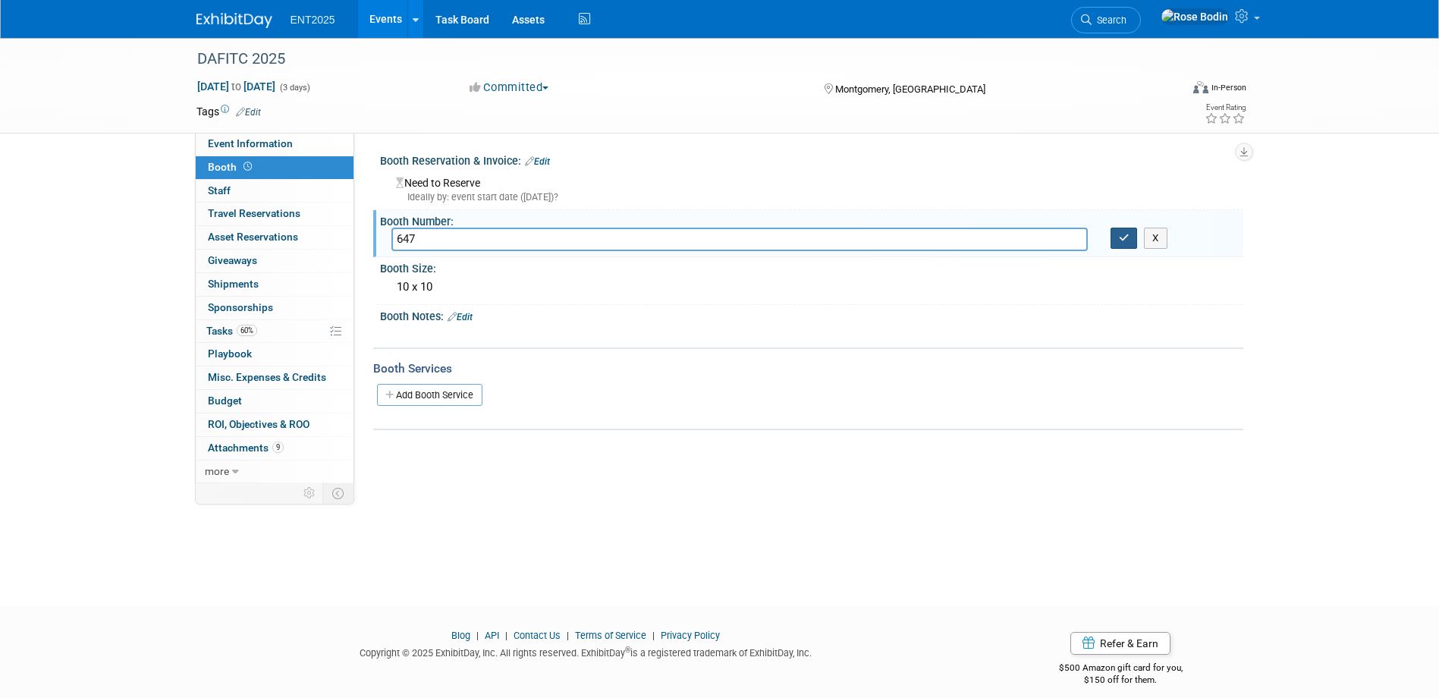
type input "647"
click at [1126, 236] on icon "button" at bounding box center [1124, 238] width 11 height 10
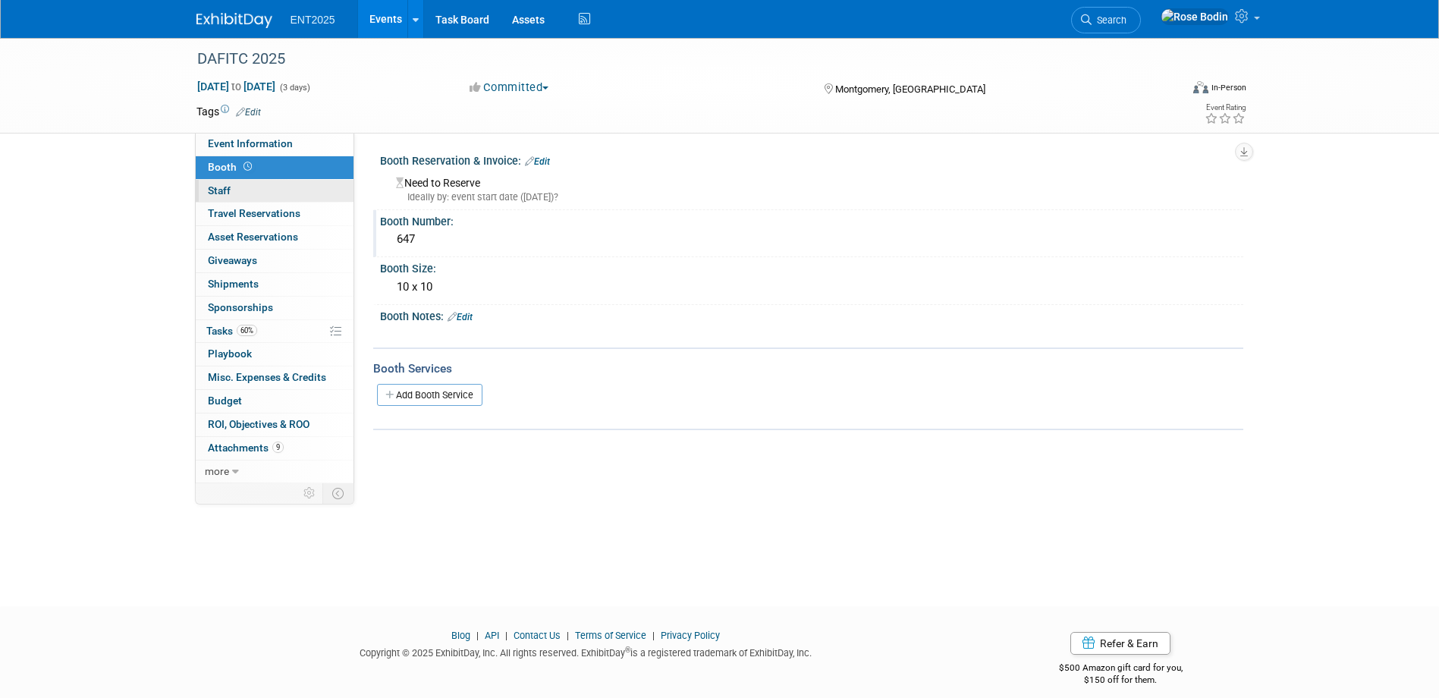
click at [299, 186] on link "0 Staff 0" at bounding box center [275, 191] width 158 height 23
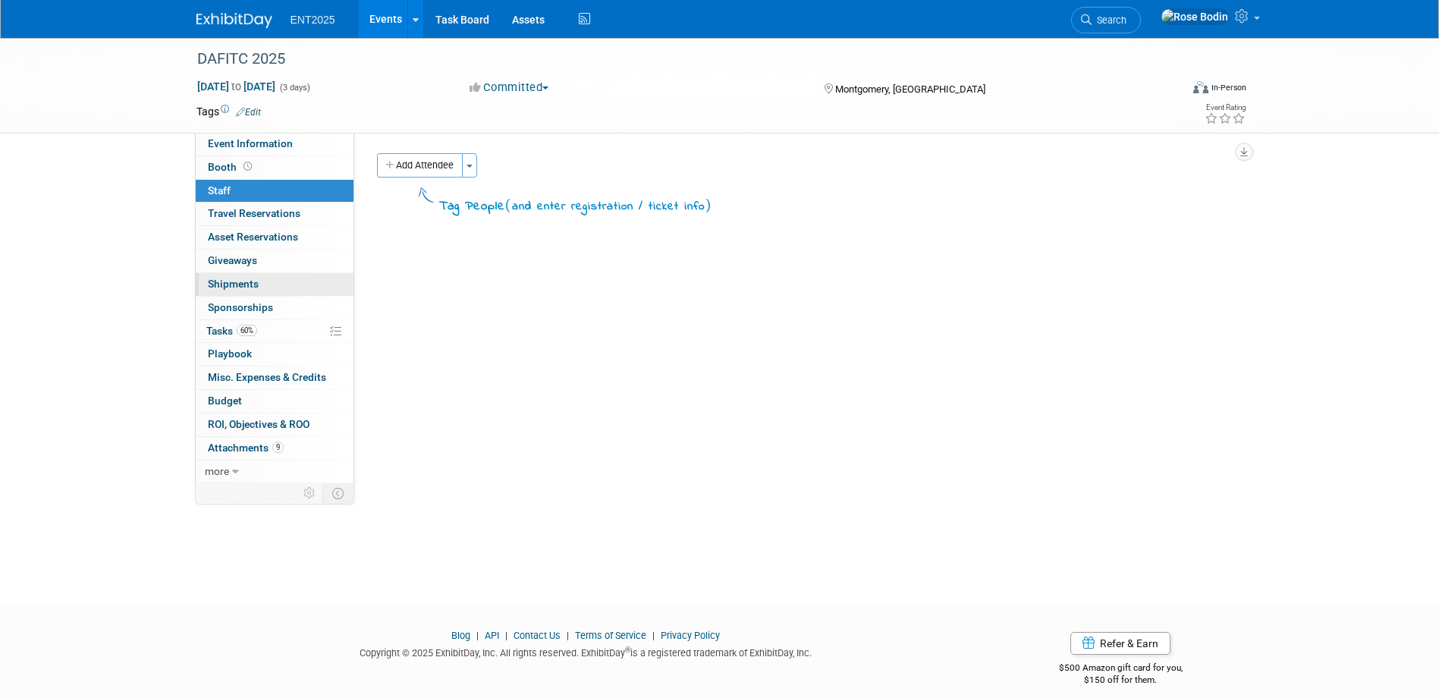
click at [303, 283] on link "0 Shipments 0" at bounding box center [275, 284] width 158 height 23
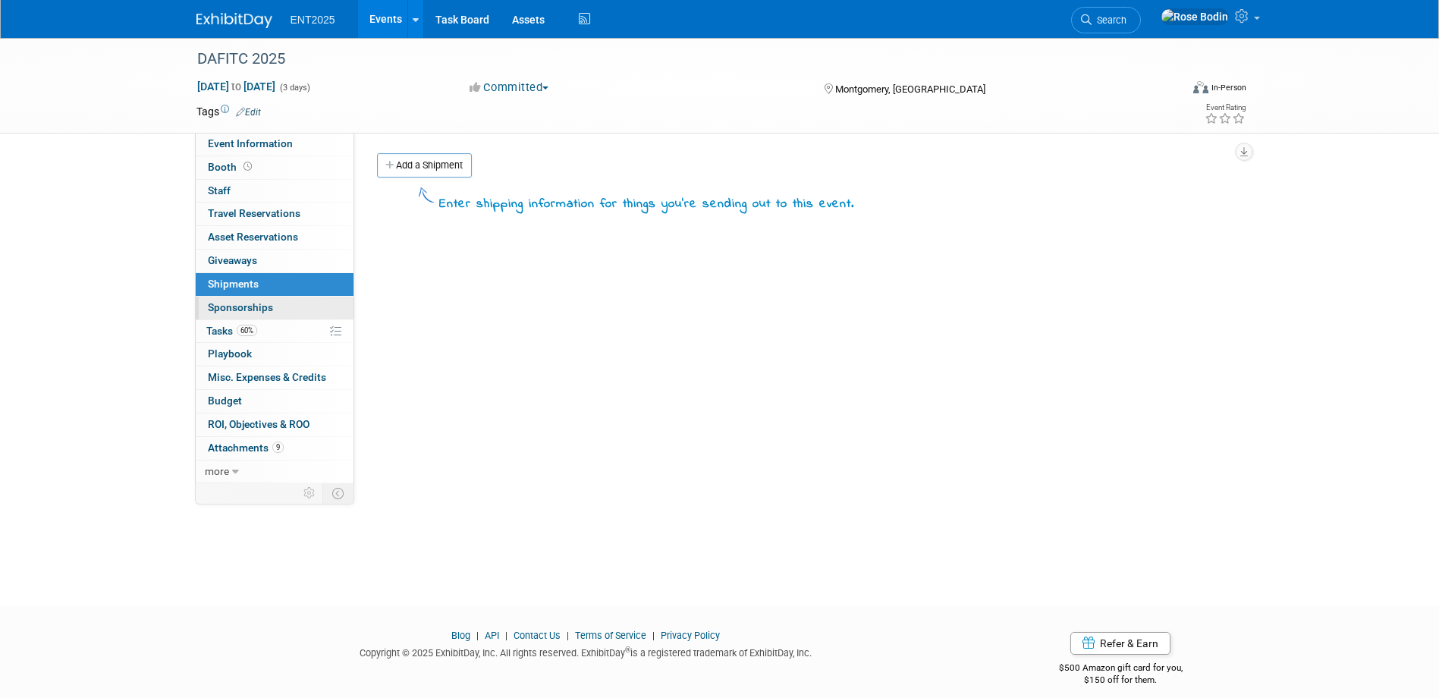
click at [300, 303] on link "0 Sponsorships 0" at bounding box center [275, 308] width 158 height 23
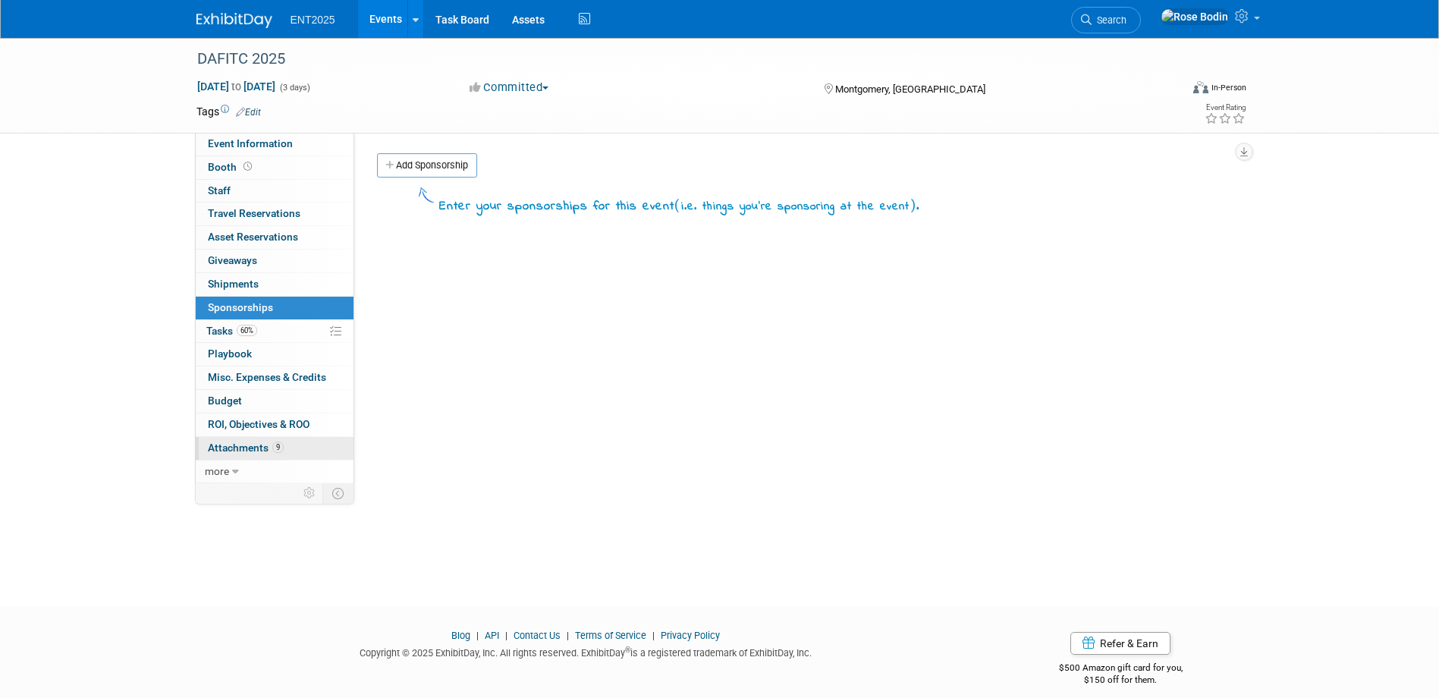
click at [301, 444] on link "9 Attachments 9" at bounding box center [275, 448] width 158 height 23
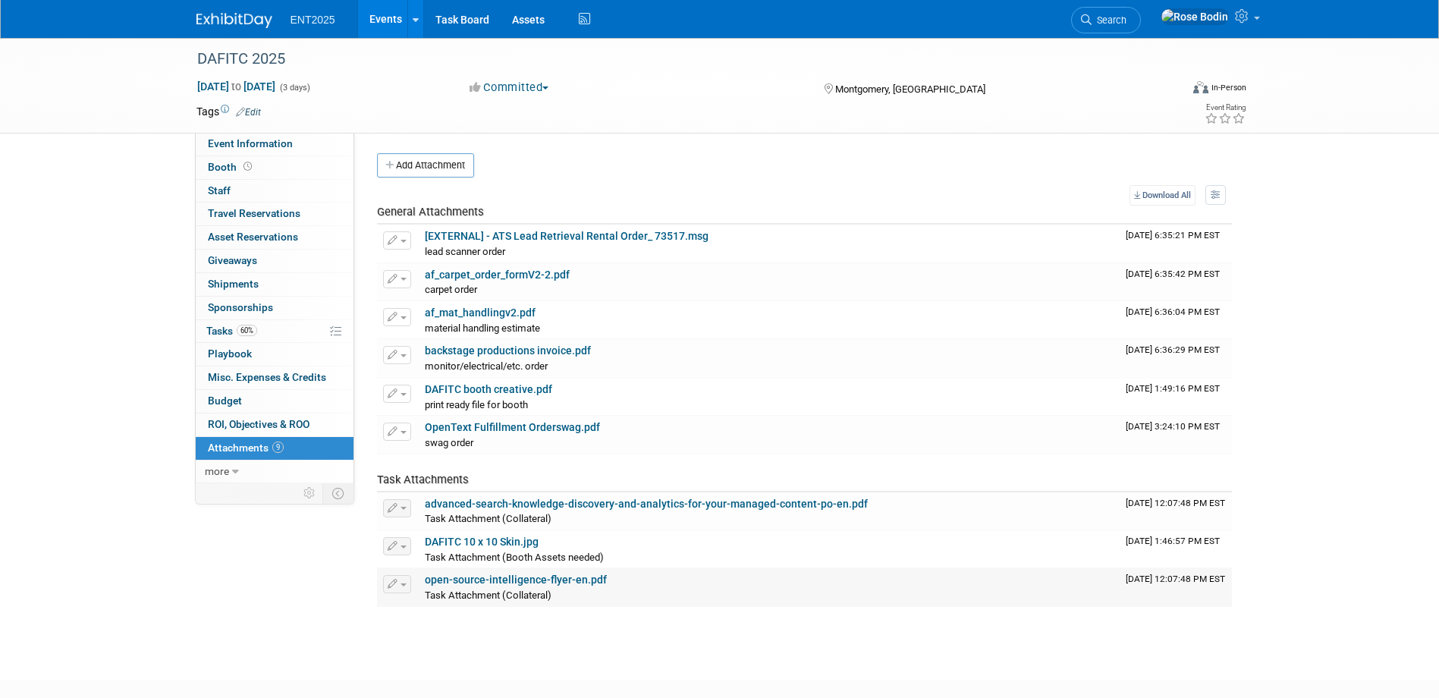
click at [635, 588] on div "Task Attachment (Collateral)" at bounding box center [769, 594] width 689 height 15
click at [303, 329] on link "60% Tasks 60%" at bounding box center [275, 331] width 158 height 23
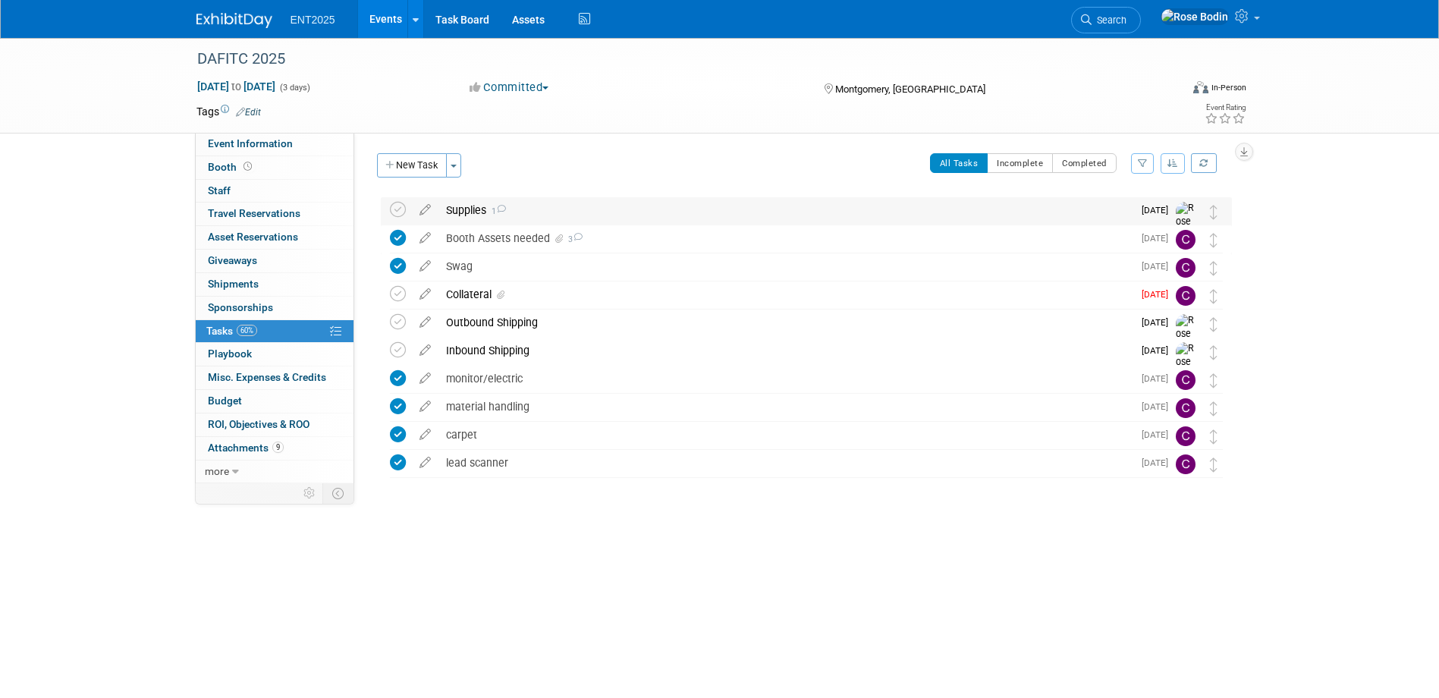
click at [449, 211] on div "Supplies 1" at bounding box center [785, 210] width 694 height 26
